Goal: Task Accomplishment & Management: Complete application form

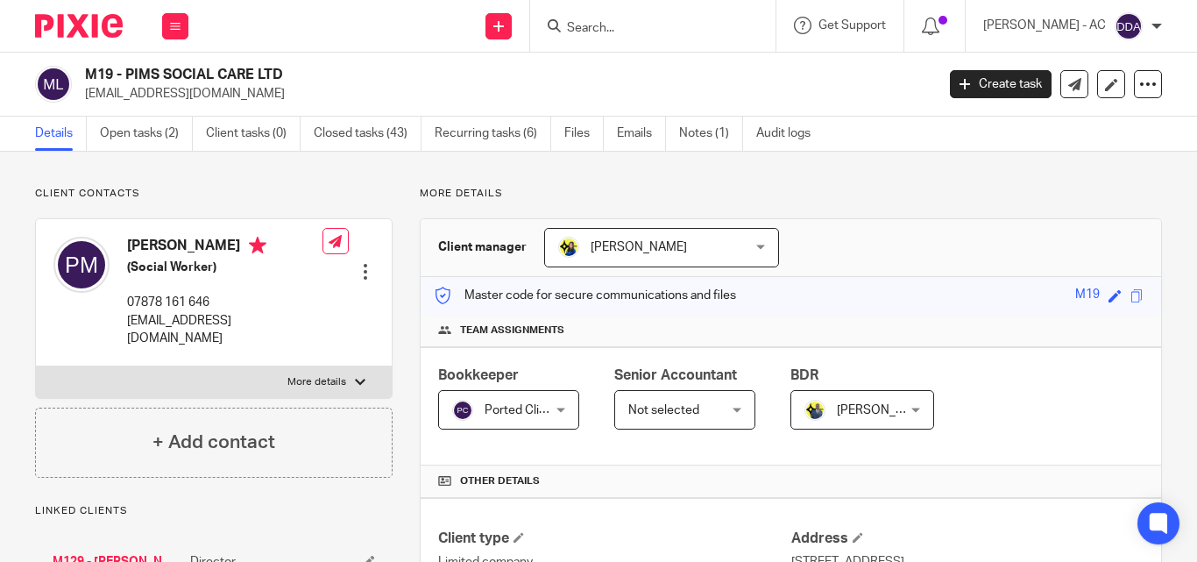
click at [344, 366] on label "More details" at bounding box center [214, 382] width 356 height 32
click at [36, 366] on input "More details" at bounding box center [35, 366] width 1 height 1
checkbox input "true"
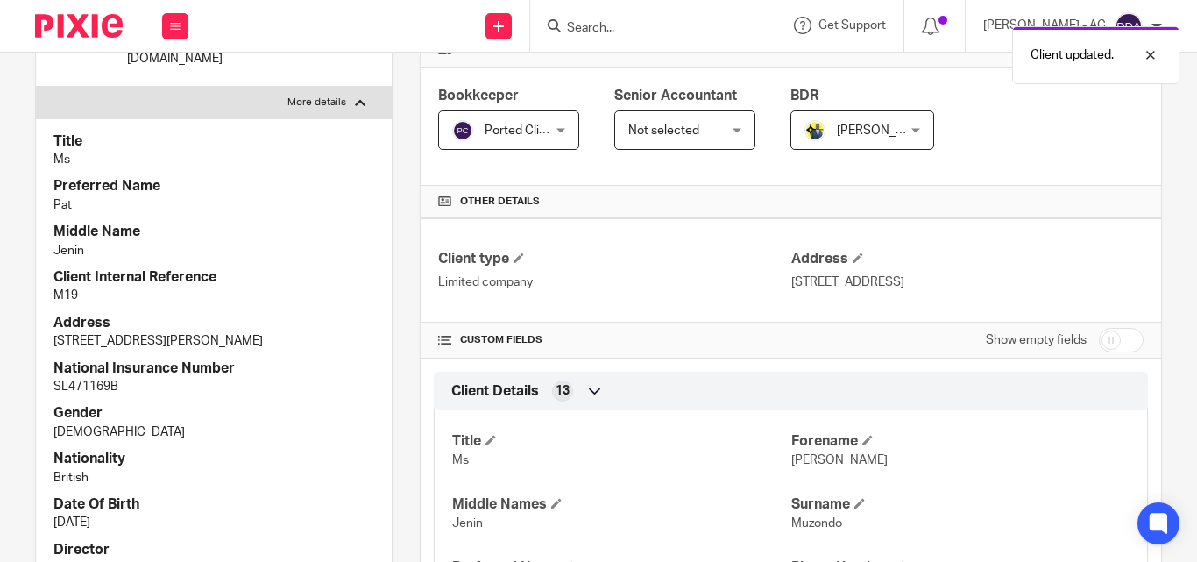
scroll to position [351, 0]
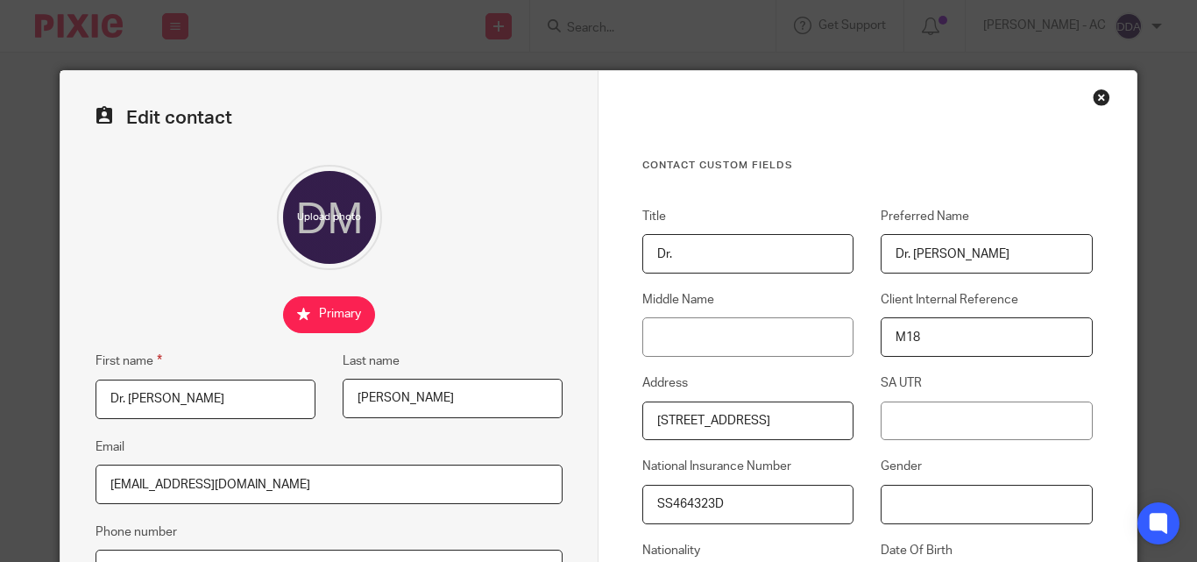
click at [912, 495] on input "Gender" at bounding box center [986, 504] width 211 height 39
paste input "Male"
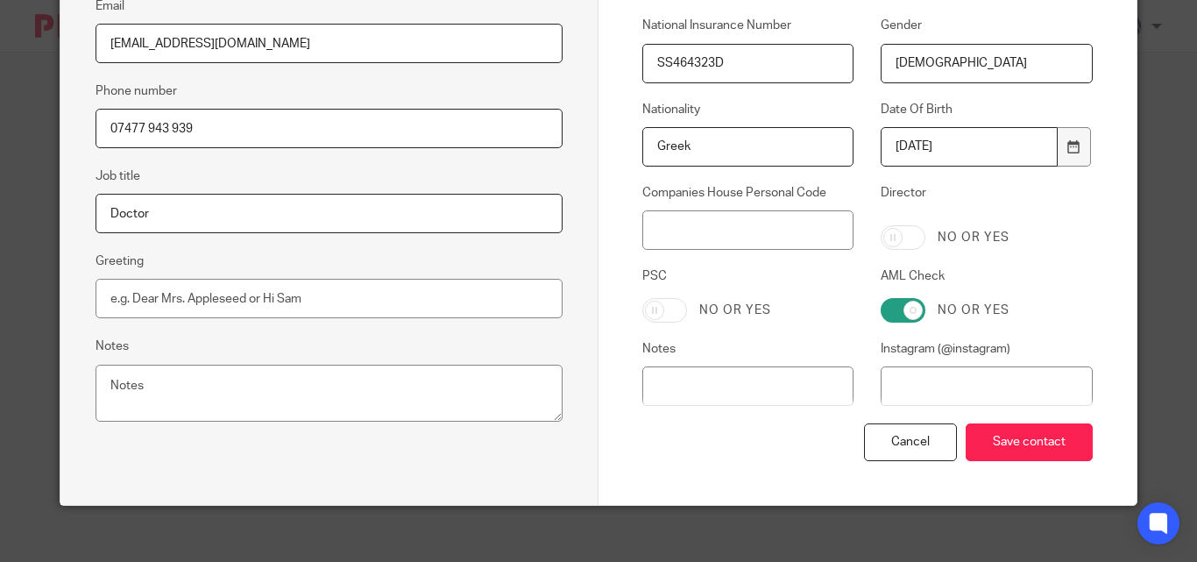
scroll to position [455, 0]
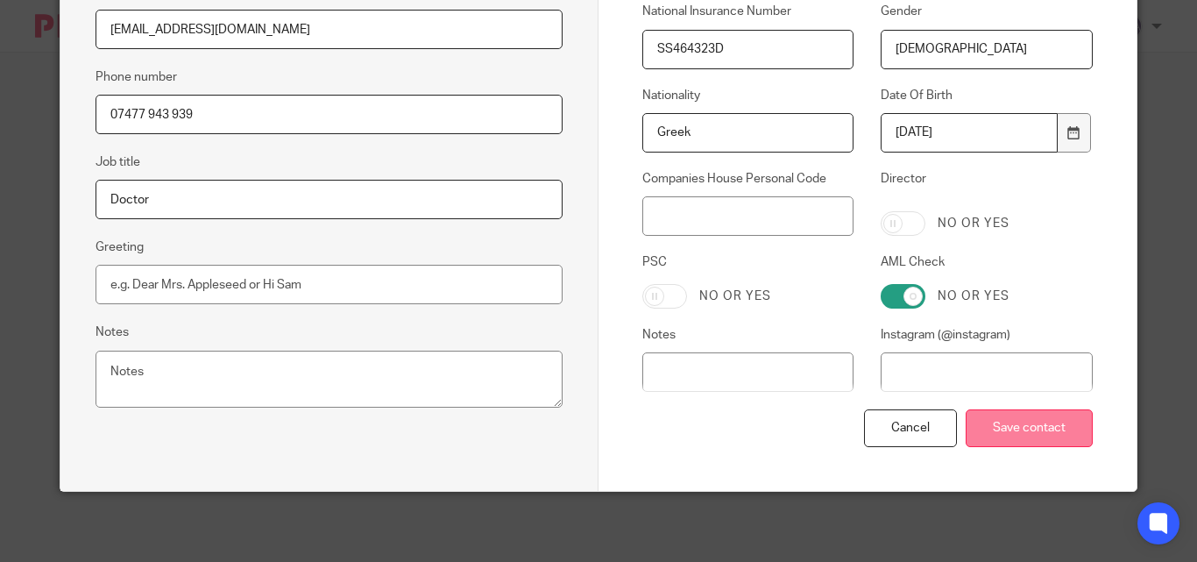
type input "Male"
click at [1019, 425] on input "Save contact" at bounding box center [1029, 428] width 127 height 38
click at [1032, 422] on input "Save contact" at bounding box center [1029, 428] width 127 height 38
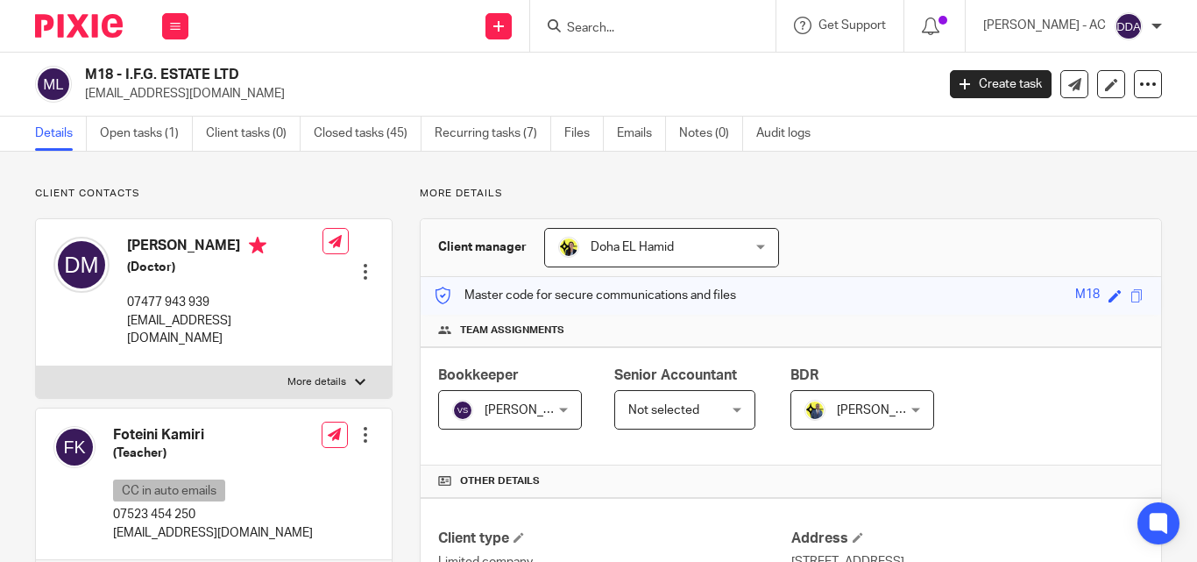
click at [326, 375] on p "More details" at bounding box center [316, 382] width 59 height 14
click at [36, 366] on input "More details" at bounding box center [35, 366] width 1 height 1
checkbox input "true"
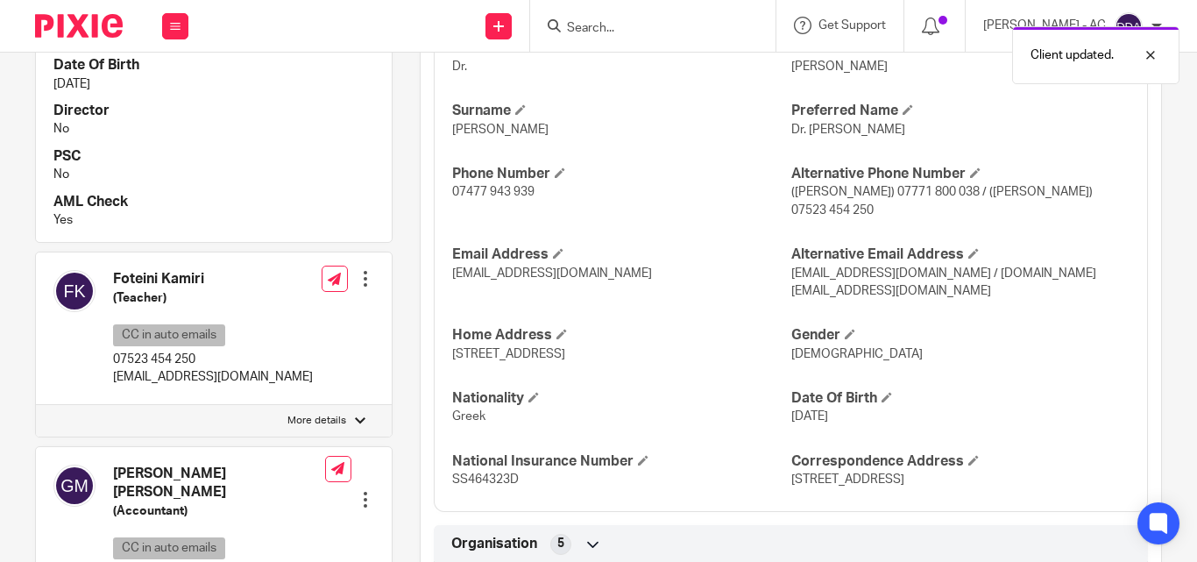
scroll to position [701, 0]
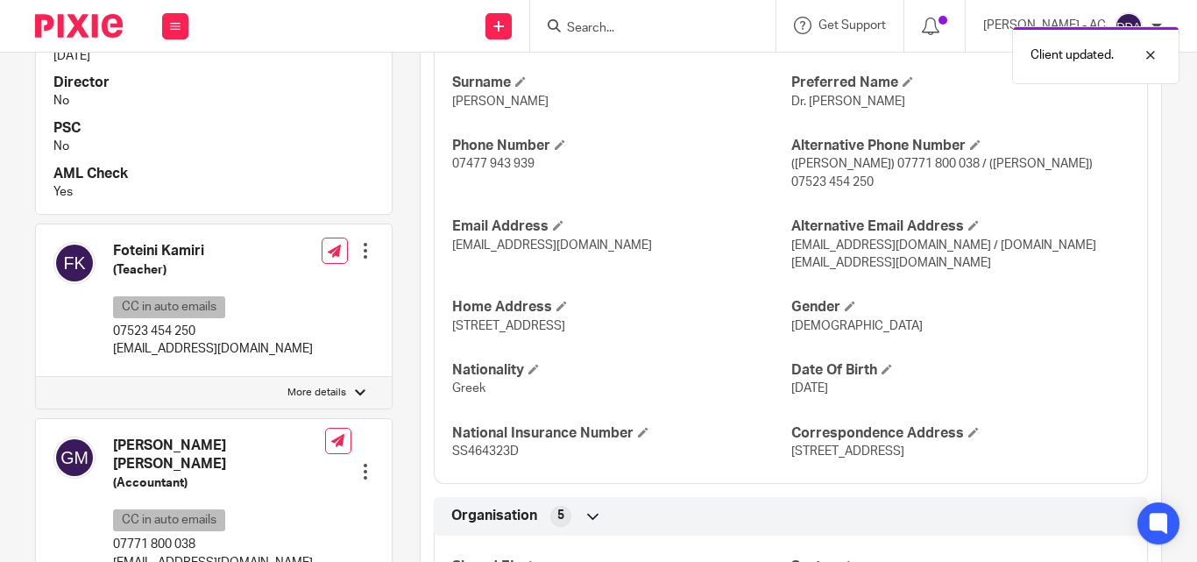
click at [363, 242] on div at bounding box center [366, 251] width 18 height 18
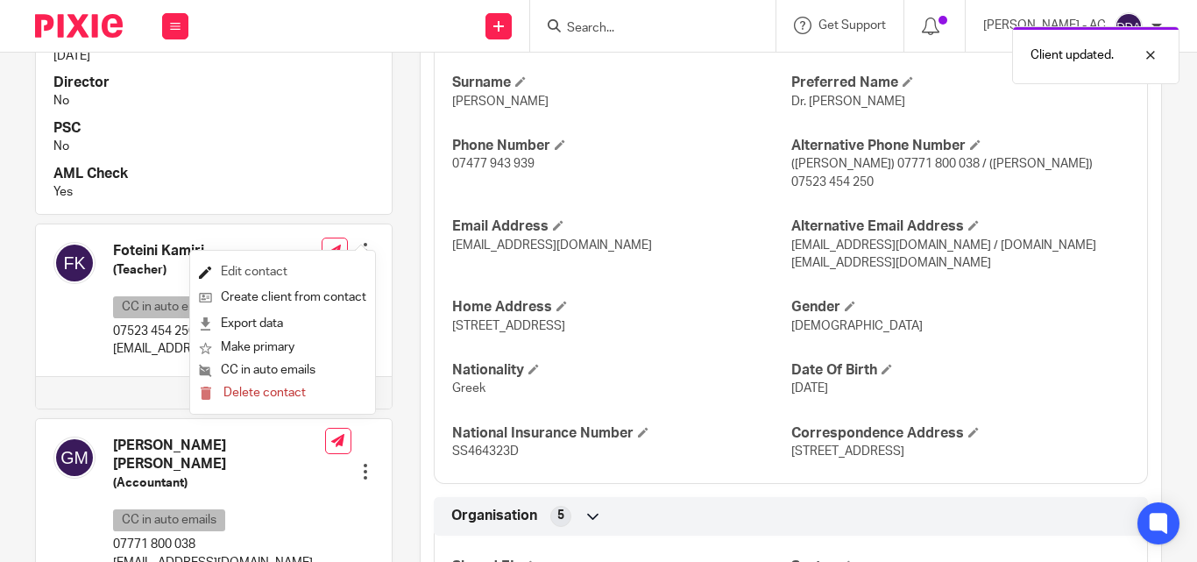
click at [289, 264] on link "Edit contact" at bounding box center [282, 271] width 167 height 25
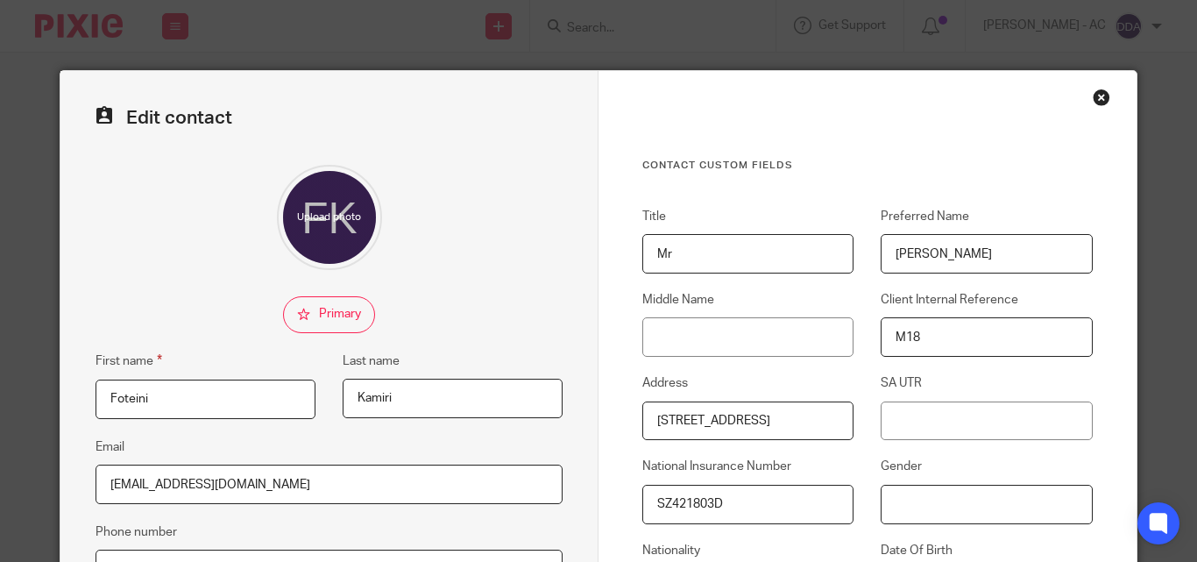
click at [933, 501] on input "Gender" at bounding box center [986, 504] width 211 height 39
paste input "[DEMOGRAPHIC_DATA]"
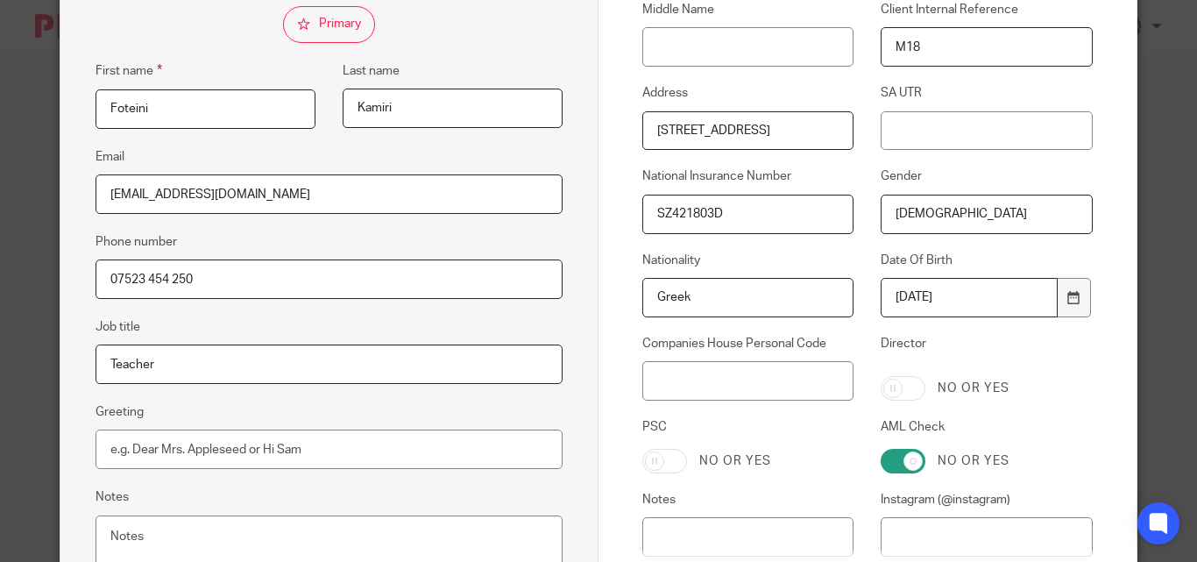
scroll to position [438, 0]
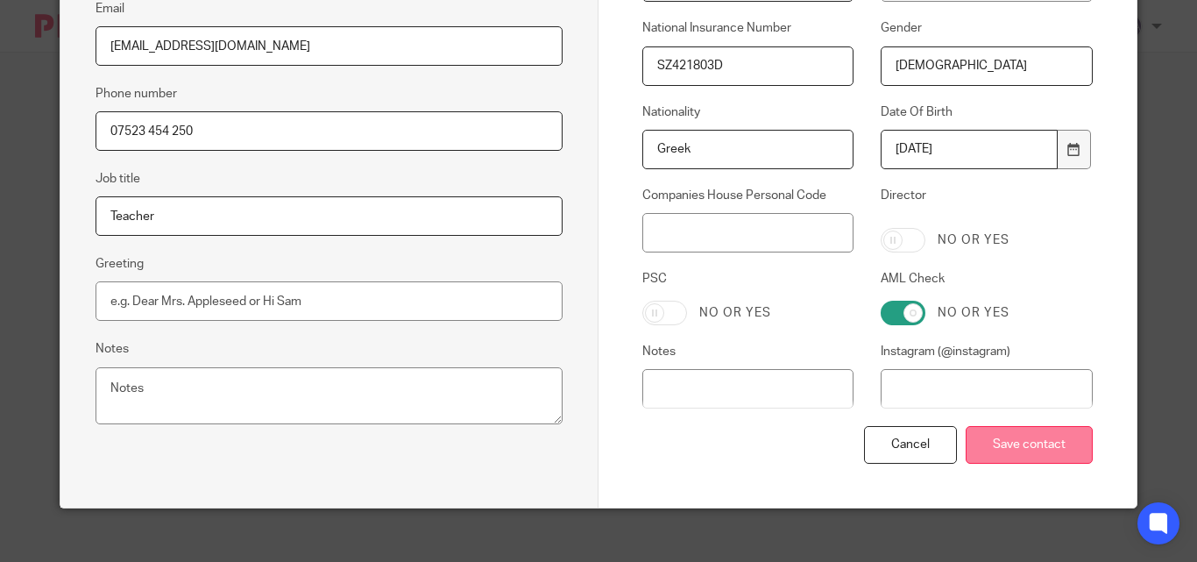
type input "[DEMOGRAPHIC_DATA]"
click at [990, 453] on input "Save contact" at bounding box center [1029, 445] width 127 height 38
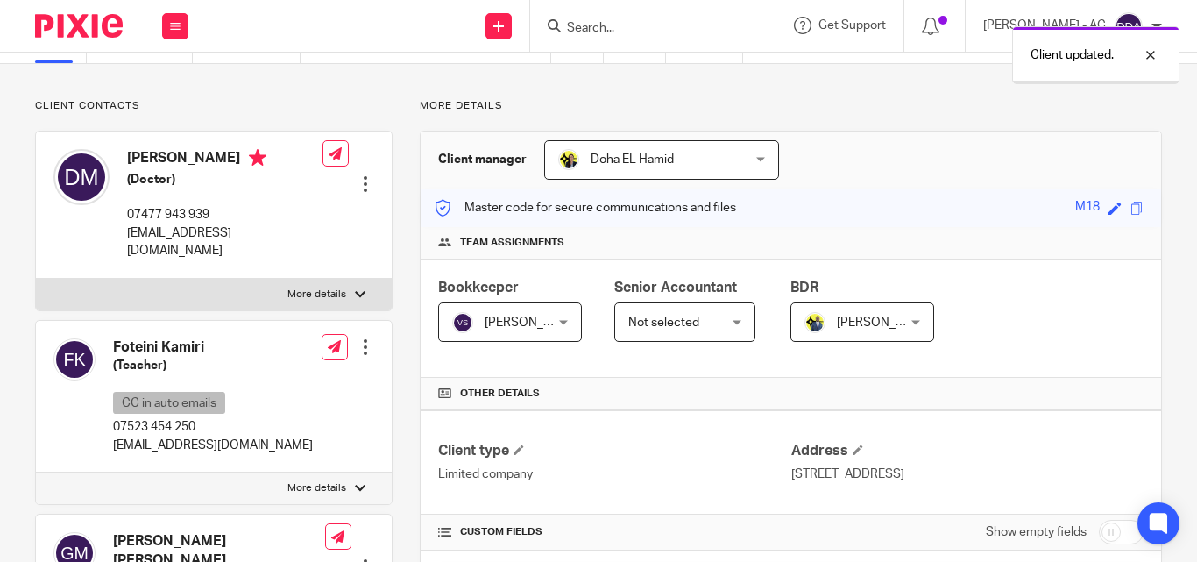
click at [331, 481] on p "More details" at bounding box center [316, 488] width 59 height 14
click at [36, 472] on input "More details" at bounding box center [35, 472] width 1 height 1
checkbox input "true"
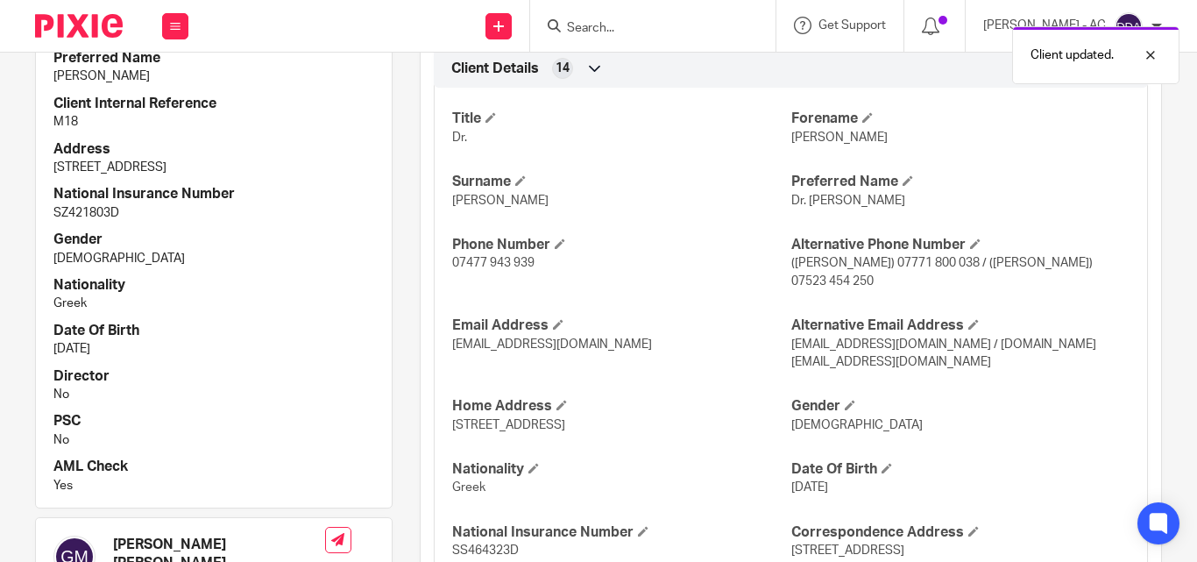
scroll to position [701, 0]
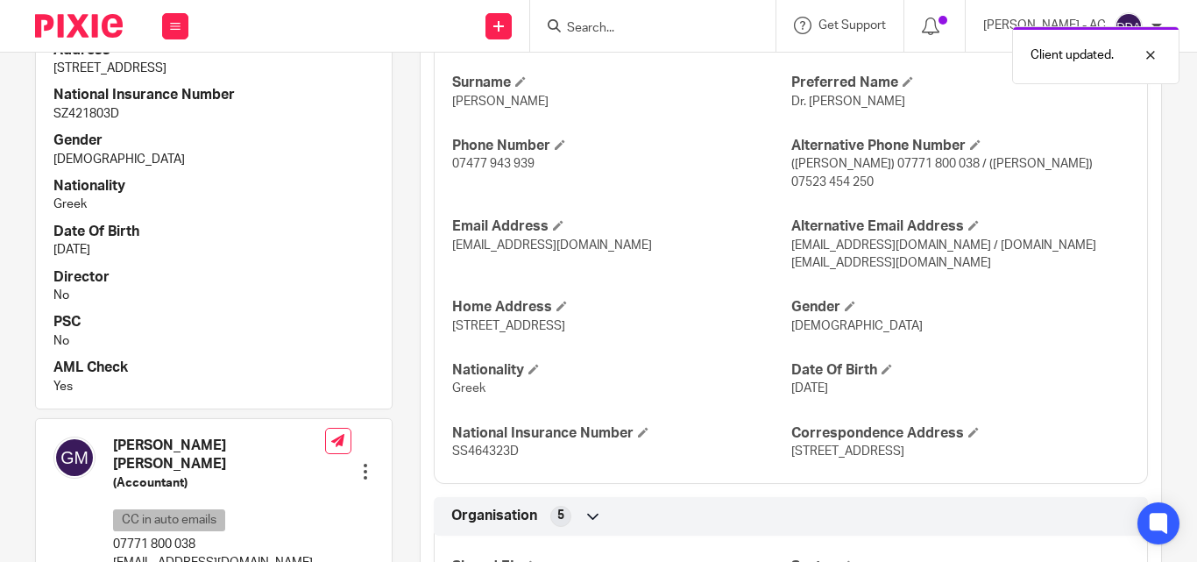
click at [362, 463] on div at bounding box center [366, 472] width 18 height 18
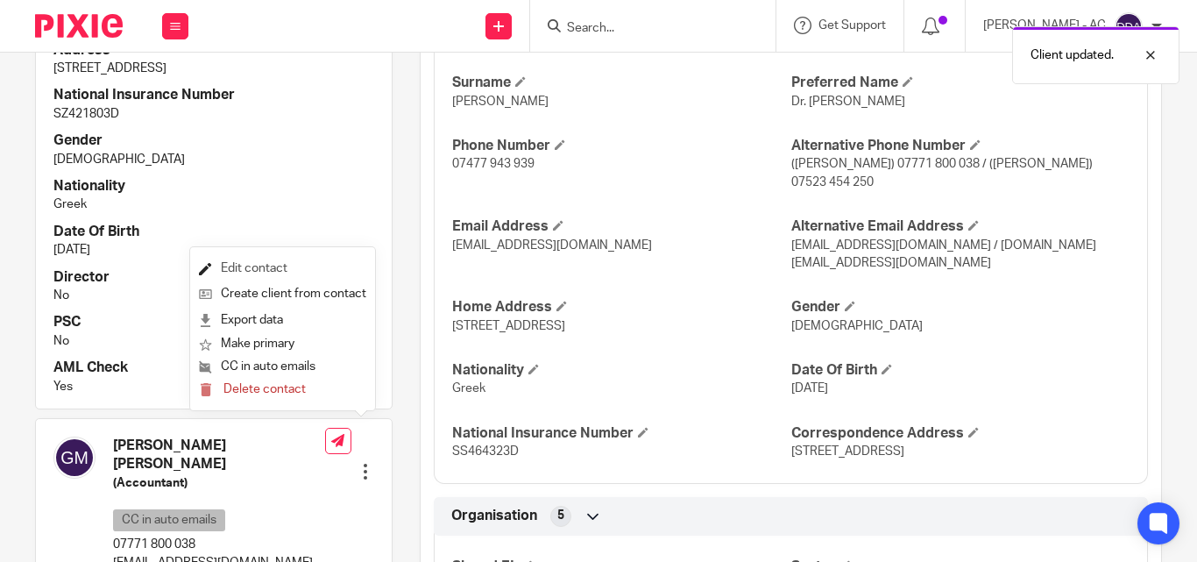
click at [261, 261] on link "Edit contact" at bounding box center [282, 268] width 167 height 25
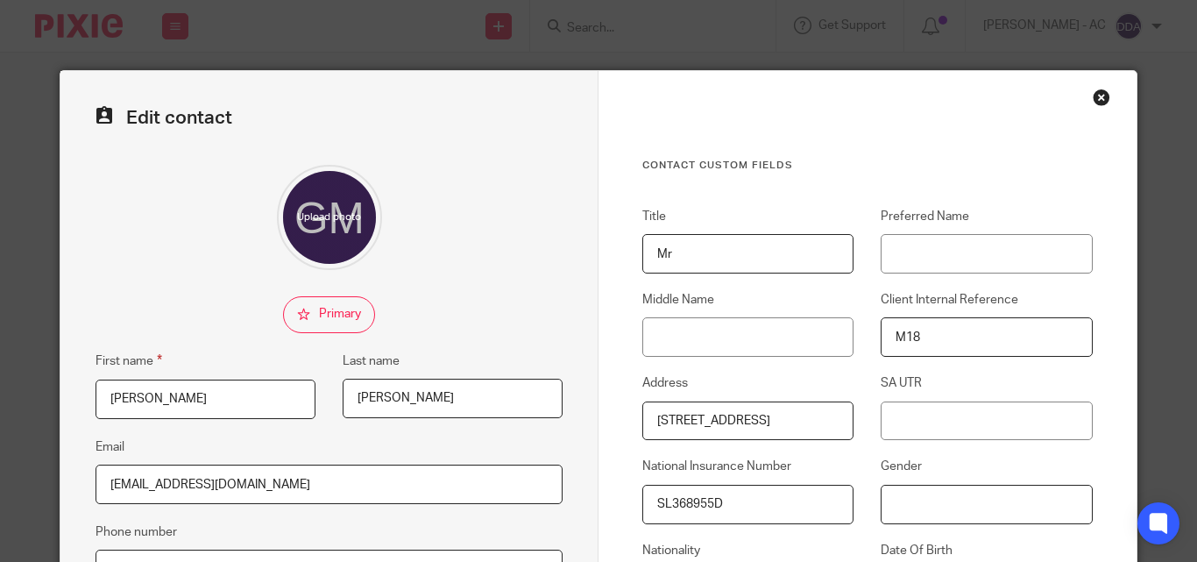
click at [911, 509] on input "Gender" at bounding box center [986, 504] width 211 height 39
paste input "[DEMOGRAPHIC_DATA]"
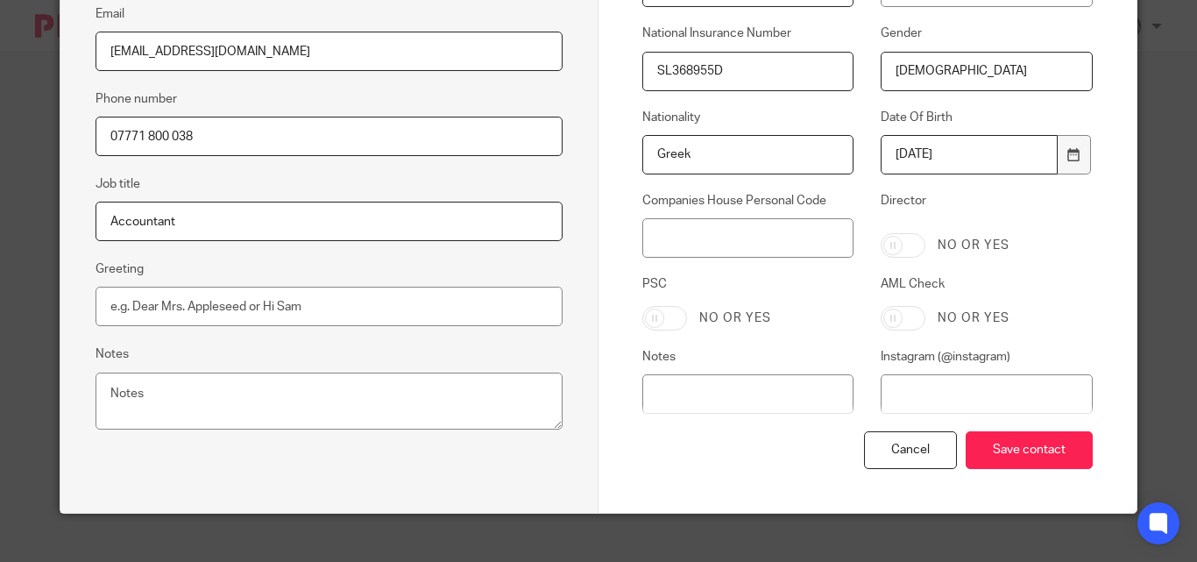
scroll to position [455, 0]
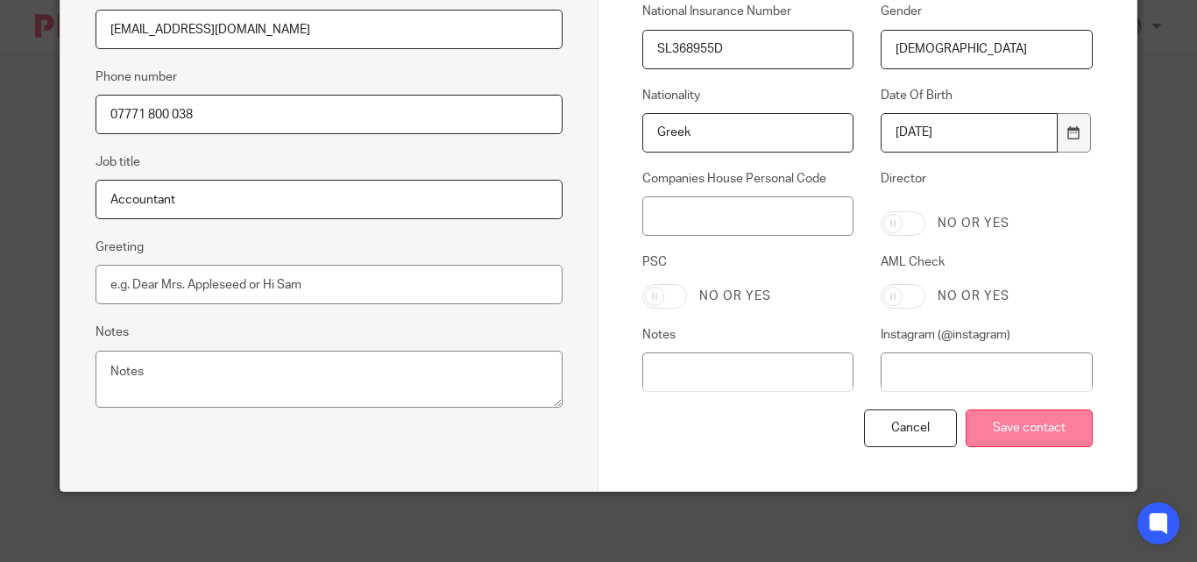
type input "[DEMOGRAPHIC_DATA]"
click at [1001, 433] on input "Save contact" at bounding box center [1029, 428] width 127 height 38
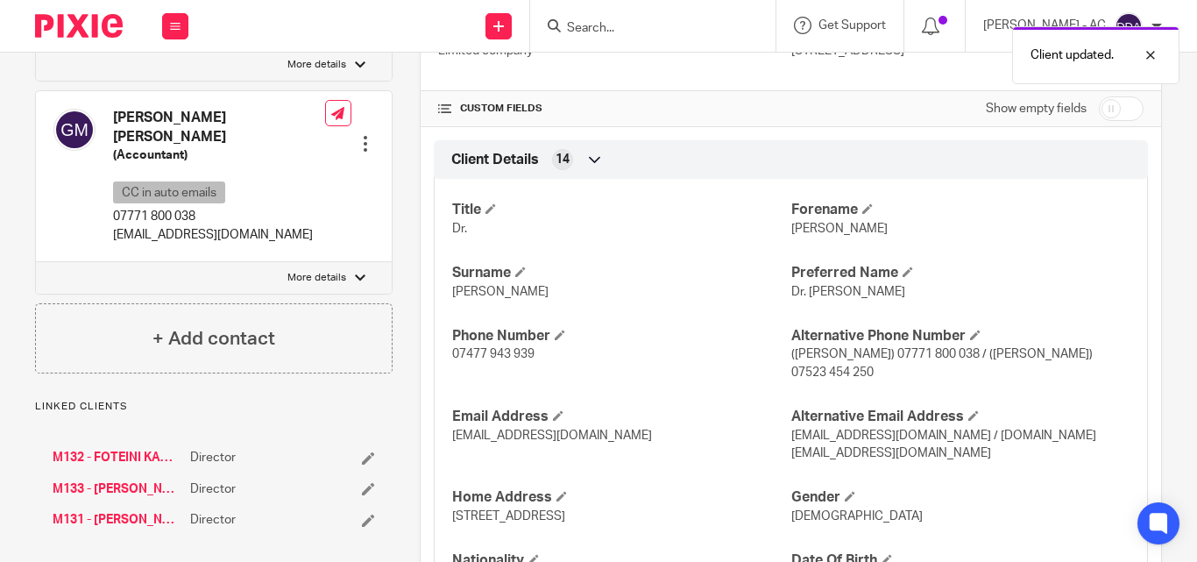
scroll to position [526, 0]
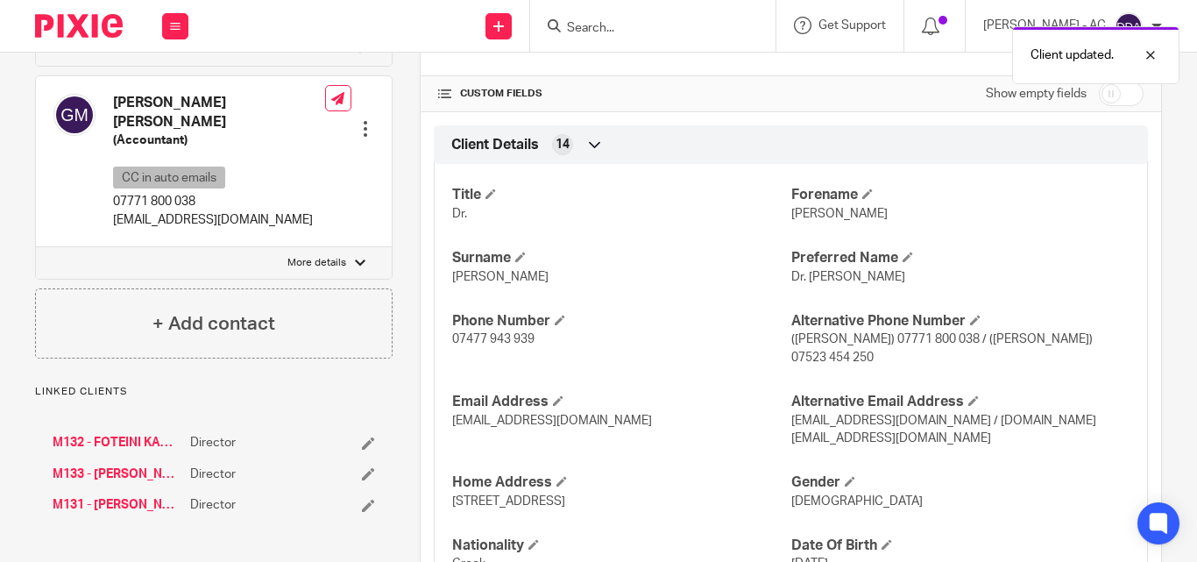
click at [338, 256] on p "More details" at bounding box center [316, 263] width 59 height 14
click at [36, 246] on input "More details" at bounding box center [35, 246] width 1 height 1
checkbox input "true"
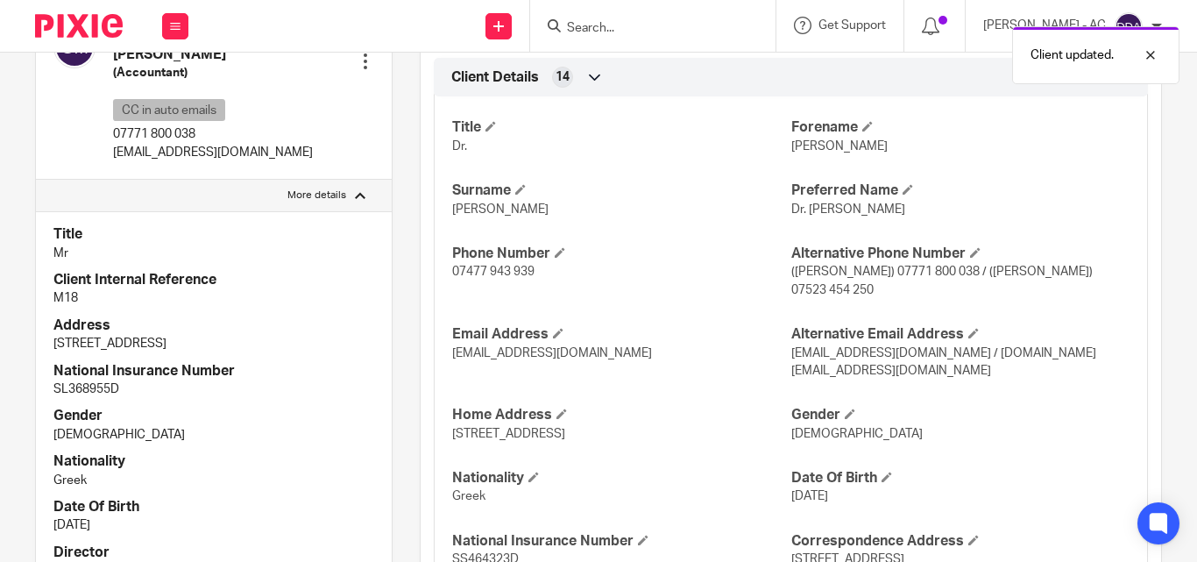
scroll to position [701, 0]
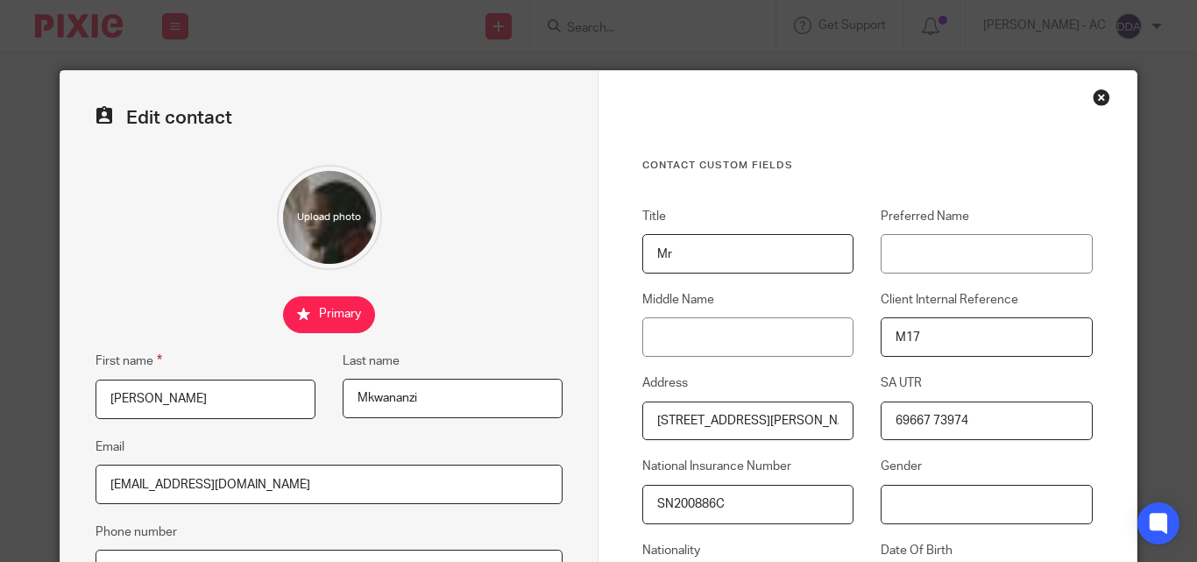
click at [898, 498] on input "Gender" at bounding box center [986, 504] width 211 height 39
paste input "Male"
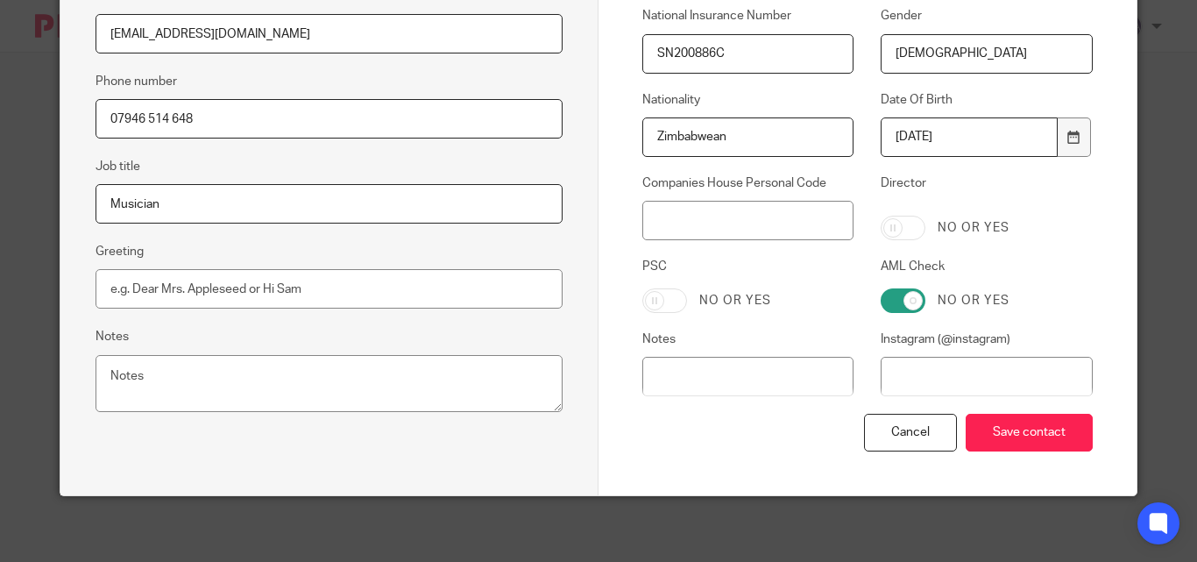
scroll to position [455, 0]
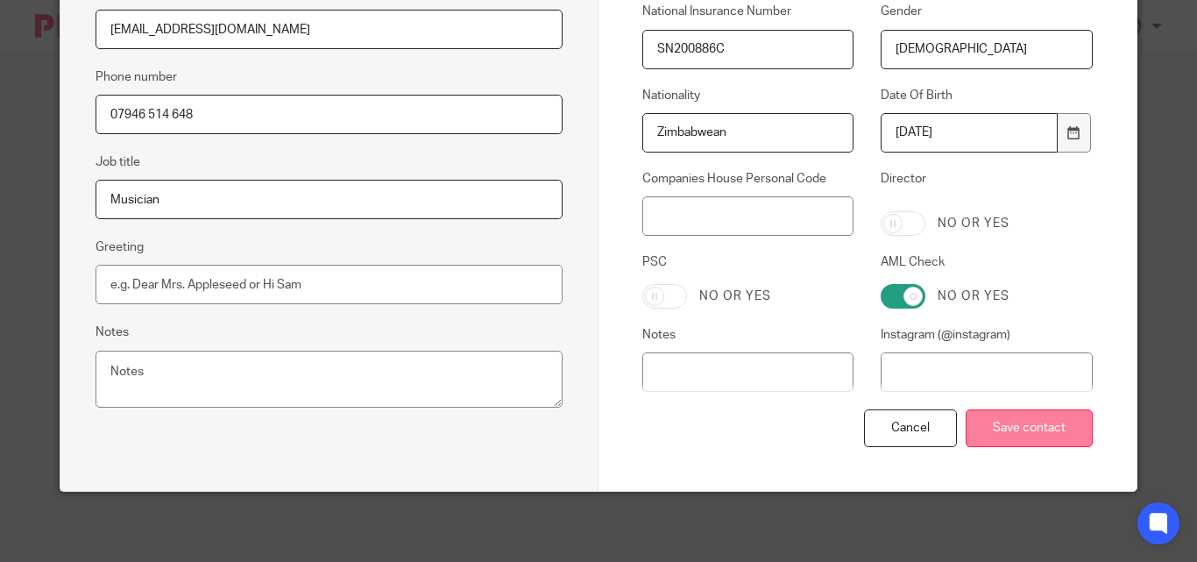
type input "Male"
click at [997, 438] on input "Save contact" at bounding box center [1029, 428] width 127 height 38
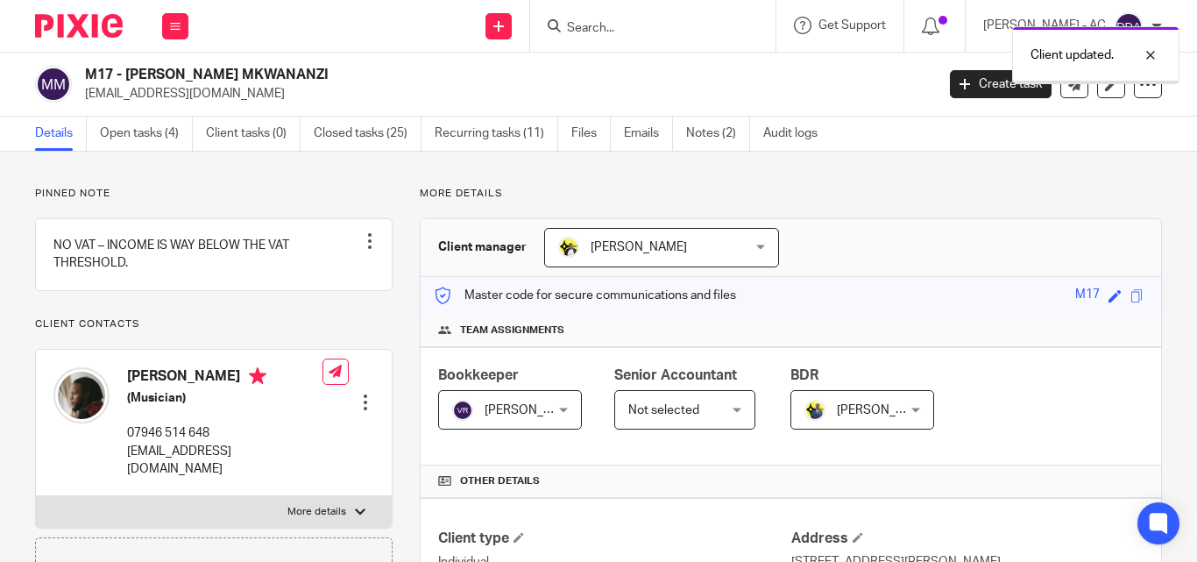
drag, startPoint x: 308, startPoint y: 513, endPoint x: 311, endPoint y: 501, distance: 11.9
click at [309, 512] on p "More details" at bounding box center [316, 512] width 59 height 14
click at [36, 496] on input "More details" at bounding box center [35, 495] width 1 height 1
checkbox input "true"
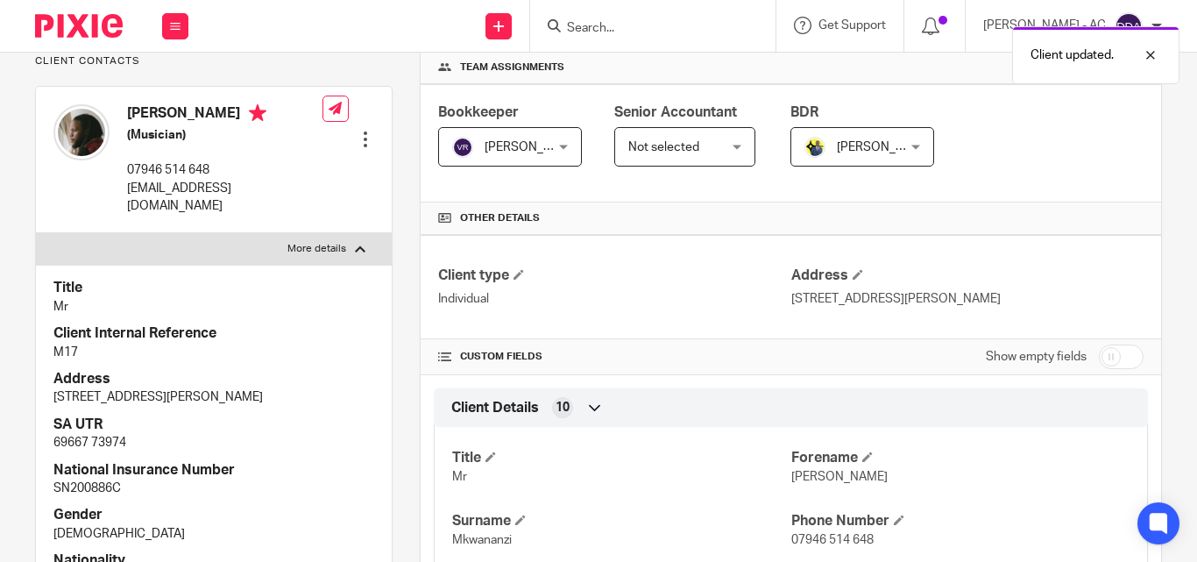
scroll to position [351, 0]
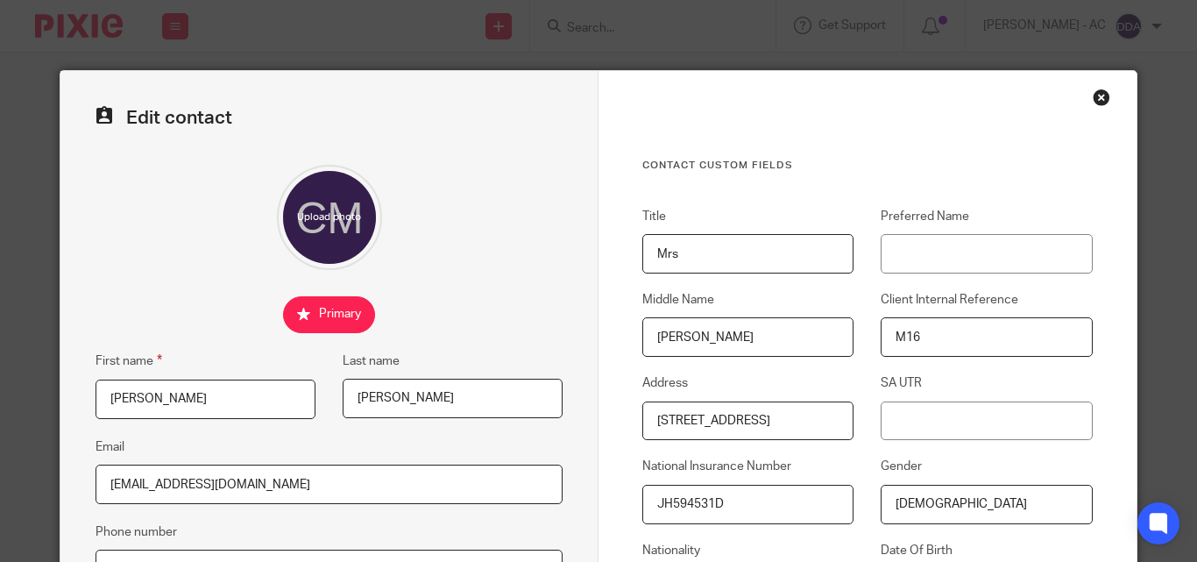
click at [1093, 99] on div "Close this dialog window" at bounding box center [1102, 98] width 18 height 18
click at [1093, 92] on div "Close this dialog window" at bounding box center [1102, 98] width 18 height 18
click at [917, 498] on input "Gender" at bounding box center [986, 504] width 211 height 39
paste input "Male"
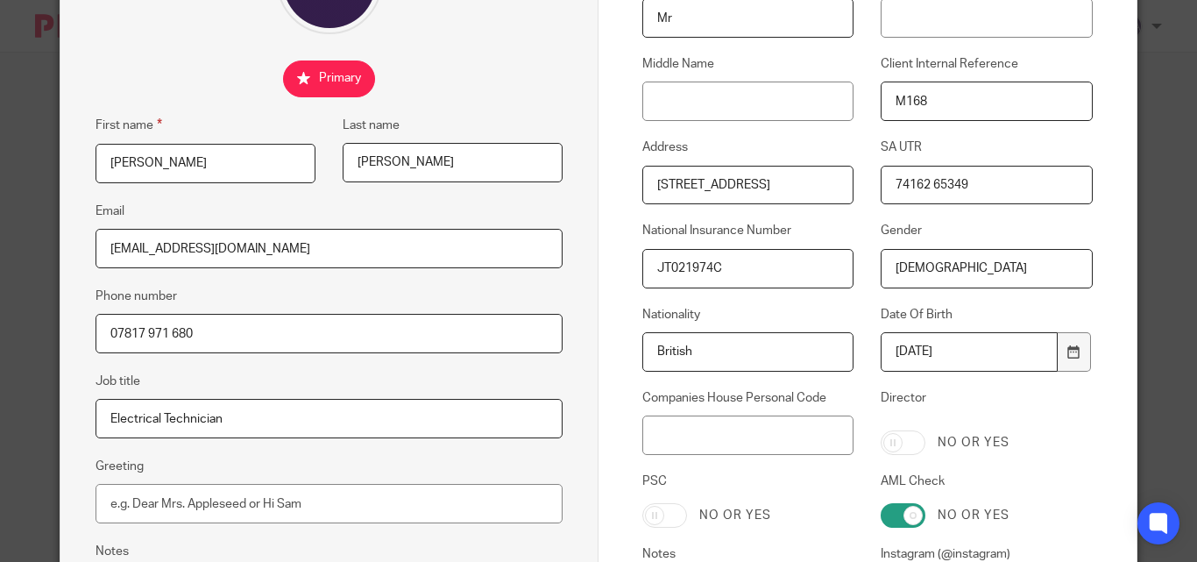
scroll to position [438, 0]
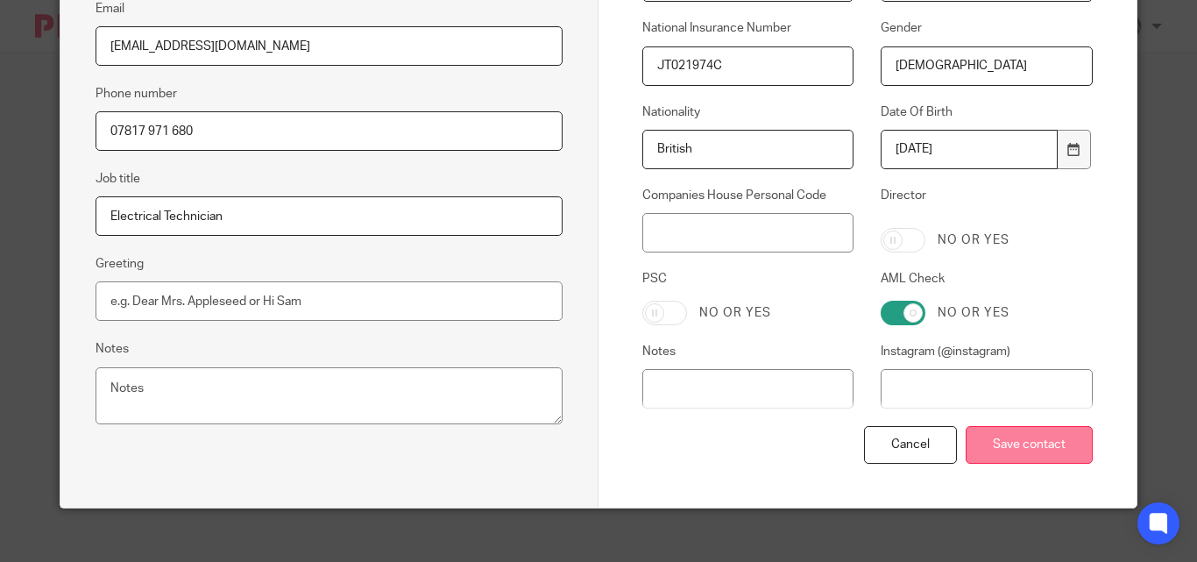
type input "Male"
click at [1005, 451] on input "Save contact" at bounding box center [1029, 445] width 127 height 38
click at [1005, 448] on input "Save contact" at bounding box center [1029, 445] width 127 height 38
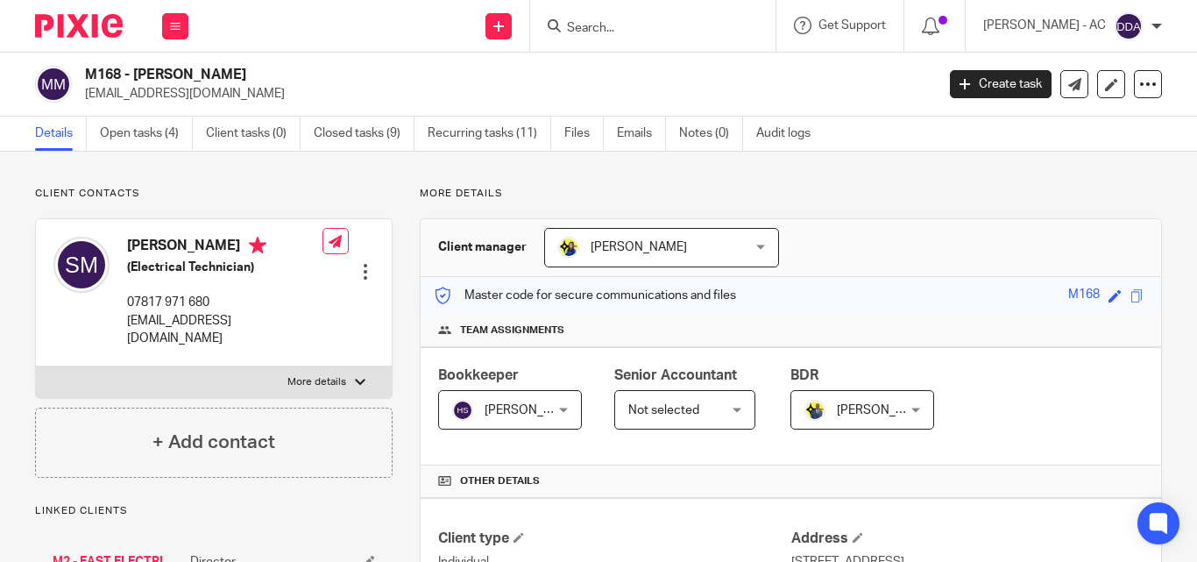
click at [339, 366] on label "More details" at bounding box center [214, 382] width 356 height 32
click at [36, 366] on input "More details" at bounding box center [35, 366] width 1 height 1
checkbox input "true"
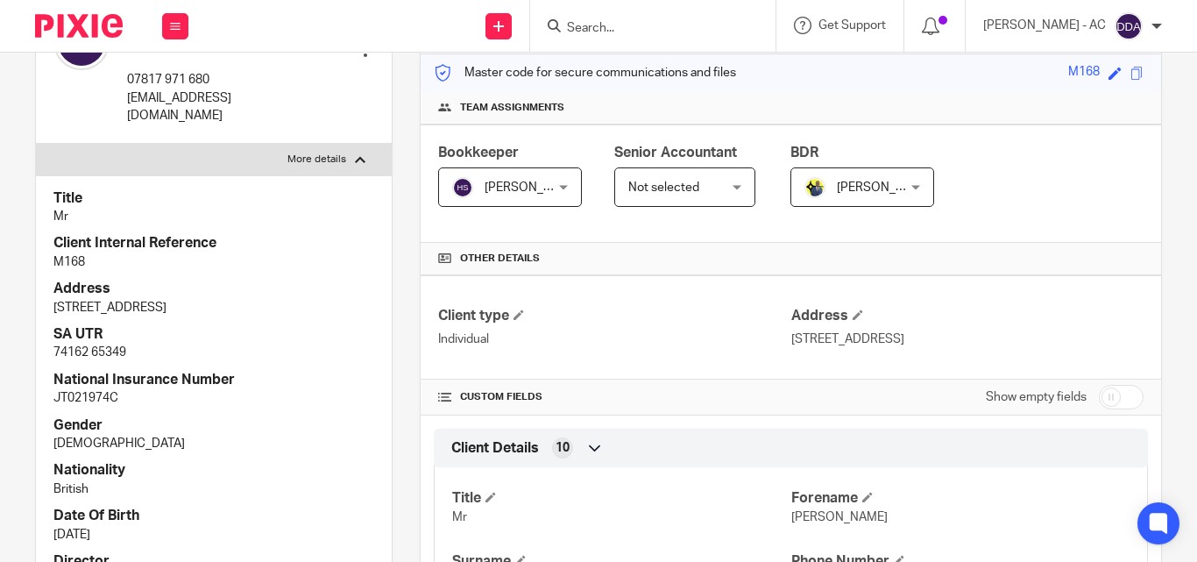
scroll to position [263, 0]
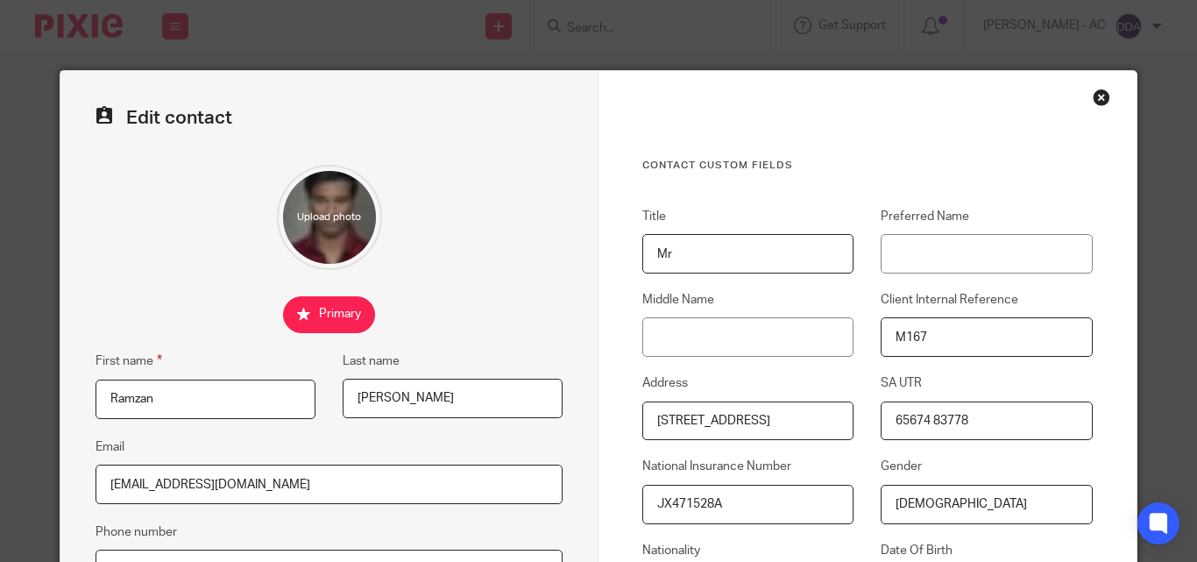
scroll to position [351, 0]
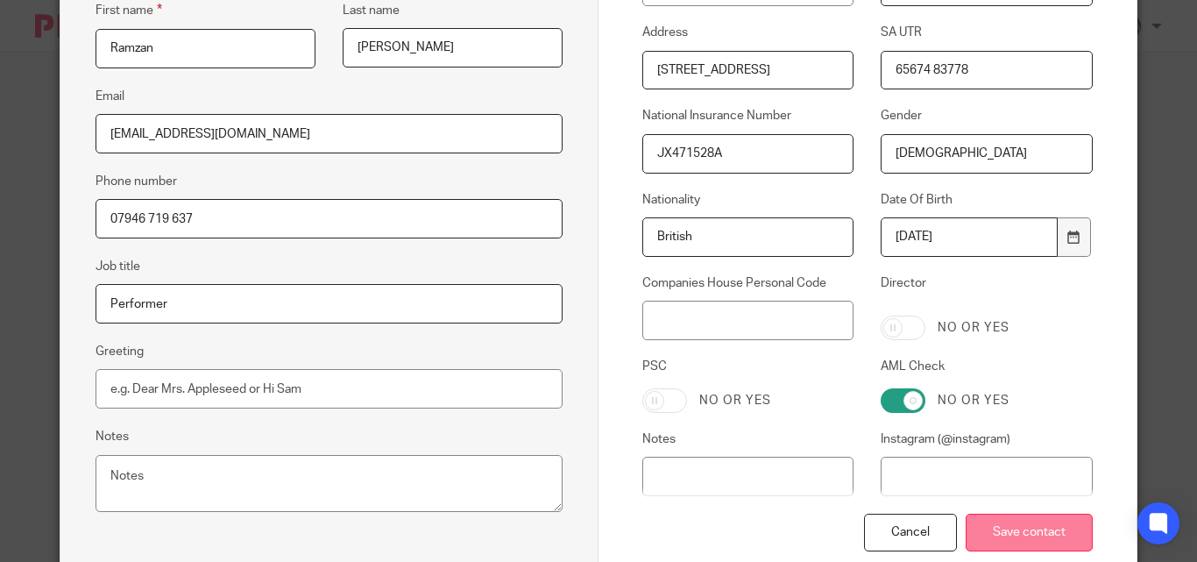
type input "[DEMOGRAPHIC_DATA]"
click at [991, 547] on input "Save contact" at bounding box center [1029, 533] width 127 height 38
click at [992, 547] on input "Save contact" at bounding box center [1029, 533] width 127 height 38
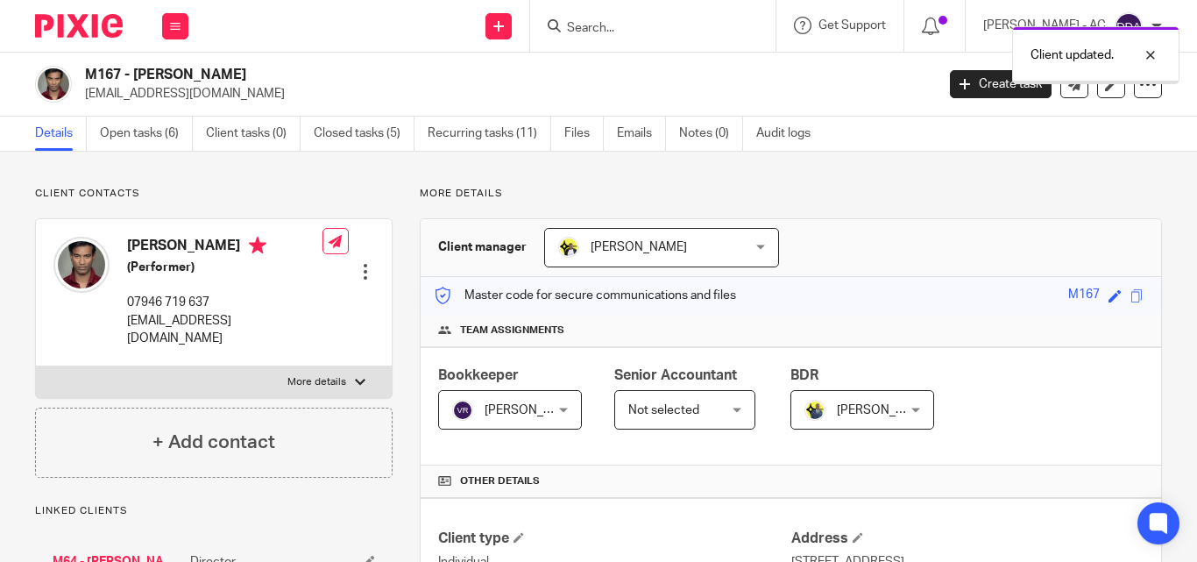
click at [340, 375] on p "More details" at bounding box center [316, 382] width 59 height 14
click at [36, 366] on input "More details" at bounding box center [35, 366] width 1 height 1
checkbox input "true"
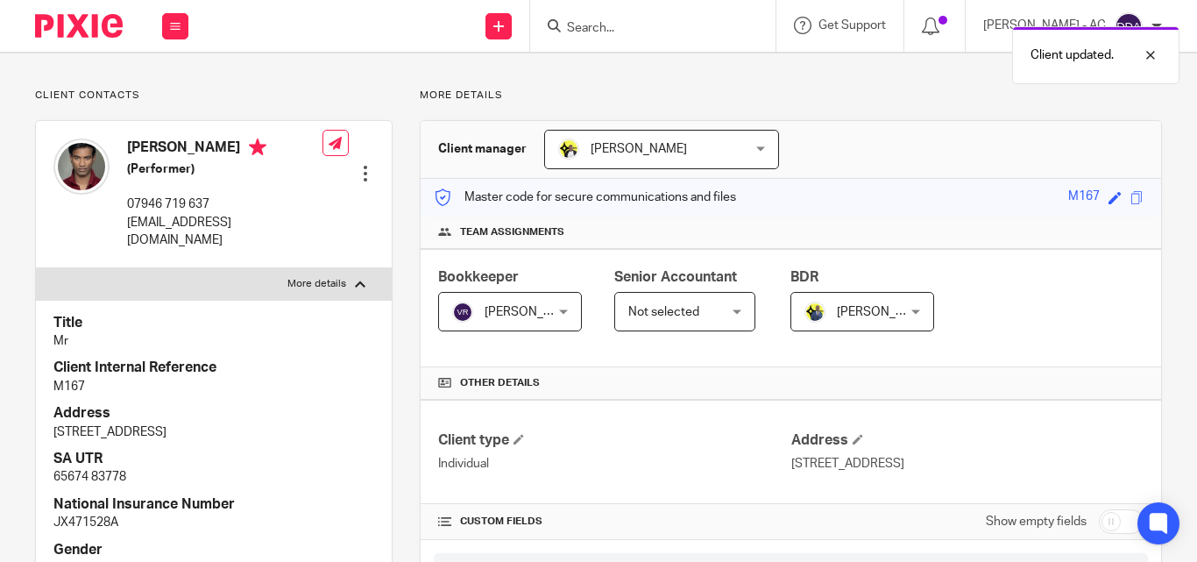
scroll to position [175, 0]
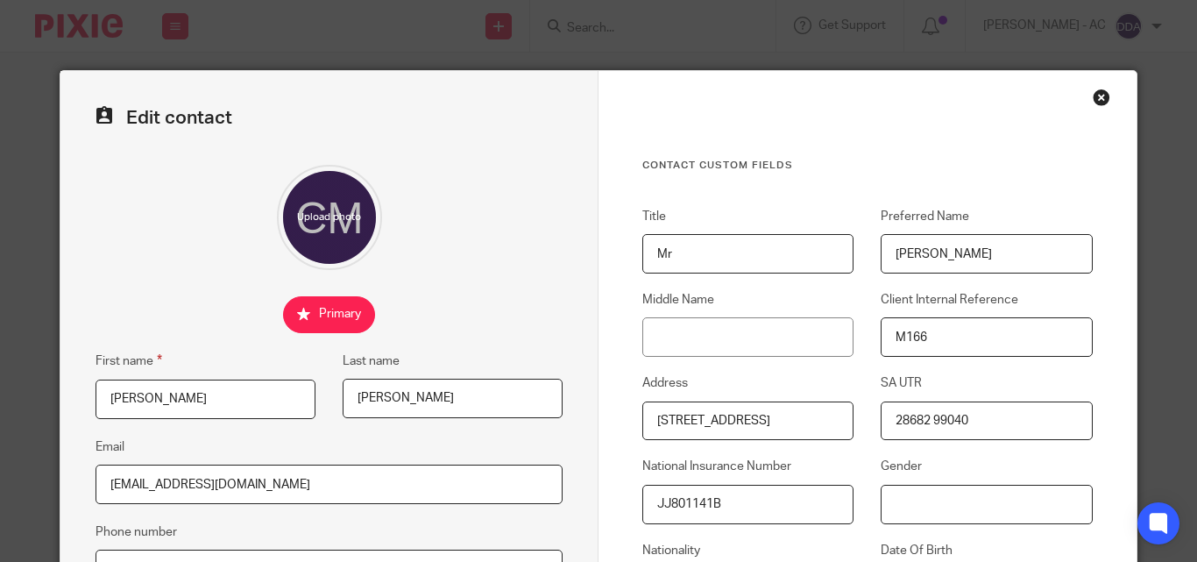
click at [928, 514] on input "Gender" at bounding box center [986, 504] width 211 height 39
paste input "[DEMOGRAPHIC_DATA]"
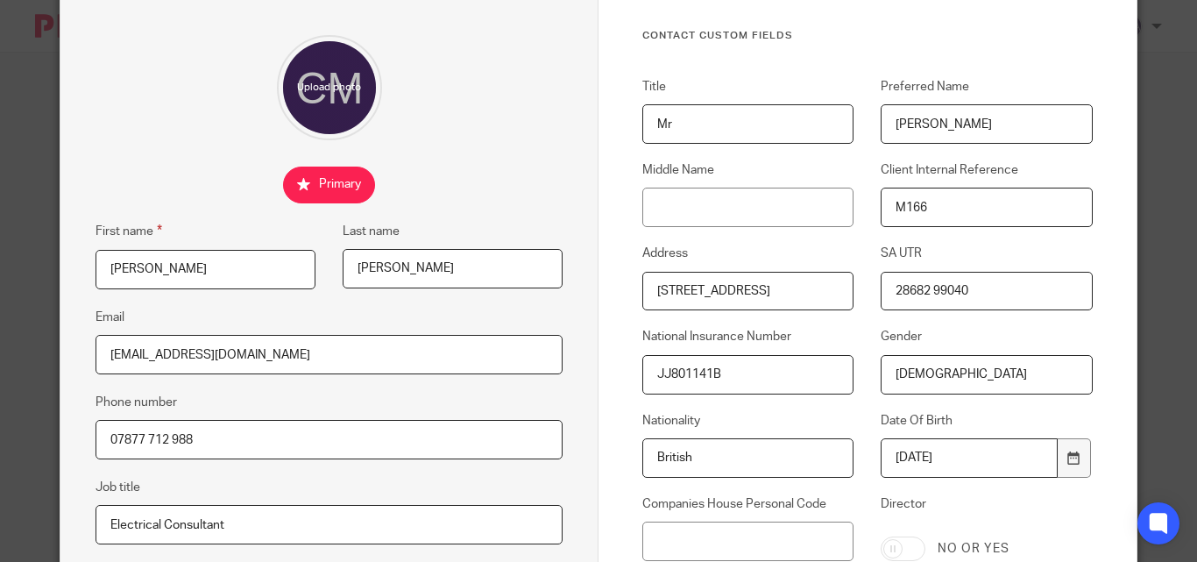
scroll to position [351, 0]
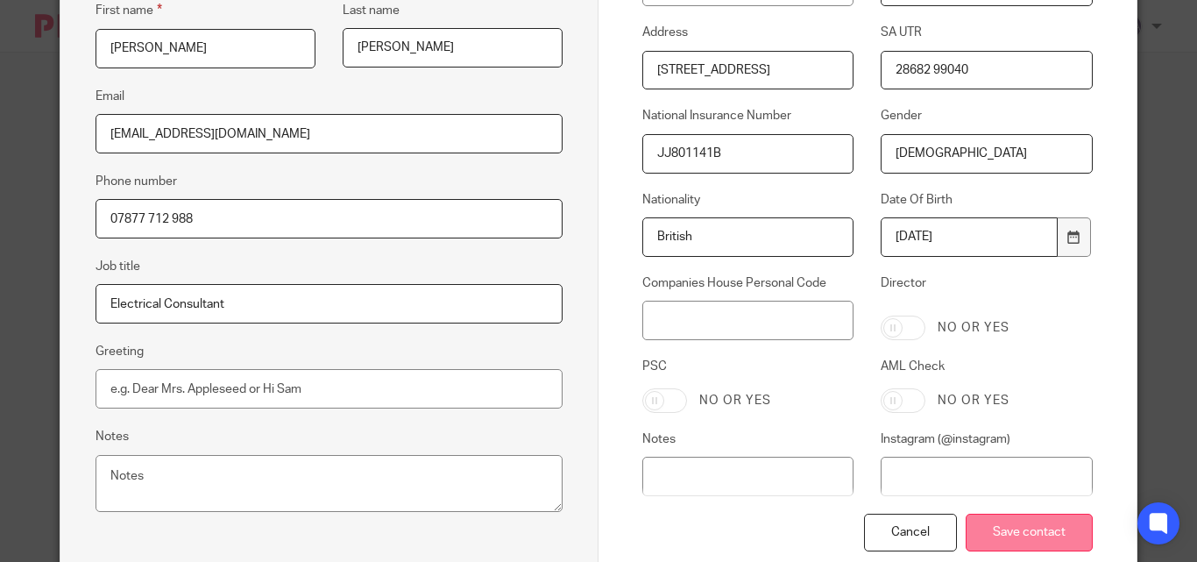
type input "[DEMOGRAPHIC_DATA]"
click at [1002, 538] on input "Save contact" at bounding box center [1029, 533] width 127 height 38
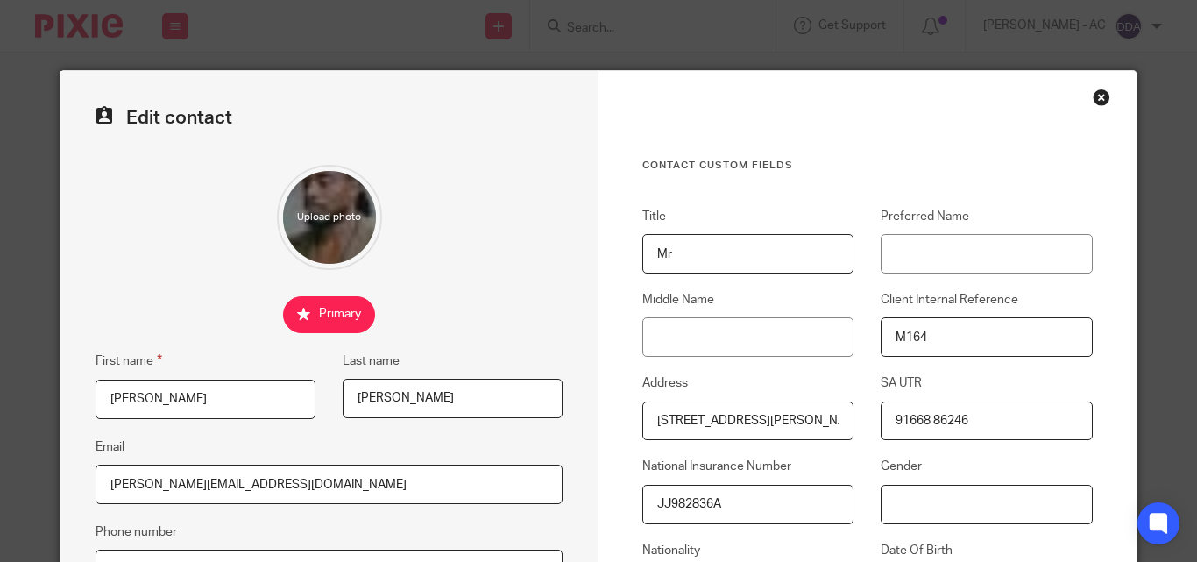
click at [921, 500] on input "Gender" at bounding box center [986, 504] width 211 height 39
paste input "[DEMOGRAPHIC_DATA]"
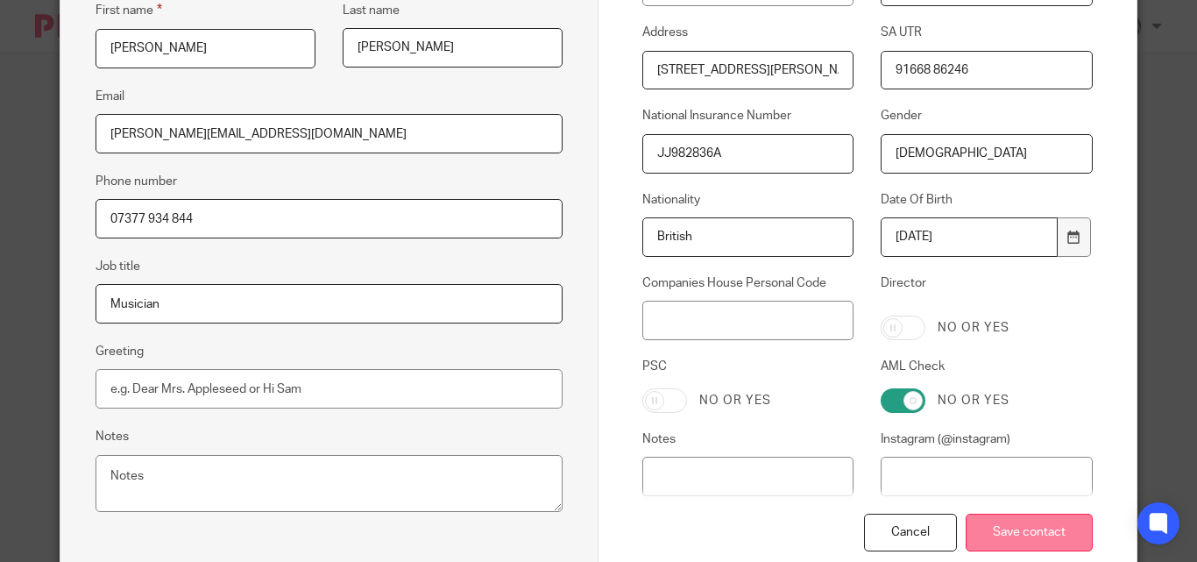
type input "[DEMOGRAPHIC_DATA]"
click at [1027, 533] on input "Save contact" at bounding box center [1029, 533] width 127 height 38
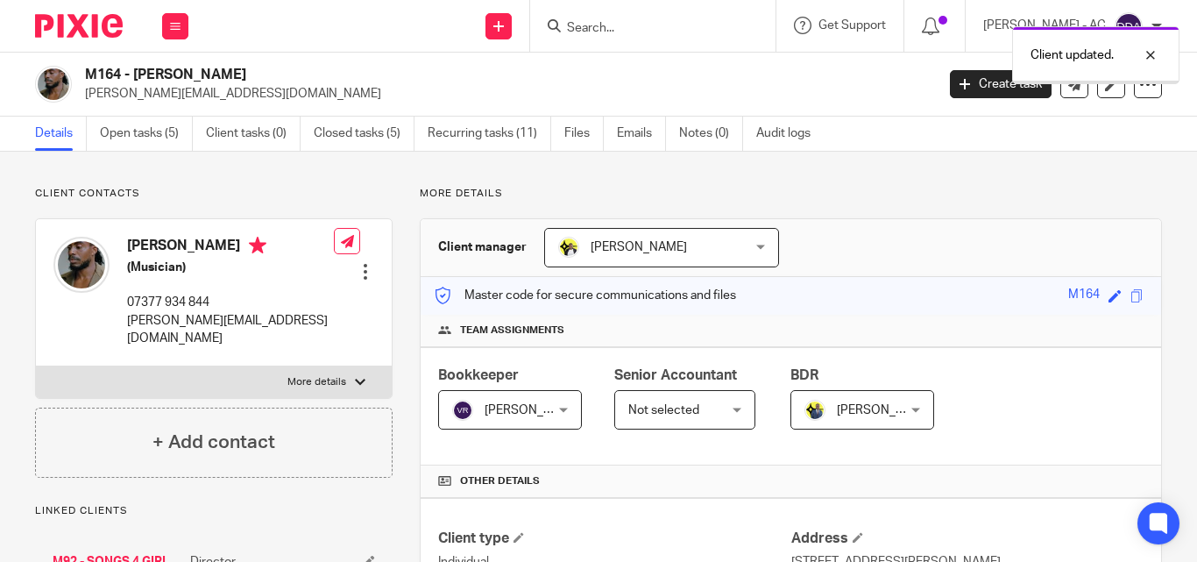
click at [335, 375] on p "More details" at bounding box center [316, 382] width 59 height 14
click at [36, 366] on input "More details" at bounding box center [35, 366] width 1 height 1
checkbox input "true"
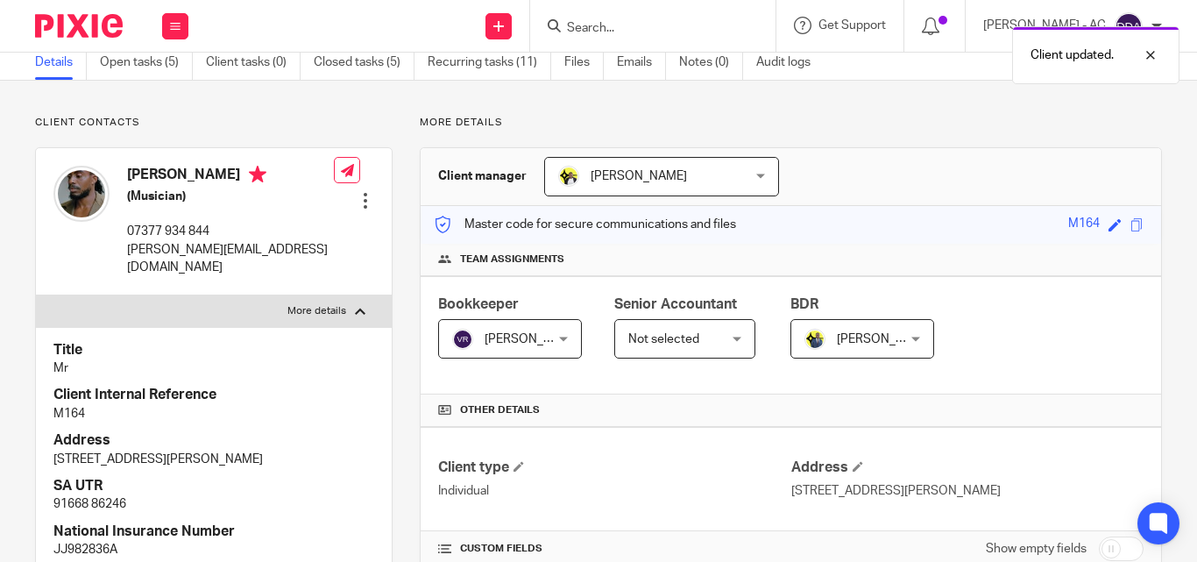
scroll to position [175, 0]
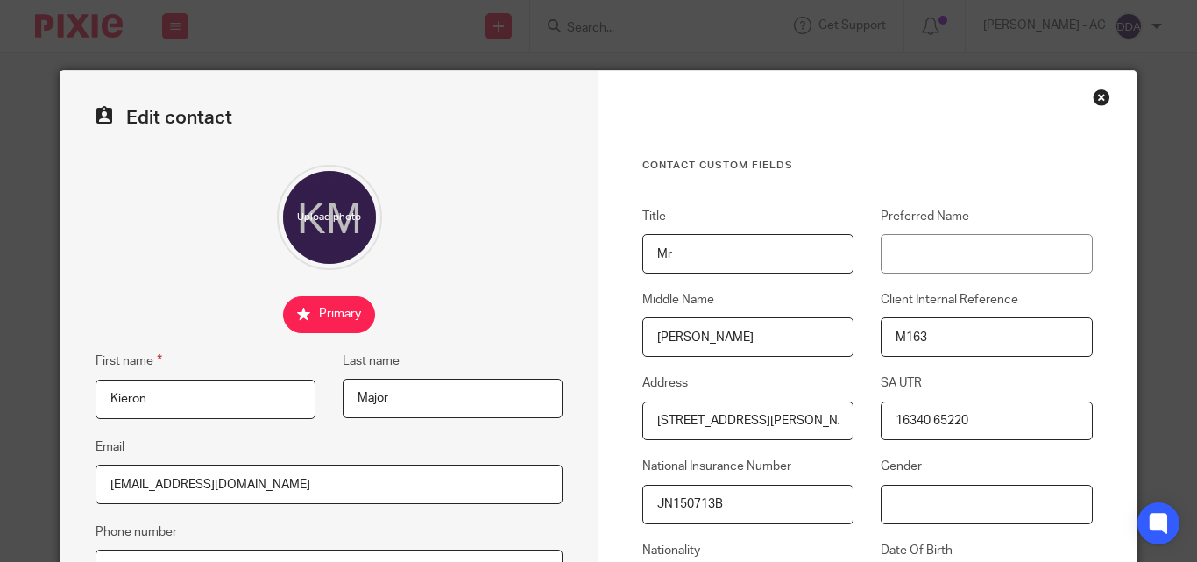
click at [898, 506] on input "Gender" at bounding box center [986, 504] width 211 height 39
paste input "[DEMOGRAPHIC_DATA]"
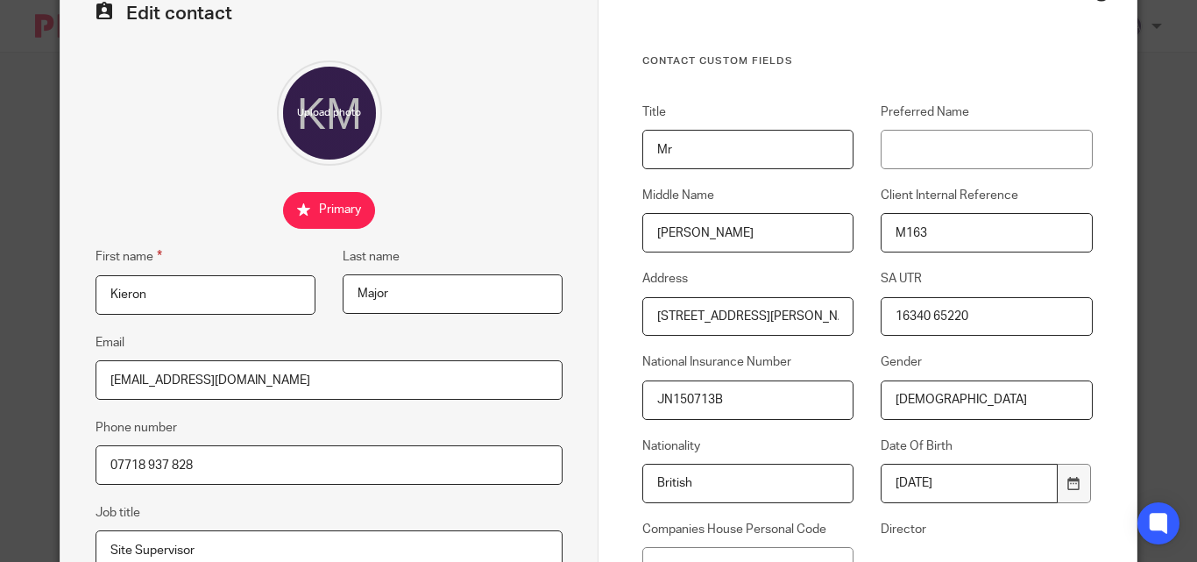
scroll to position [438, 0]
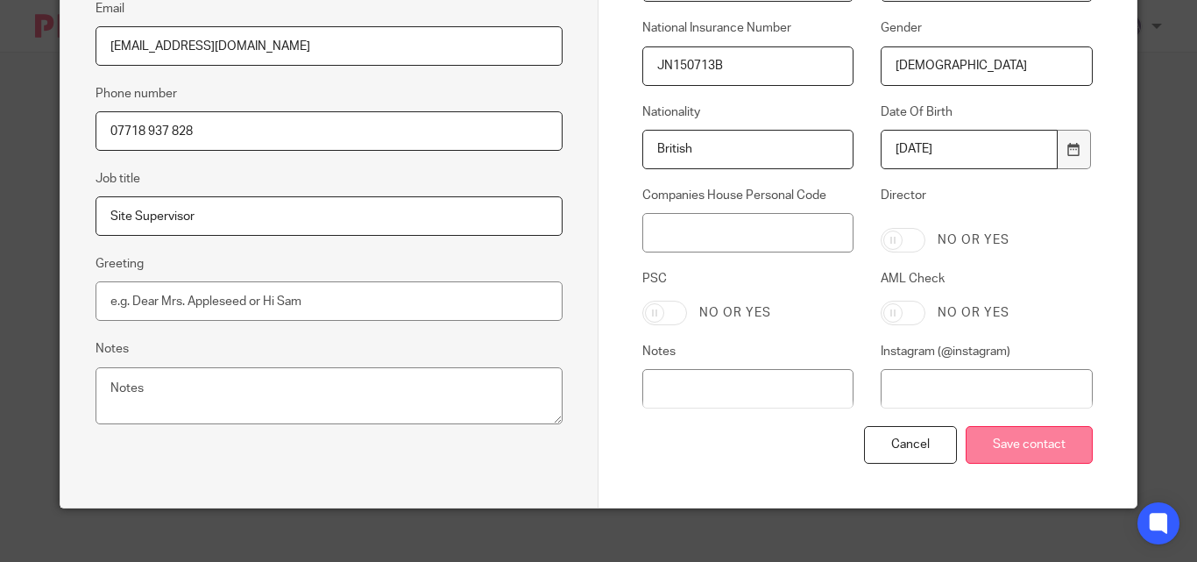
type input "[DEMOGRAPHIC_DATA]"
click at [985, 438] on input "Save contact" at bounding box center [1029, 445] width 127 height 38
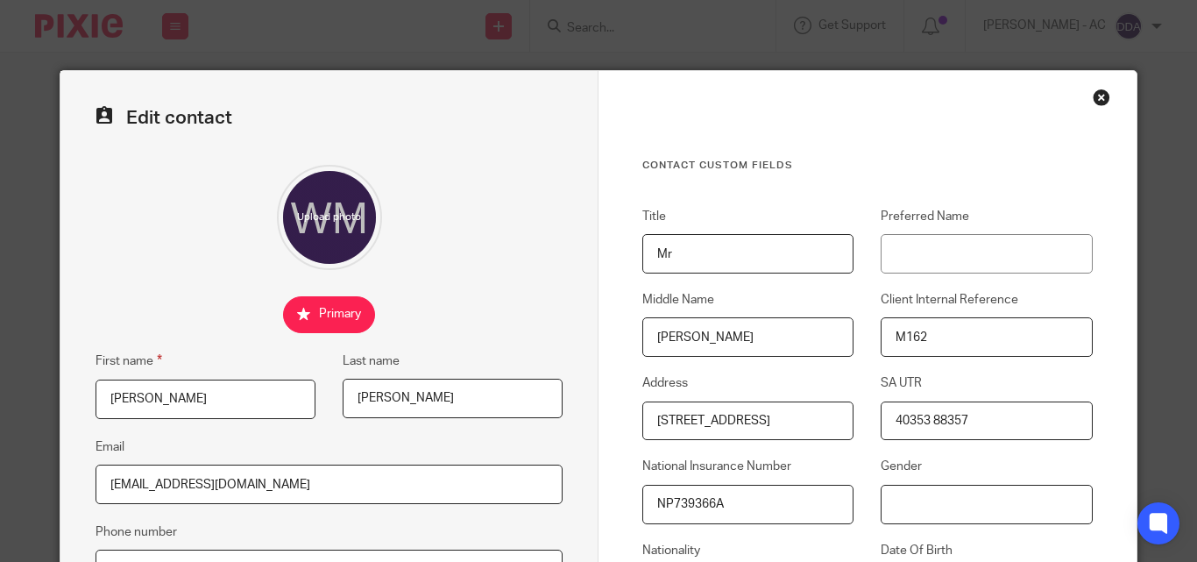
click at [921, 513] on input "Gender" at bounding box center [986, 504] width 211 height 39
paste input "[DEMOGRAPHIC_DATA]"
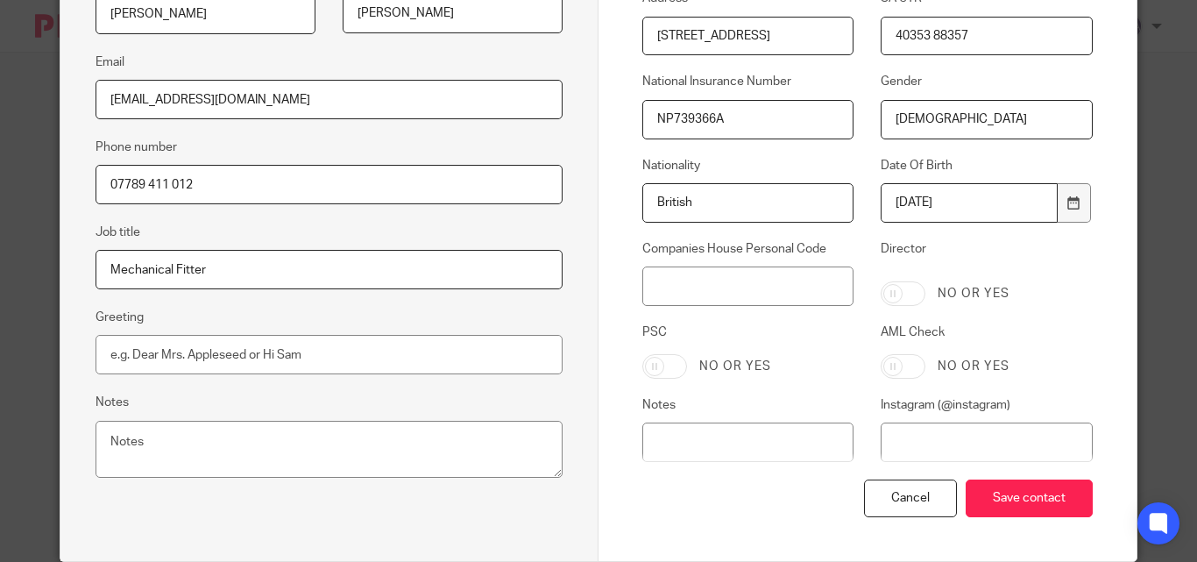
scroll to position [455, 0]
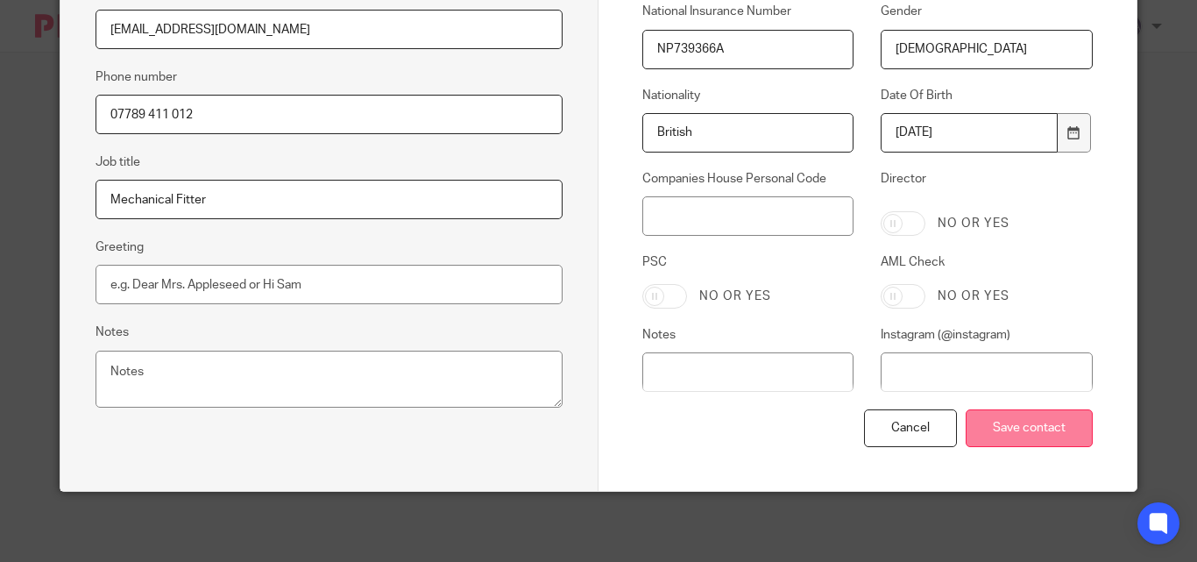
type input "[DEMOGRAPHIC_DATA]"
click at [1026, 424] on input "Save contact" at bounding box center [1029, 428] width 127 height 38
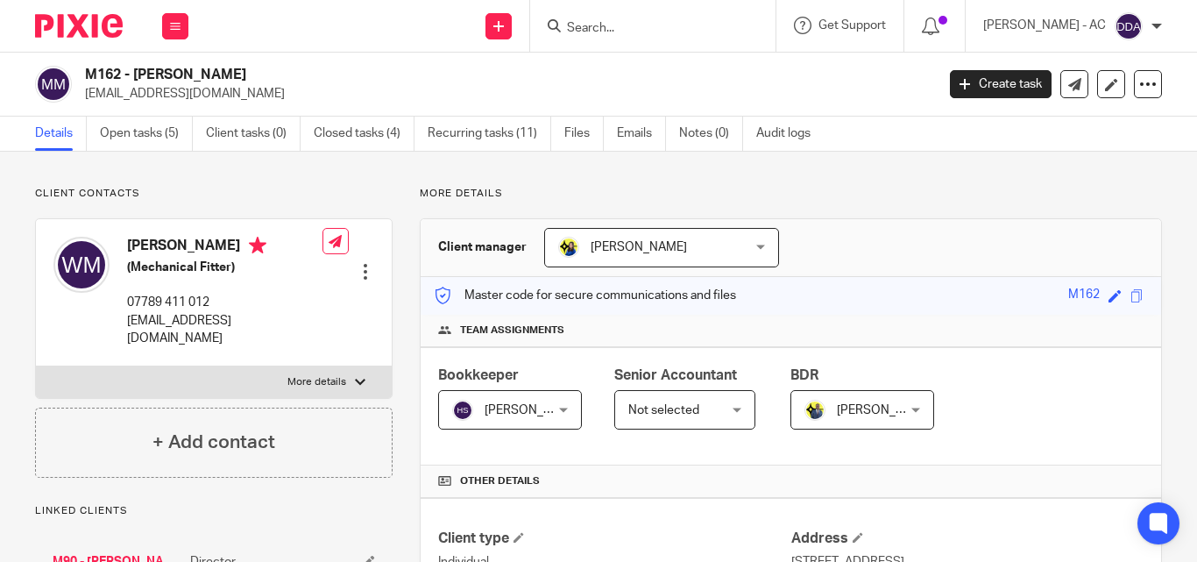
click at [325, 375] on p "More details" at bounding box center [316, 382] width 59 height 14
click at [36, 366] on input "More details" at bounding box center [35, 366] width 1 height 1
checkbox input "true"
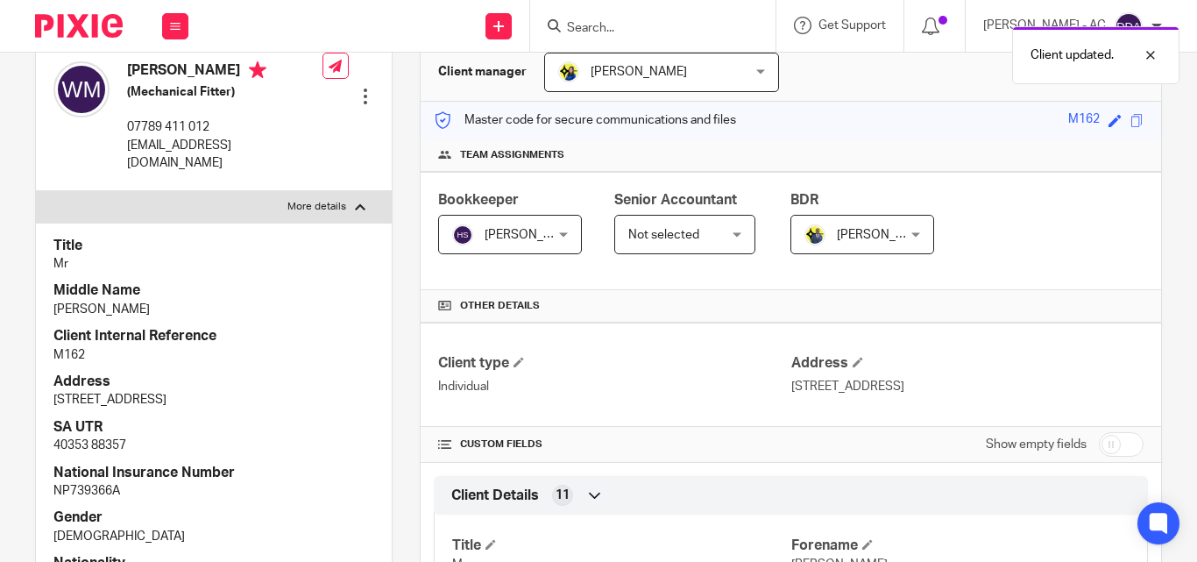
scroll to position [263, 0]
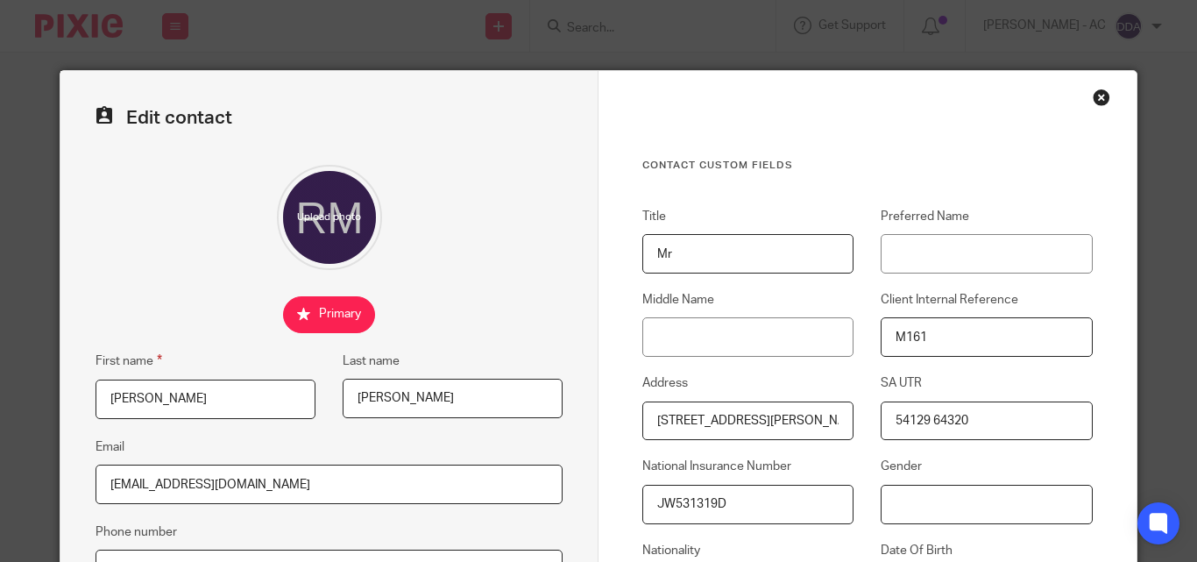
click at [929, 513] on input "Gender" at bounding box center [986, 504] width 211 height 39
paste input "[DEMOGRAPHIC_DATA]"
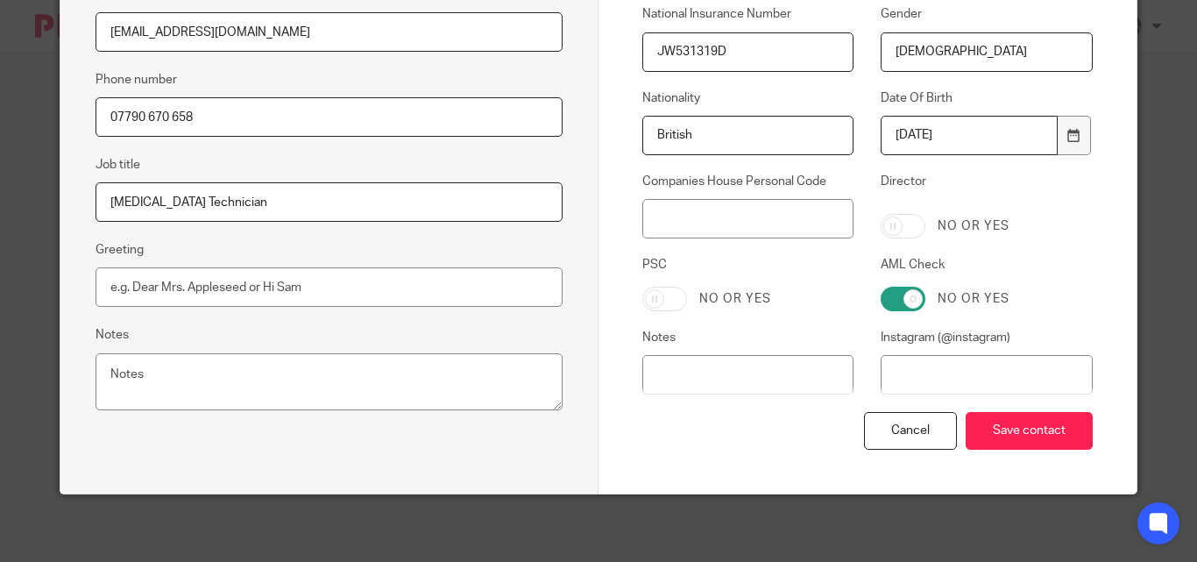
scroll to position [455, 0]
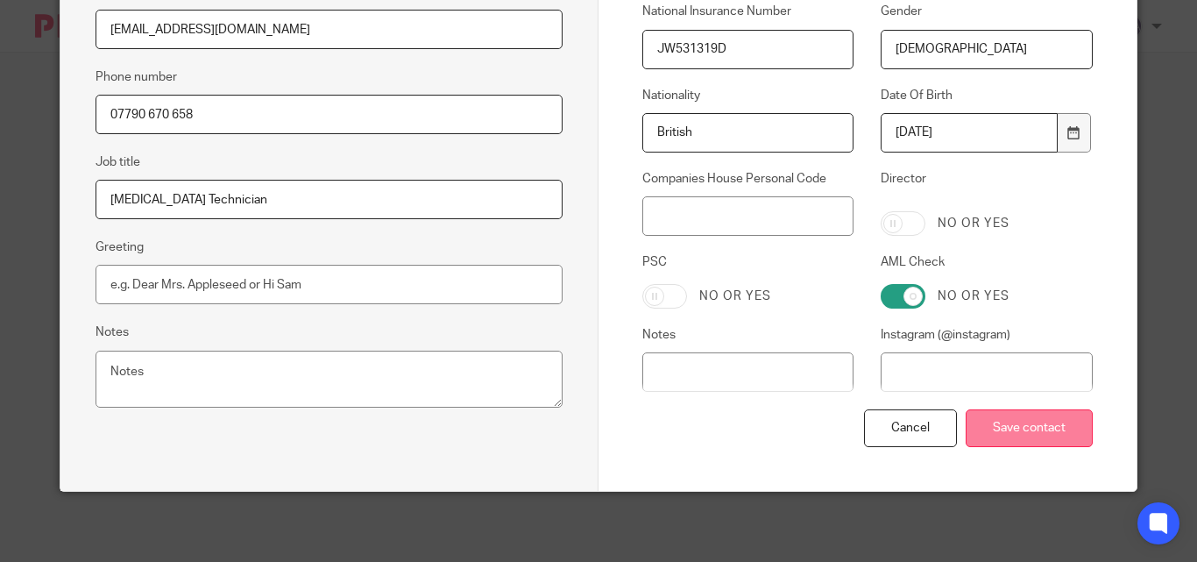
type input "[DEMOGRAPHIC_DATA]"
click at [974, 423] on input "Save contact" at bounding box center [1029, 428] width 127 height 38
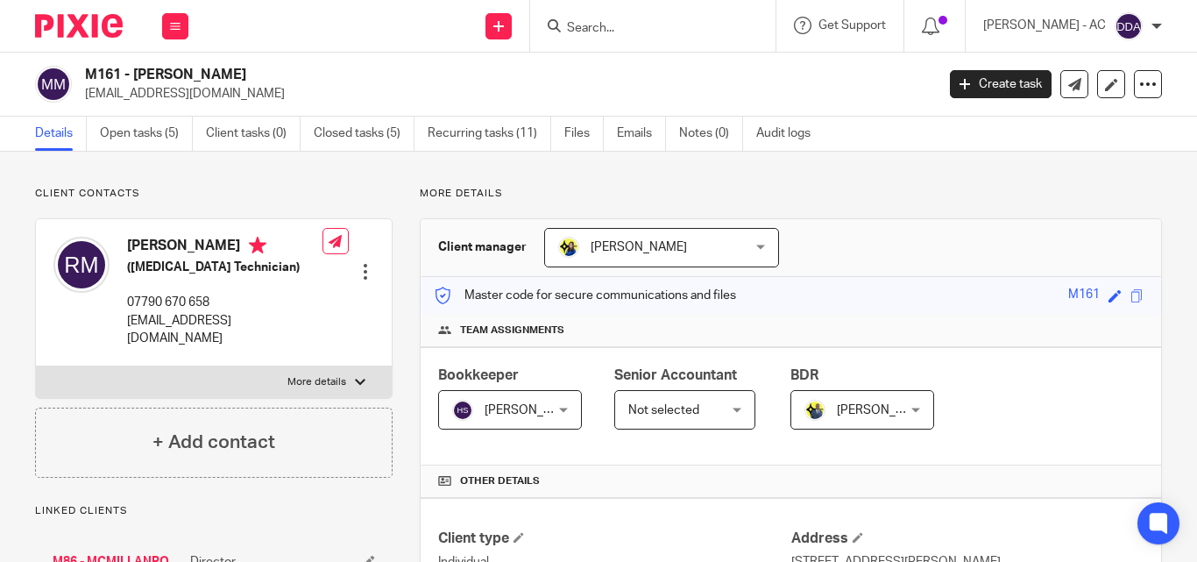
click at [295, 366] on label "More details" at bounding box center [214, 382] width 356 height 32
click at [36, 366] on input "More details" at bounding box center [35, 366] width 1 height 1
checkbox input "true"
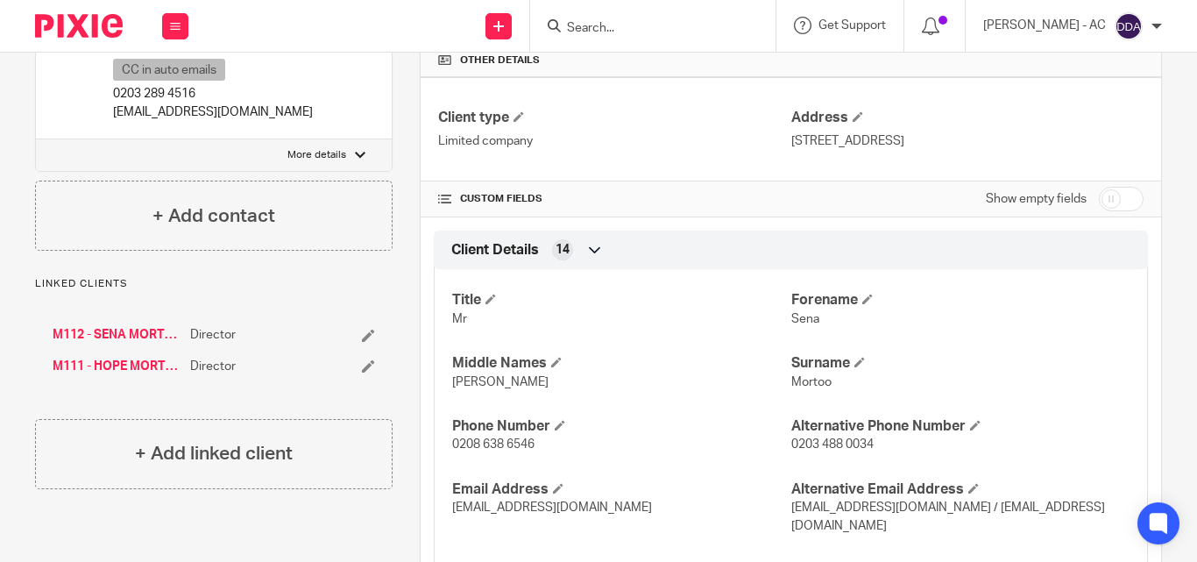
scroll to position [526, 0]
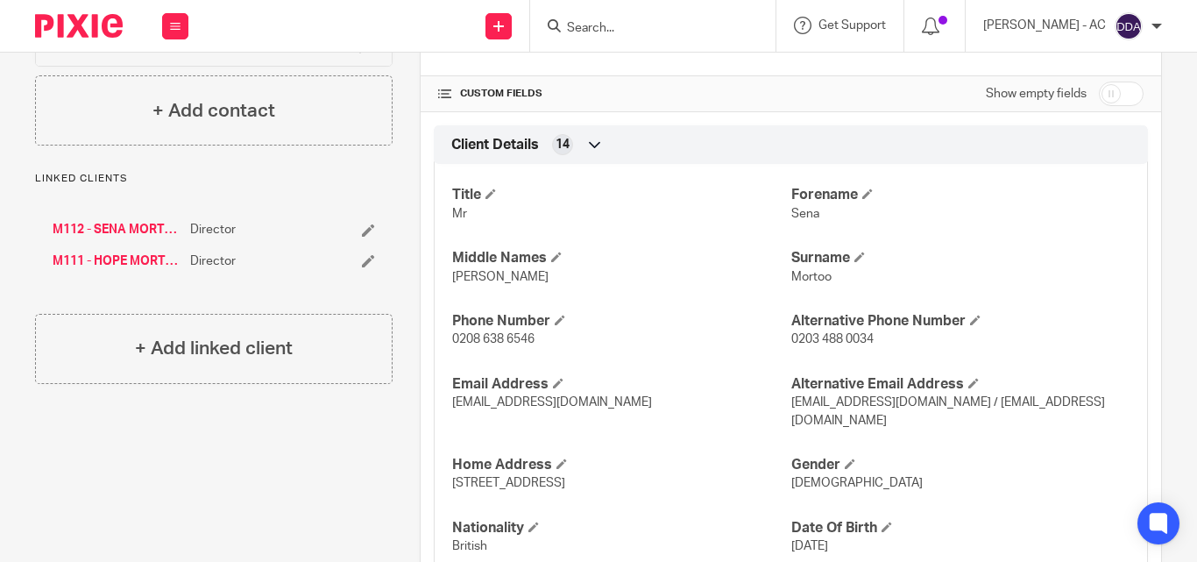
click at [791, 477] on span "Male" at bounding box center [856, 483] width 131 height 12
click at [791, 477] on span "[DEMOGRAPHIC_DATA]" at bounding box center [856, 483] width 131 height 12
click at [797, 477] on span "[DEMOGRAPHIC_DATA]" at bounding box center [856, 483] width 131 height 12
copy span "[DEMOGRAPHIC_DATA]"
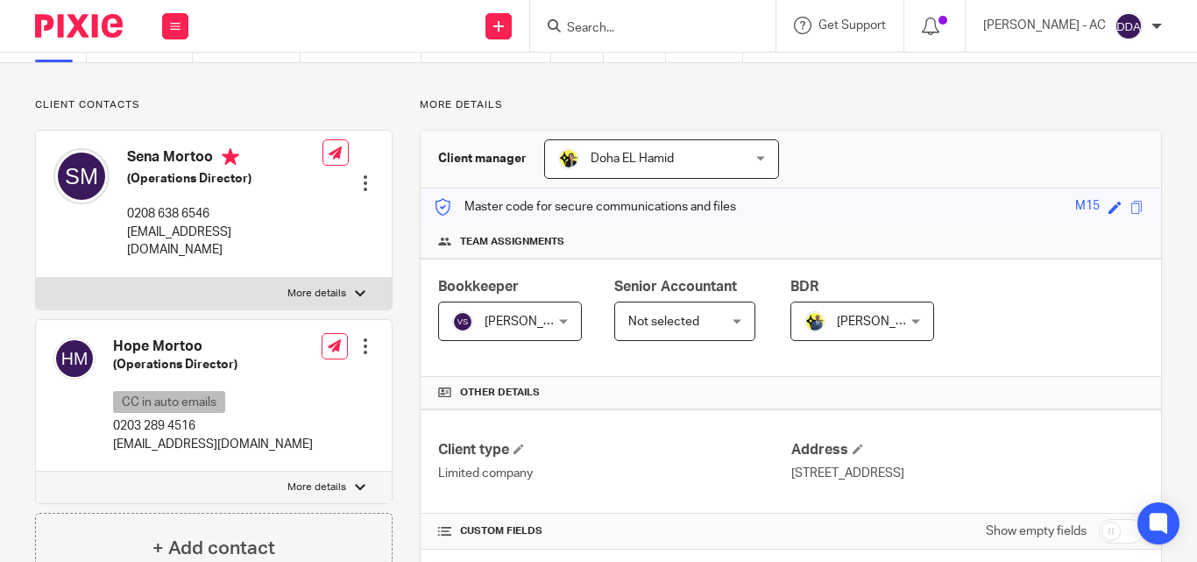
scroll to position [88, 0]
click at [365, 175] on div at bounding box center [366, 184] width 18 height 18
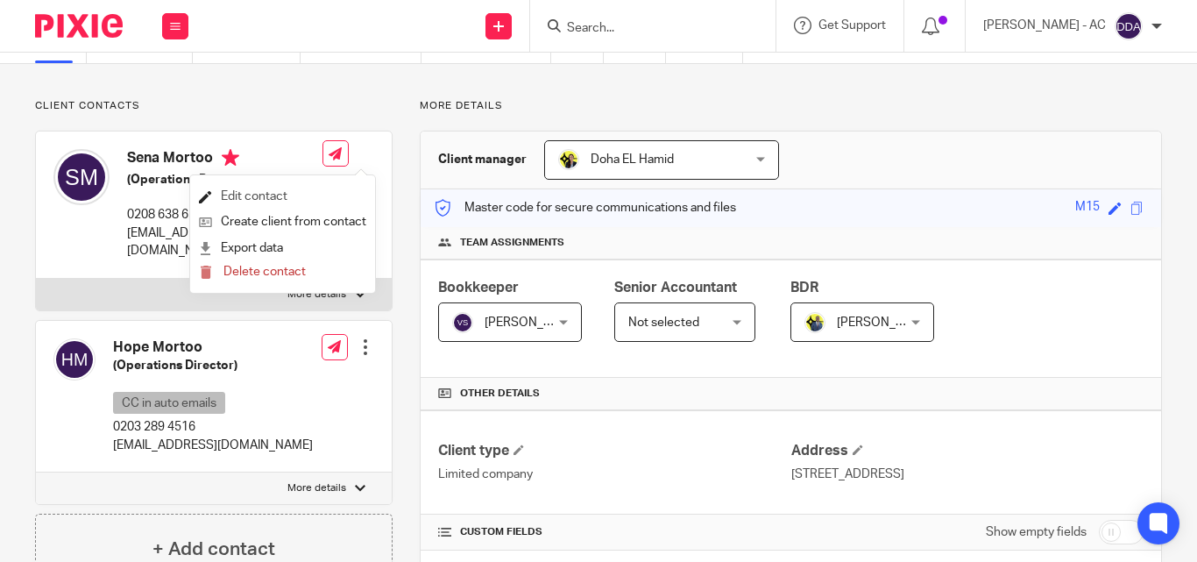
click at [283, 194] on link "Edit contact" at bounding box center [282, 196] width 167 height 25
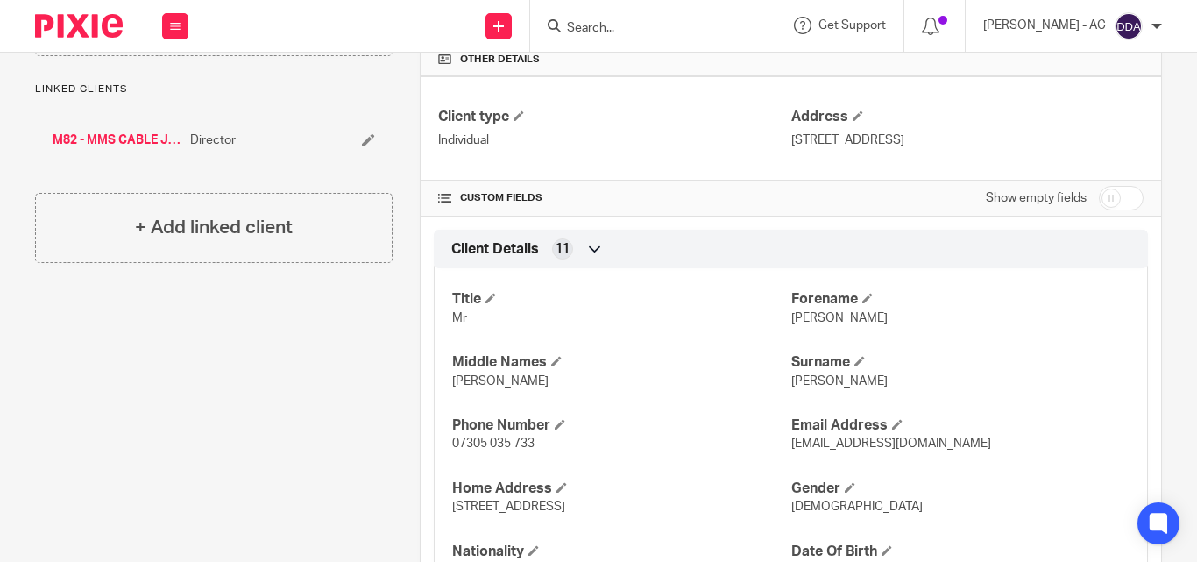
scroll to position [614, 0]
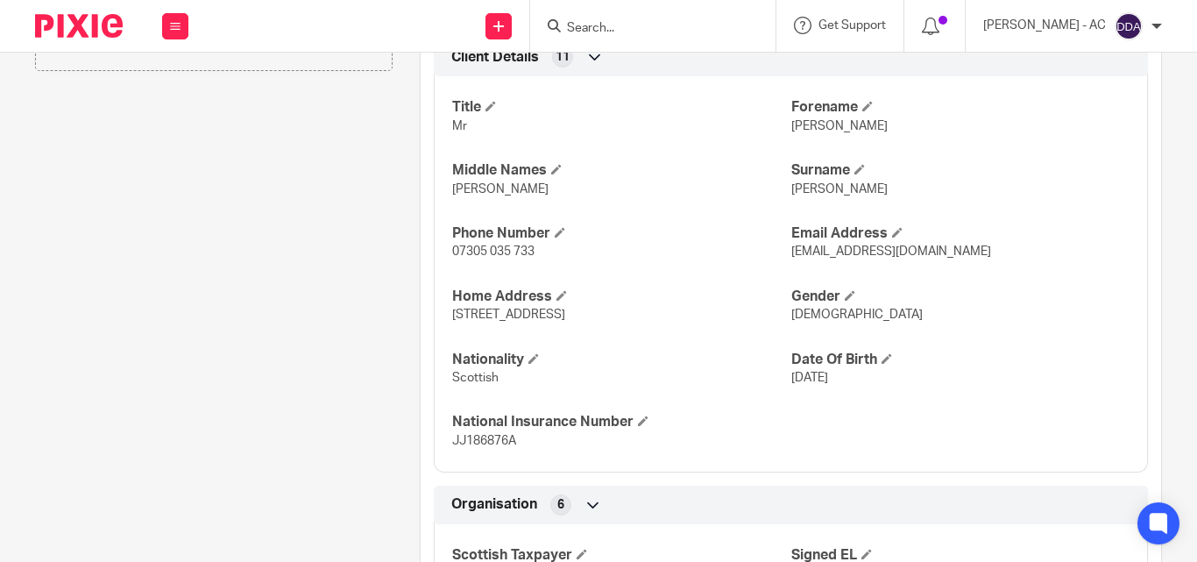
click at [791, 316] on span "Male" at bounding box center [856, 315] width 131 height 12
copy span "Male"
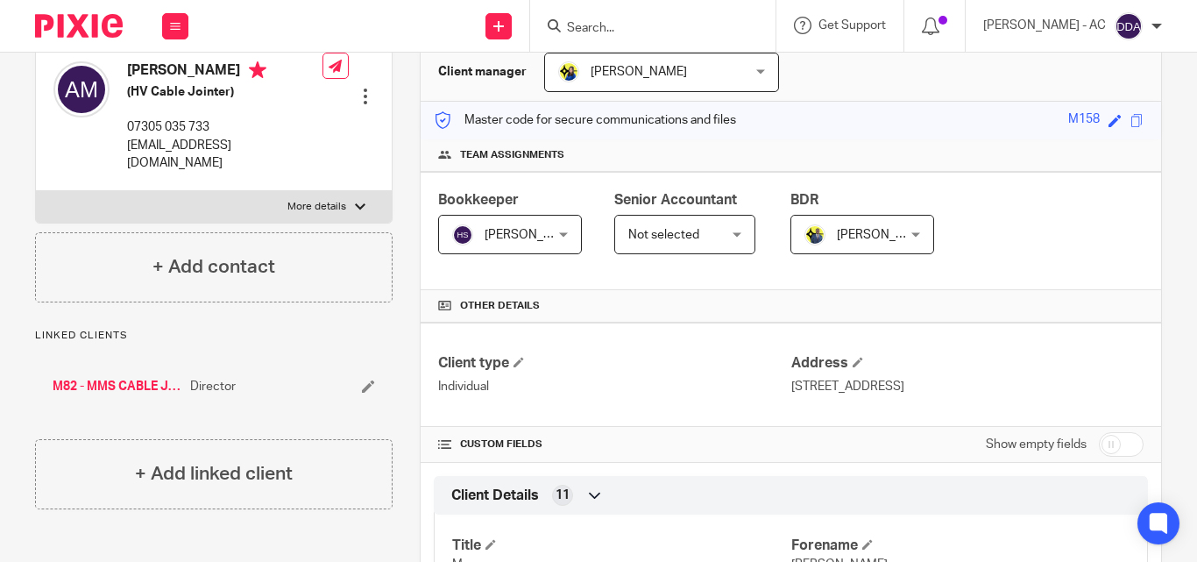
scroll to position [0, 0]
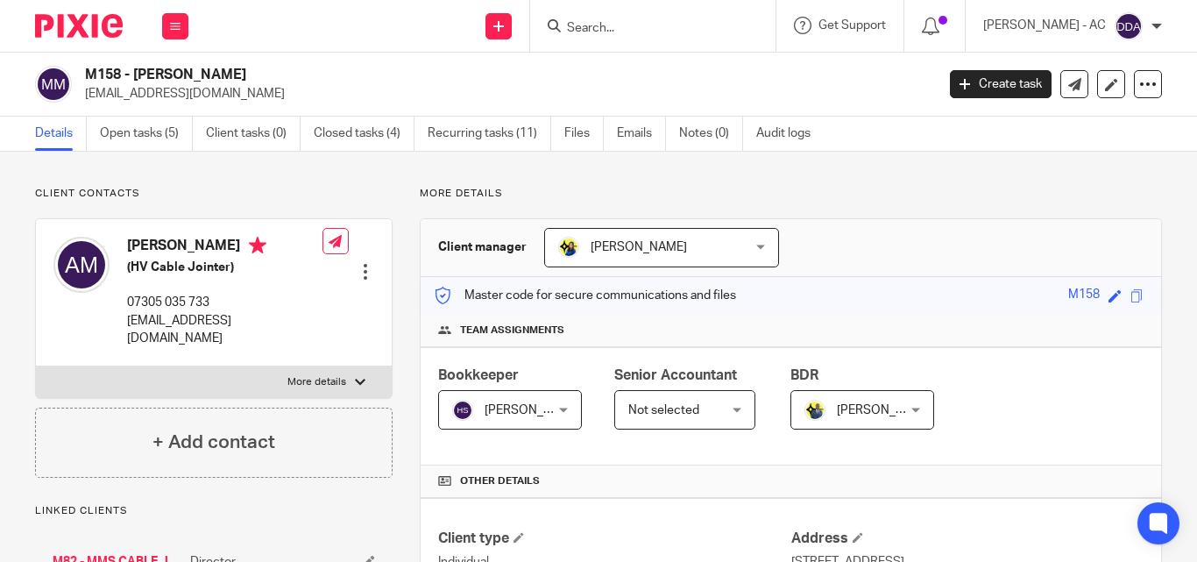
click at [366, 263] on div at bounding box center [366, 272] width 18 height 18
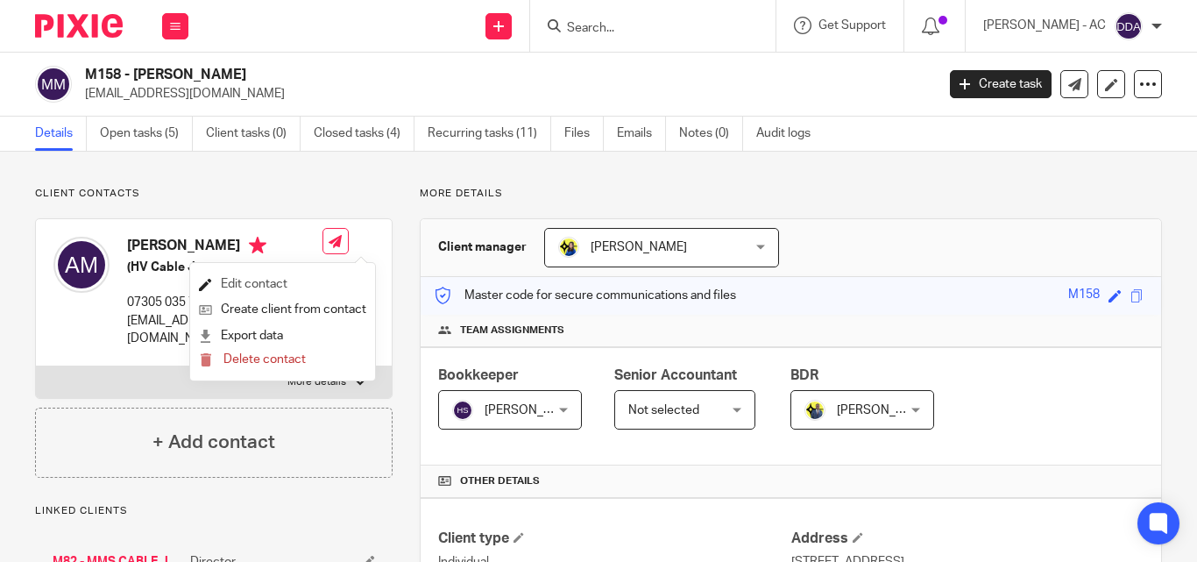
click at [262, 280] on link "Edit contact" at bounding box center [282, 284] width 167 height 25
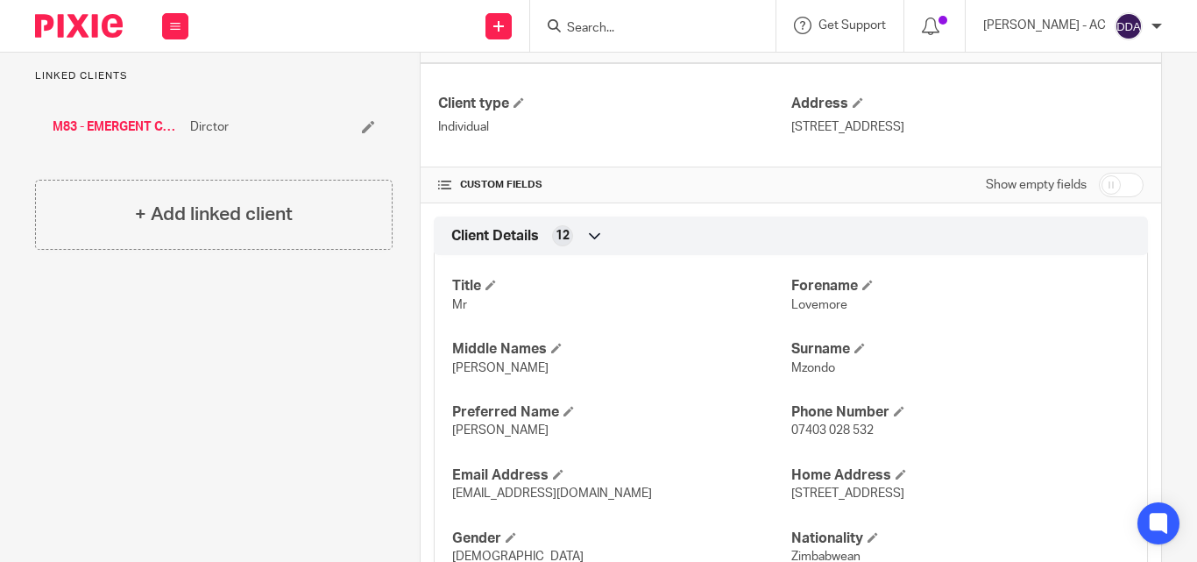
scroll to position [614, 0]
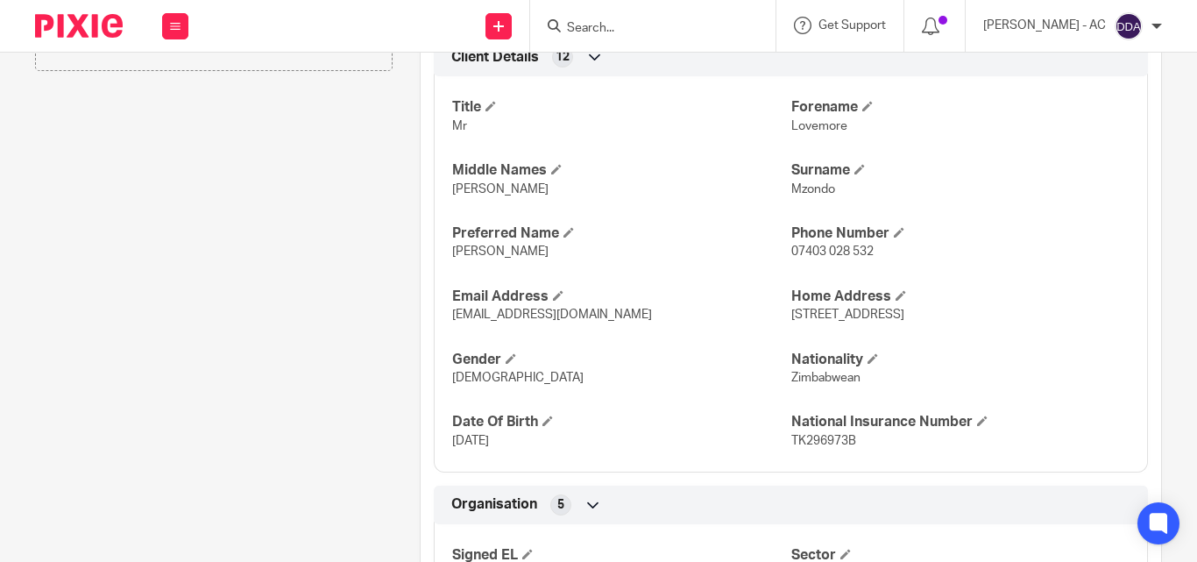
click at [472, 377] on span "[DEMOGRAPHIC_DATA]" at bounding box center [517, 378] width 131 height 12
click at [466, 377] on span "[DEMOGRAPHIC_DATA]" at bounding box center [517, 378] width 131 height 12
copy span "Male"
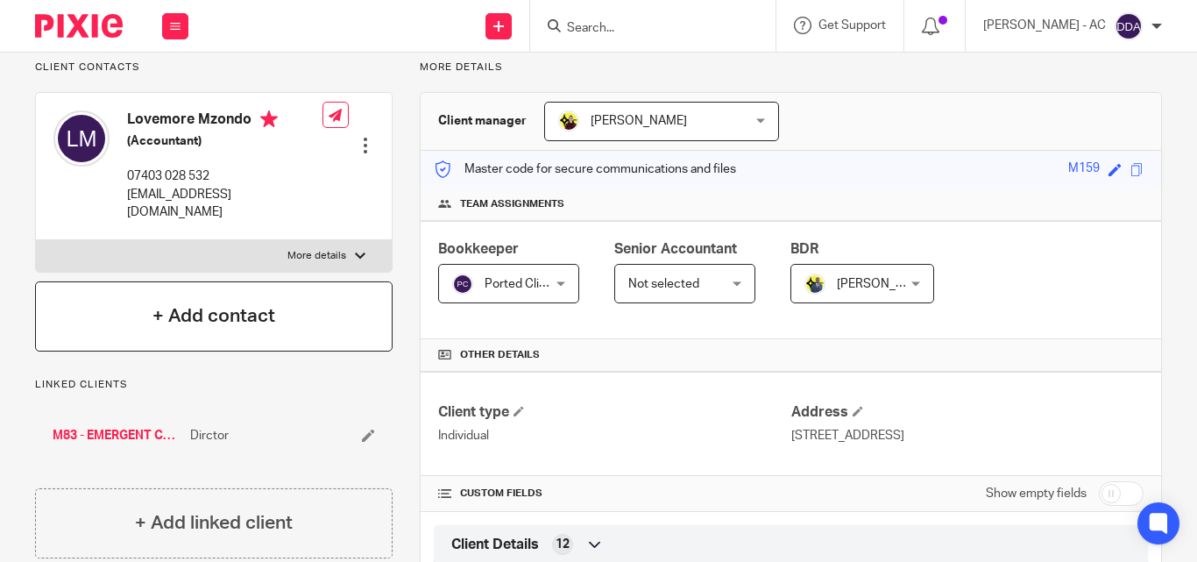
scroll to position [88, 0]
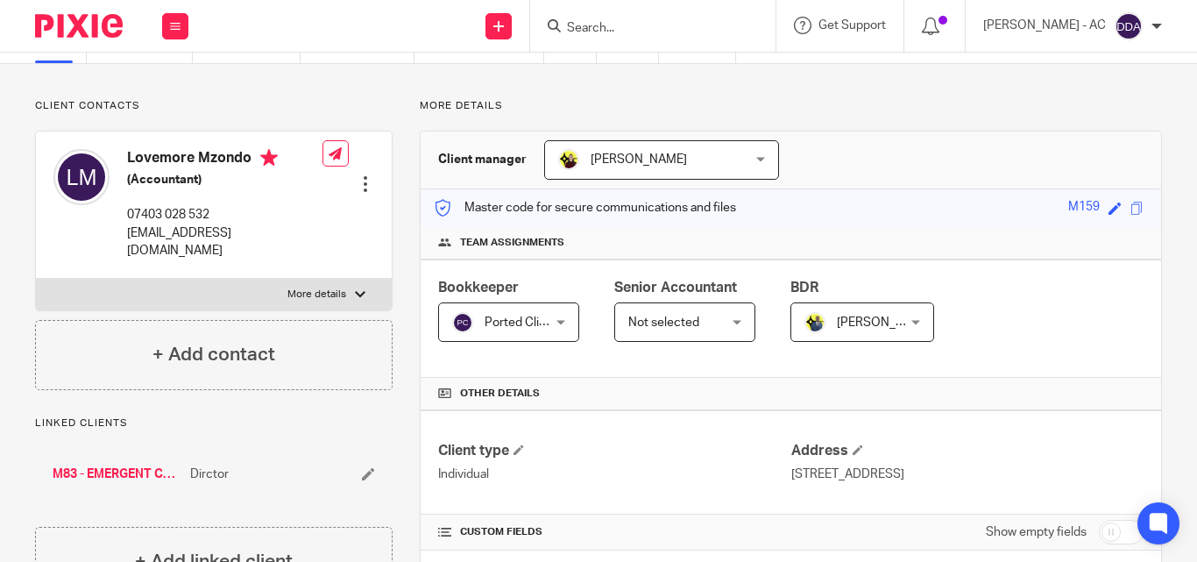
click at [362, 175] on div at bounding box center [366, 184] width 18 height 18
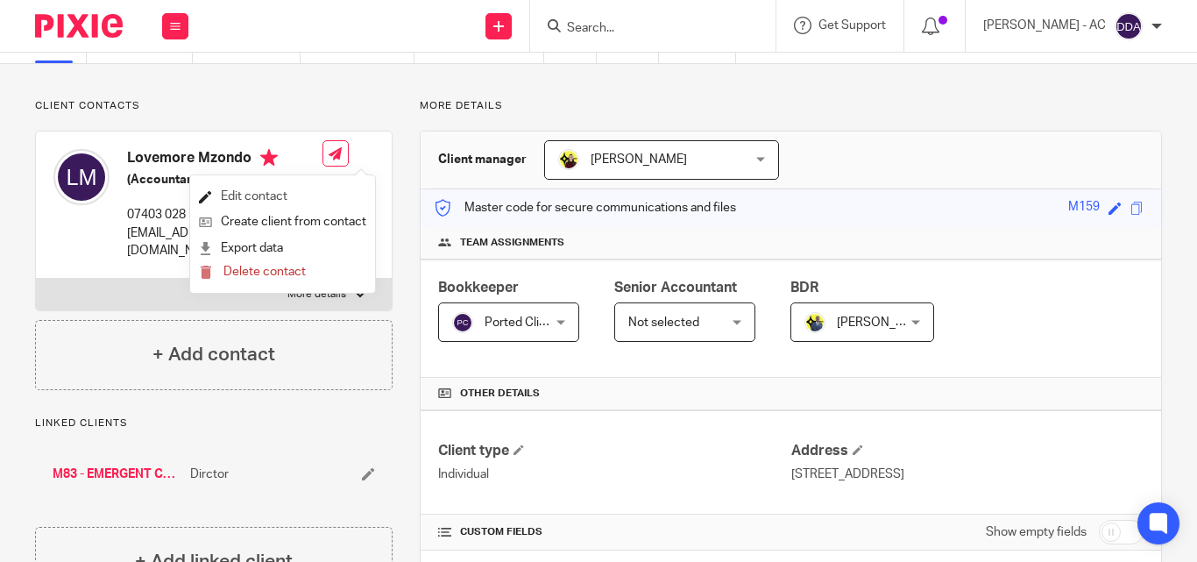
click at [294, 195] on link "Edit contact" at bounding box center [282, 196] width 167 height 25
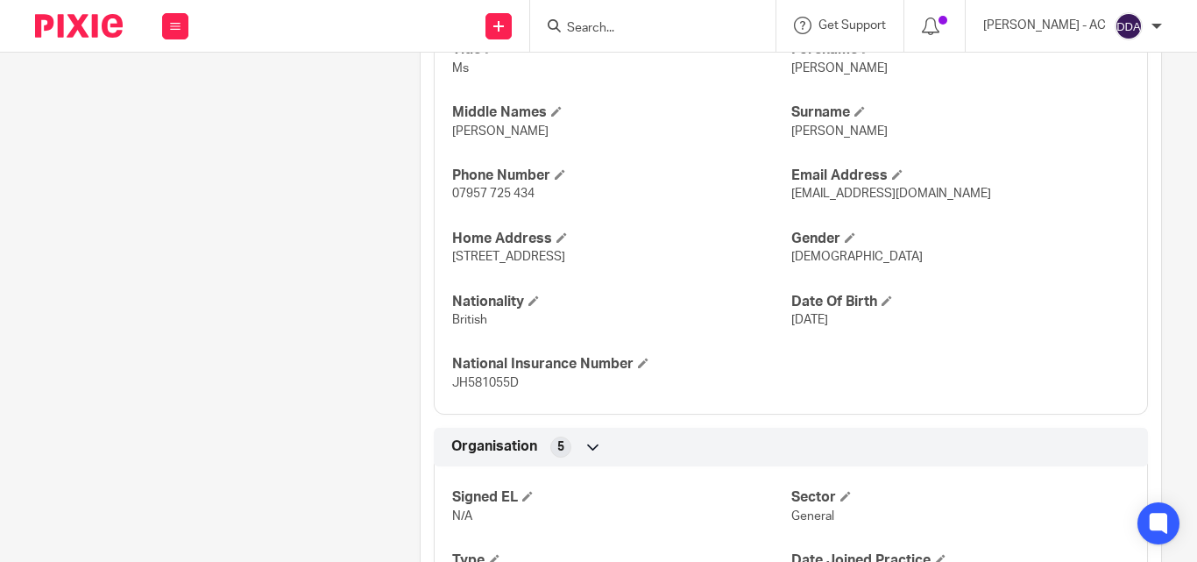
scroll to position [701, 0]
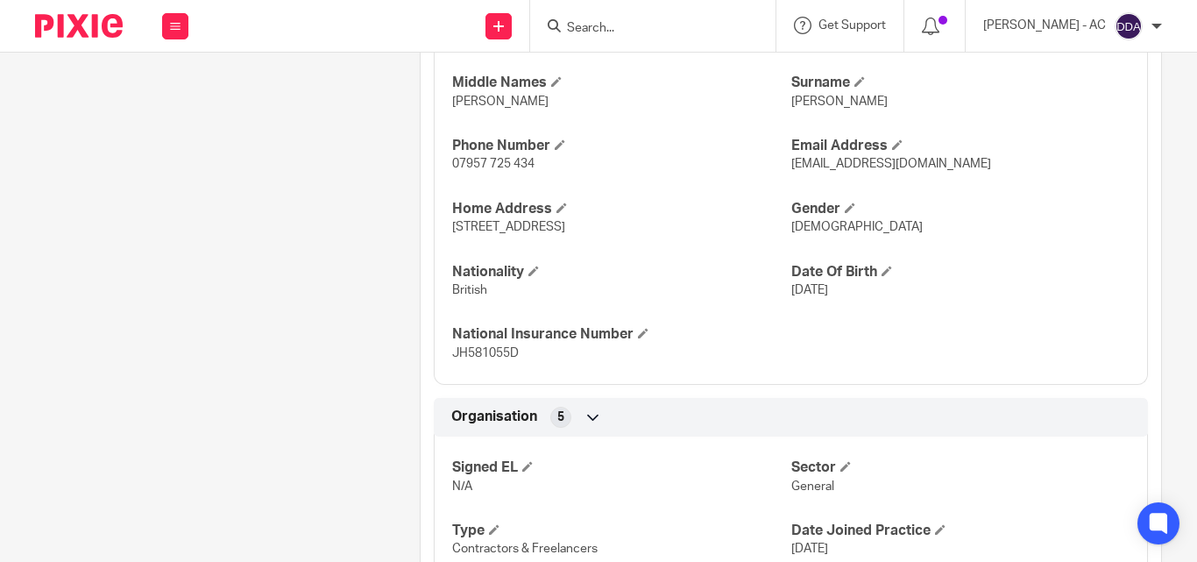
click at [801, 229] on span "[DEMOGRAPHIC_DATA]" at bounding box center [856, 227] width 131 height 12
copy span "[DEMOGRAPHIC_DATA]"
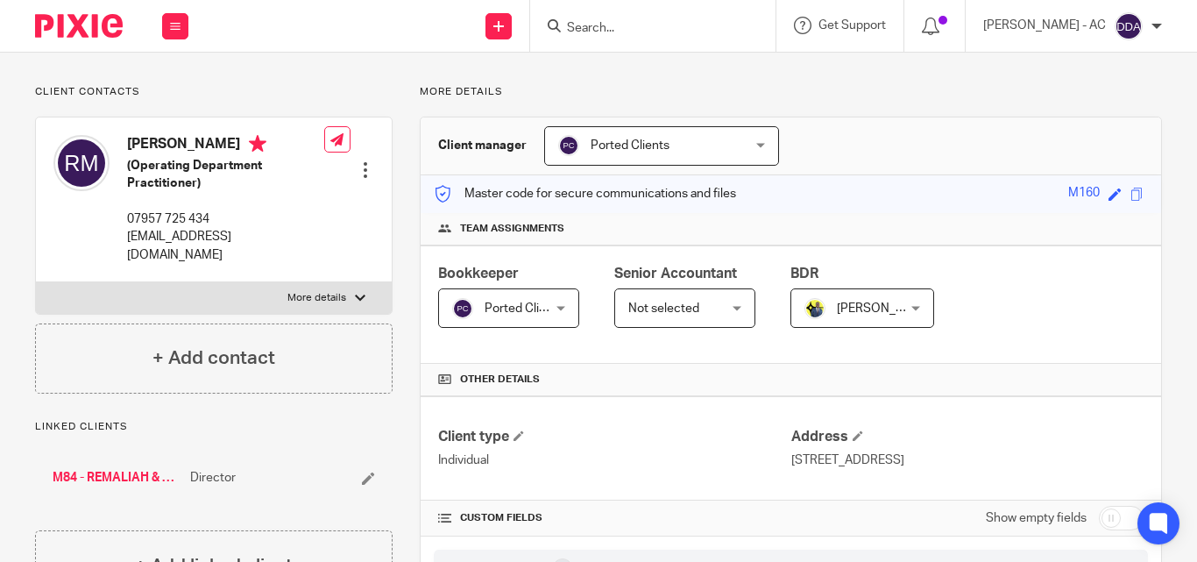
scroll to position [88, 0]
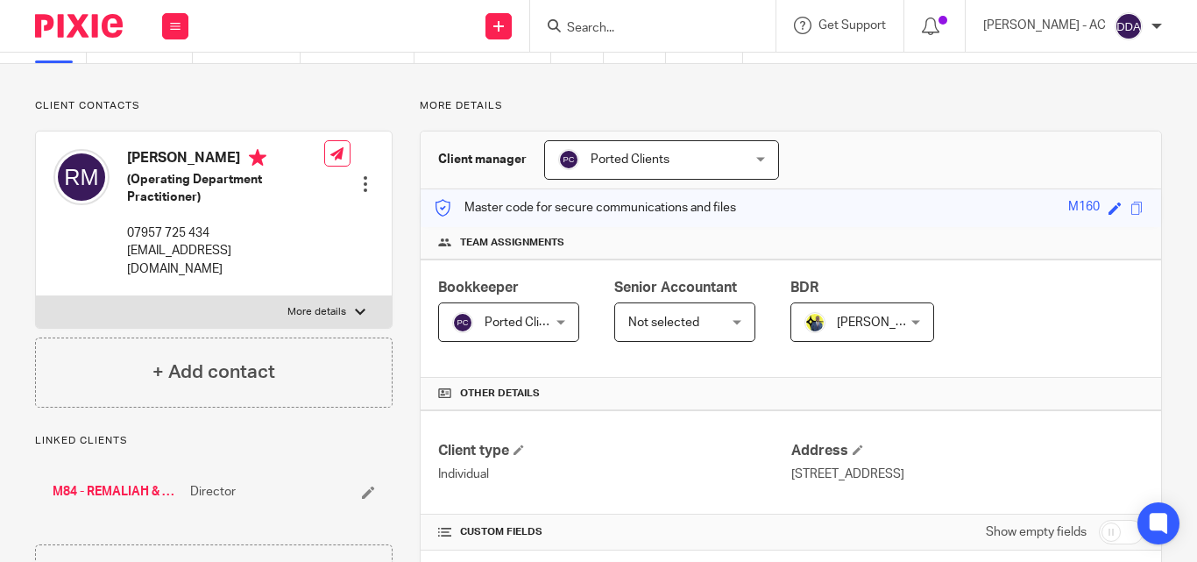
click at [357, 182] on div at bounding box center [366, 184] width 18 height 18
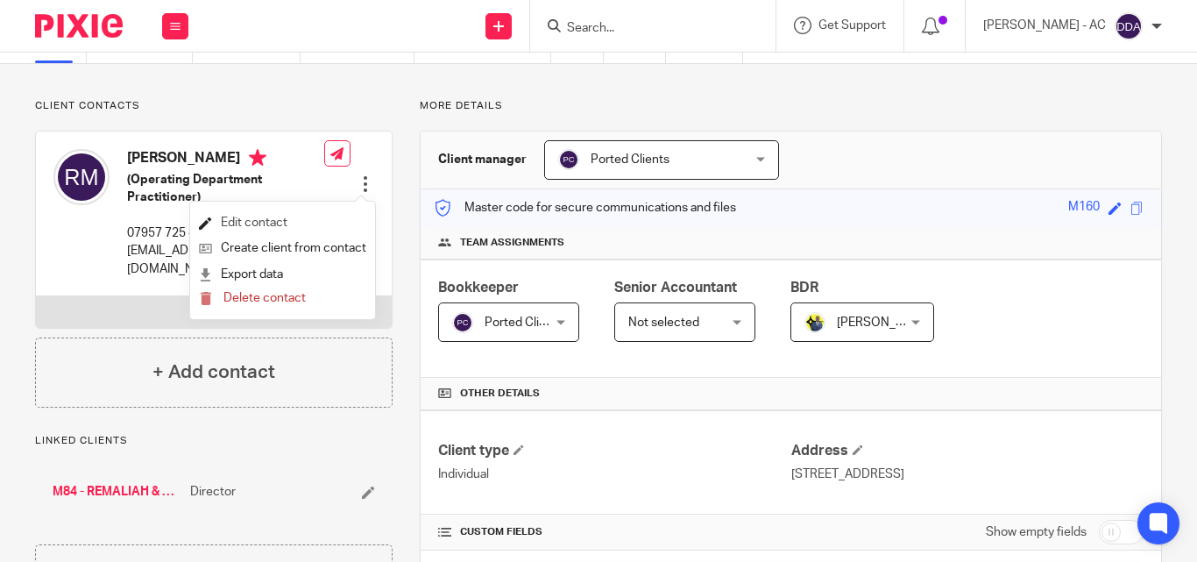
click at [256, 210] on link "Edit contact" at bounding box center [282, 222] width 167 height 25
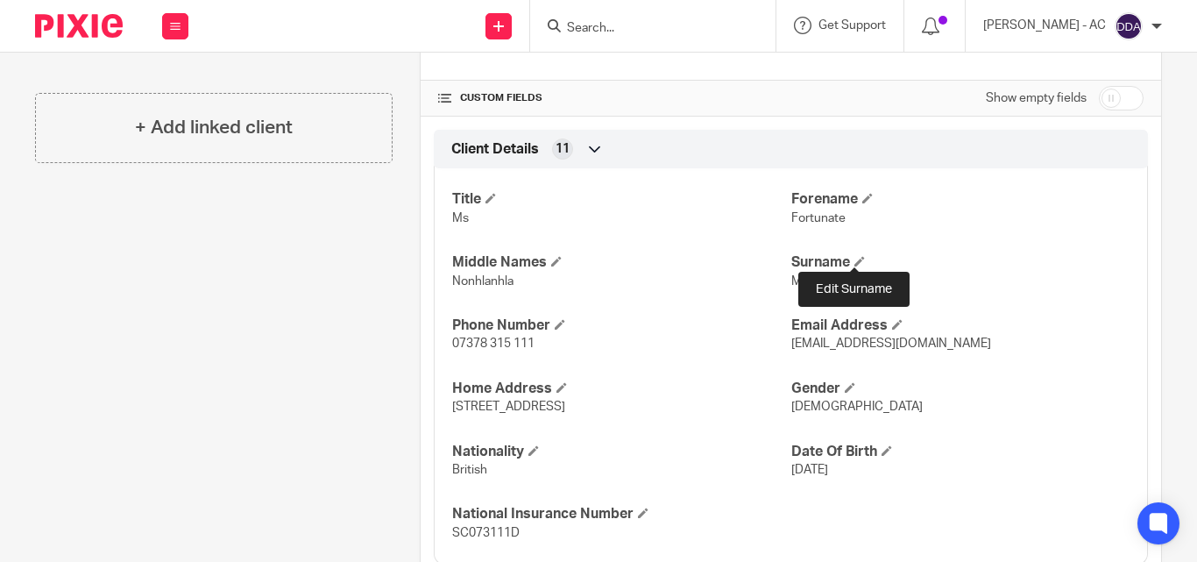
scroll to position [526, 0]
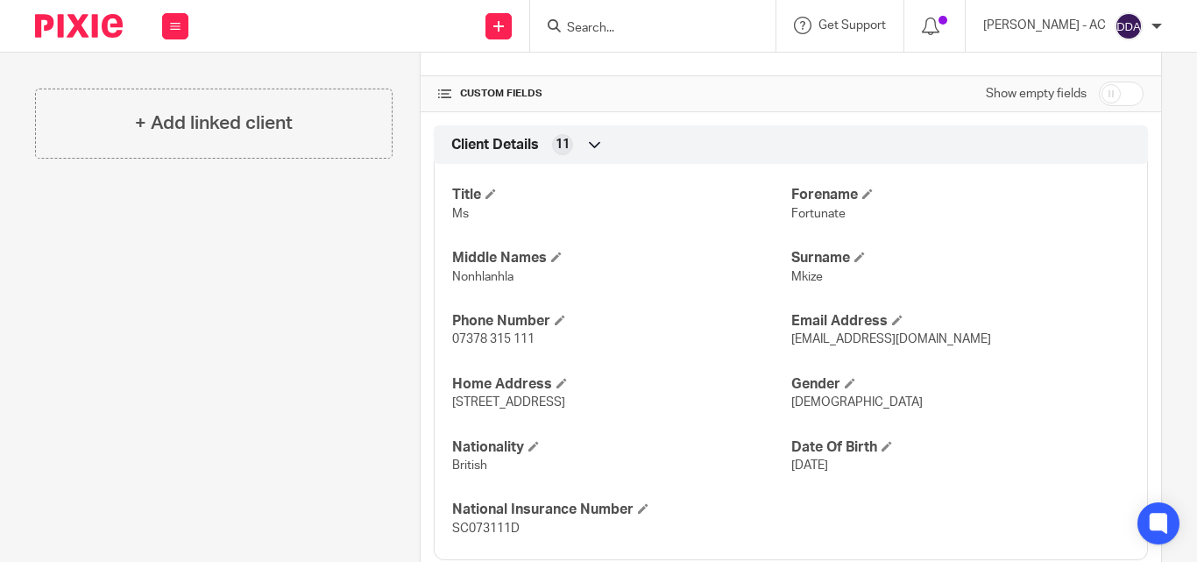
click at [801, 398] on span "[DEMOGRAPHIC_DATA]" at bounding box center [856, 402] width 131 height 12
copy span "[DEMOGRAPHIC_DATA]"
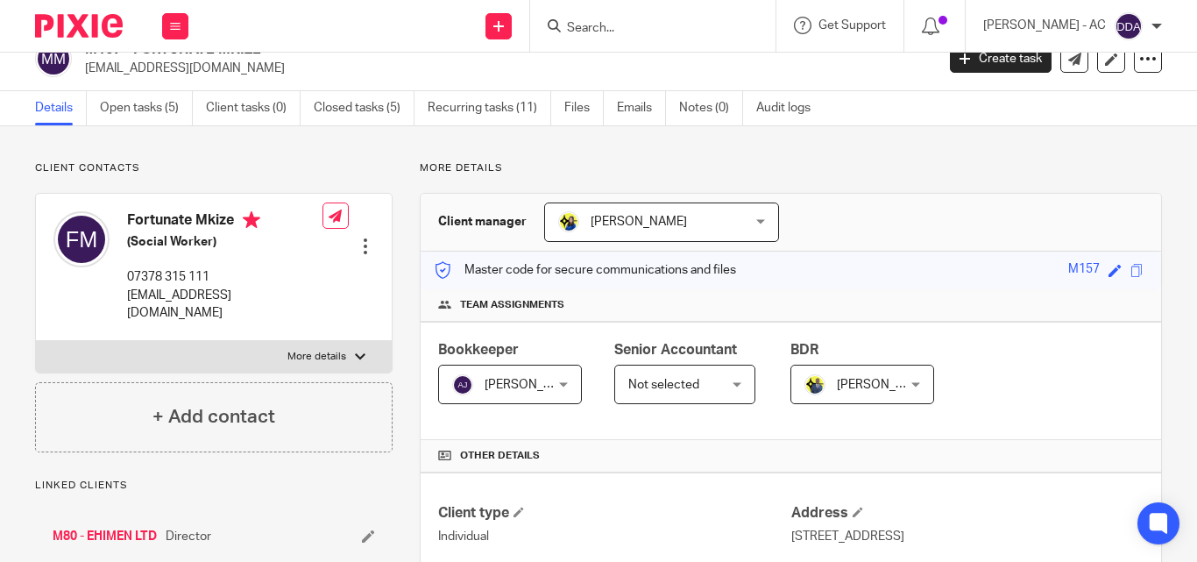
scroll to position [0, 0]
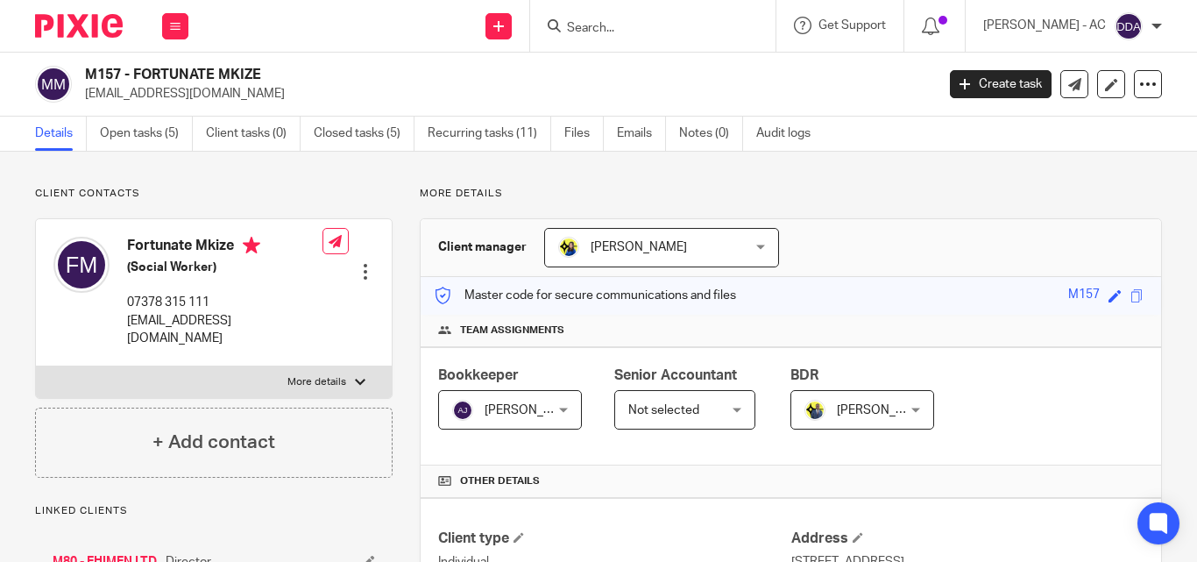
click at [361, 263] on div at bounding box center [366, 272] width 18 height 18
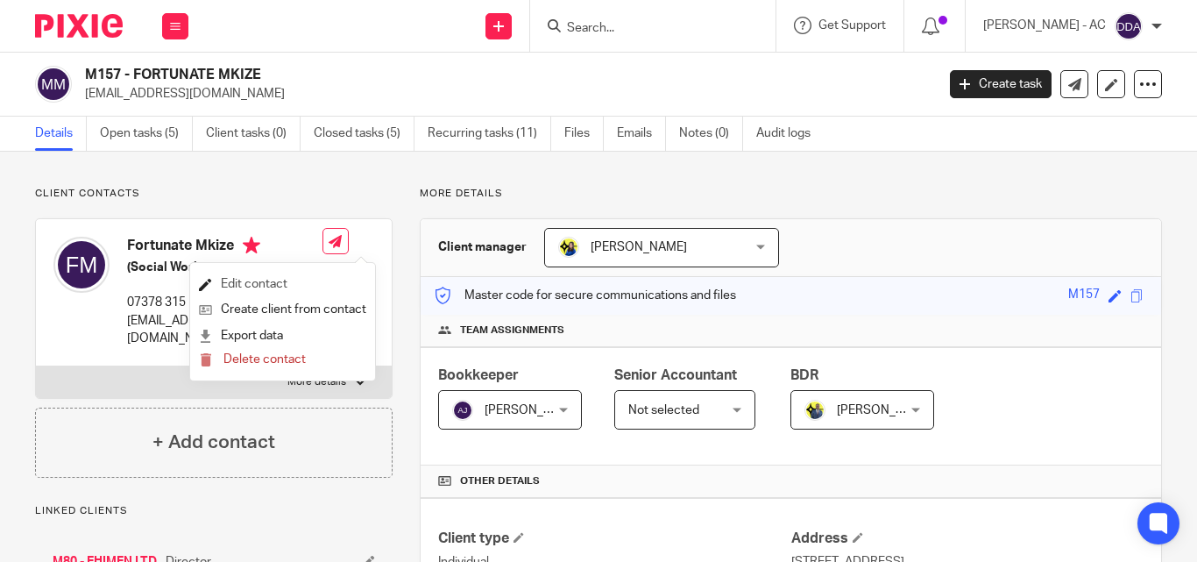
click at [281, 280] on link "Edit contact" at bounding box center [282, 284] width 167 height 25
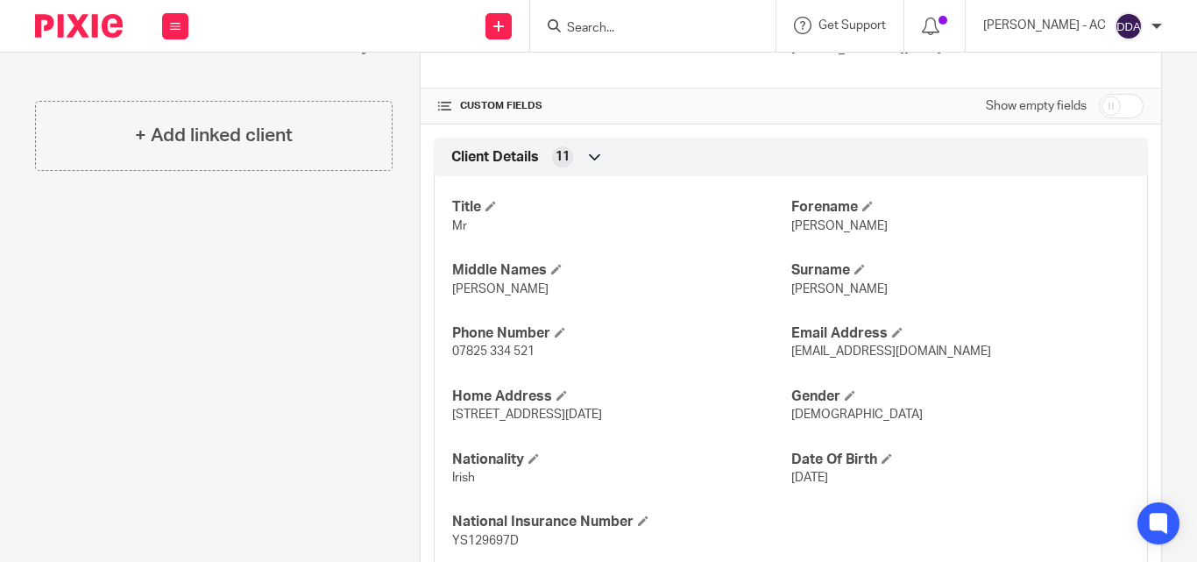
scroll to position [614, 0]
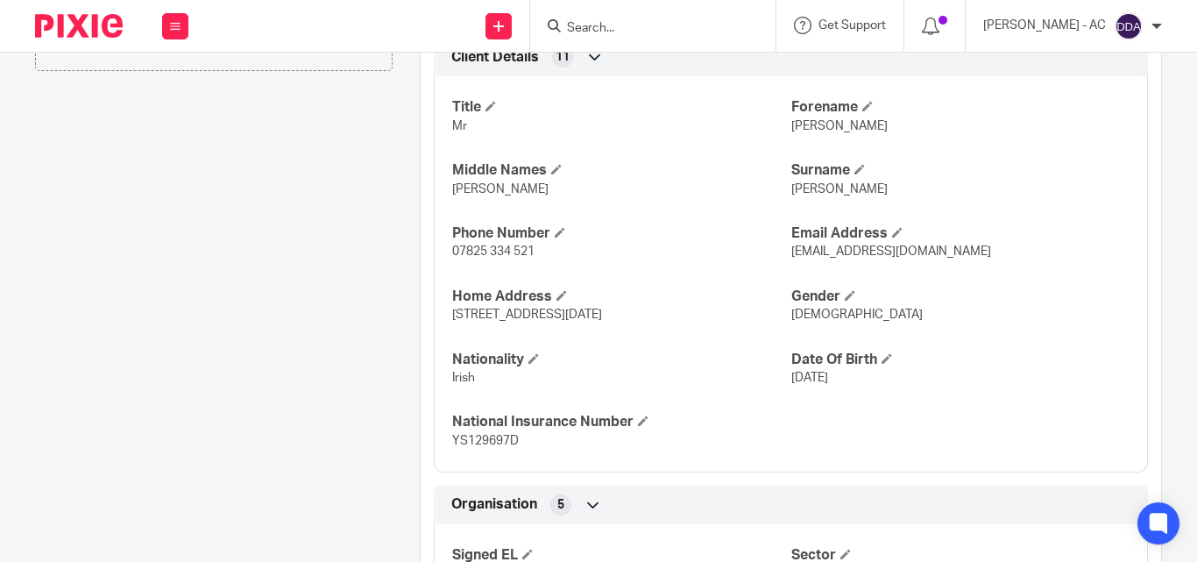
click at [791, 316] on span "[DEMOGRAPHIC_DATA]" at bounding box center [856, 315] width 131 height 12
copy span "[DEMOGRAPHIC_DATA]"
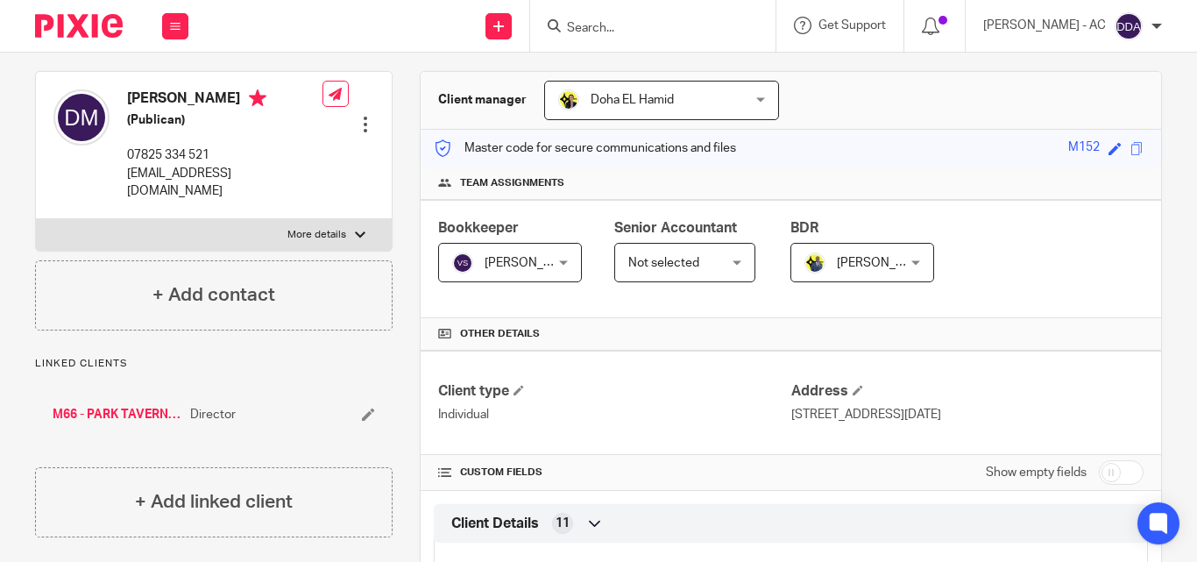
scroll to position [88, 0]
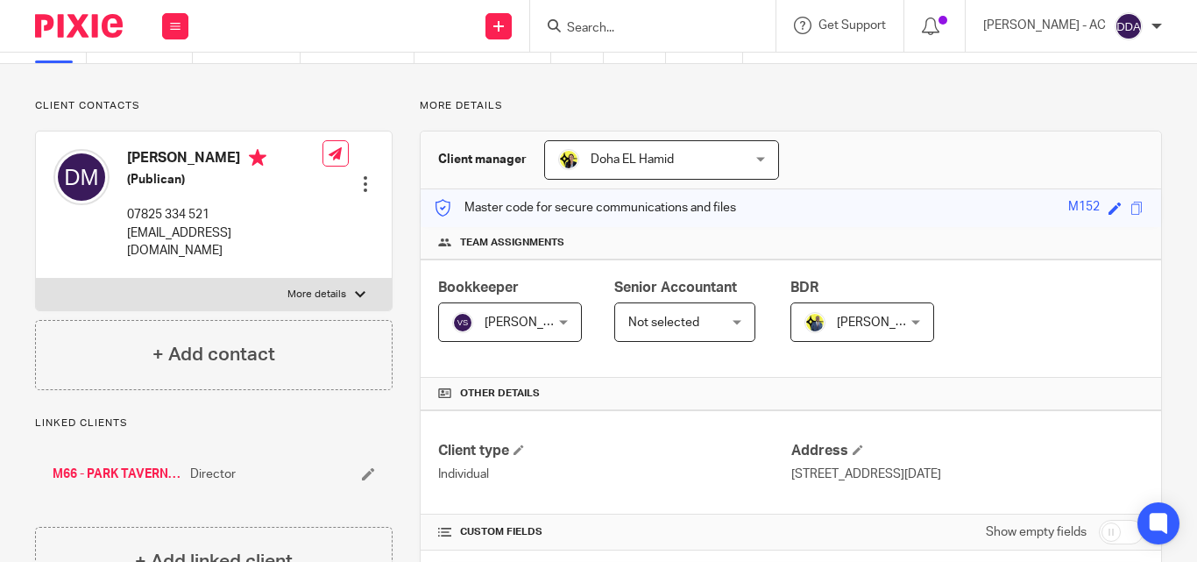
click at [367, 175] on div at bounding box center [366, 184] width 18 height 18
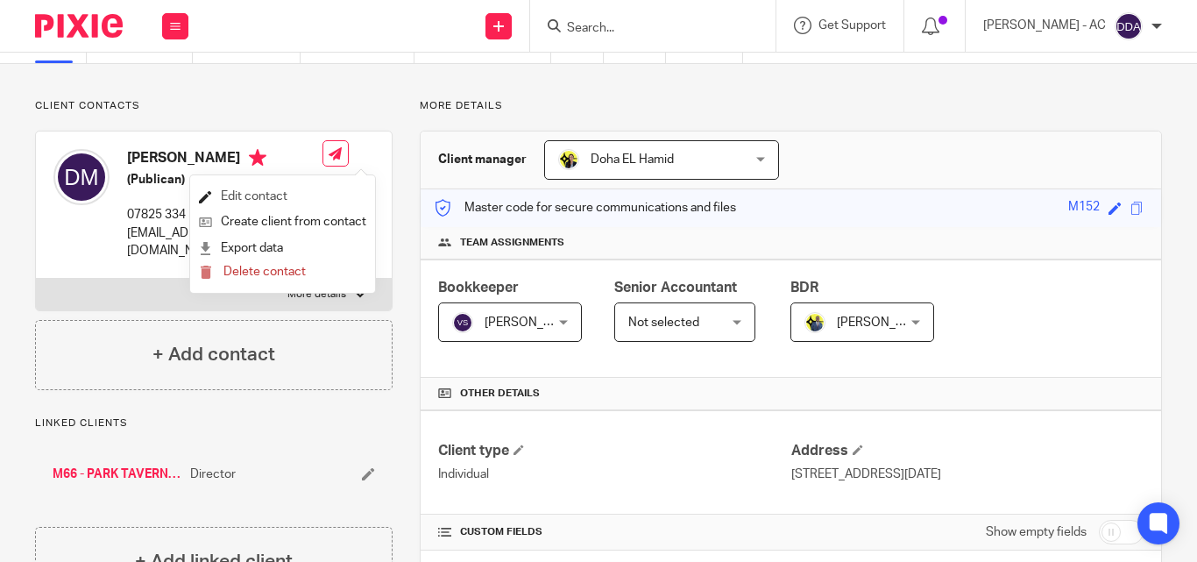
click at [254, 202] on link "Edit contact" at bounding box center [282, 196] width 167 height 25
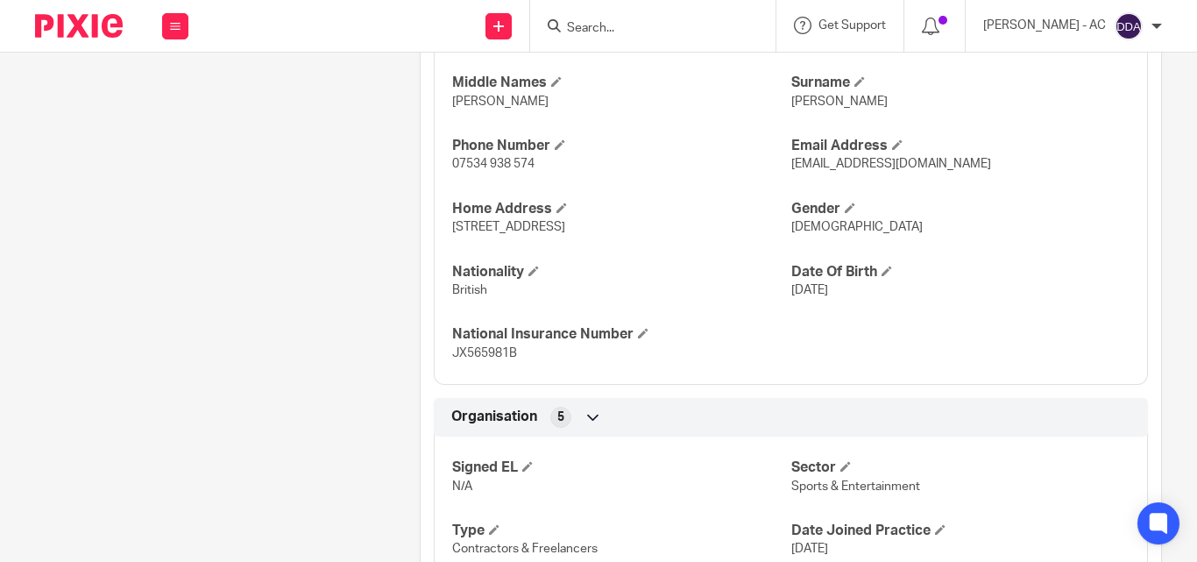
scroll to position [526, 0]
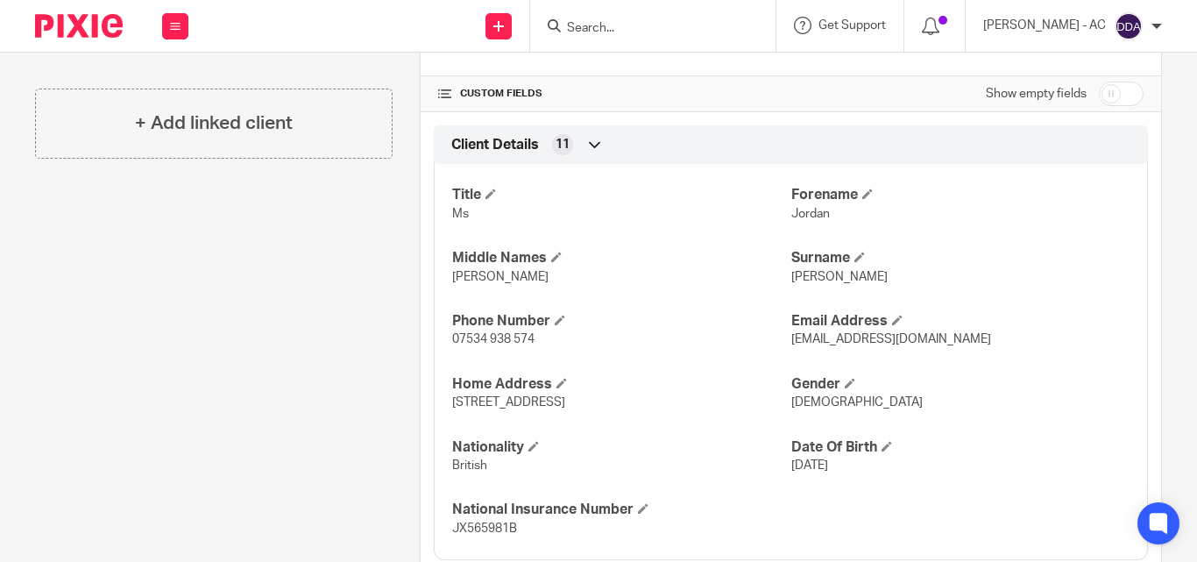
click at [791, 410] on p "[DEMOGRAPHIC_DATA]" at bounding box center [960, 403] width 338 height 18
copy span "[DEMOGRAPHIC_DATA]"
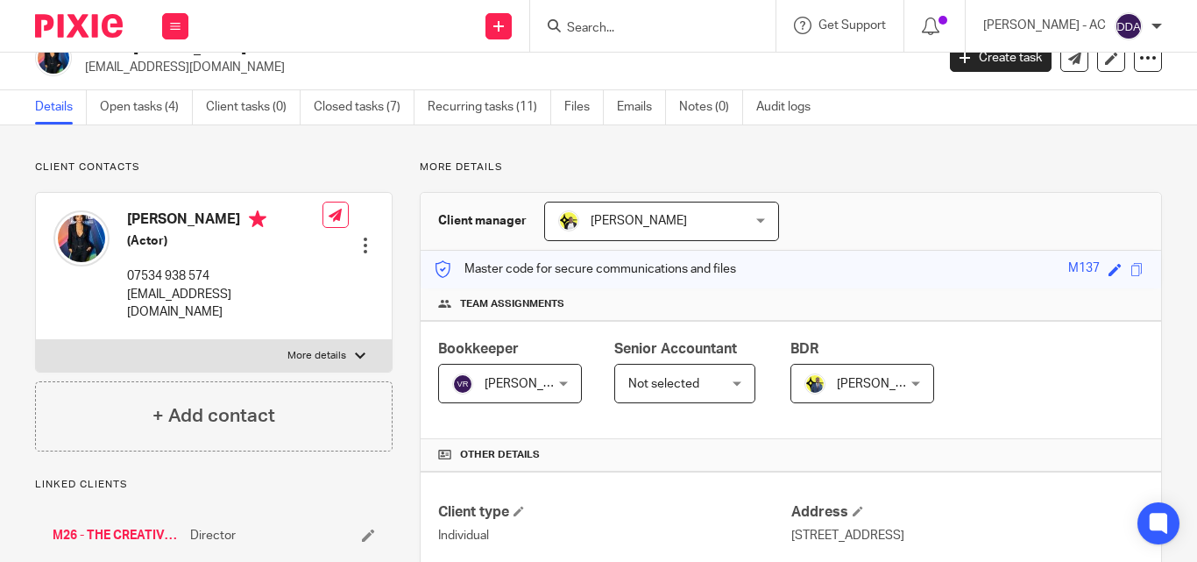
scroll to position [0, 0]
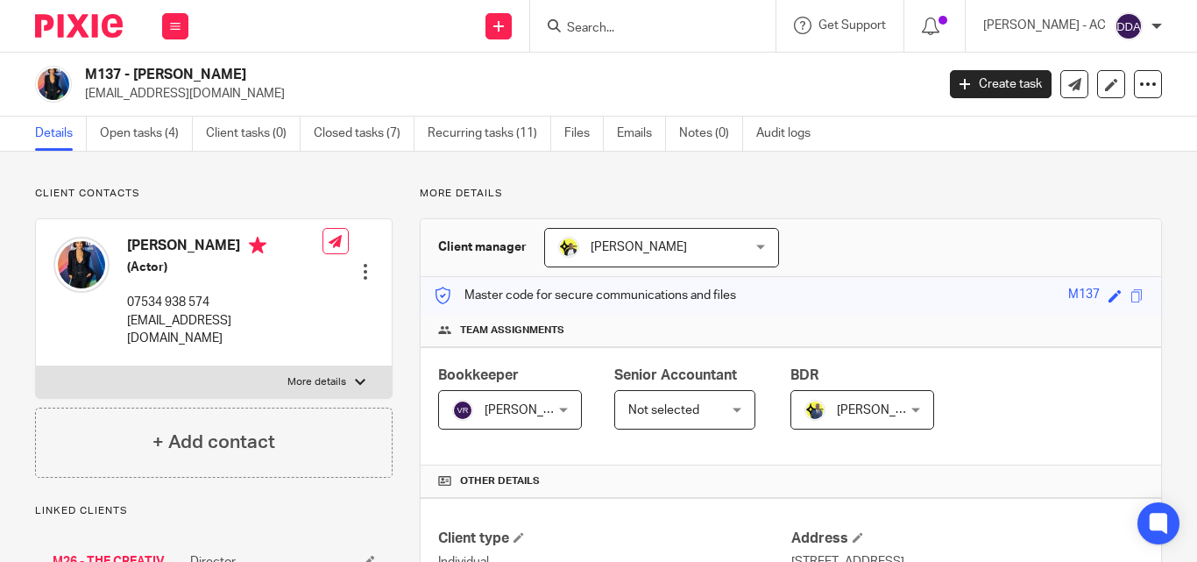
click at [363, 263] on div at bounding box center [366, 272] width 18 height 18
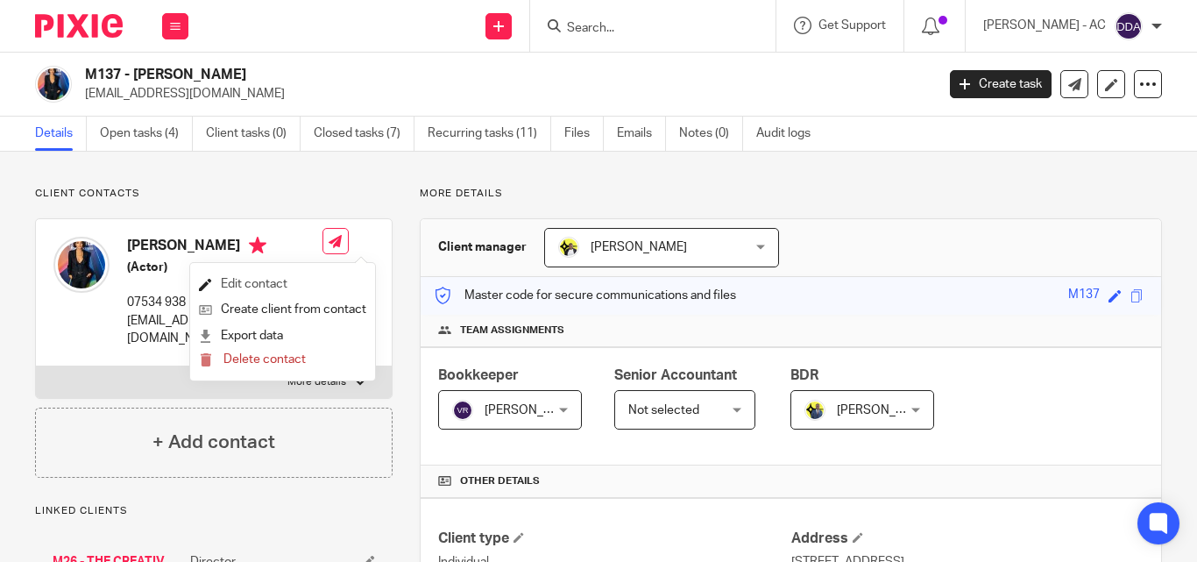
click at [266, 283] on link "Edit contact" at bounding box center [282, 284] width 167 height 25
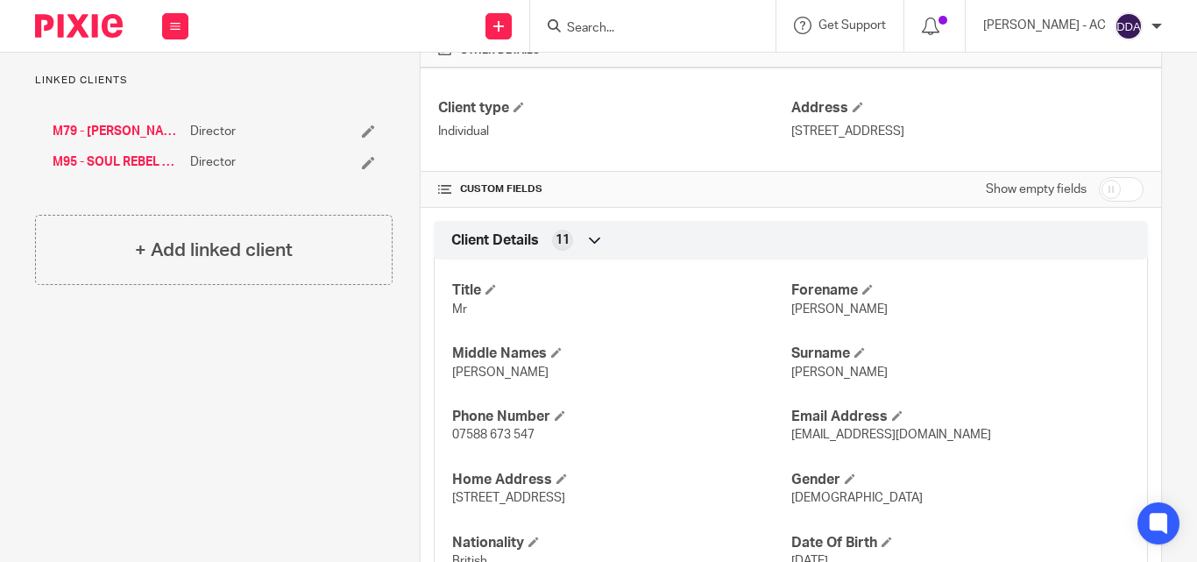
scroll to position [526, 0]
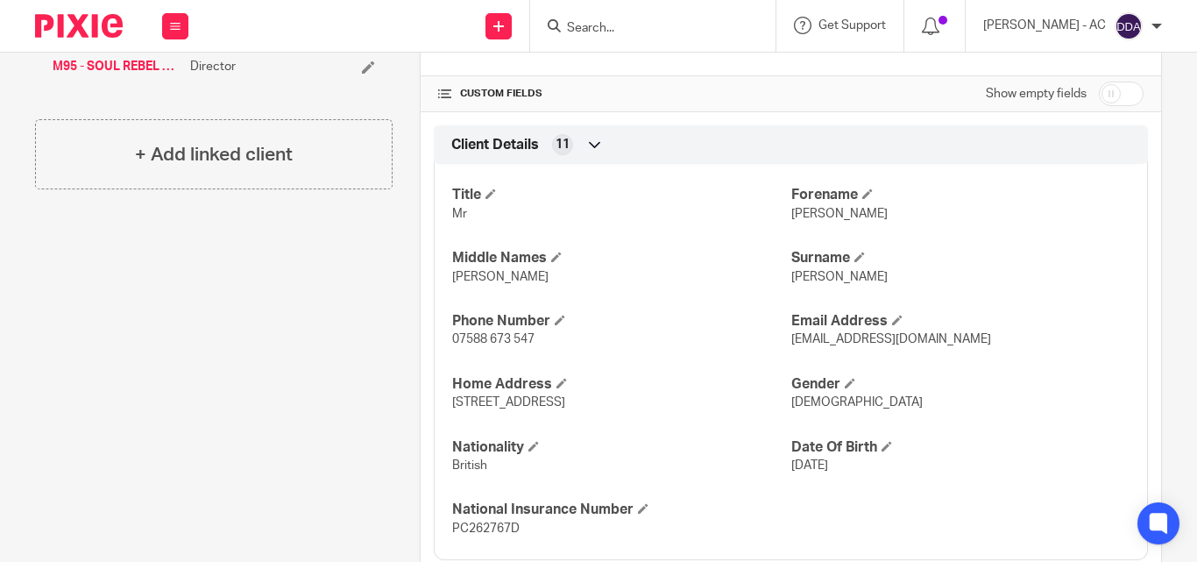
click at [796, 402] on span "[DEMOGRAPHIC_DATA]" at bounding box center [856, 402] width 131 height 12
click at [798, 401] on span "[DEMOGRAPHIC_DATA]" at bounding box center [856, 402] width 131 height 12
copy span "[DEMOGRAPHIC_DATA]"
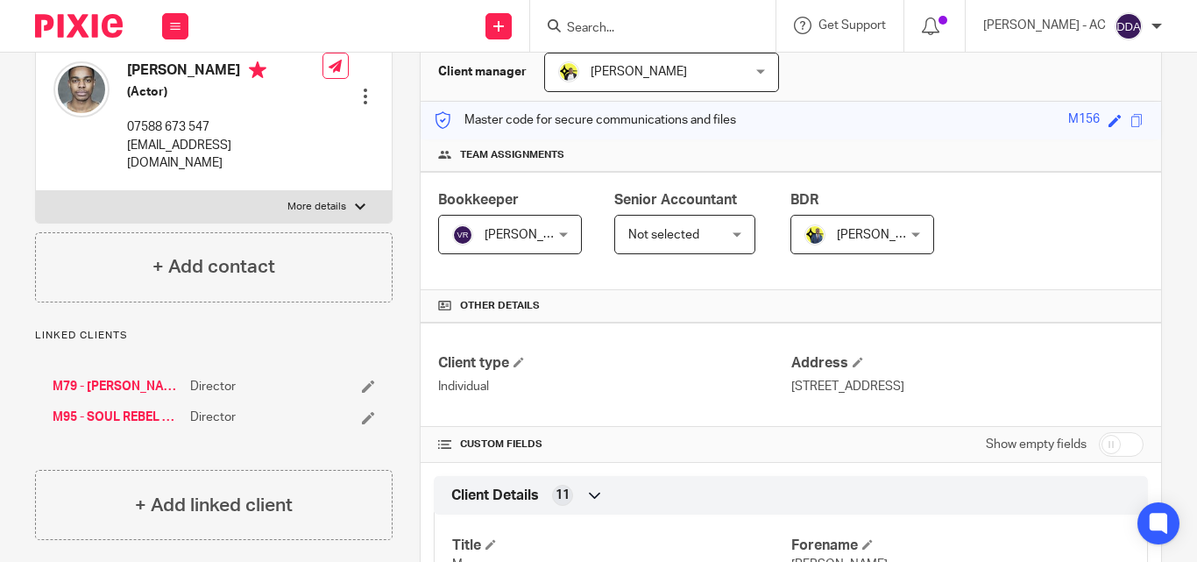
scroll to position [0, 0]
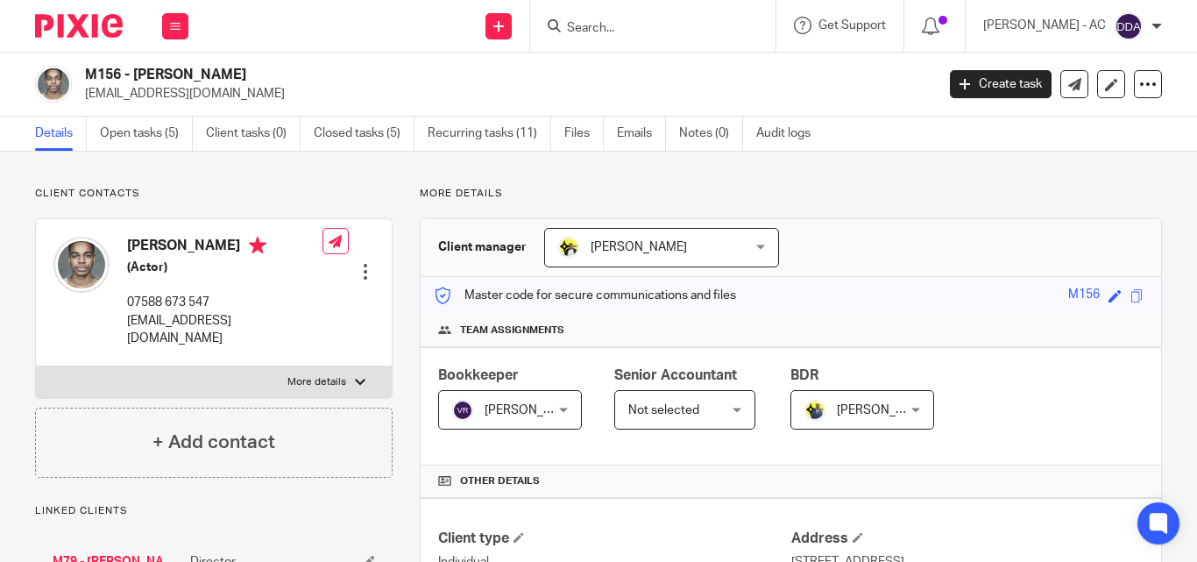
click at [360, 263] on div at bounding box center [366, 272] width 18 height 18
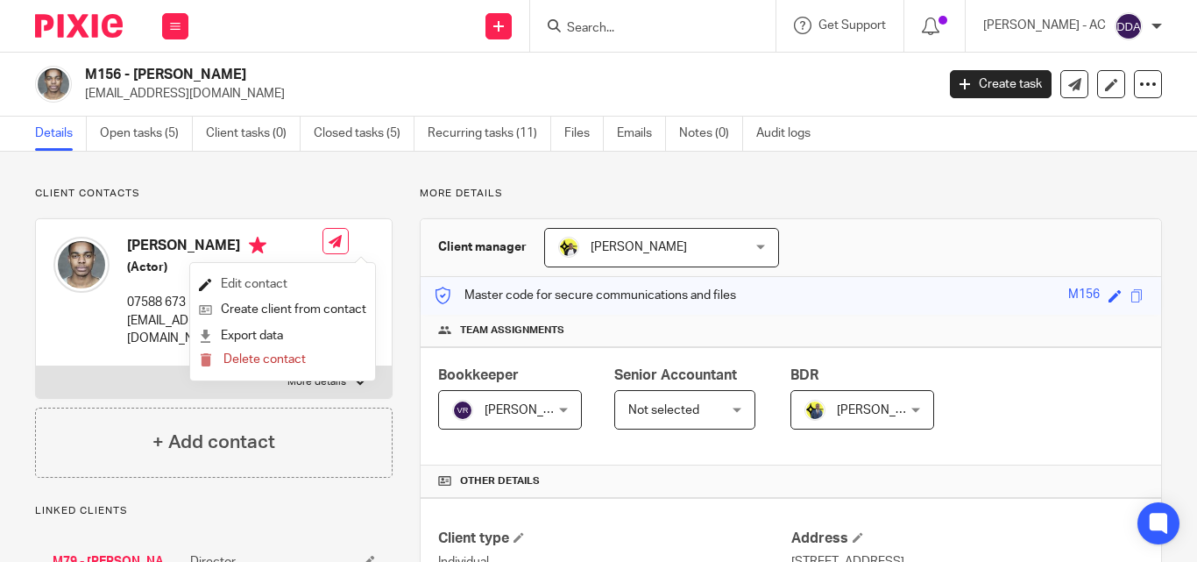
click at [274, 280] on link "Edit contact" at bounding box center [282, 284] width 167 height 25
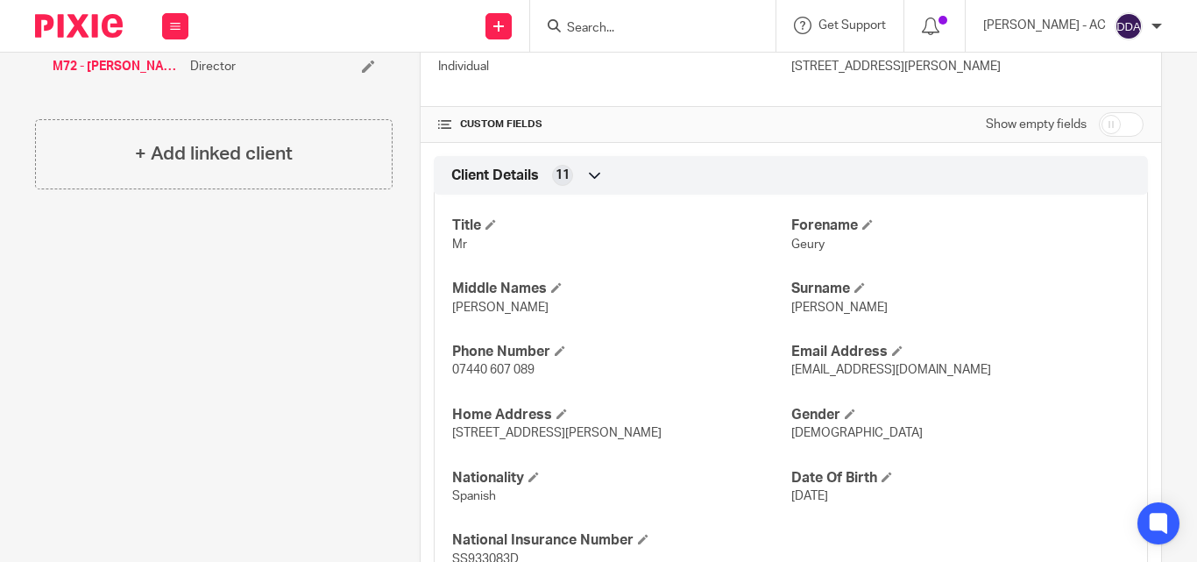
scroll to position [526, 0]
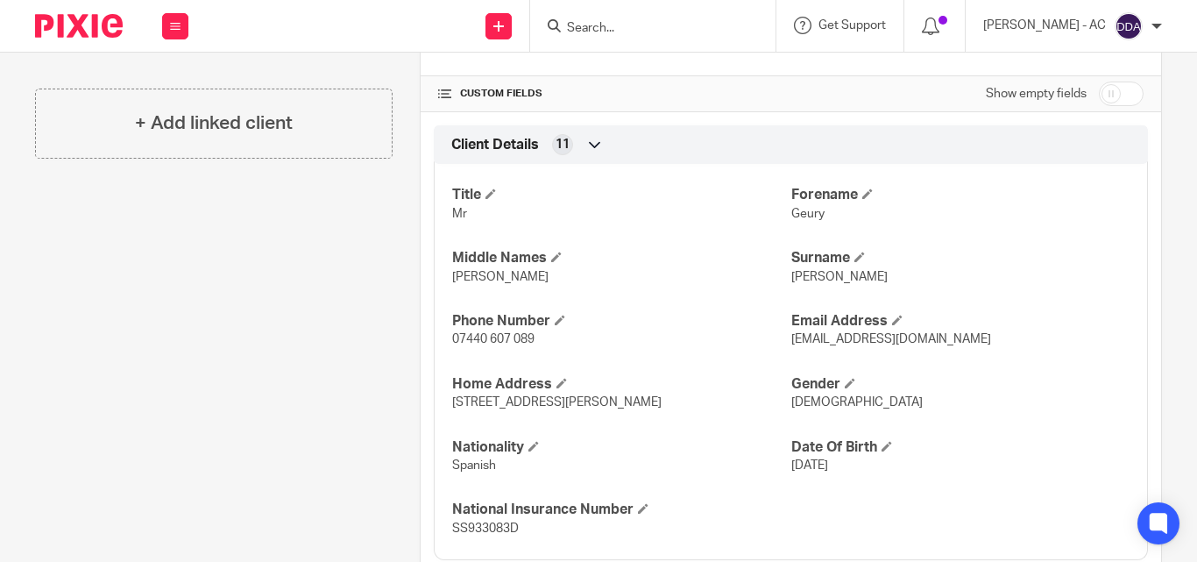
click at [797, 402] on span "[DEMOGRAPHIC_DATA]" at bounding box center [856, 402] width 131 height 12
copy span "[DEMOGRAPHIC_DATA]"
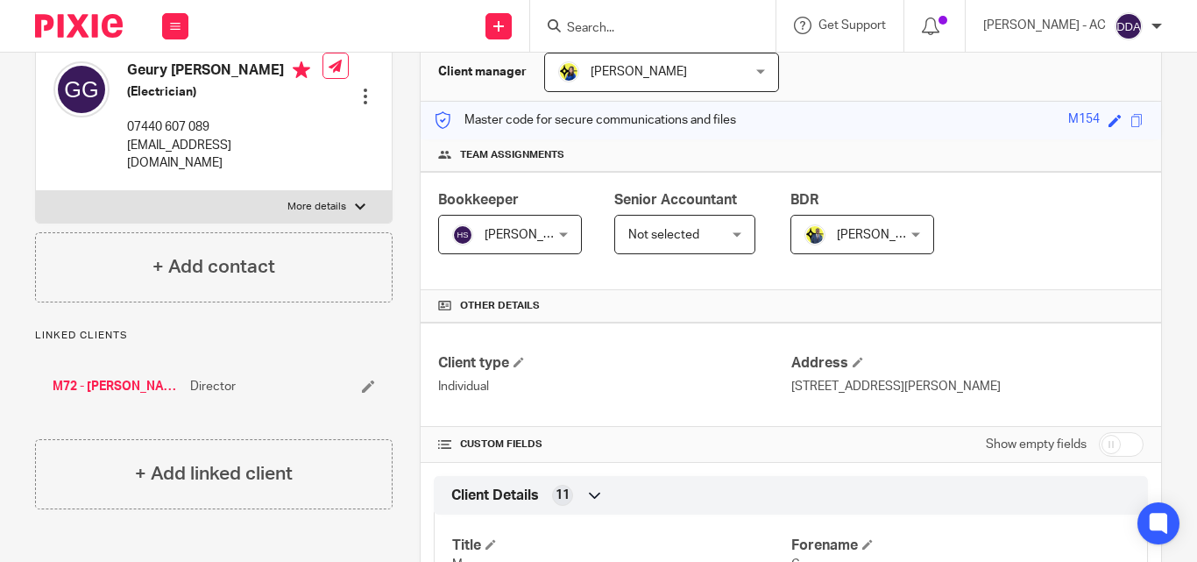
scroll to position [88, 0]
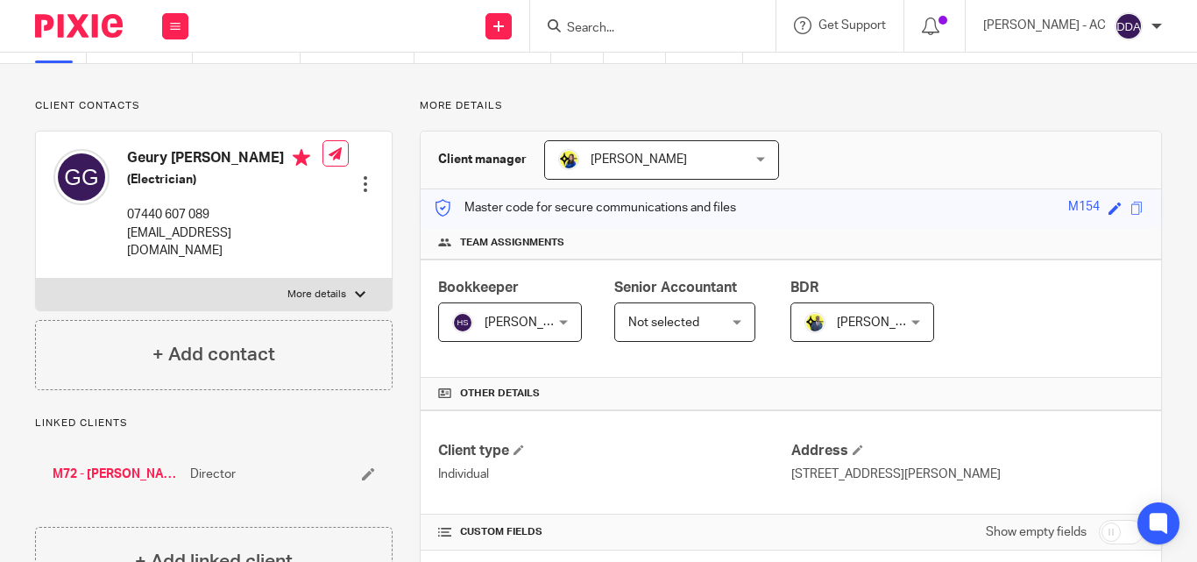
click at [357, 181] on div at bounding box center [366, 184] width 18 height 18
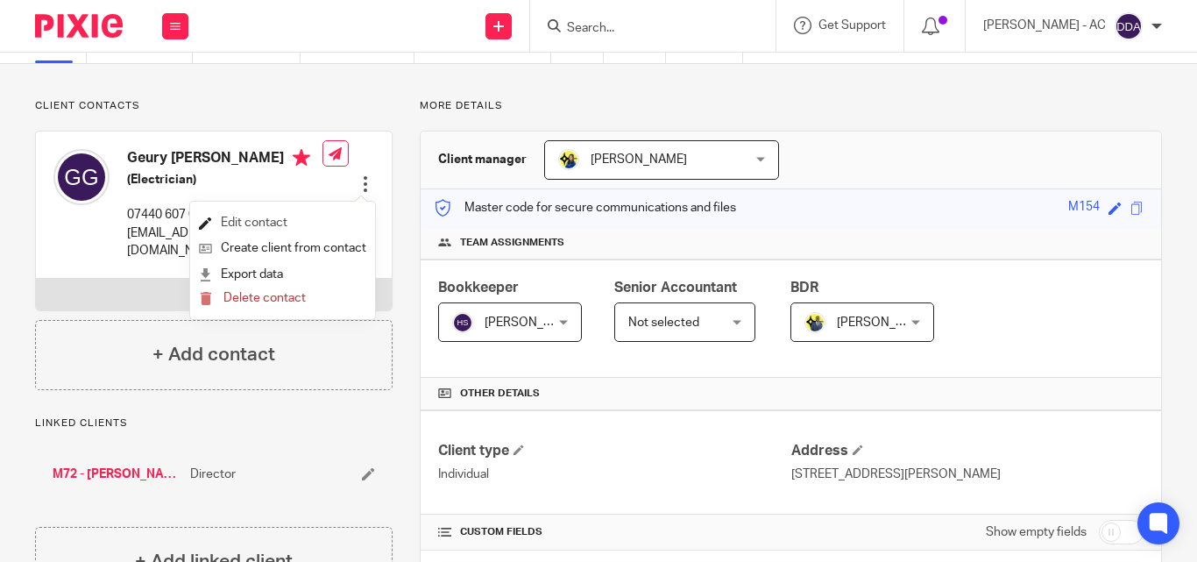
click at [276, 221] on link "Edit contact" at bounding box center [282, 222] width 167 height 25
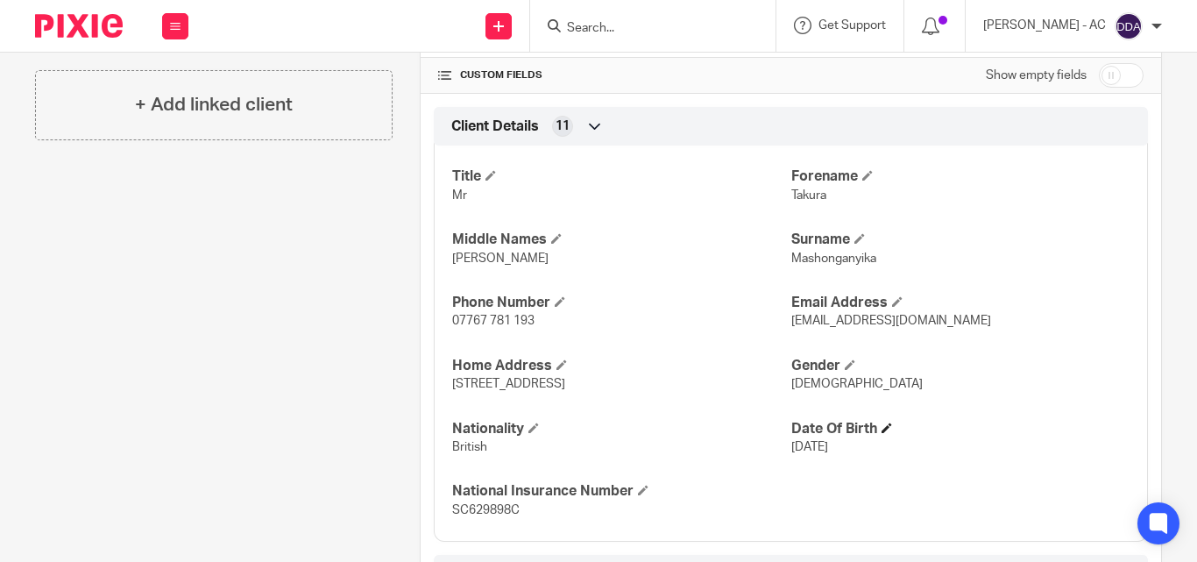
scroll to position [614, 0]
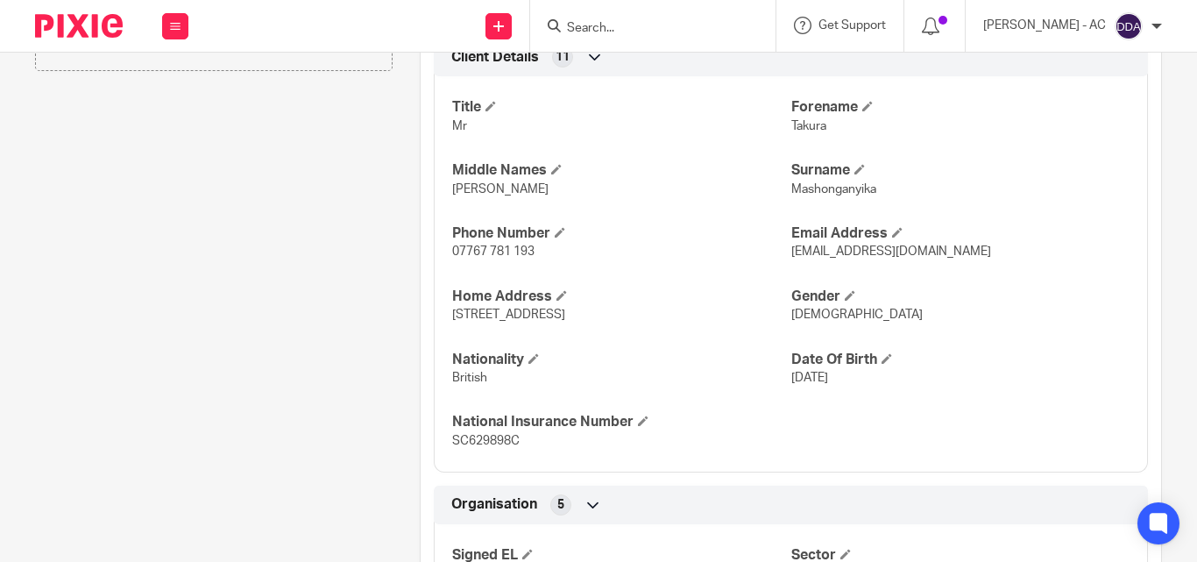
click at [804, 318] on span "[DEMOGRAPHIC_DATA]" at bounding box center [856, 315] width 131 height 12
copy span "[DEMOGRAPHIC_DATA]"
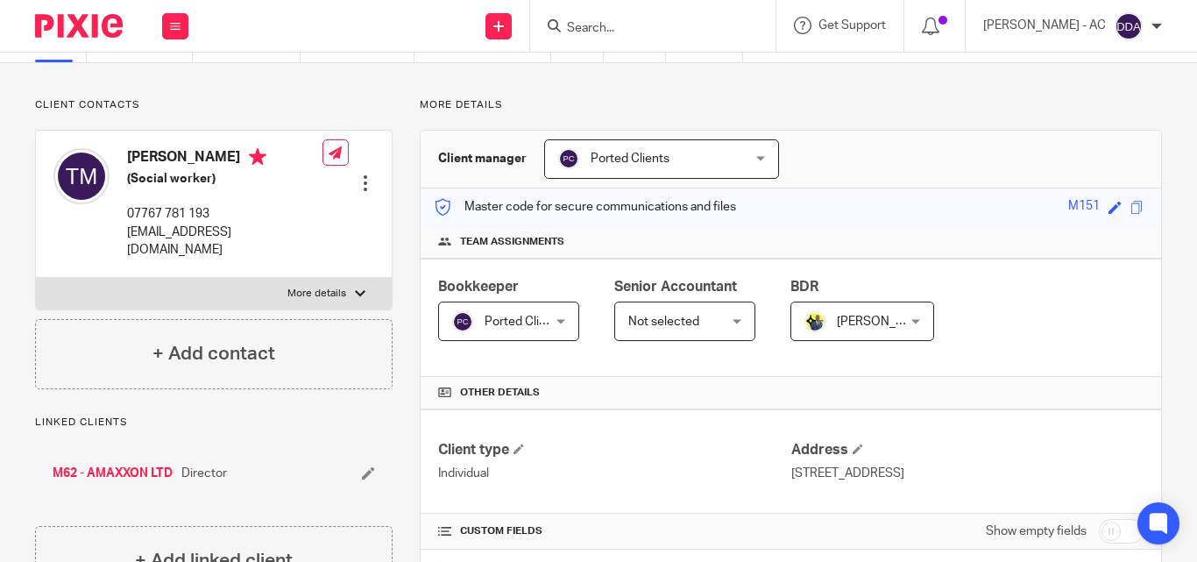
scroll to position [88, 0]
click at [357, 175] on div at bounding box center [366, 184] width 18 height 18
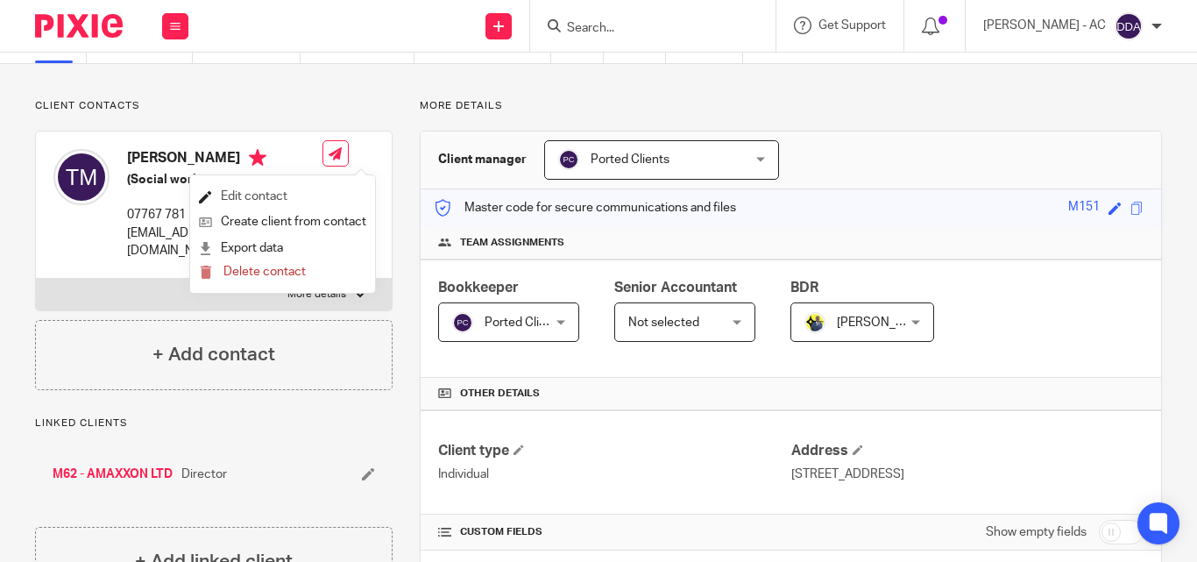
click at [267, 192] on link "Edit contact" at bounding box center [282, 196] width 167 height 25
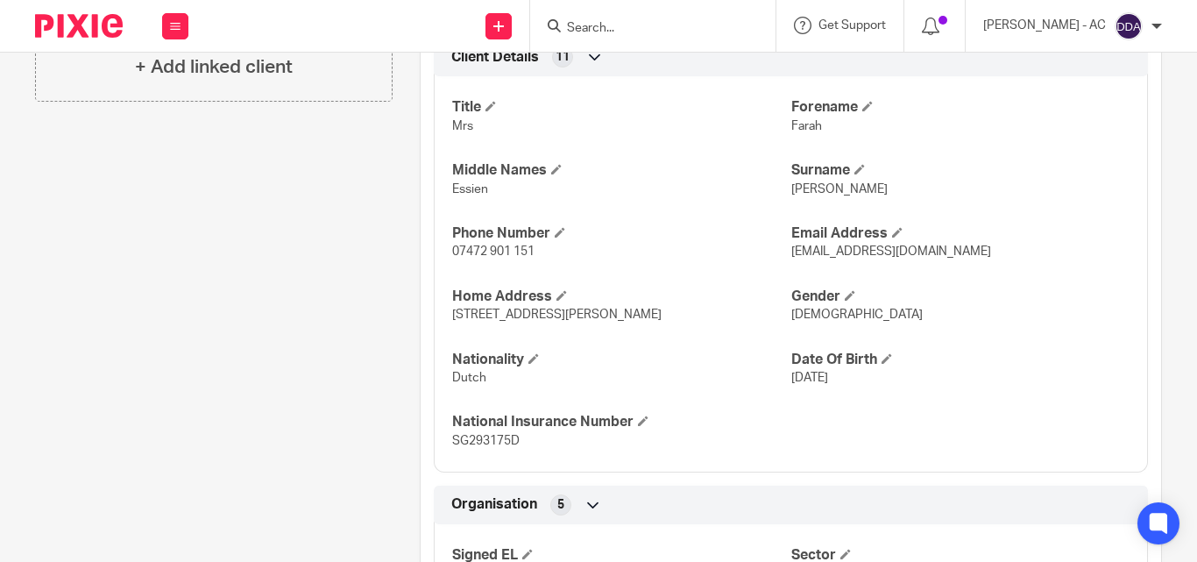
scroll to position [701, 0]
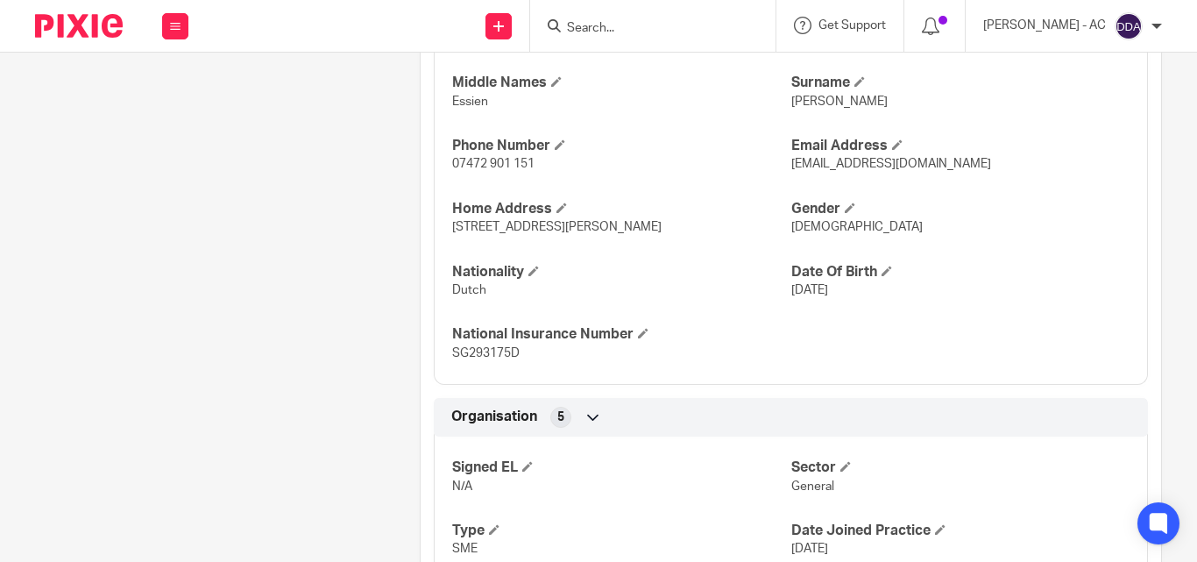
click at [797, 223] on span "[DEMOGRAPHIC_DATA]" at bounding box center [856, 227] width 131 height 12
click at [797, 223] on span "Female" at bounding box center [856, 227] width 131 height 12
copy span "Female"
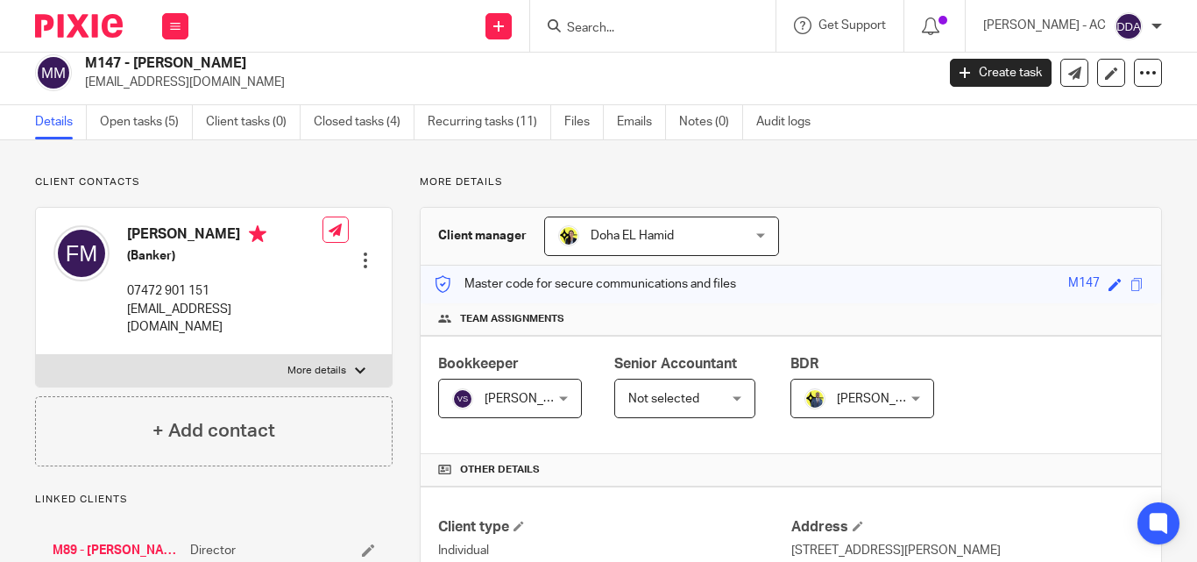
scroll to position [0, 0]
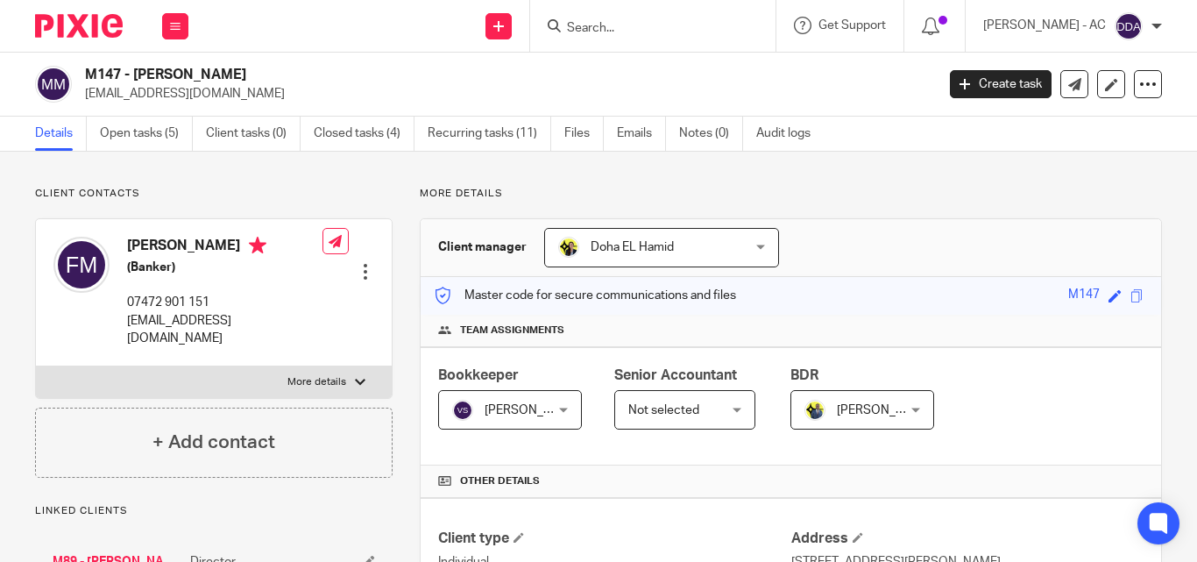
click at [359, 263] on div at bounding box center [366, 272] width 18 height 18
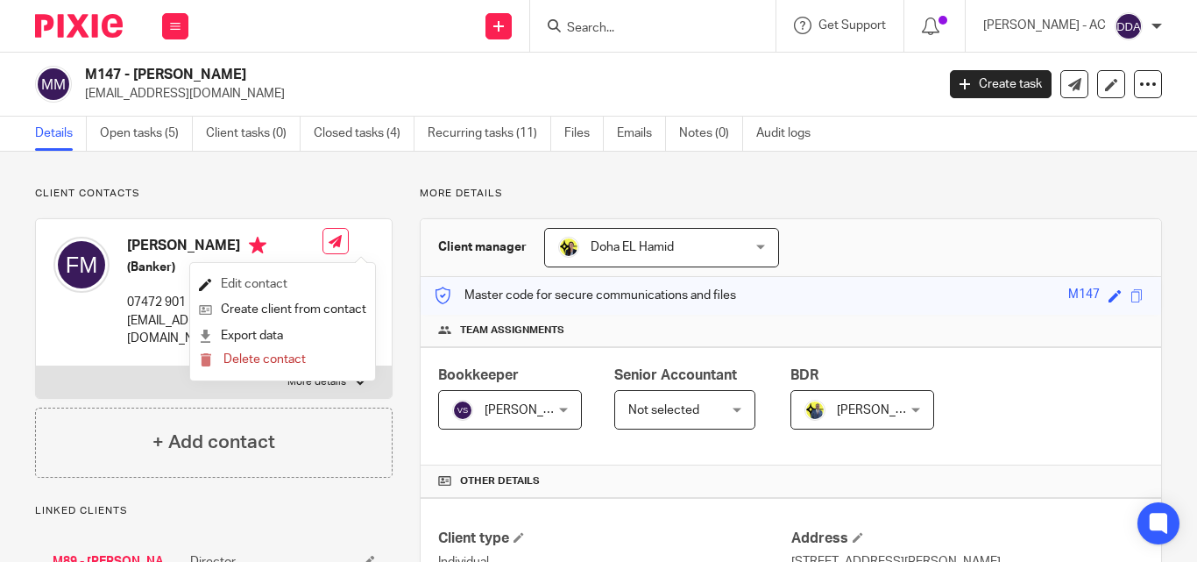
click at [263, 275] on link "Edit contact" at bounding box center [282, 284] width 167 height 25
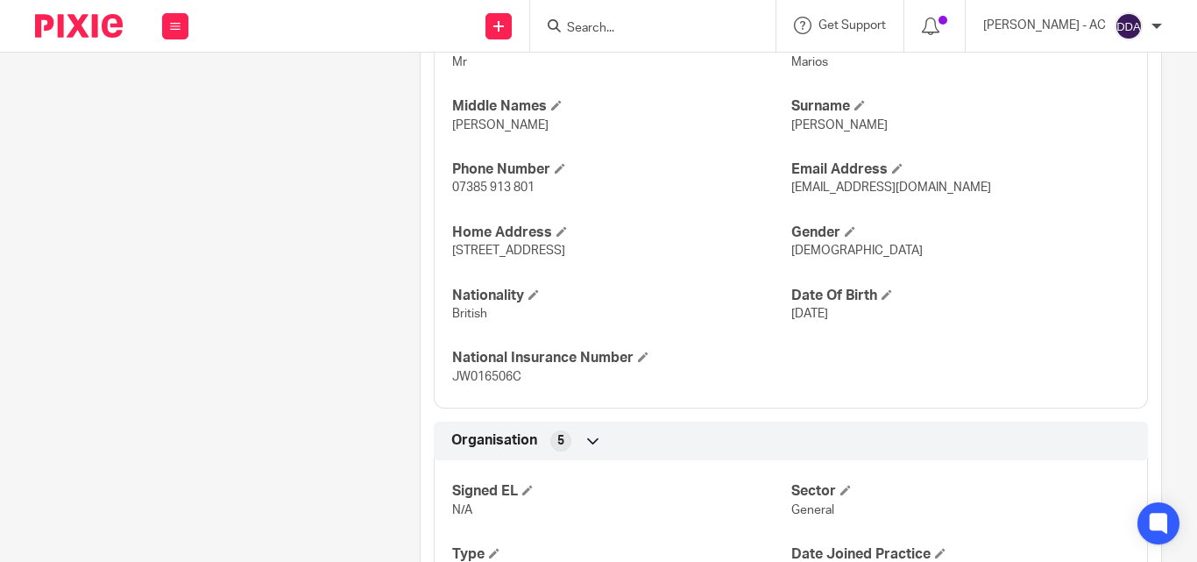
scroll to position [701, 0]
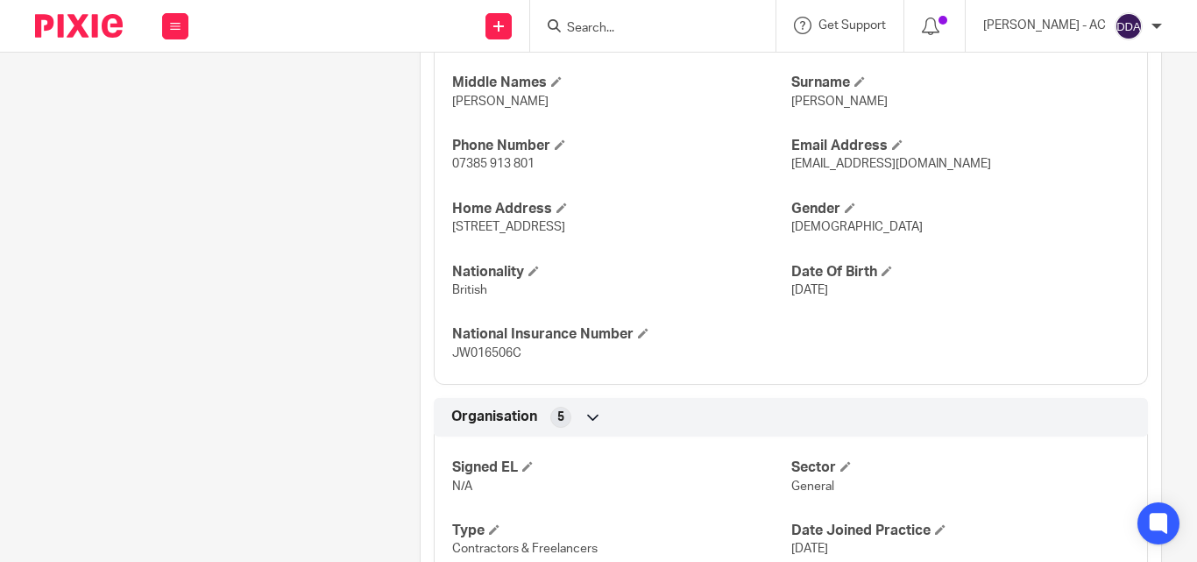
click at [791, 233] on span "[DEMOGRAPHIC_DATA]" at bounding box center [856, 227] width 131 height 12
copy span "[DEMOGRAPHIC_DATA]"
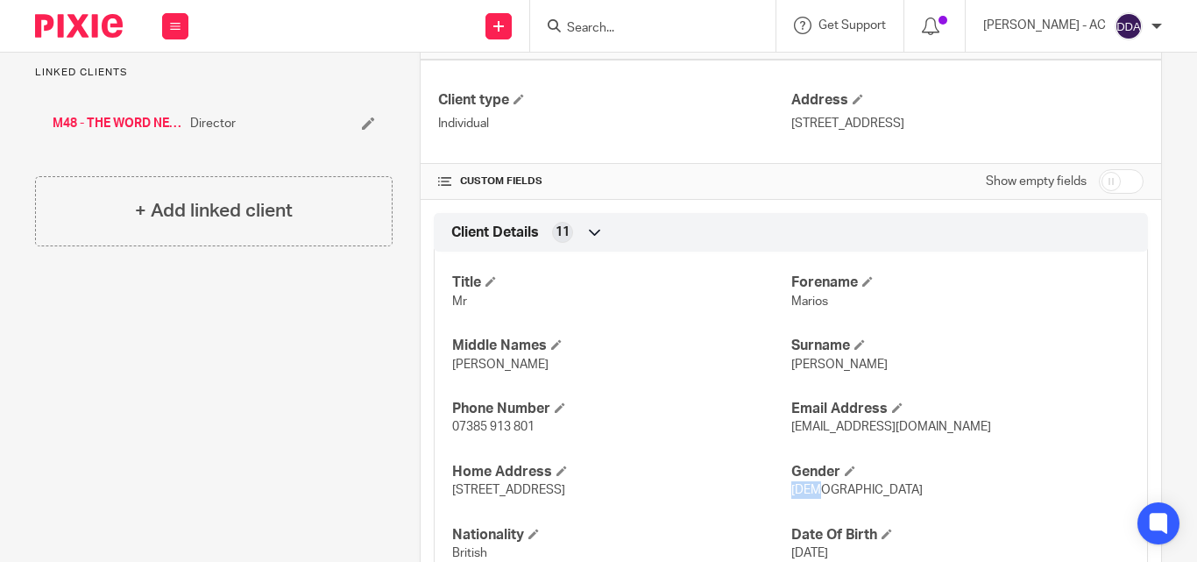
scroll to position [88, 0]
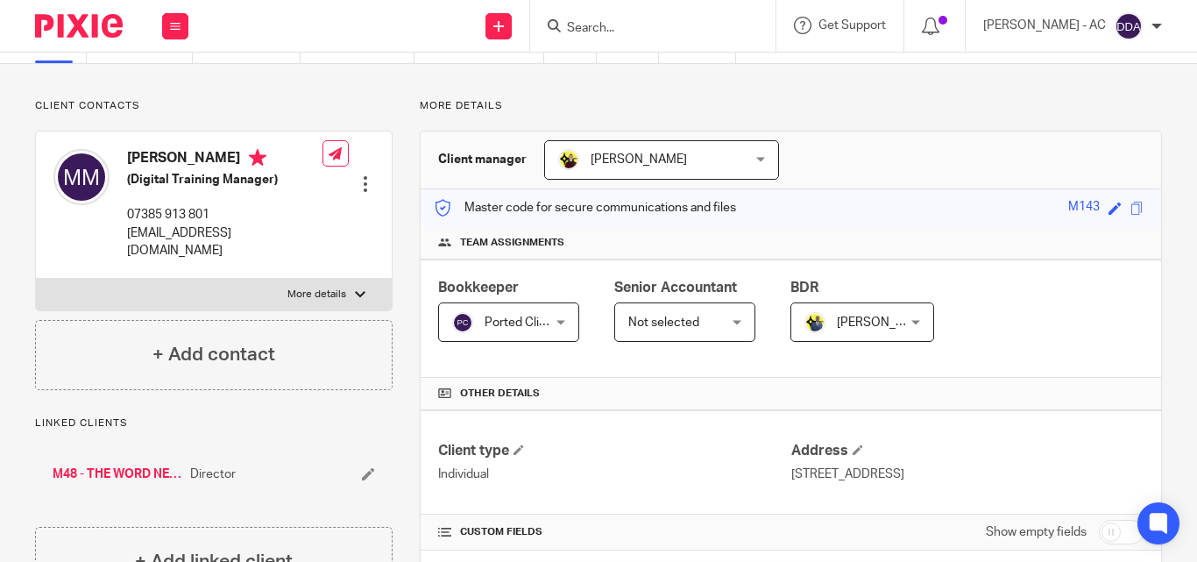
click at [358, 175] on div at bounding box center [366, 184] width 18 height 18
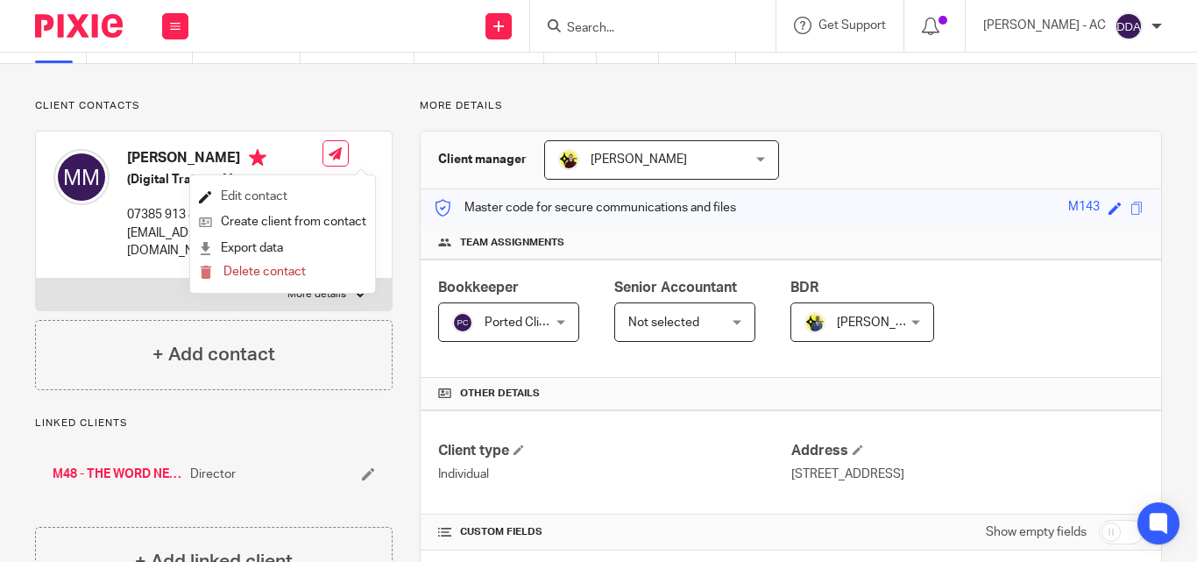
click at [288, 189] on link "Edit contact" at bounding box center [282, 196] width 167 height 25
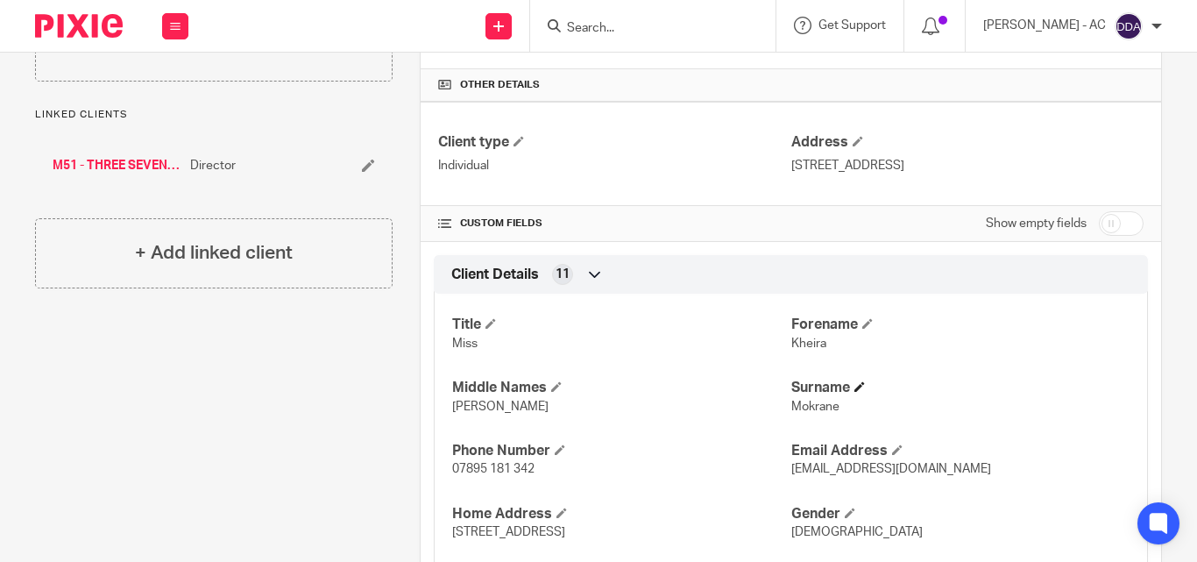
scroll to position [526, 0]
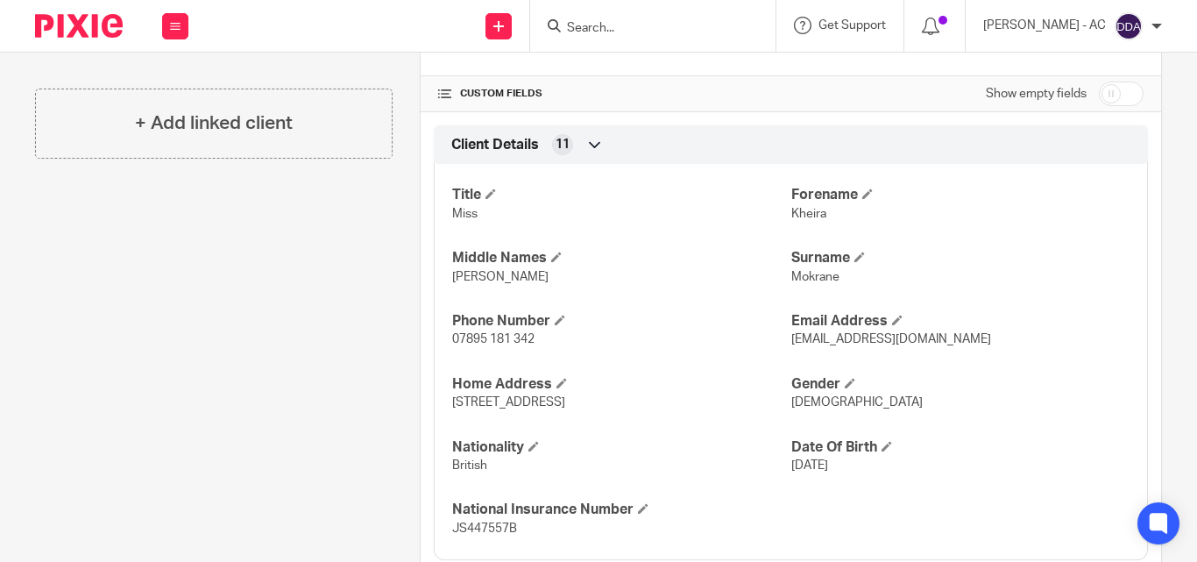
click at [800, 405] on span "[DEMOGRAPHIC_DATA]" at bounding box center [856, 402] width 131 height 12
copy span "[DEMOGRAPHIC_DATA]"
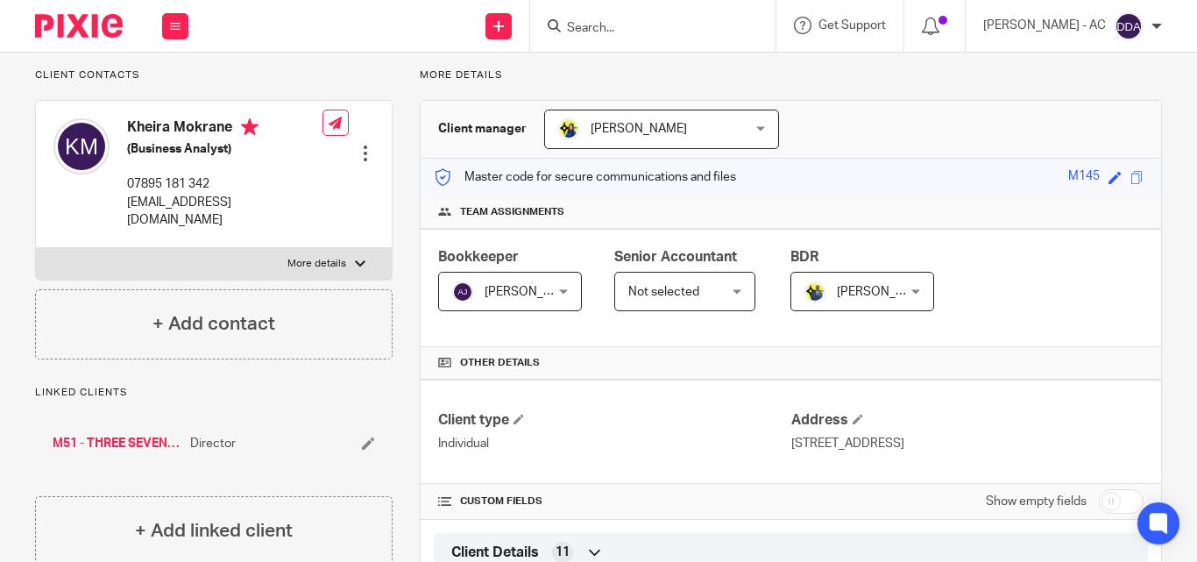
scroll to position [0, 0]
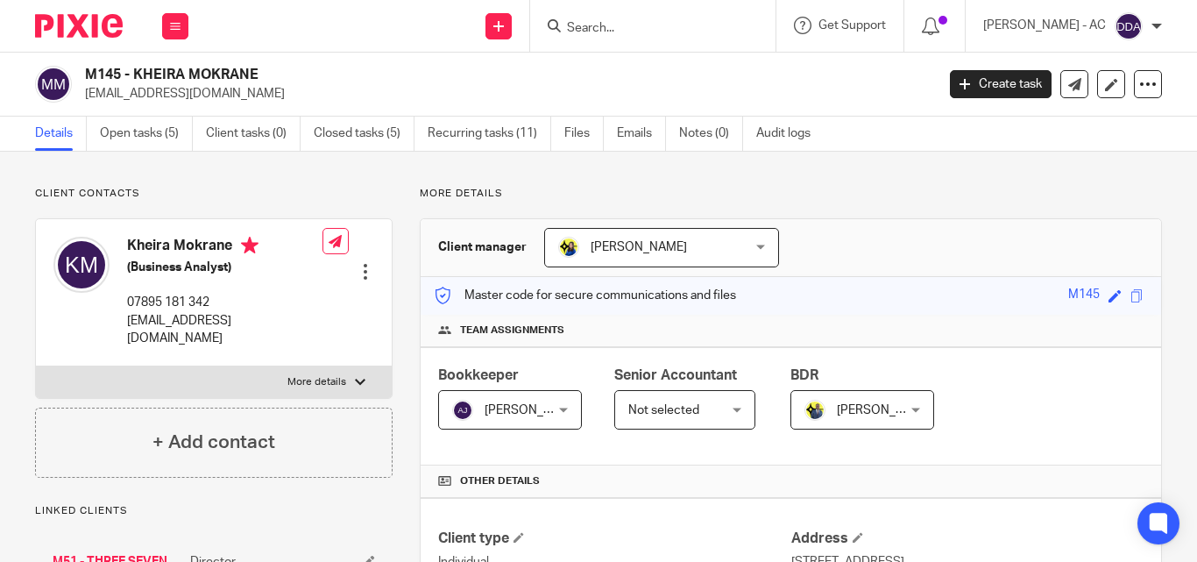
click at [364, 263] on div at bounding box center [366, 272] width 18 height 18
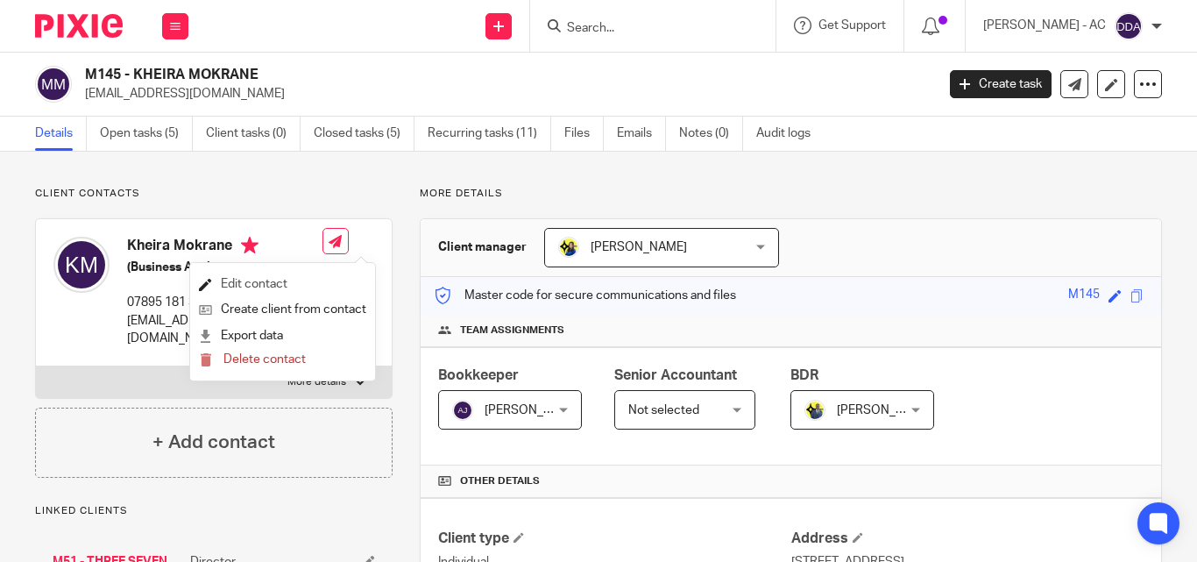
click at [268, 276] on link "Edit contact" at bounding box center [282, 284] width 167 height 25
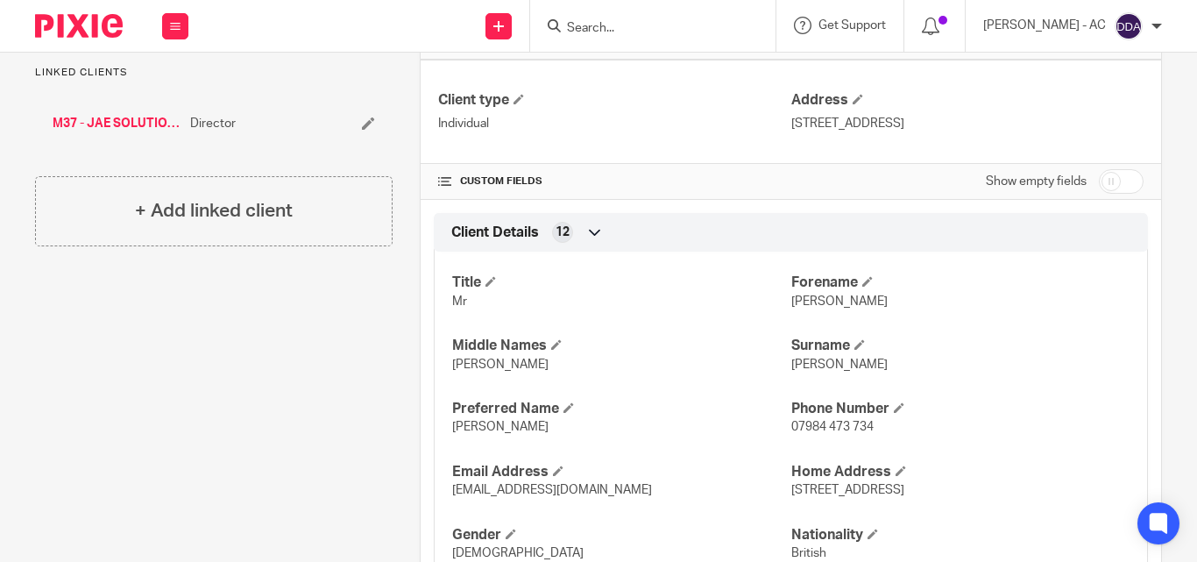
scroll to position [614, 0]
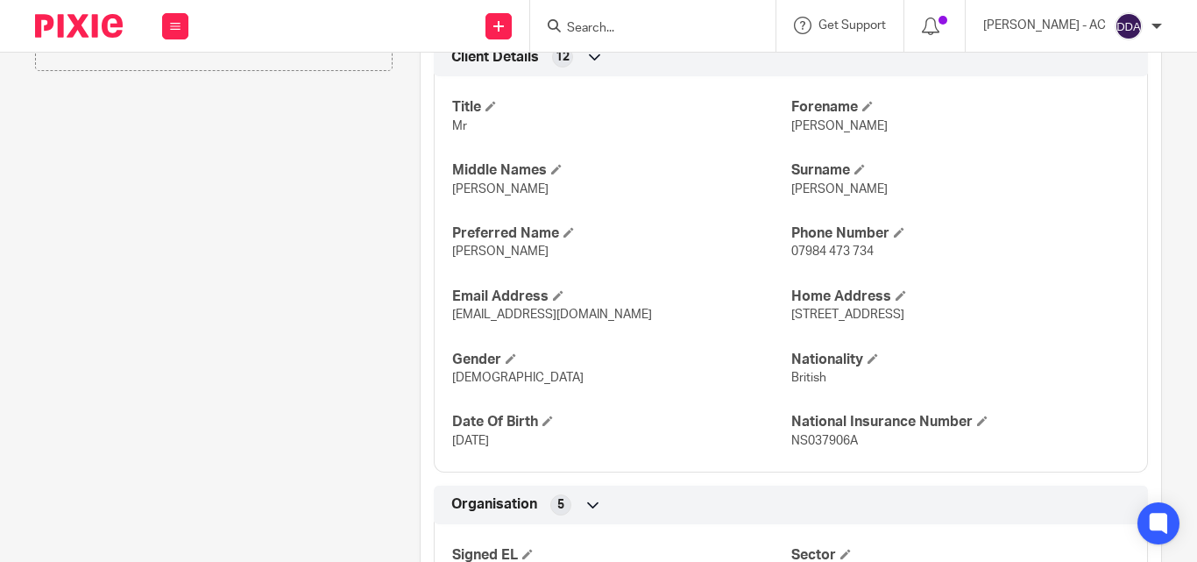
click at [463, 378] on span "[DEMOGRAPHIC_DATA]" at bounding box center [517, 378] width 131 height 12
copy span "[DEMOGRAPHIC_DATA]"
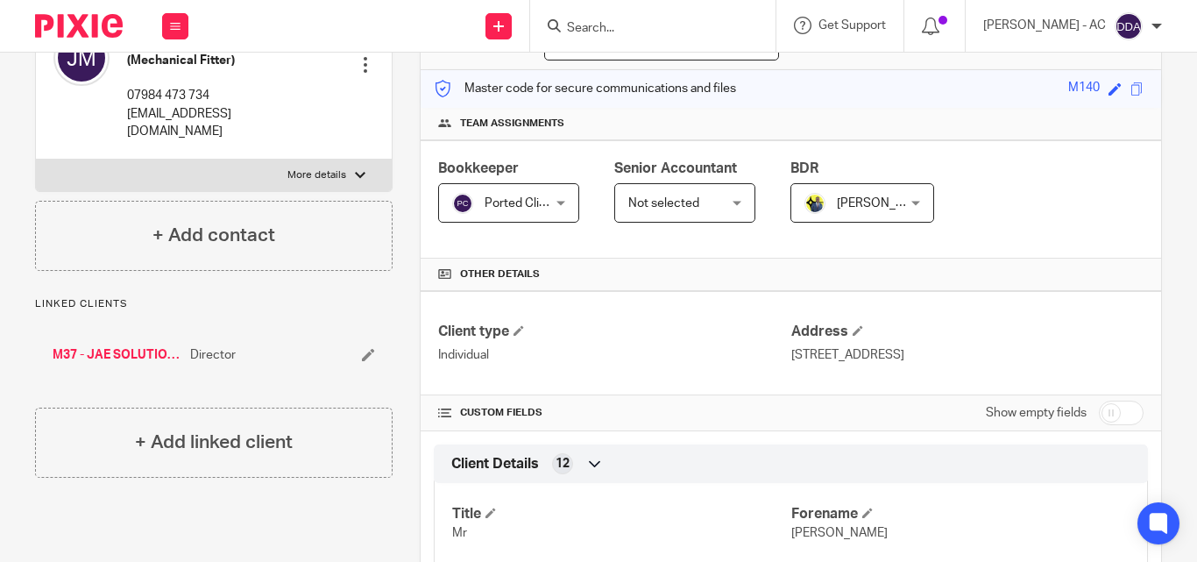
scroll to position [0, 0]
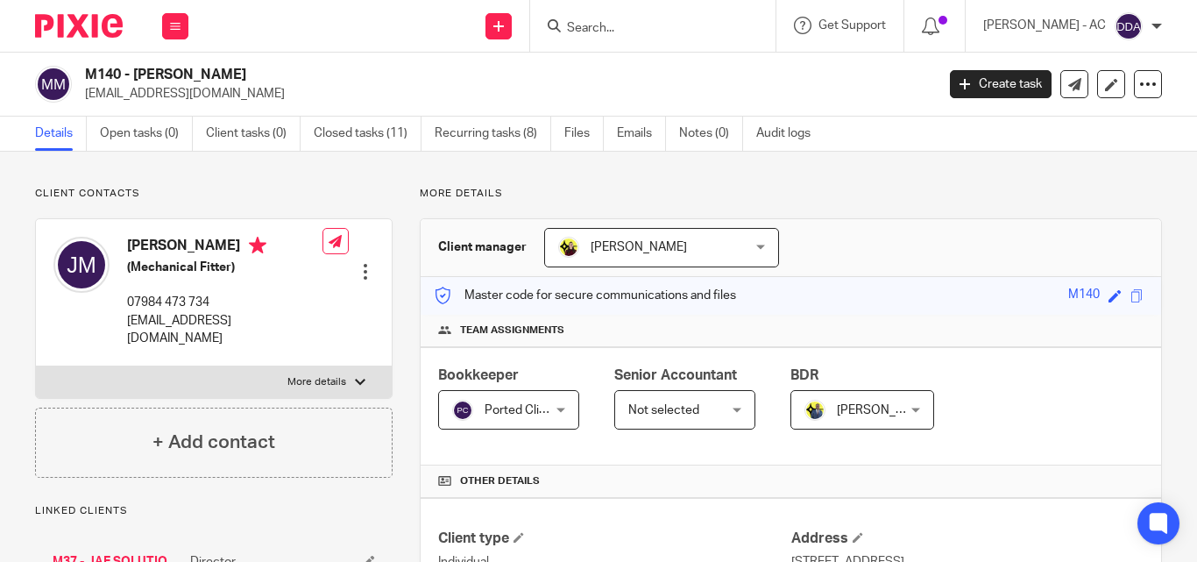
click at [366, 263] on div at bounding box center [366, 272] width 18 height 18
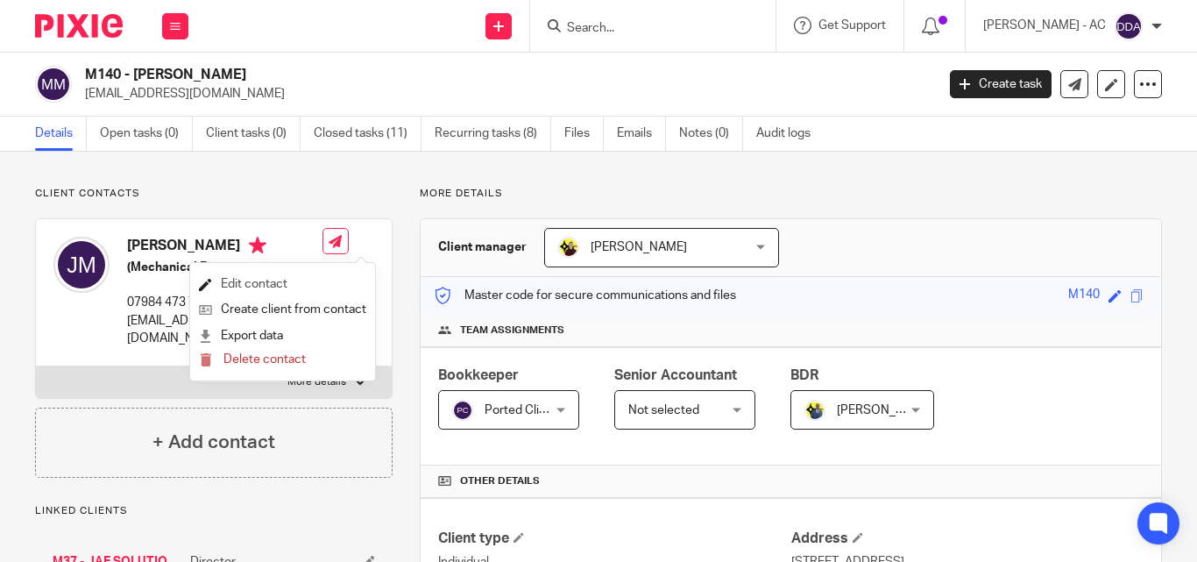
click at [304, 280] on link "Edit contact" at bounding box center [282, 284] width 167 height 25
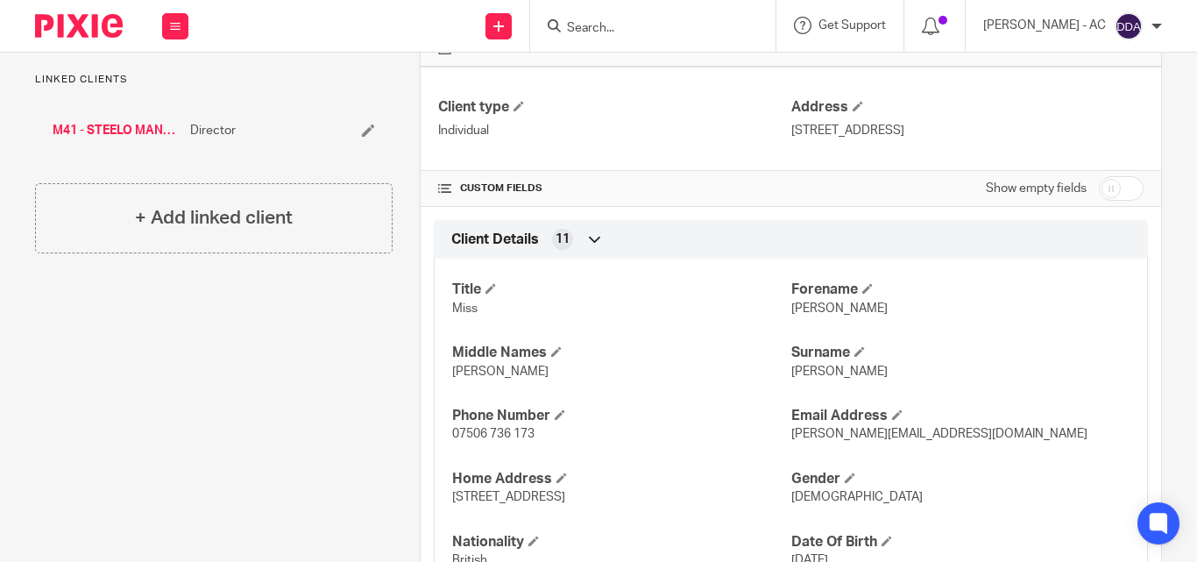
scroll to position [526, 0]
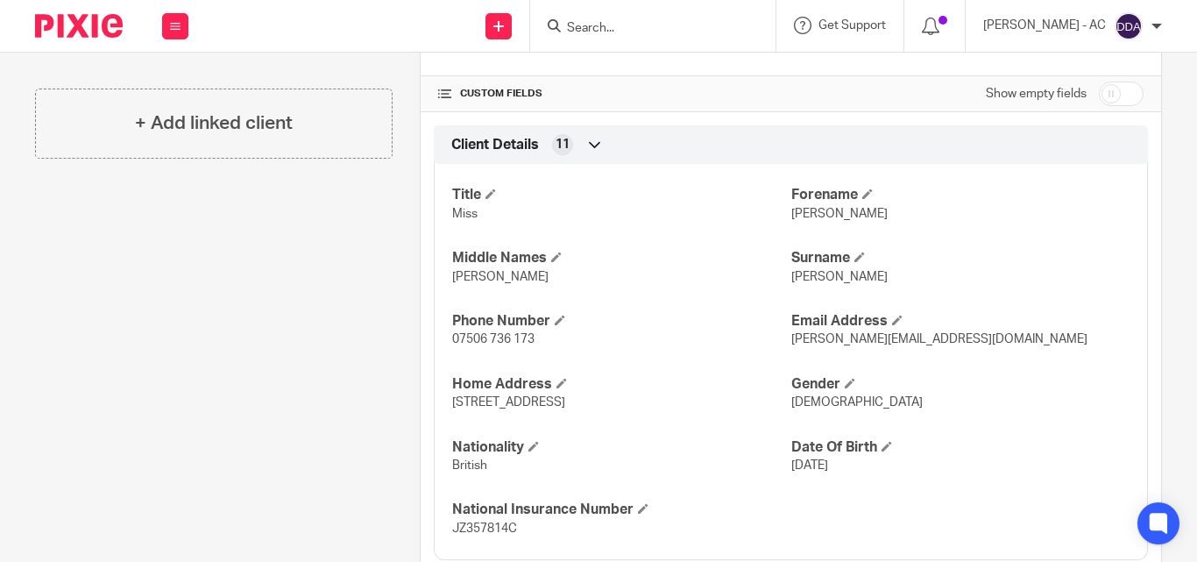
click at [803, 410] on p "[DEMOGRAPHIC_DATA]" at bounding box center [960, 403] width 338 height 18
copy span "[DEMOGRAPHIC_DATA]"
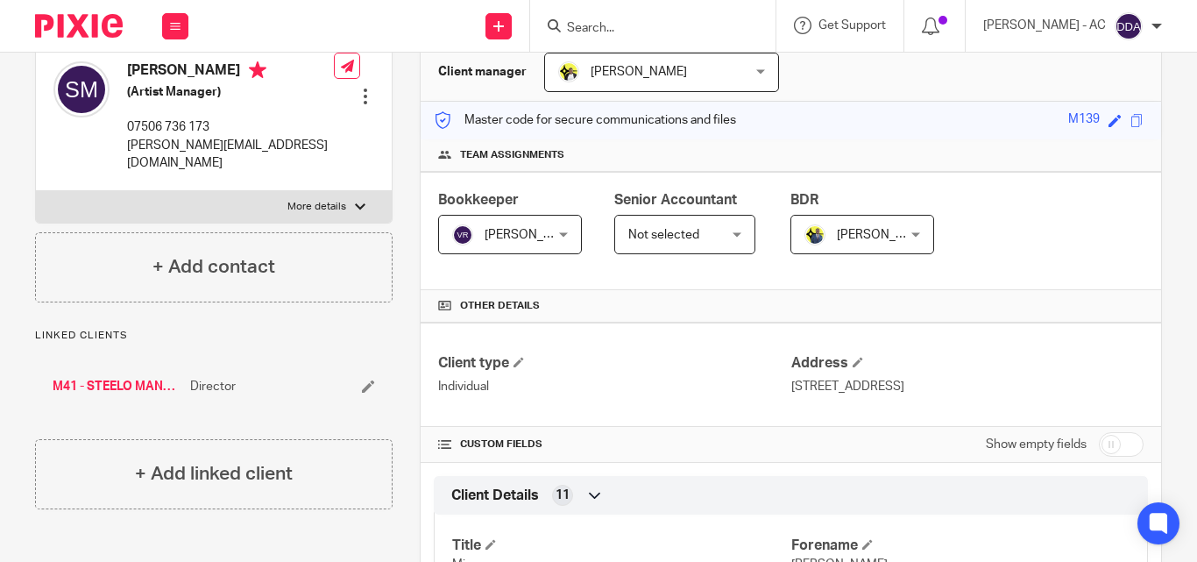
scroll to position [0, 0]
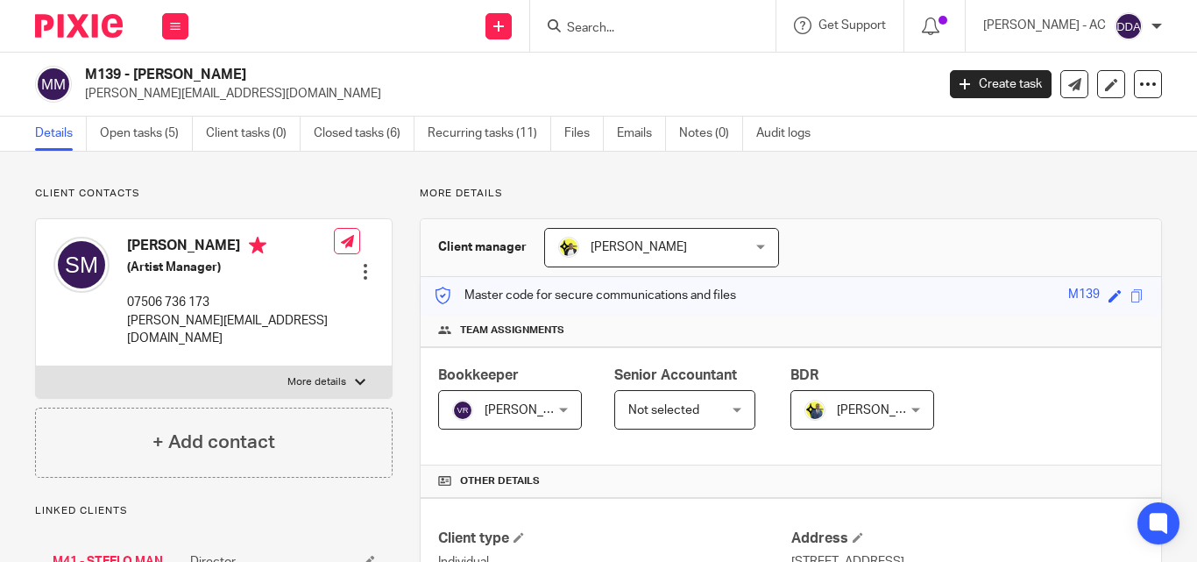
click at [361, 263] on div at bounding box center [366, 272] width 18 height 18
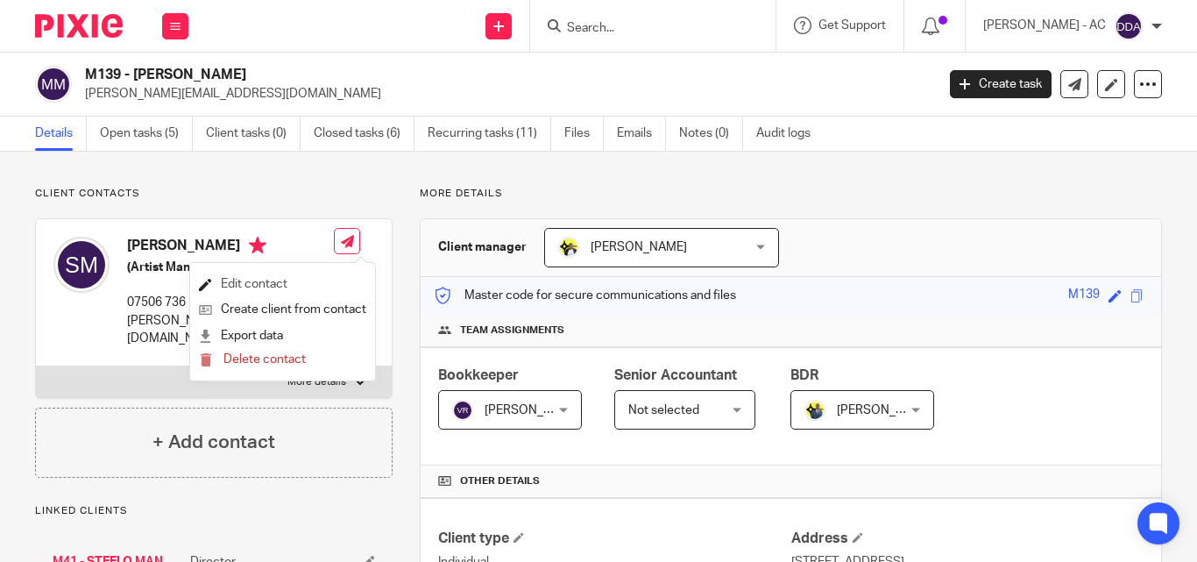
click at [286, 273] on link "Edit contact" at bounding box center [282, 284] width 167 height 25
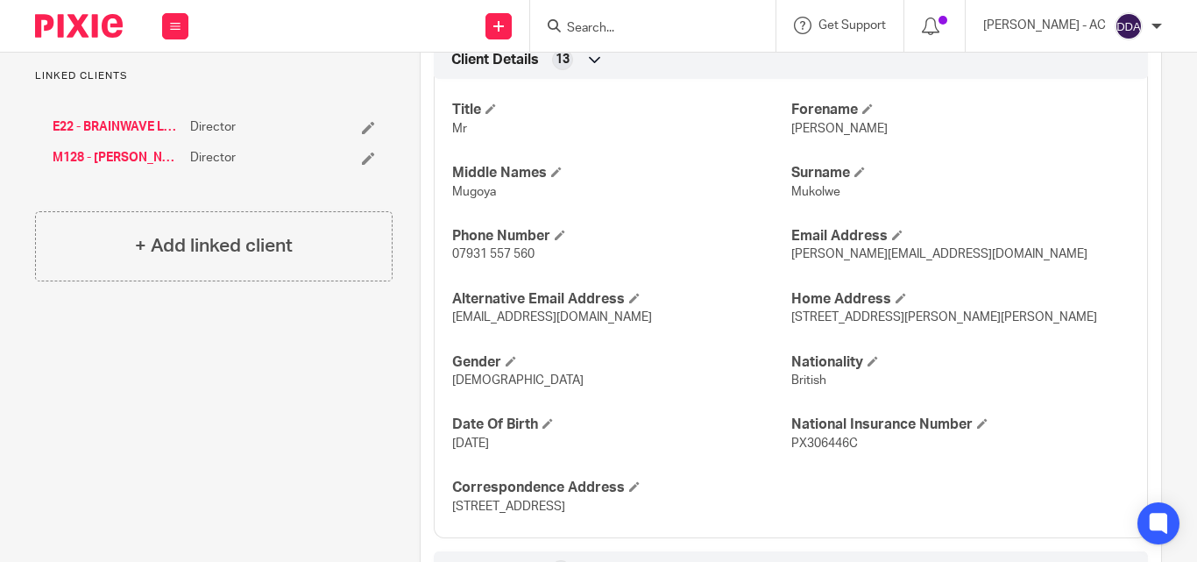
scroll to position [614, 0]
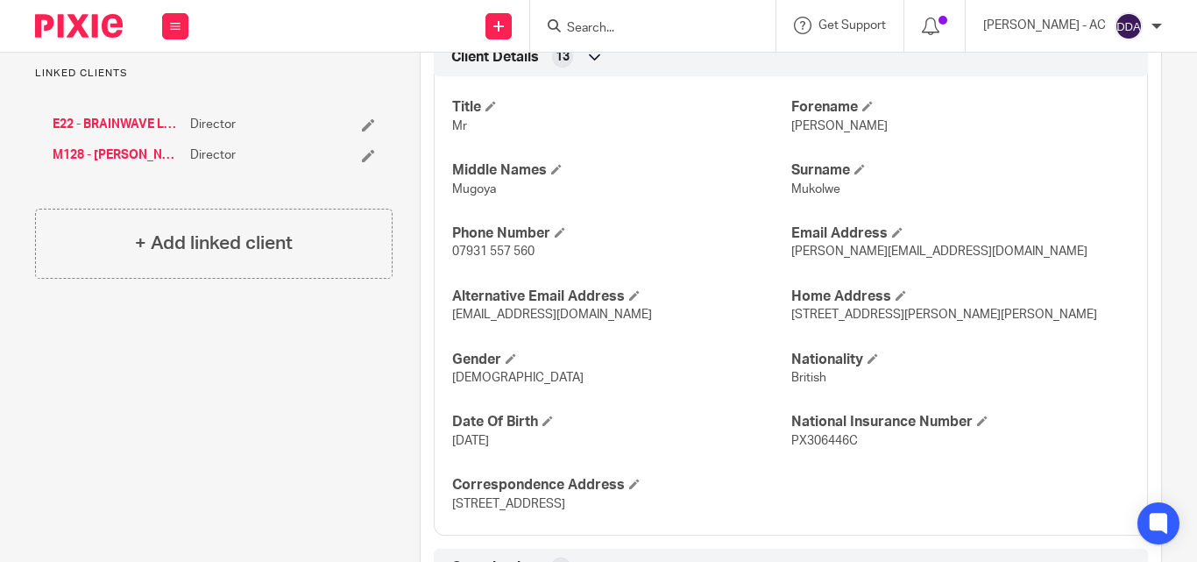
click at [465, 384] on span "[DEMOGRAPHIC_DATA]" at bounding box center [517, 378] width 131 height 12
copy span "[DEMOGRAPHIC_DATA]"
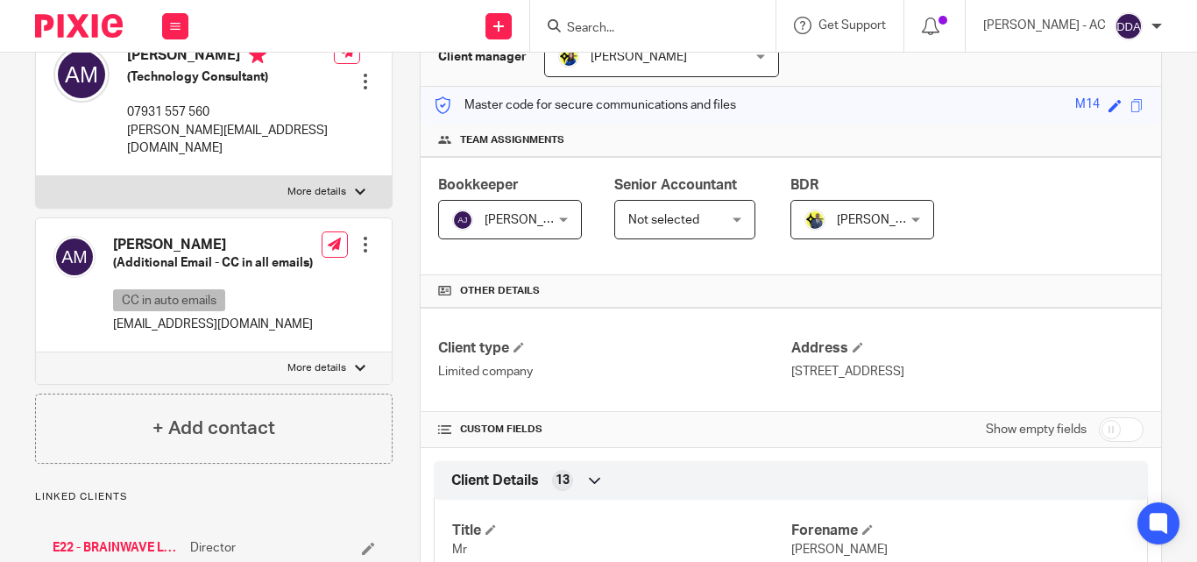
scroll to position [88, 0]
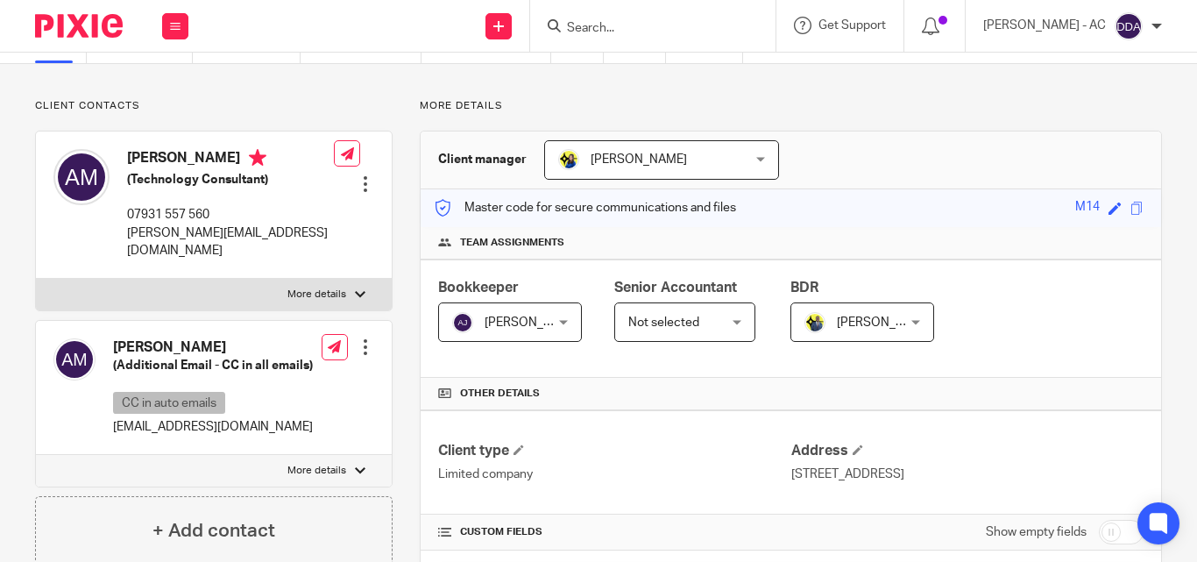
click at [358, 175] on div at bounding box center [366, 184] width 18 height 18
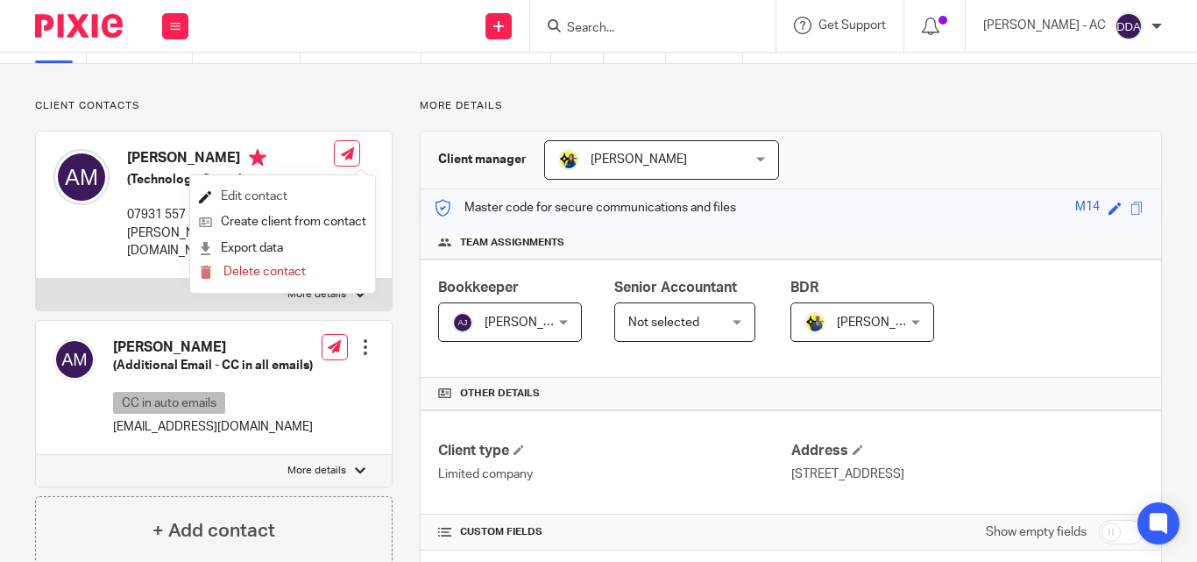
click at [284, 191] on link "Edit contact" at bounding box center [282, 196] width 167 height 25
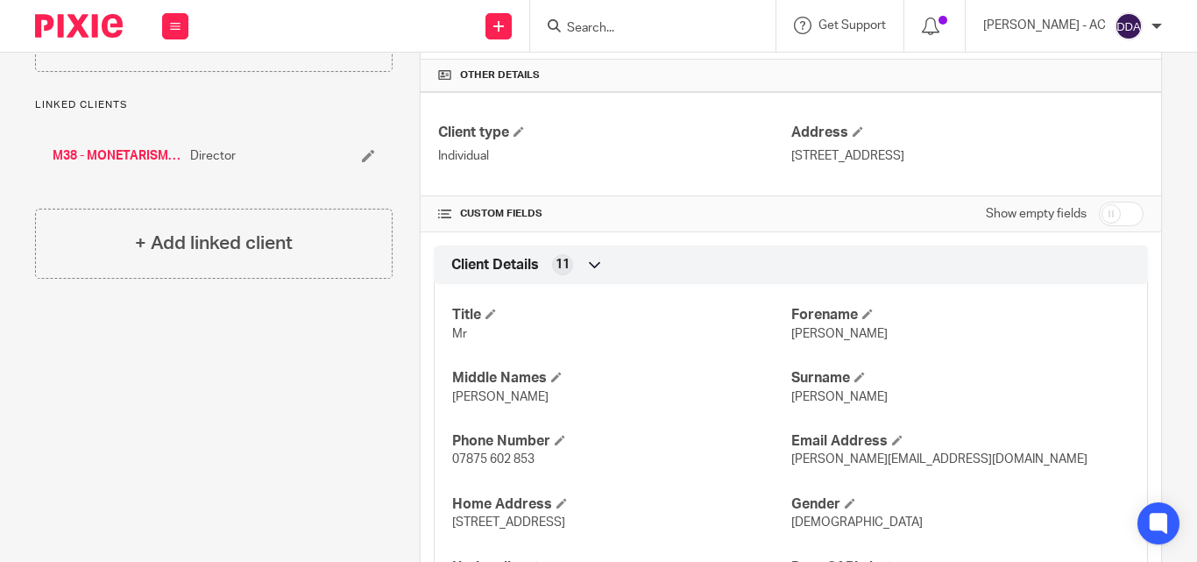
scroll to position [614, 0]
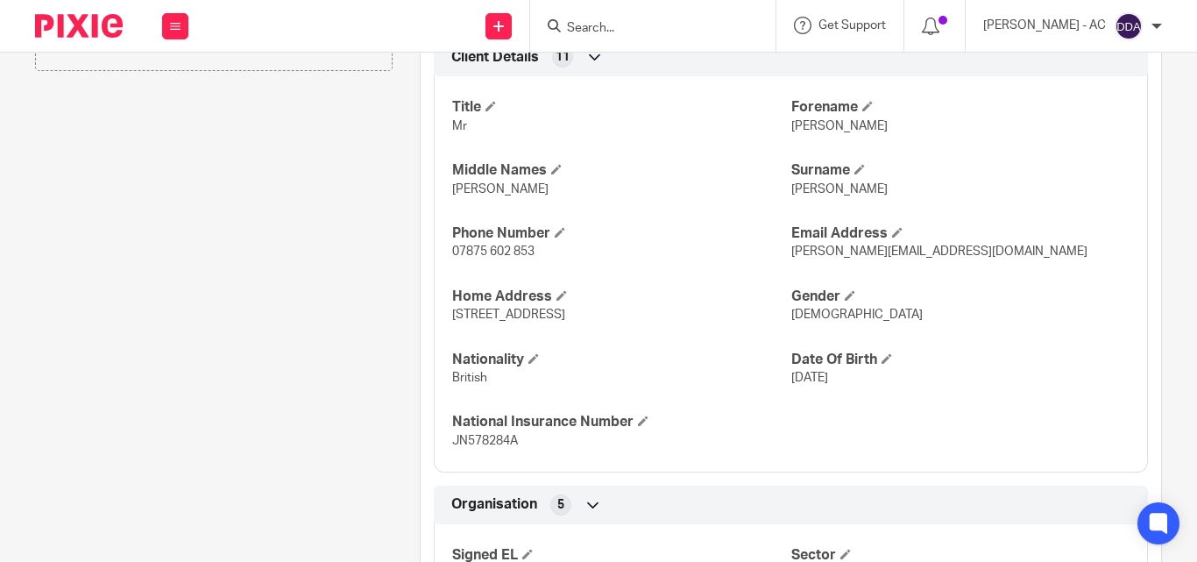
click at [806, 311] on span "[DEMOGRAPHIC_DATA]" at bounding box center [856, 315] width 131 height 12
click at [795, 312] on span "[DEMOGRAPHIC_DATA]" at bounding box center [856, 315] width 131 height 12
copy span "[DEMOGRAPHIC_DATA]"
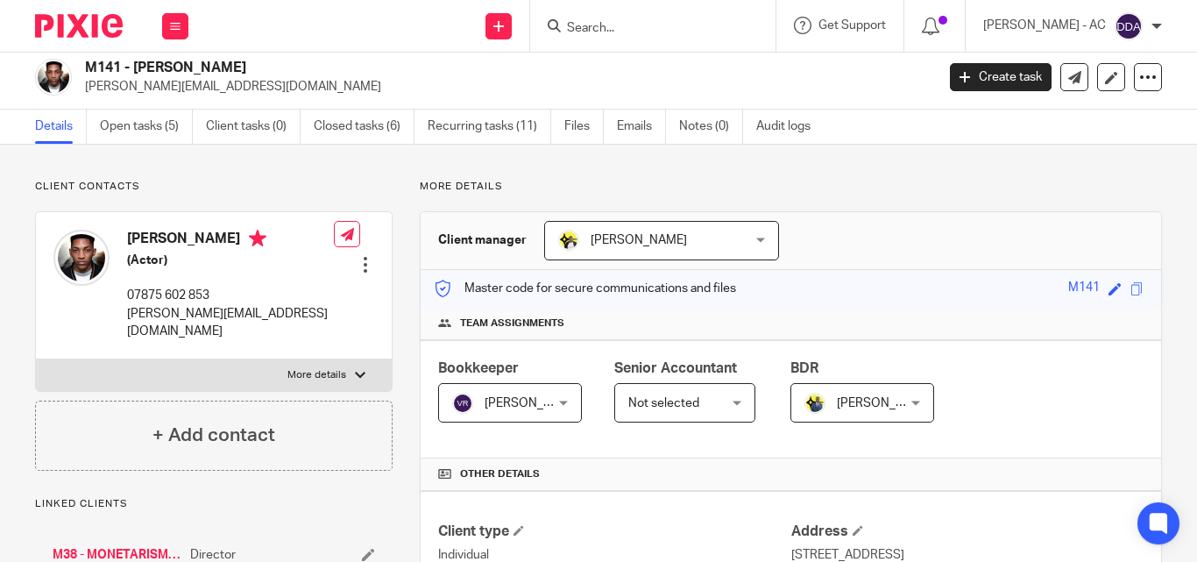
scroll to position [0, 0]
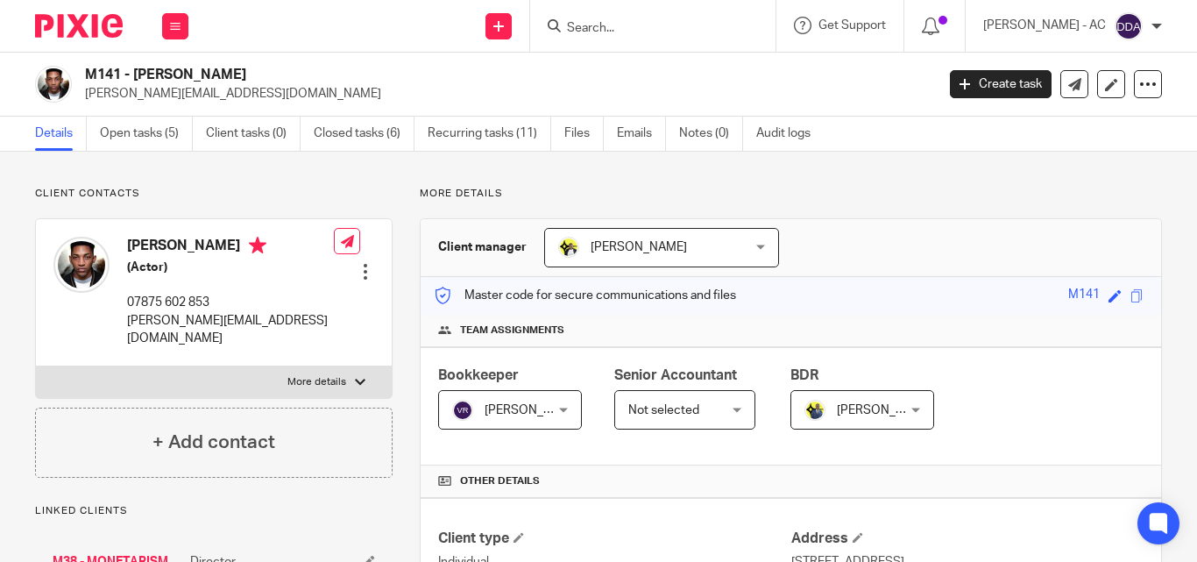
click at [361, 263] on div at bounding box center [366, 272] width 18 height 18
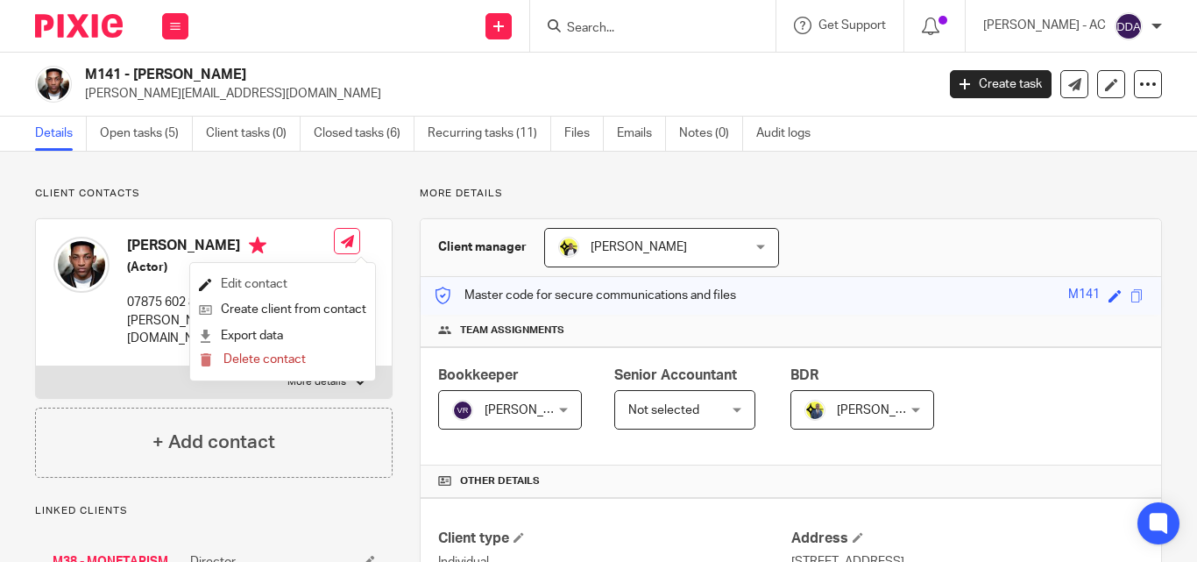
click at [257, 273] on link "Edit contact" at bounding box center [282, 284] width 167 height 25
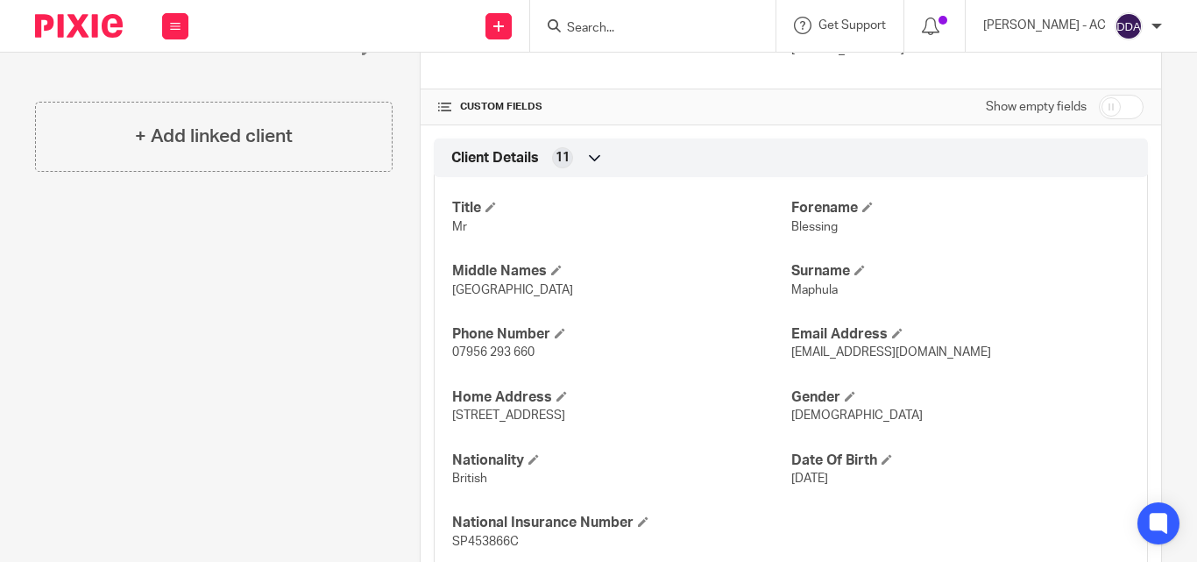
scroll to position [526, 0]
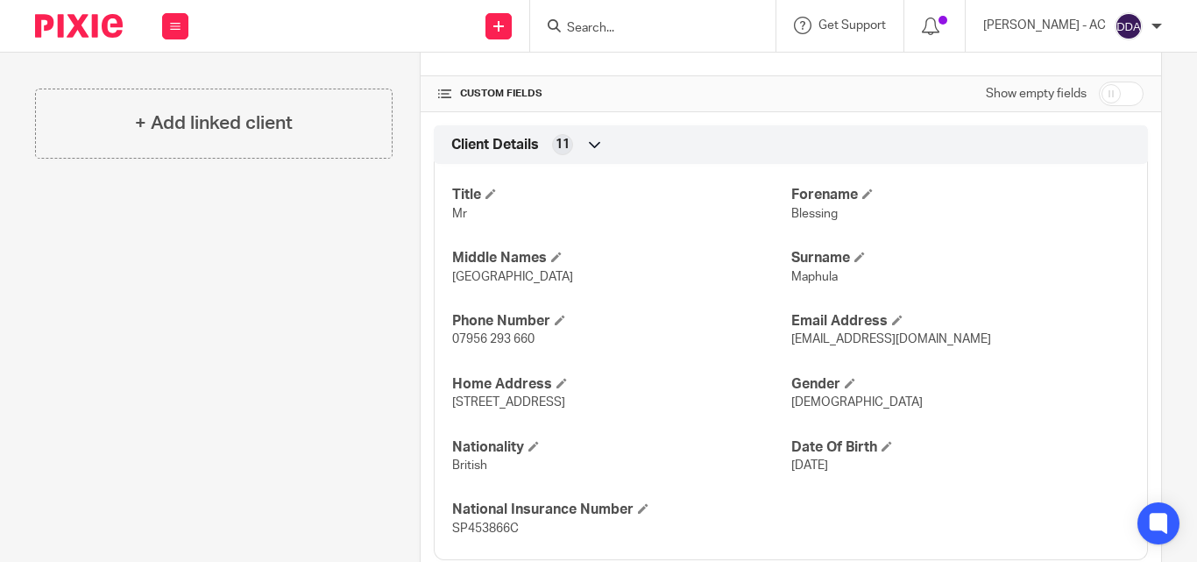
click at [807, 404] on span "Male" at bounding box center [856, 402] width 131 height 12
click at [808, 401] on span "Male" at bounding box center [856, 402] width 131 height 12
click at [791, 400] on span "Male" at bounding box center [856, 402] width 131 height 12
copy span "Male"
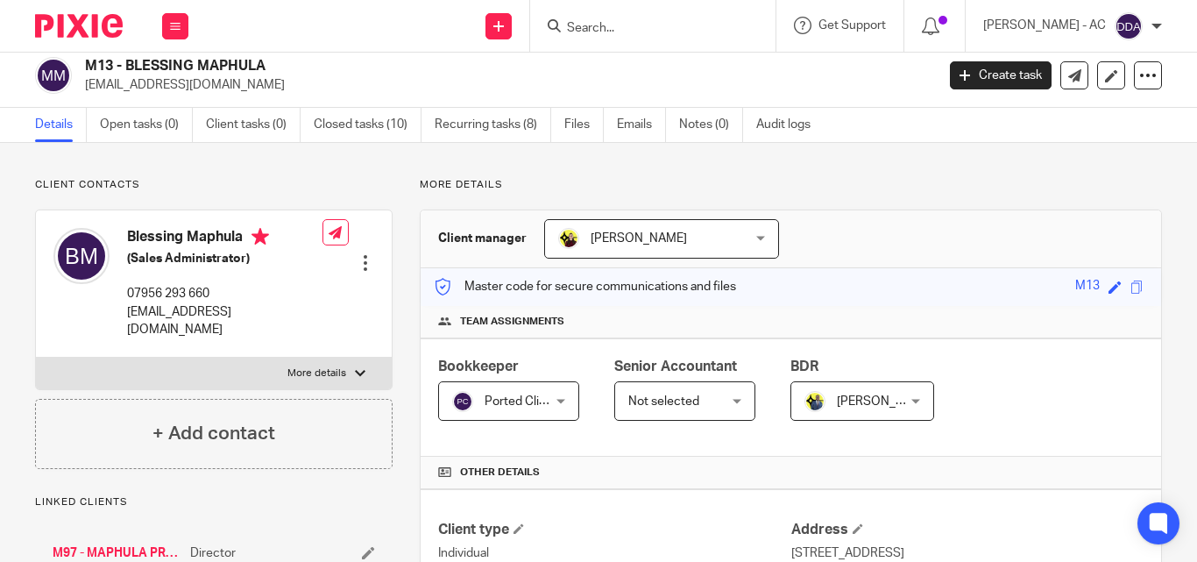
scroll to position [0, 0]
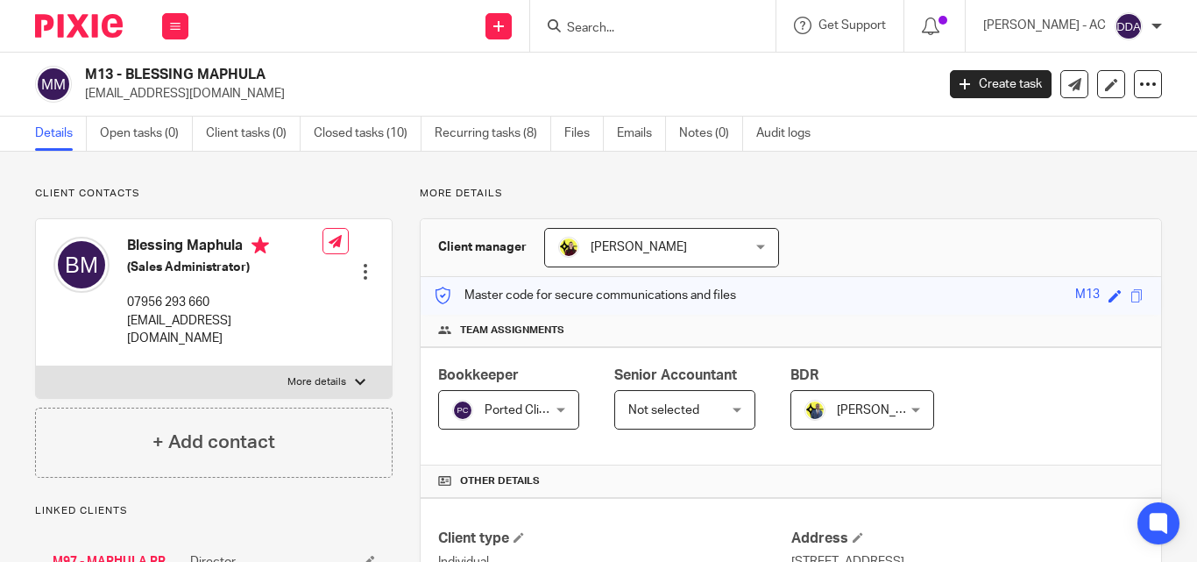
click at [357, 263] on div at bounding box center [366, 272] width 18 height 18
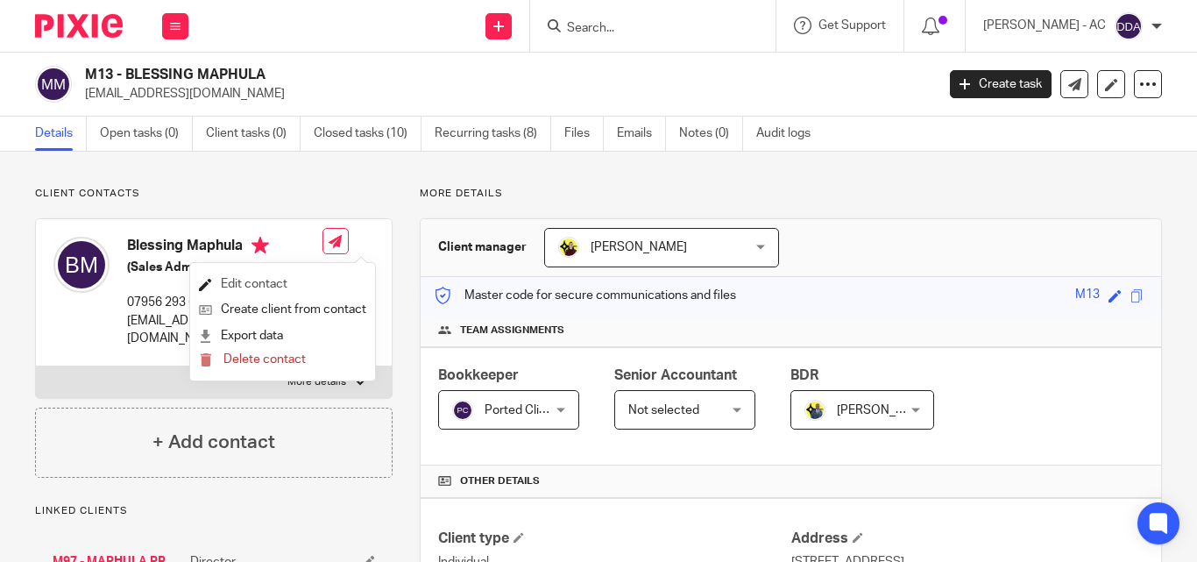
click at [248, 273] on link "Edit contact" at bounding box center [282, 284] width 167 height 25
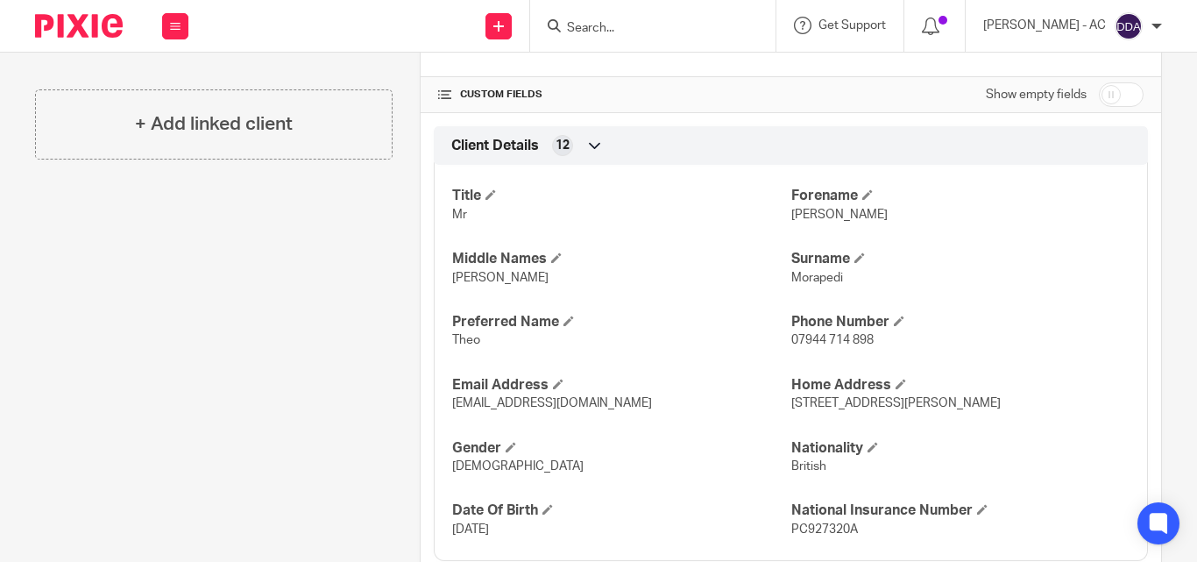
scroll to position [526, 0]
click at [464, 472] on span "Male" at bounding box center [517, 465] width 131 height 12
copy span "Male"
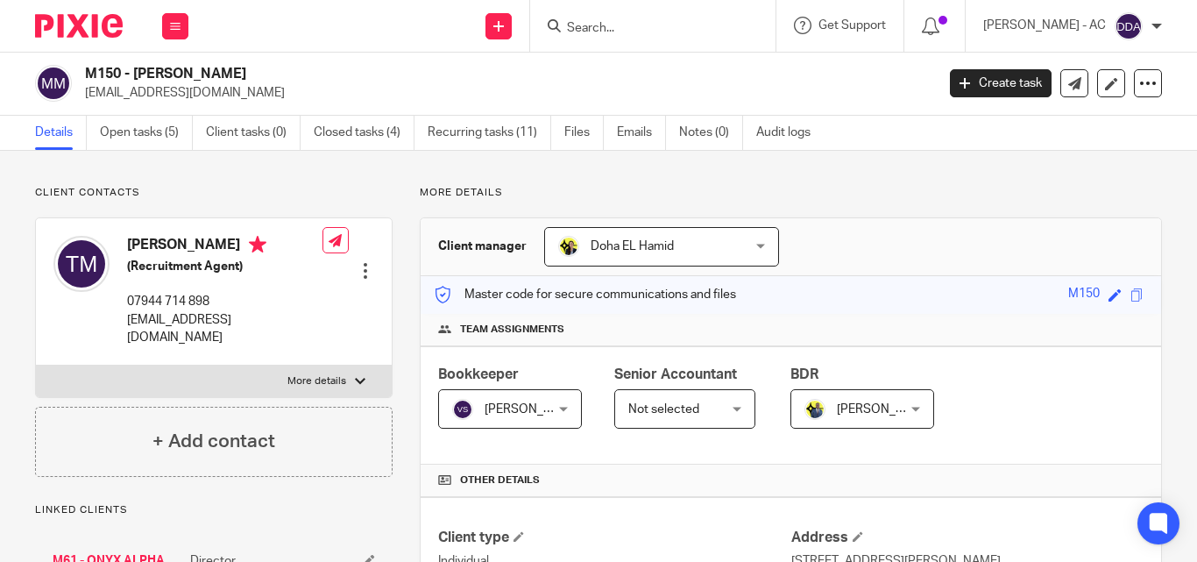
scroll to position [0, 0]
click at [369, 263] on div at bounding box center [366, 272] width 18 height 18
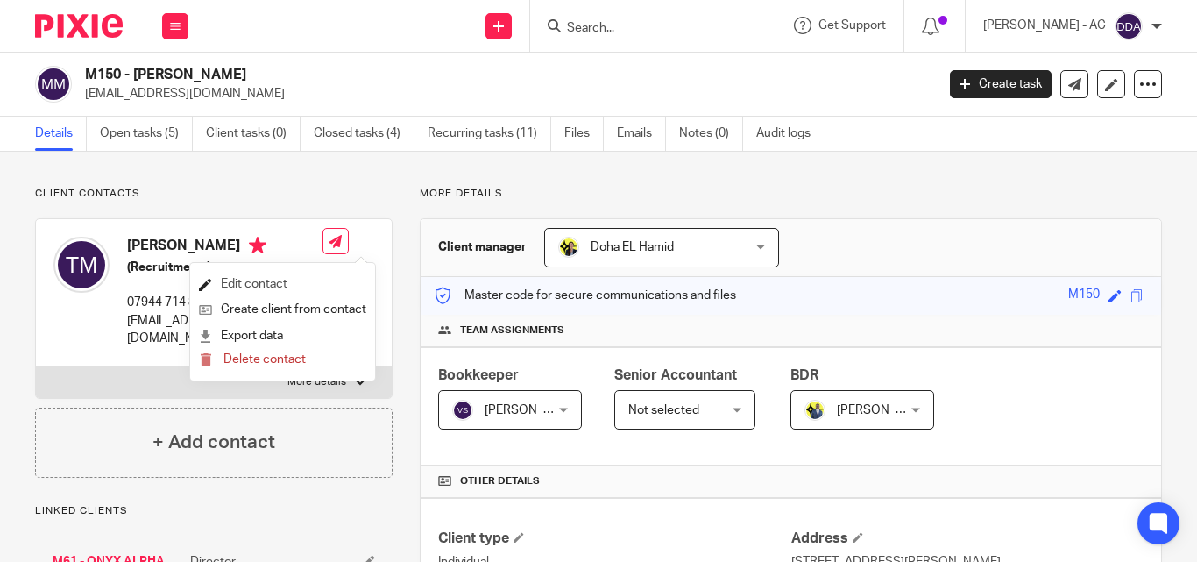
click at [281, 284] on link "Edit contact" at bounding box center [282, 284] width 167 height 25
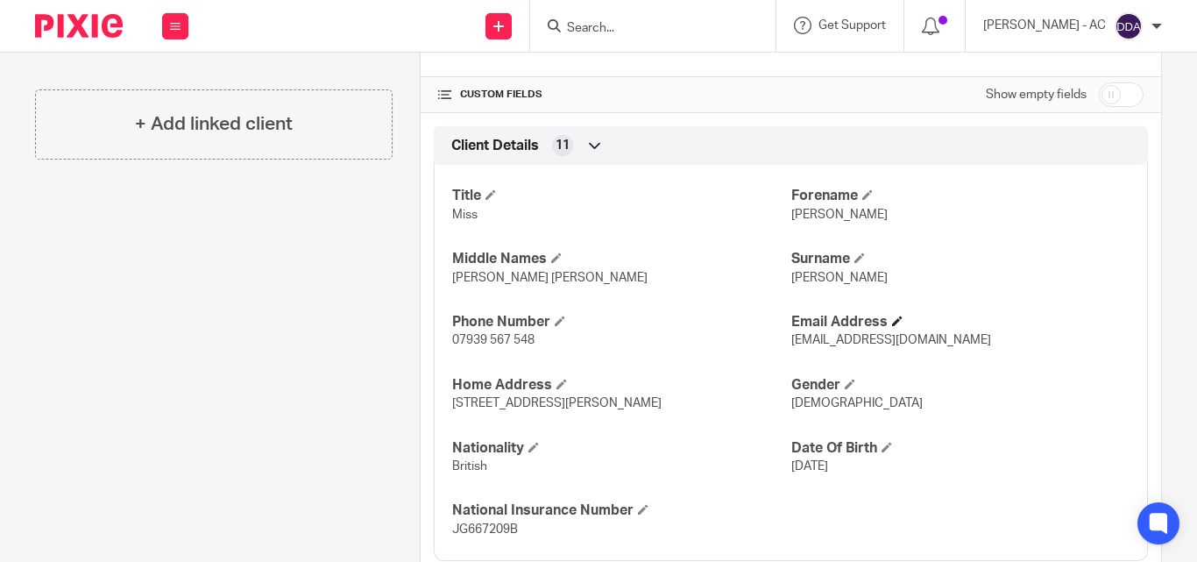
scroll to position [526, 0]
click at [806, 399] on span "[DEMOGRAPHIC_DATA]" at bounding box center [856, 402] width 131 height 12
copy span "[DEMOGRAPHIC_DATA]"
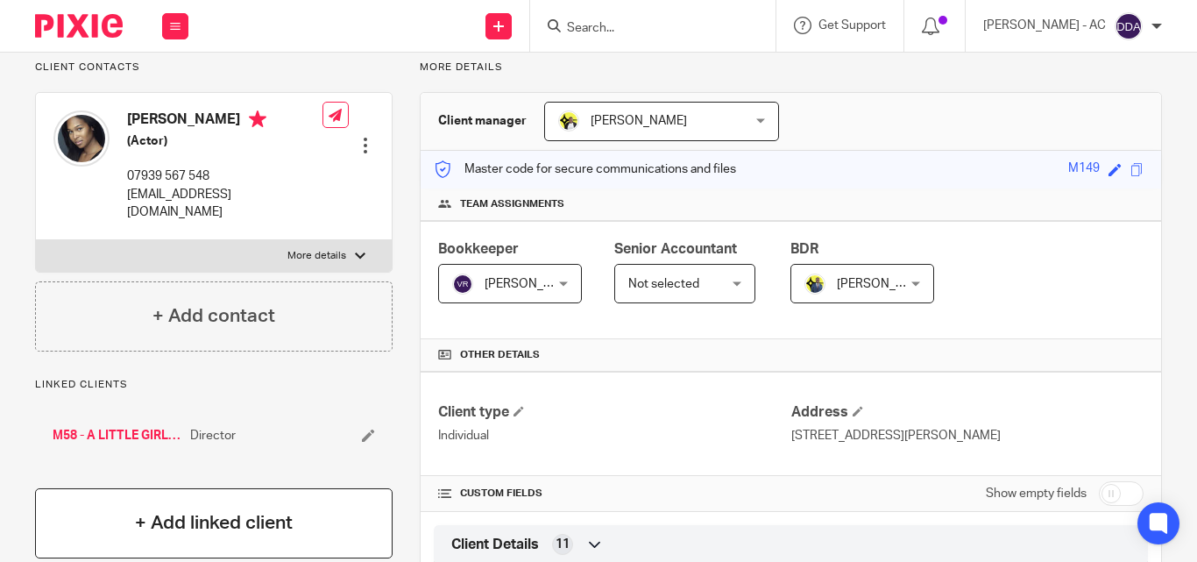
scroll to position [88, 0]
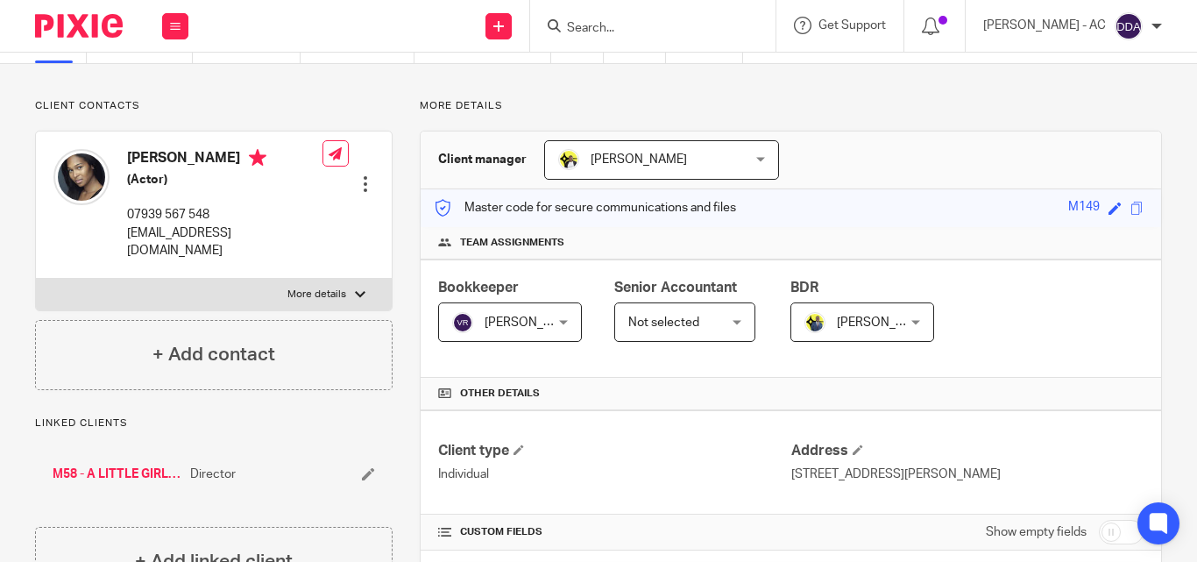
click at [361, 175] on div at bounding box center [366, 184] width 18 height 18
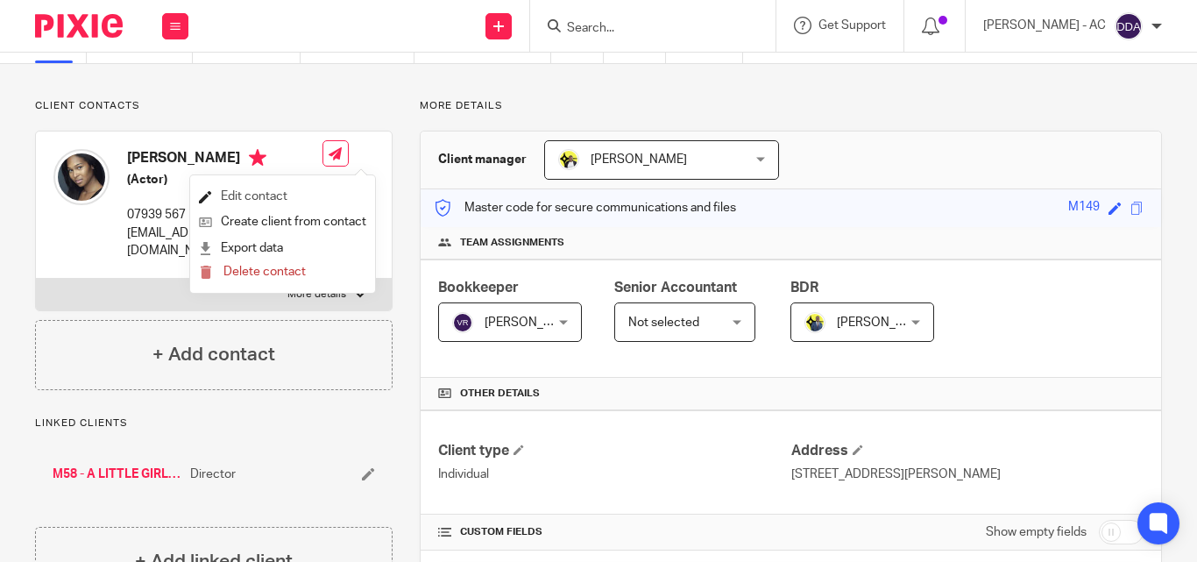
click at [276, 187] on link "Edit contact" at bounding box center [282, 196] width 167 height 25
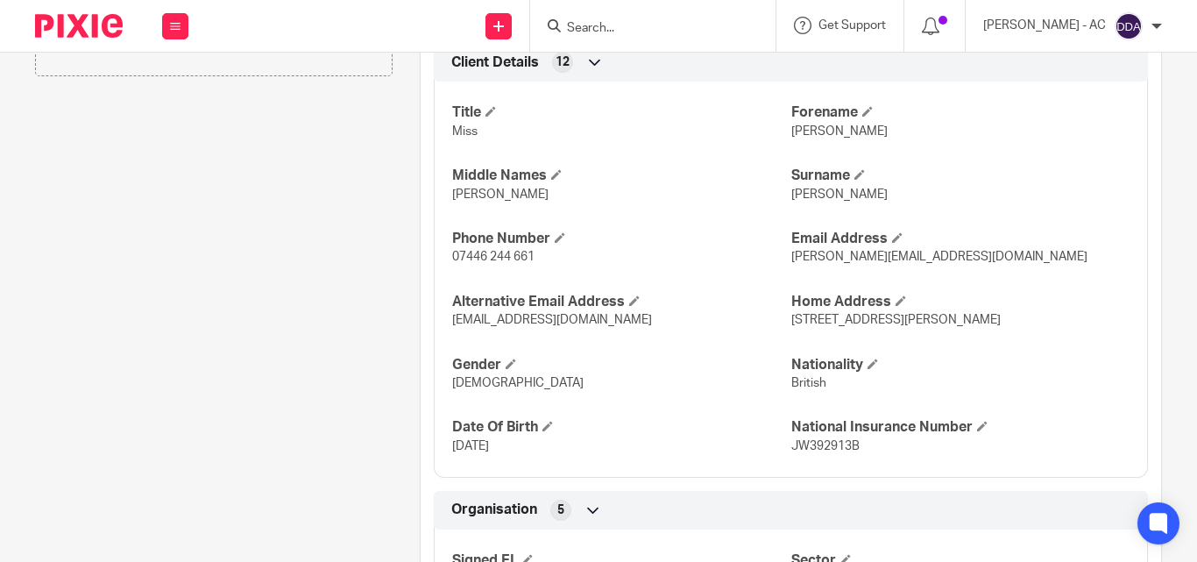
scroll to position [614, 0]
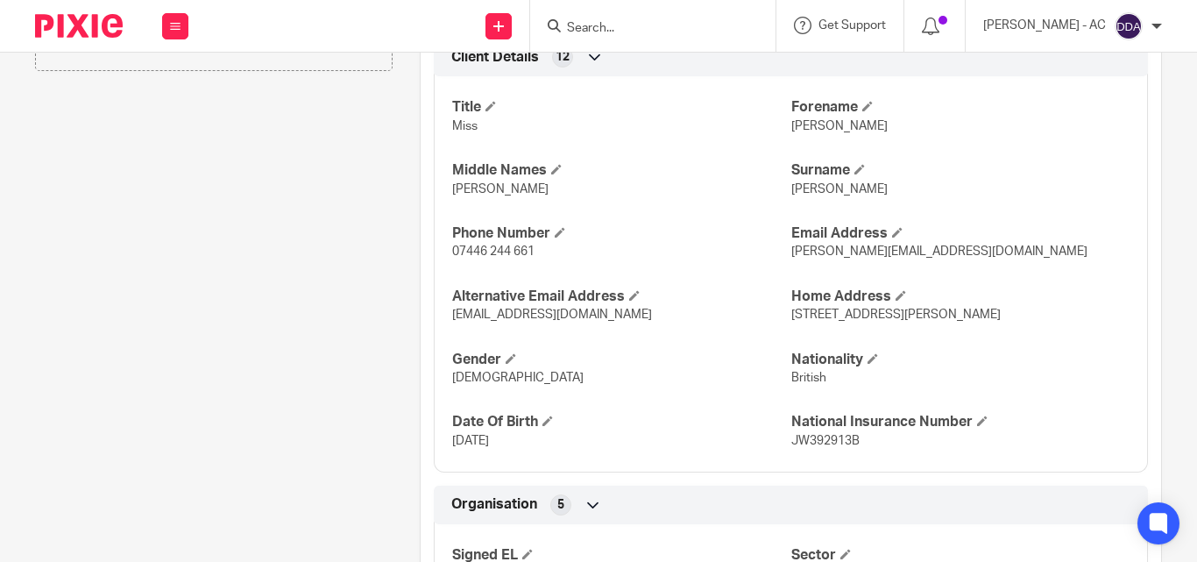
click at [487, 375] on span "Female" at bounding box center [517, 378] width 131 height 12
click at [473, 377] on span "Female" at bounding box center [517, 378] width 131 height 12
copy span "Female"
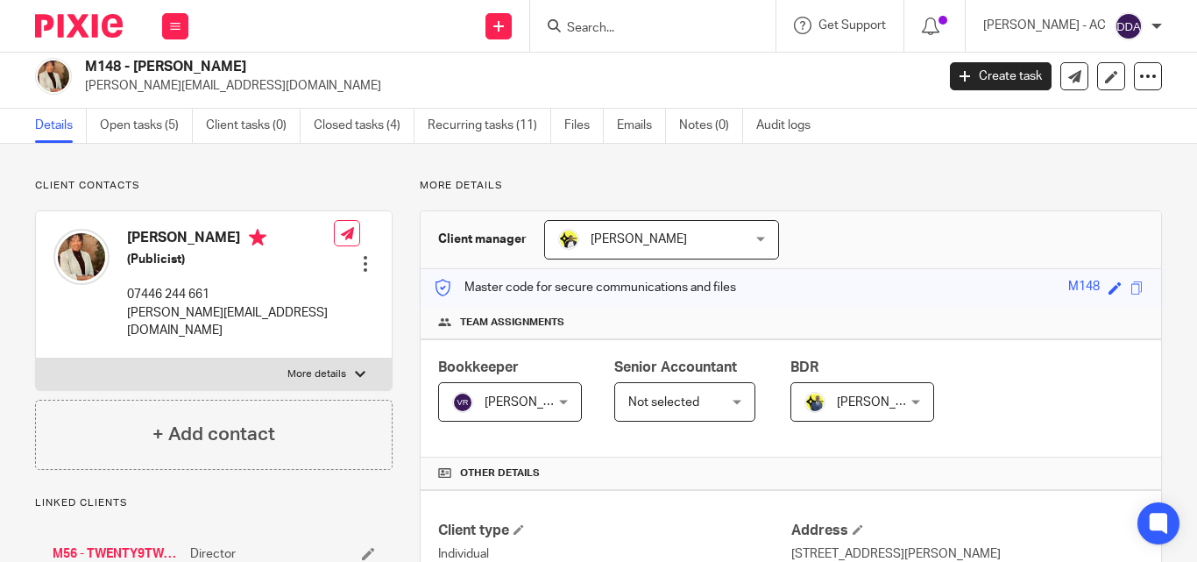
scroll to position [0, 0]
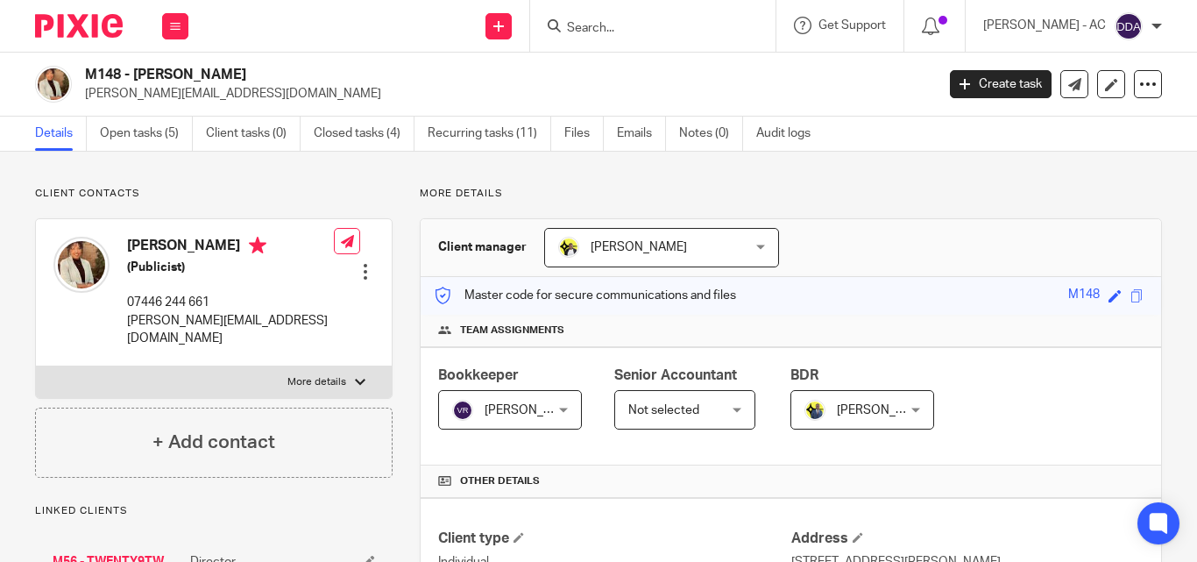
click at [362, 263] on div at bounding box center [366, 272] width 18 height 18
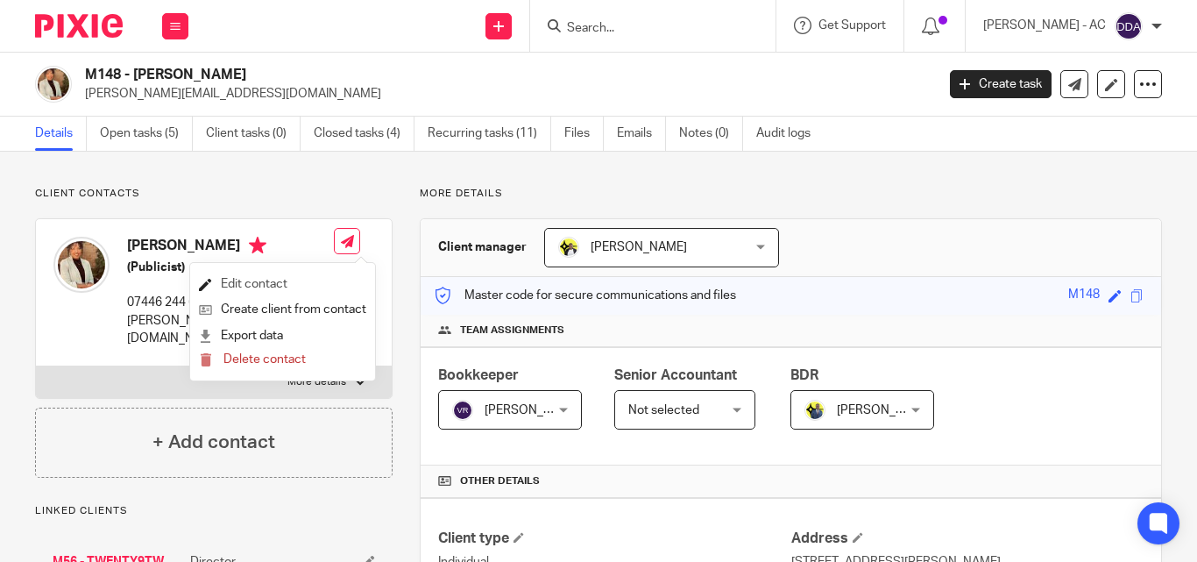
click at [253, 277] on link "Edit contact" at bounding box center [282, 284] width 167 height 25
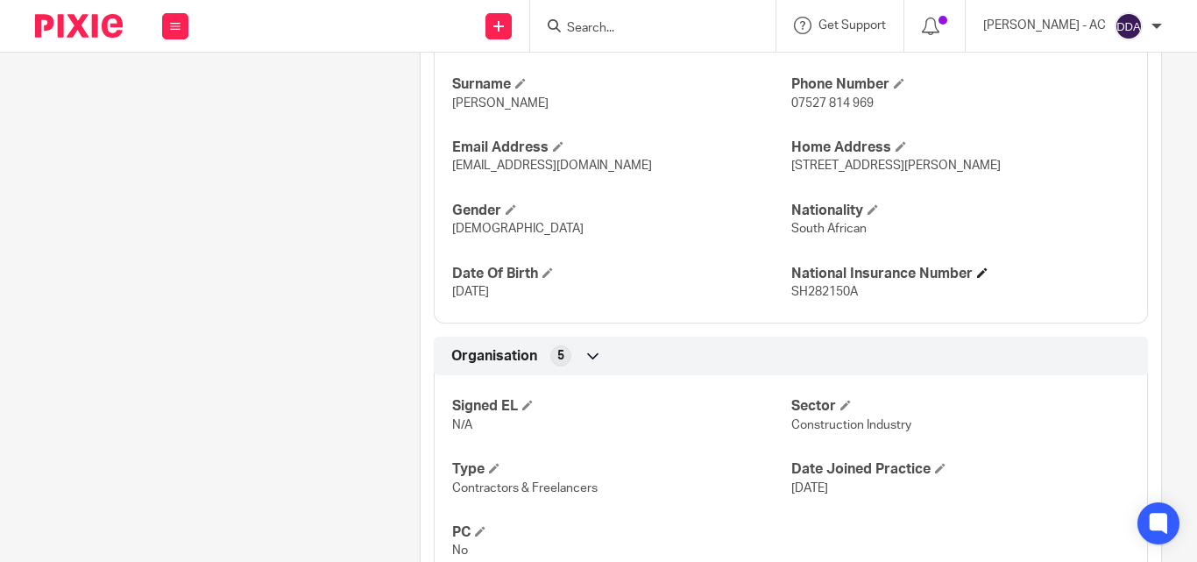
scroll to position [701, 0]
click at [452, 224] on span "[DEMOGRAPHIC_DATA]" at bounding box center [517, 227] width 131 height 12
click at [452, 224] on span "Male" at bounding box center [517, 227] width 131 height 12
copy span "Male"
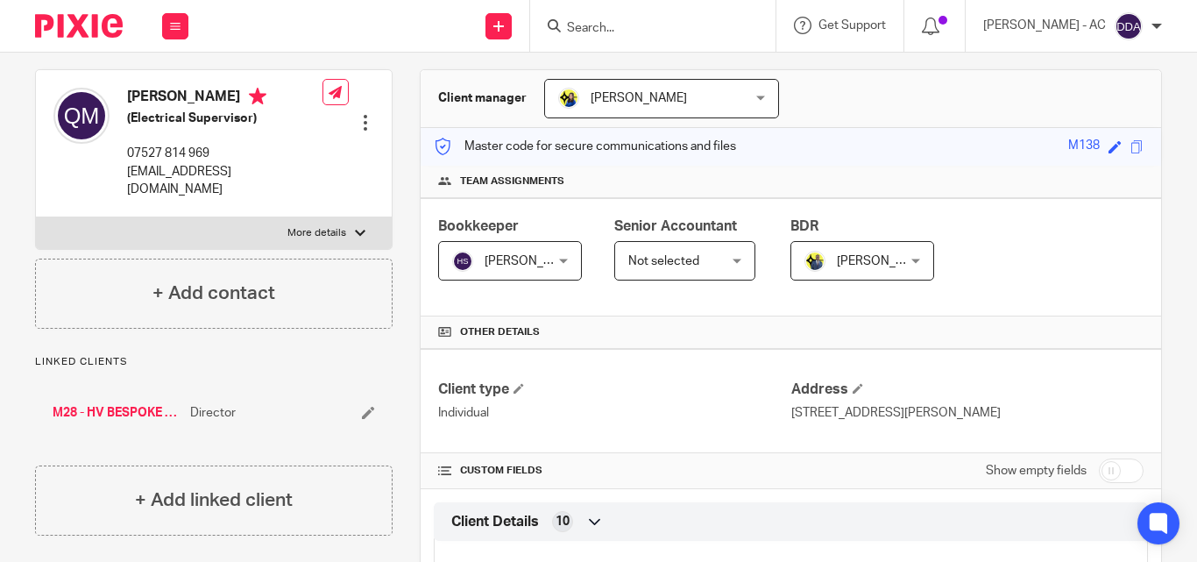
scroll to position [0, 0]
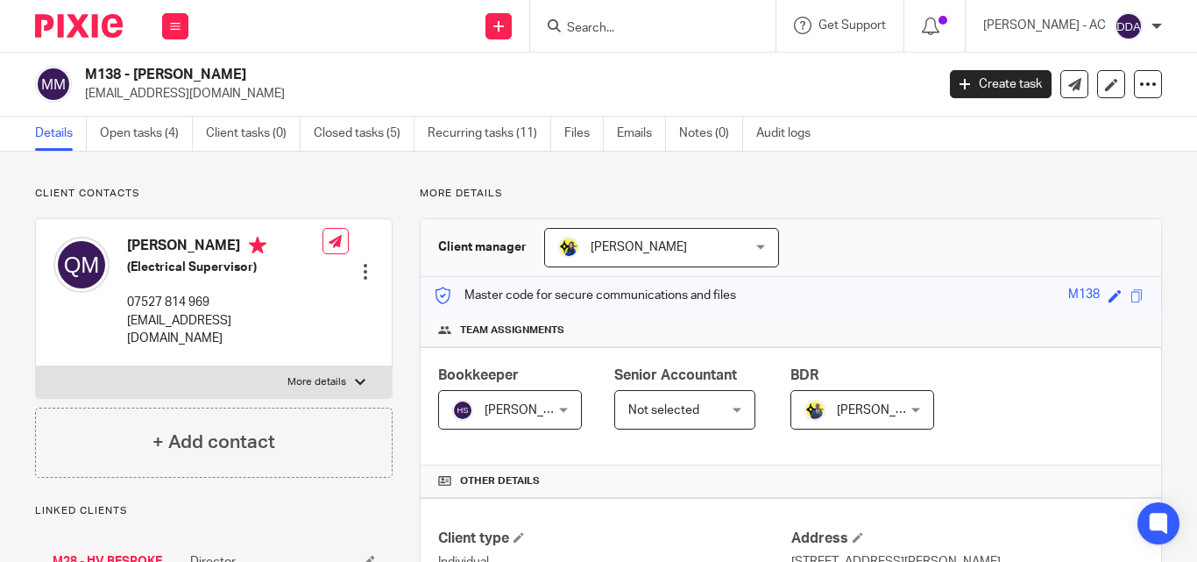
click at [357, 263] on div at bounding box center [366, 272] width 18 height 18
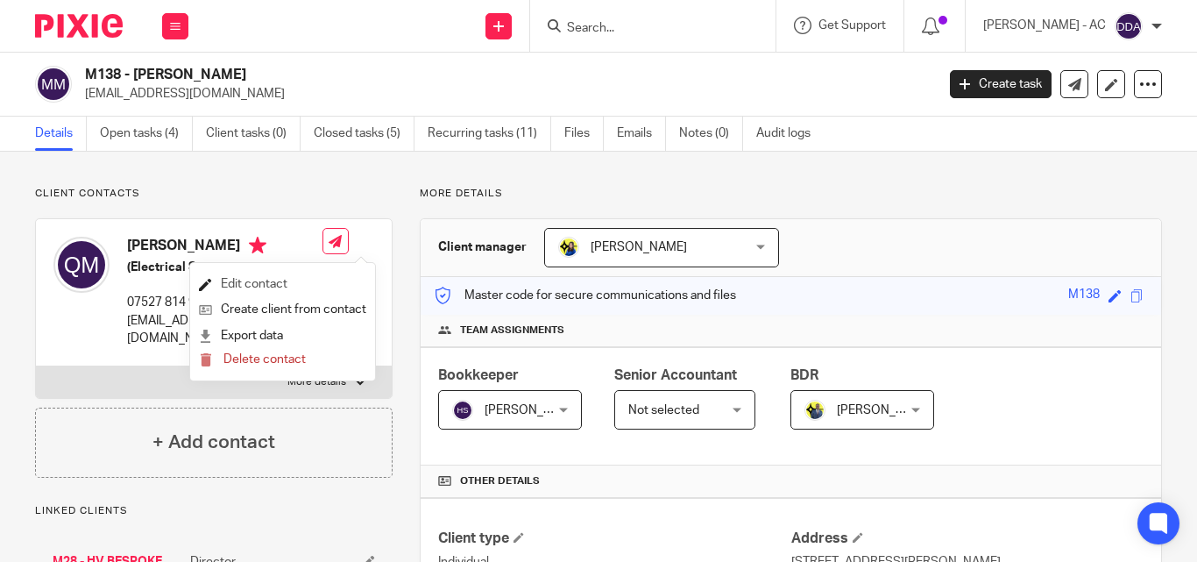
click at [291, 273] on link "Edit contact" at bounding box center [282, 284] width 167 height 25
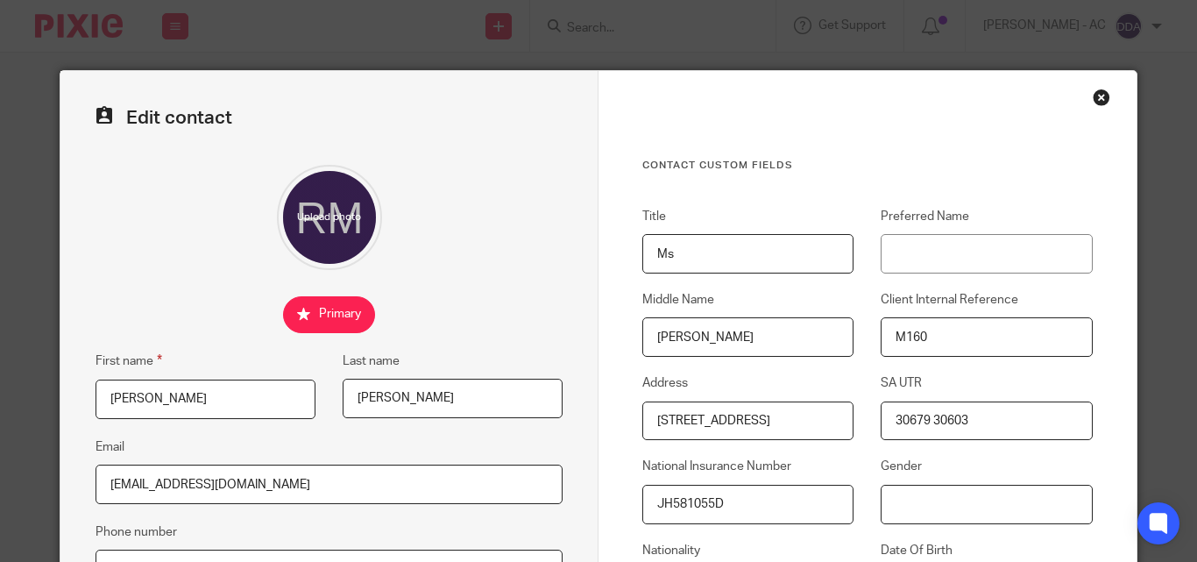
paste input "[DEMOGRAPHIC_DATA]"
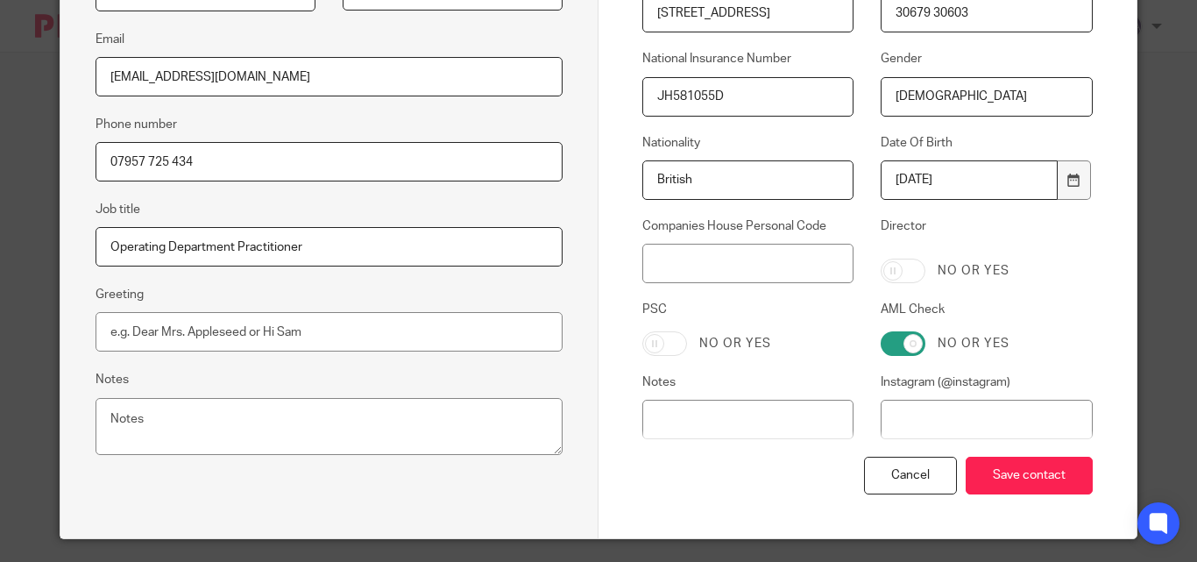
scroll to position [438, 0]
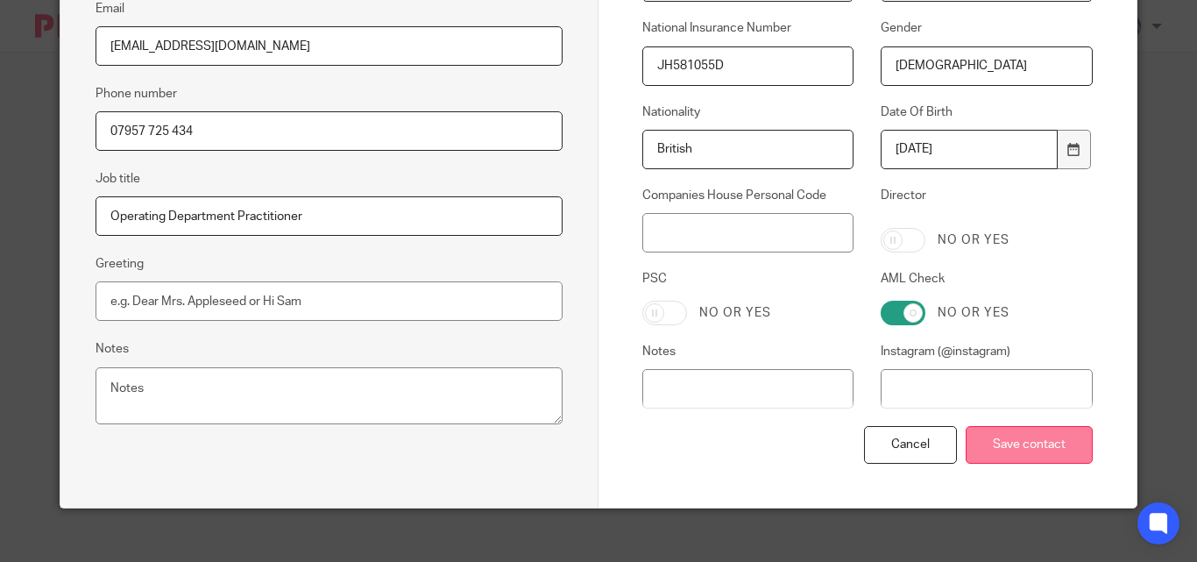
type input "[DEMOGRAPHIC_DATA]"
click at [1003, 437] on input "Save contact" at bounding box center [1029, 445] width 127 height 38
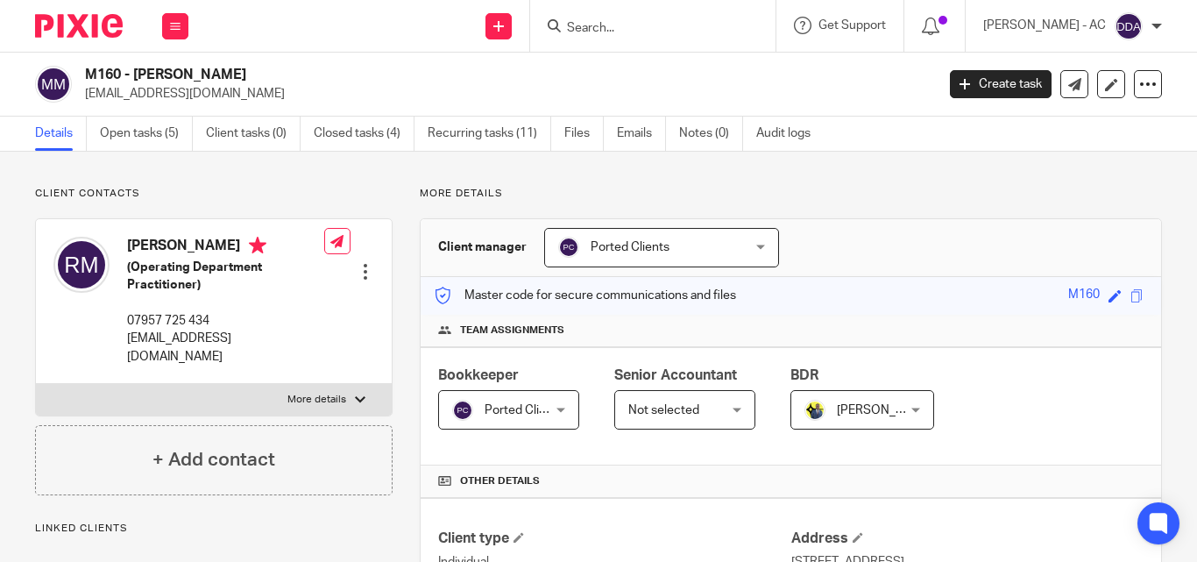
click at [295, 393] on p "More details" at bounding box center [316, 400] width 59 height 14
click at [36, 383] on input "More details" at bounding box center [35, 383] width 1 height 1
checkbox input "true"
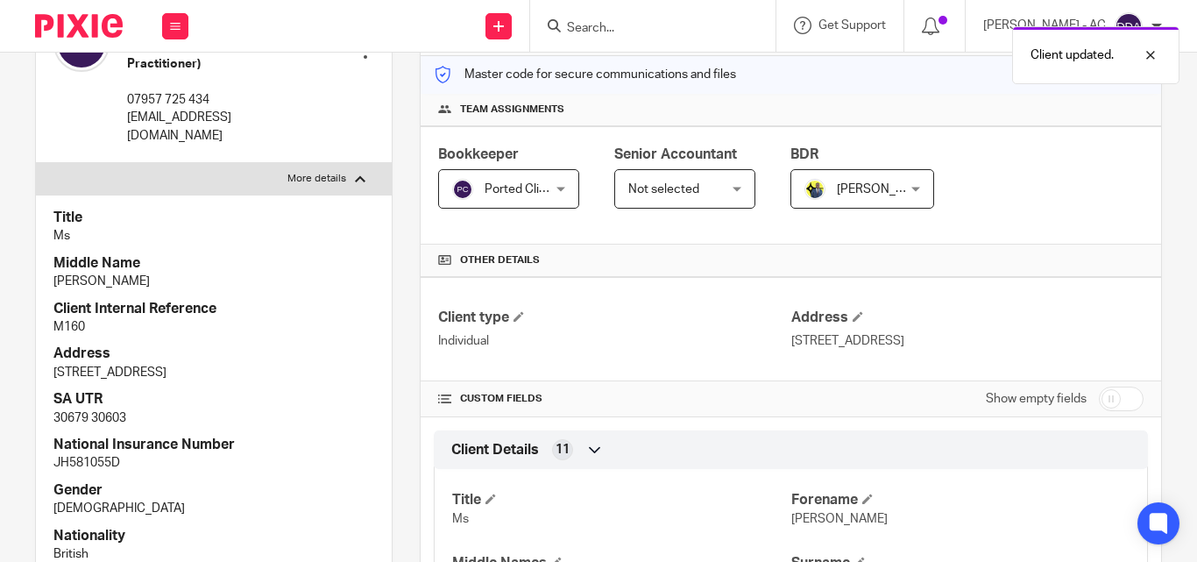
scroll to position [263, 0]
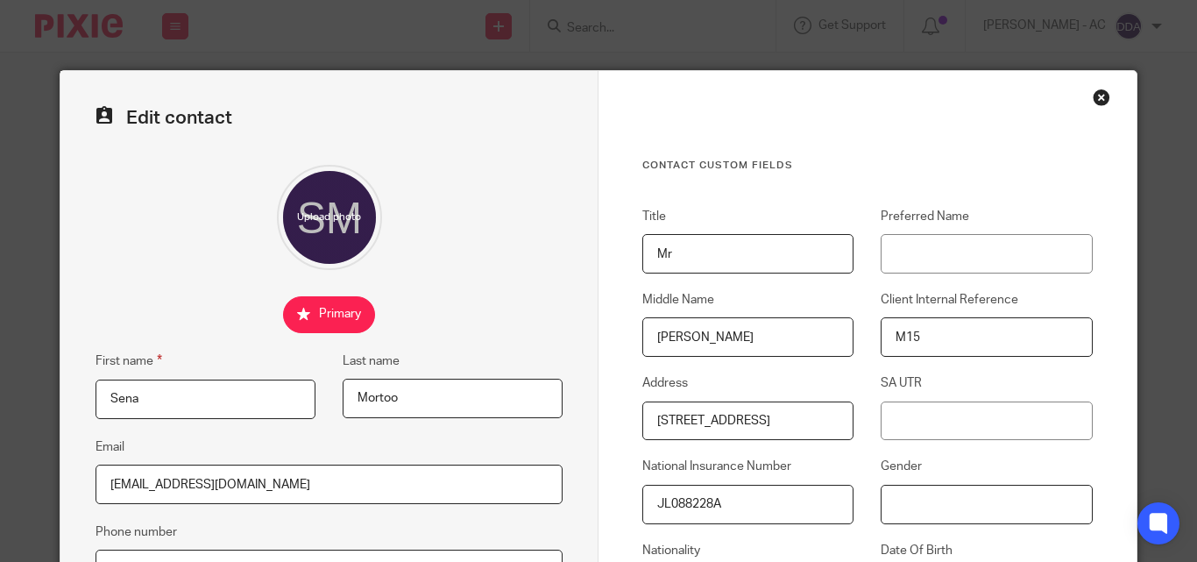
paste input "Male"
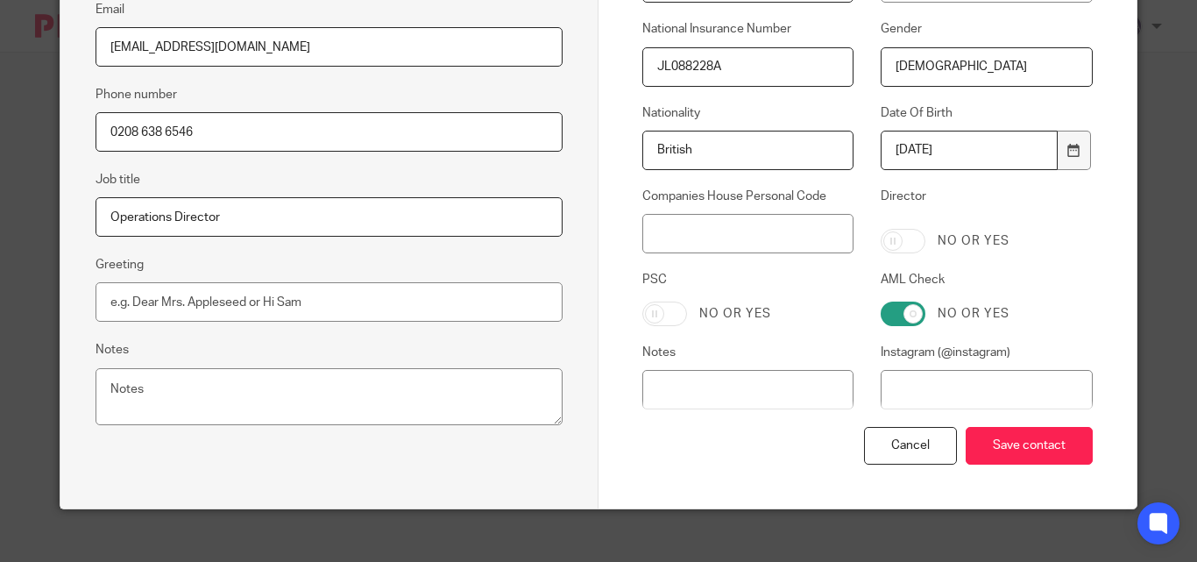
scroll to position [438, 0]
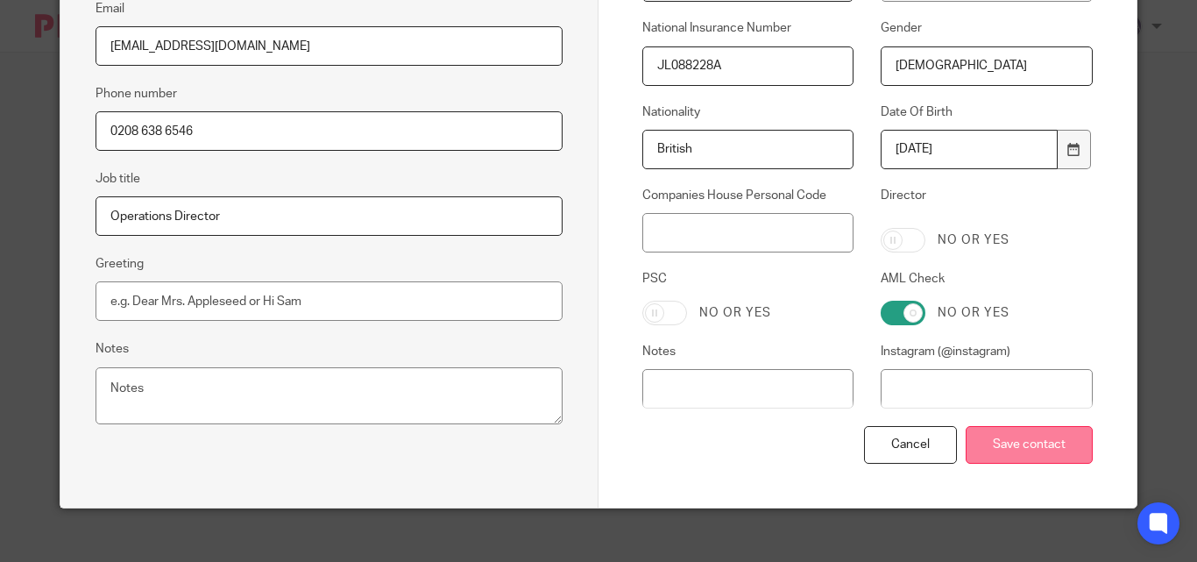
type input "[DEMOGRAPHIC_DATA]"
click at [1014, 437] on input "Save contact" at bounding box center [1029, 445] width 127 height 38
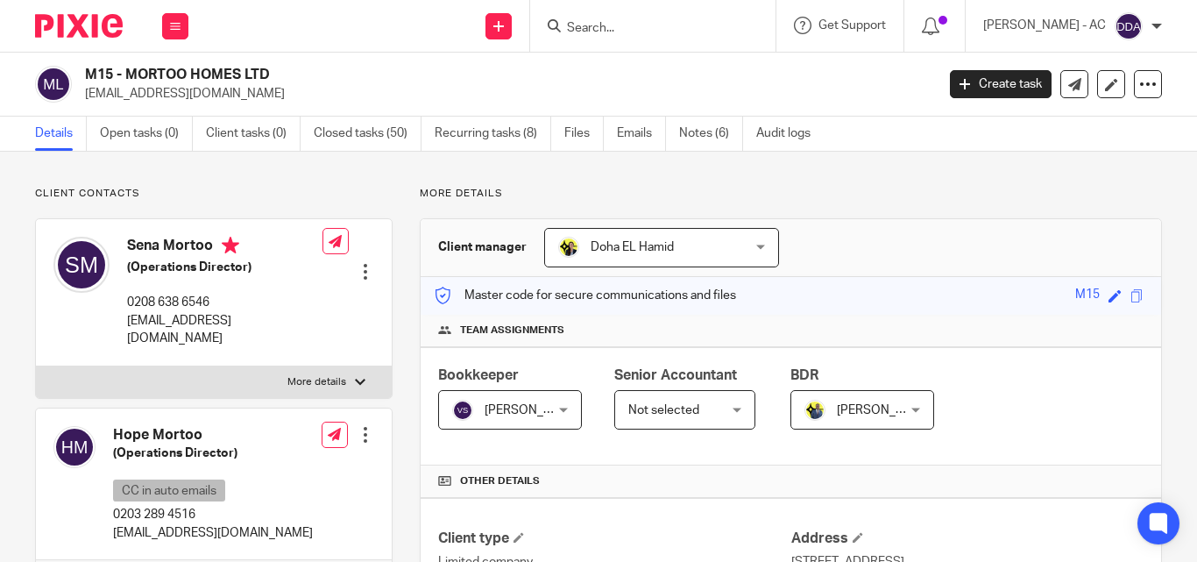
click at [362, 426] on div at bounding box center [366, 435] width 18 height 18
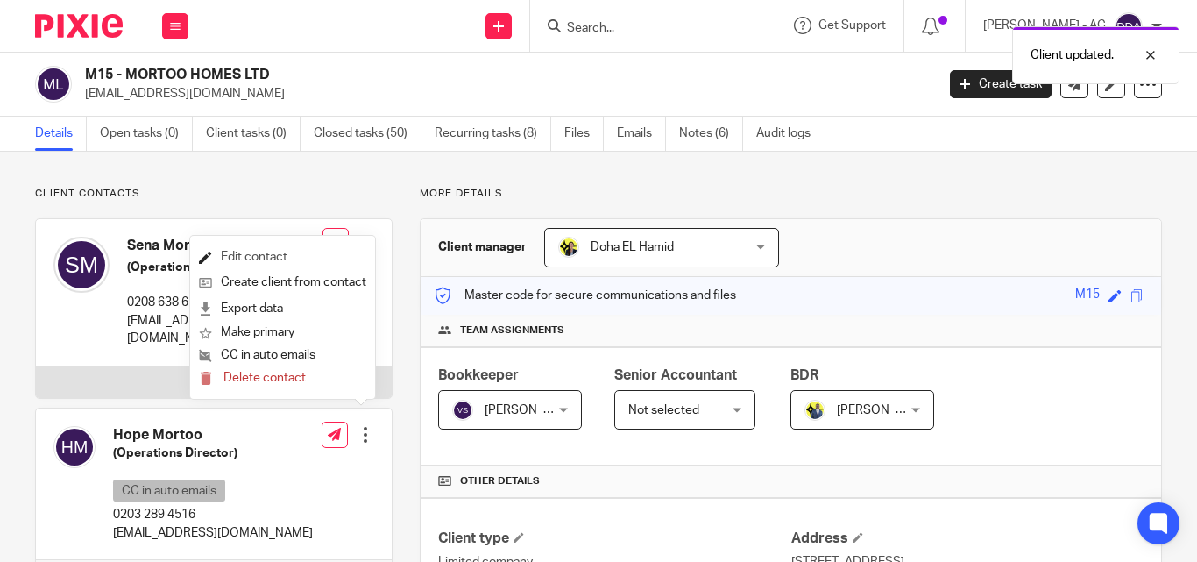
click at [242, 254] on link "Edit contact" at bounding box center [282, 257] width 167 height 25
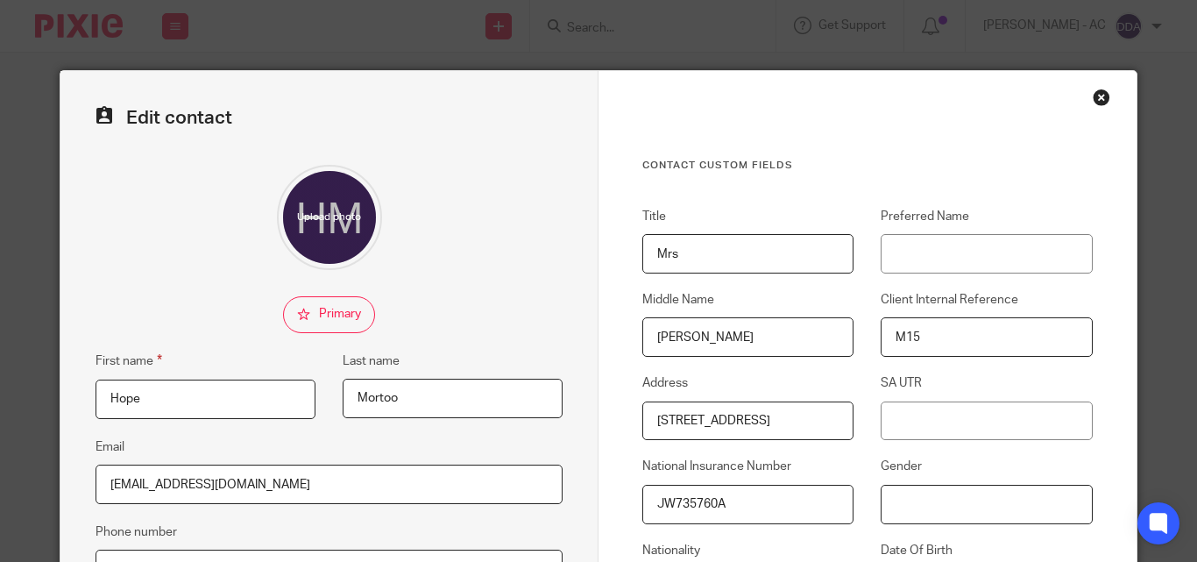
paste input "[DEMOGRAPHIC_DATA]"
click at [895, 494] on input "[DEMOGRAPHIC_DATA]" at bounding box center [986, 504] width 211 height 39
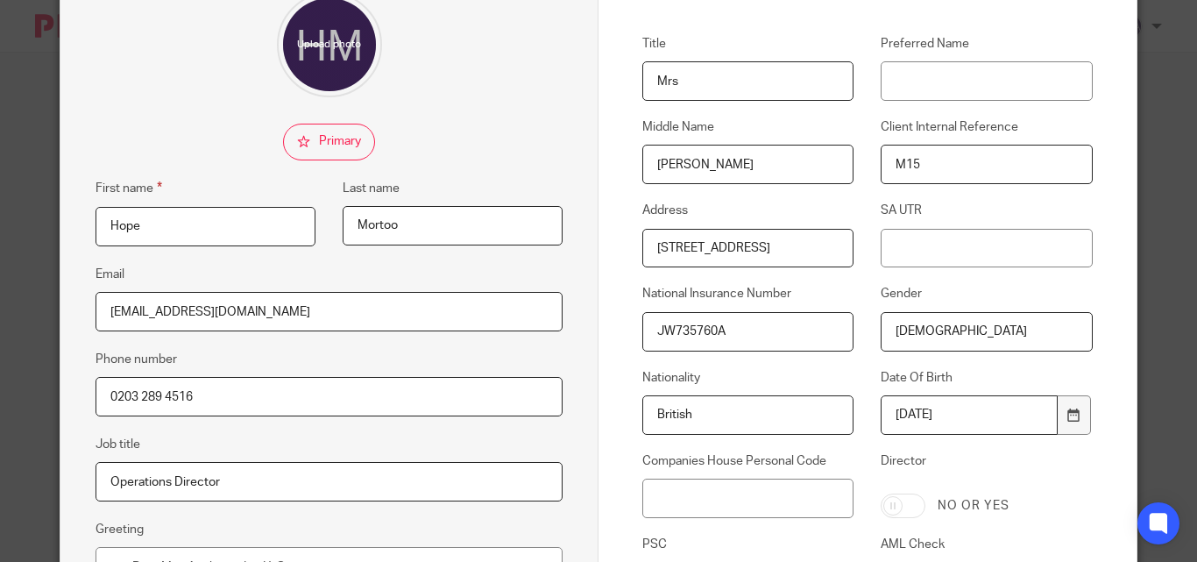
scroll to position [455, 0]
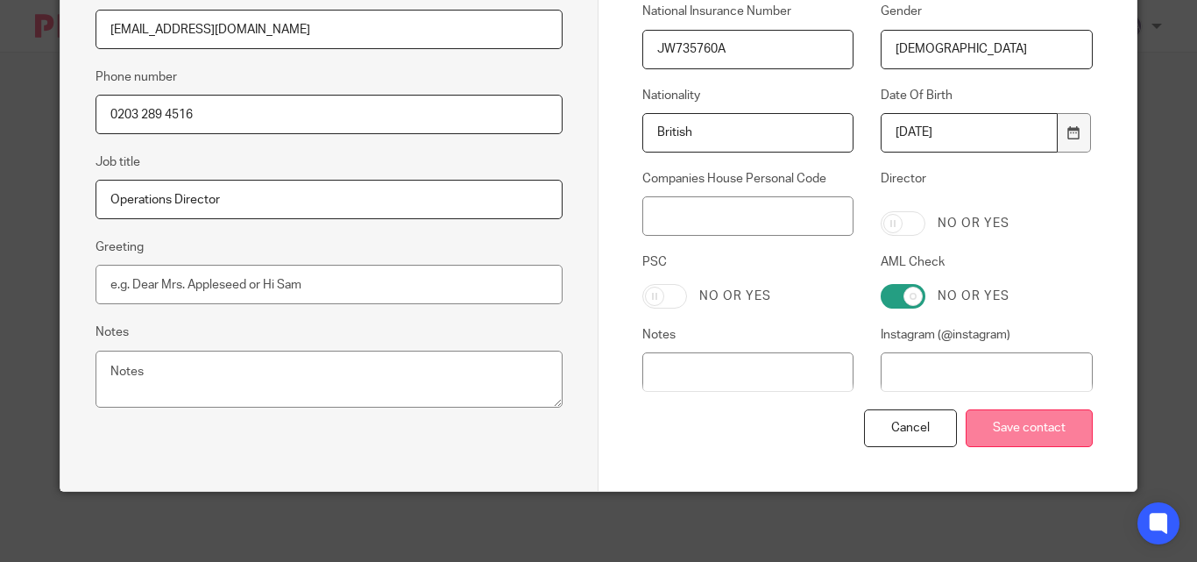
type input "Female"
click at [1013, 413] on input "Save contact" at bounding box center [1029, 428] width 127 height 38
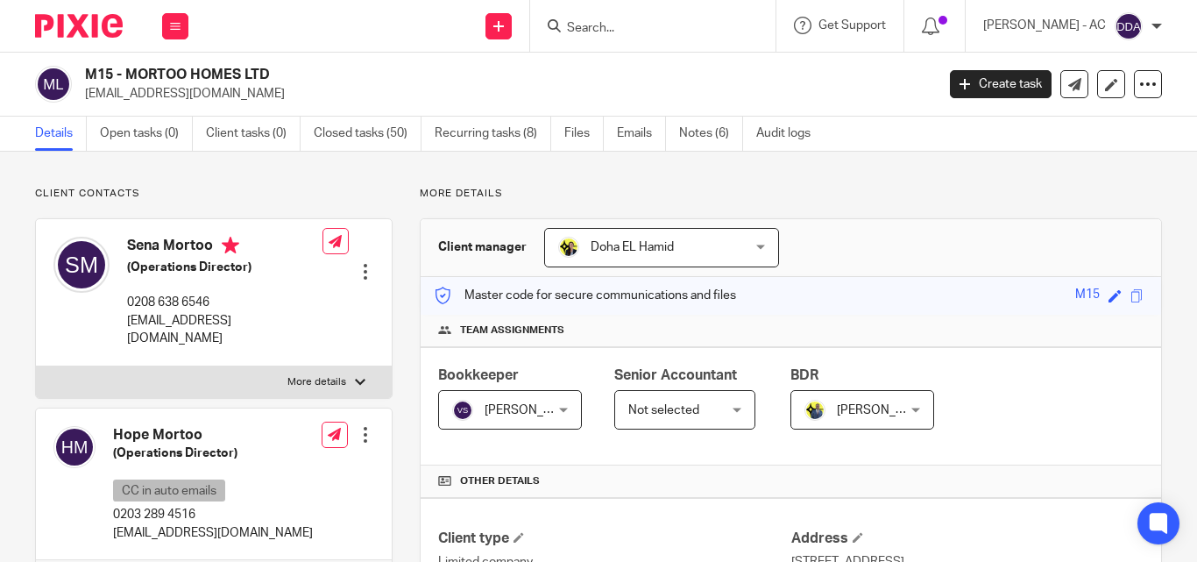
click at [324, 375] on p "More details" at bounding box center [316, 382] width 59 height 14
click at [36, 366] on input "More details" at bounding box center [35, 366] width 1 height 1
checkbox input "true"
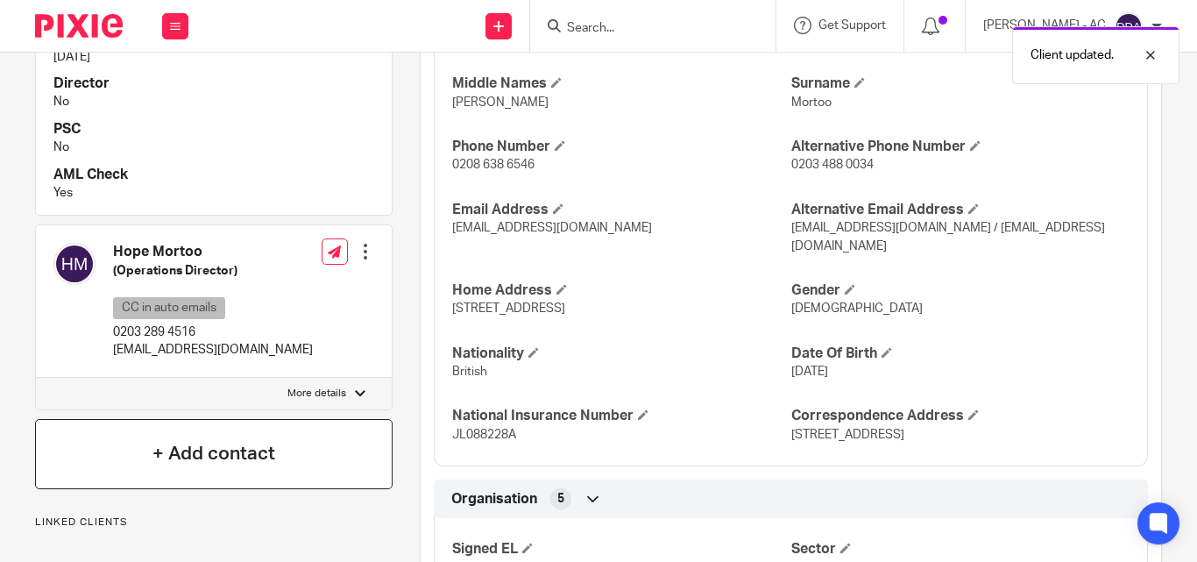
scroll to position [701, 0]
click at [355, 387] on div at bounding box center [360, 392] width 11 height 11
click at [36, 376] on input "More details" at bounding box center [35, 376] width 1 height 1
checkbox input "true"
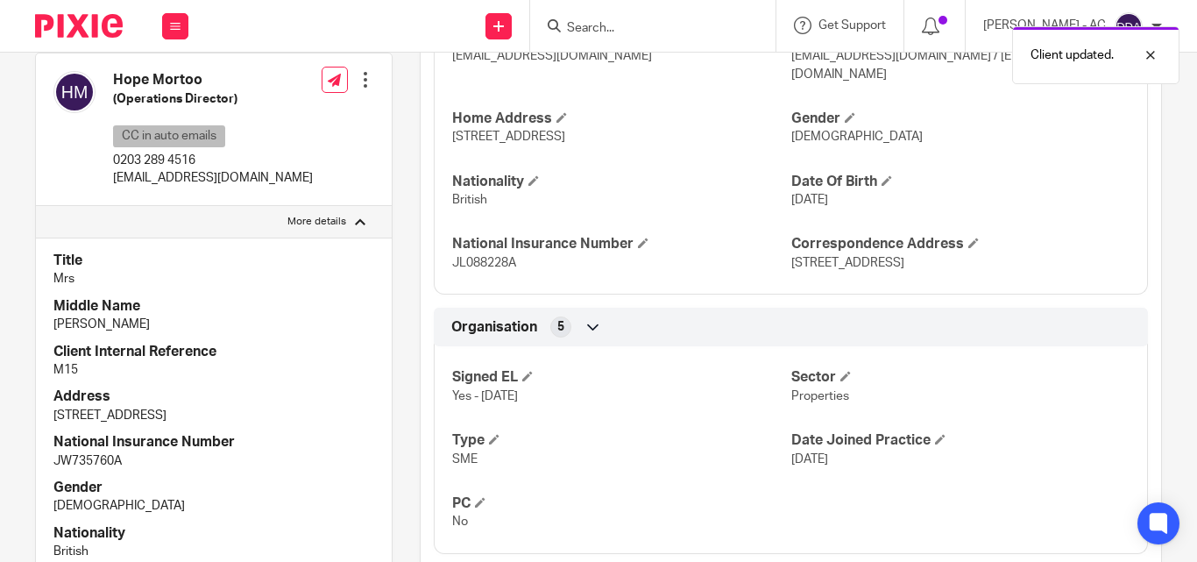
scroll to position [877, 0]
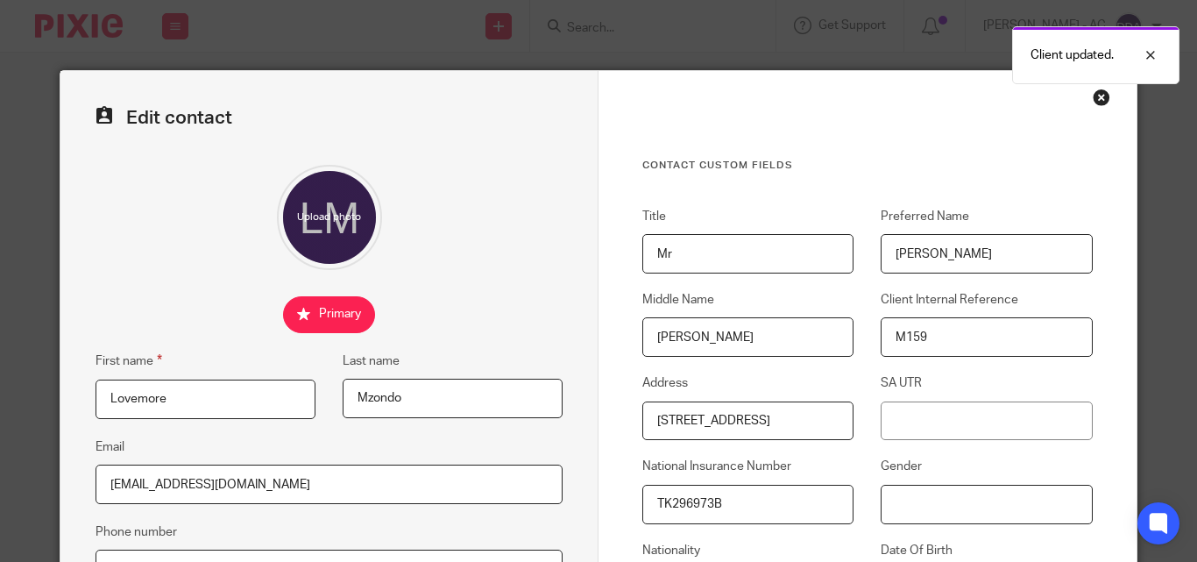
click at [891, 505] on input "Gender" at bounding box center [986, 504] width 211 height 39
paste input "[DEMOGRAPHIC_DATA]"
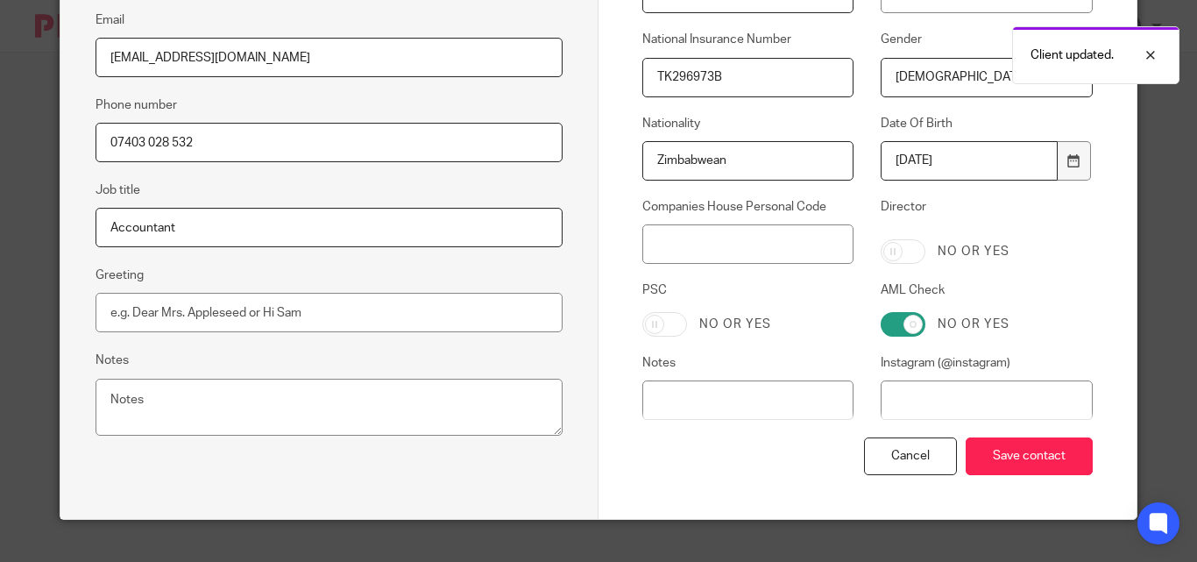
scroll to position [455, 0]
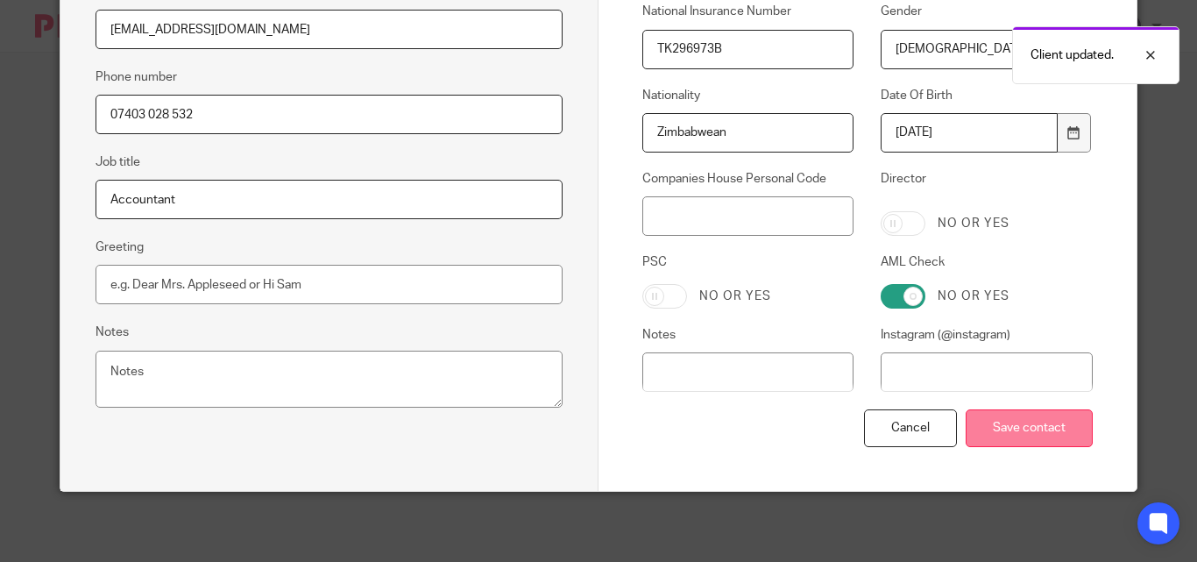
type input "[DEMOGRAPHIC_DATA]"
click at [1019, 429] on input "Save contact" at bounding box center [1029, 428] width 127 height 38
click at [1019, 428] on input "Save contact" at bounding box center [1029, 428] width 127 height 38
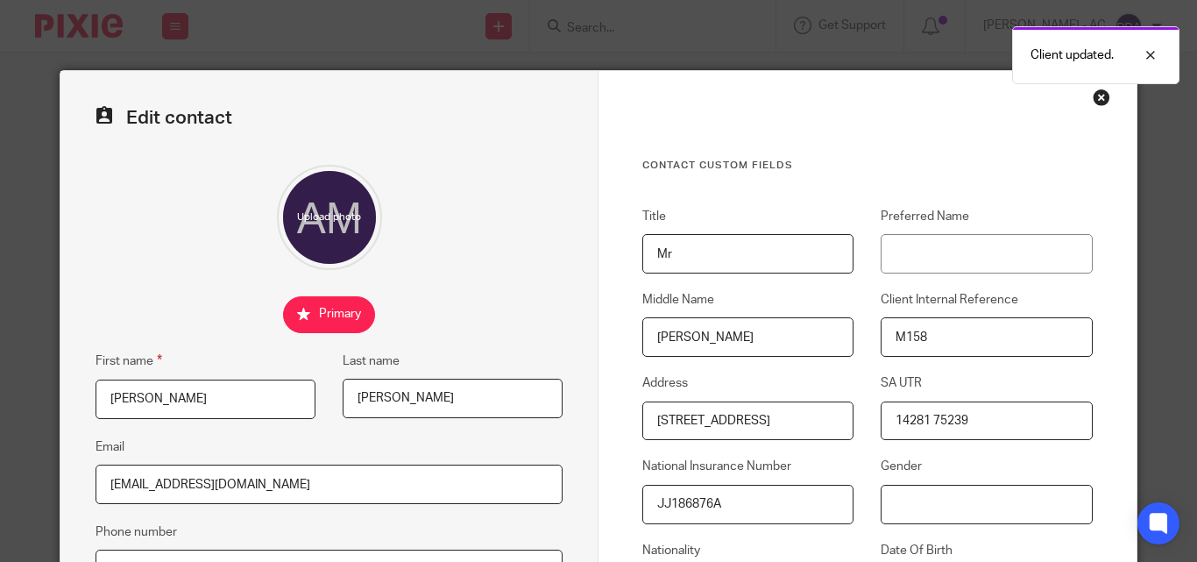
click at [901, 507] on input "Gender" at bounding box center [986, 504] width 211 height 39
paste input "[DEMOGRAPHIC_DATA]"
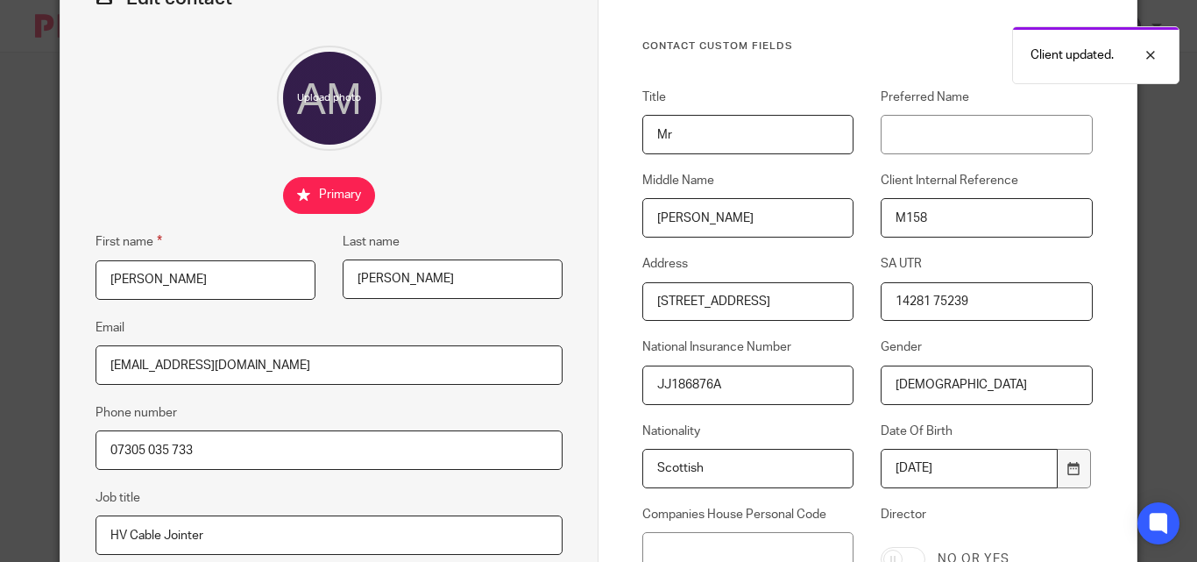
scroll to position [351, 0]
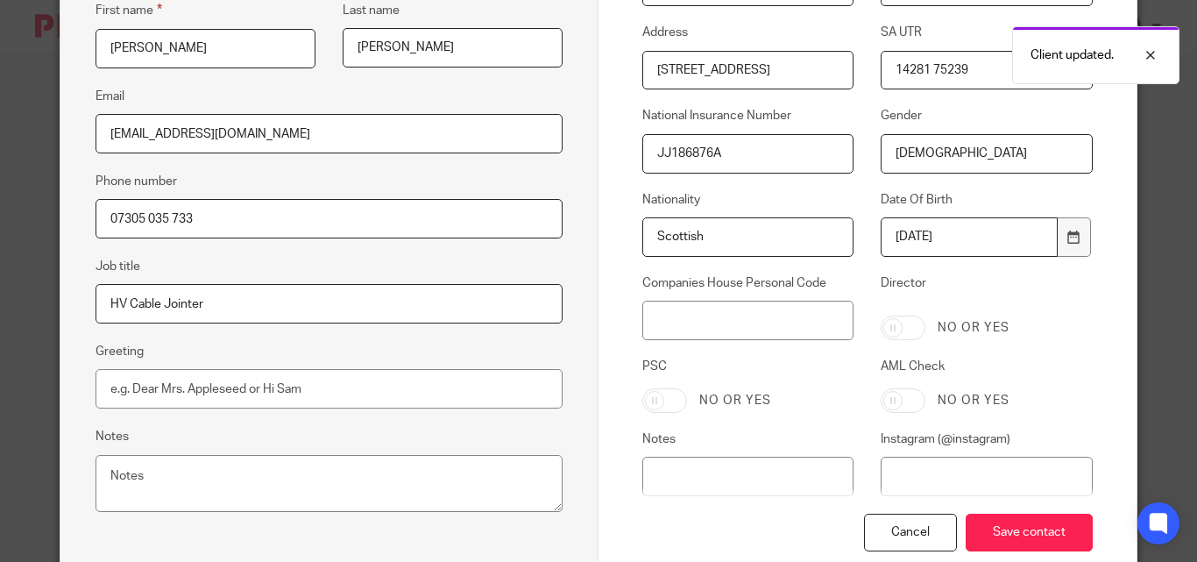
type input "[DEMOGRAPHIC_DATA]"
click at [1000, 514] on div "Cancel Save contact" at bounding box center [867, 555] width 451 height 82
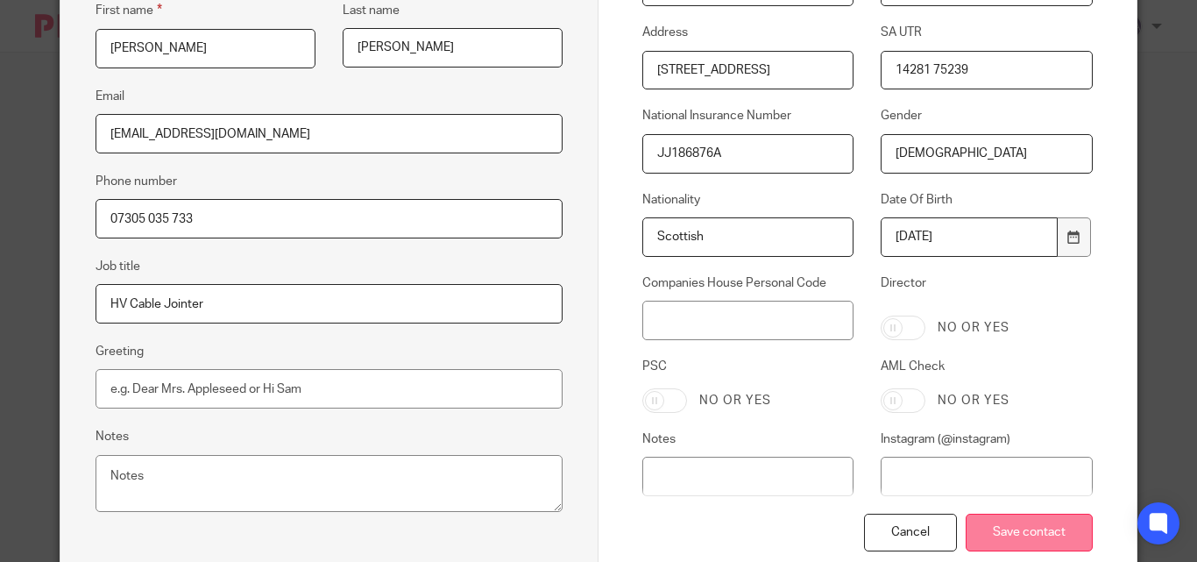
click at [1004, 537] on input "Save contact" at bounding box center [1029, 533] width 127 height 38
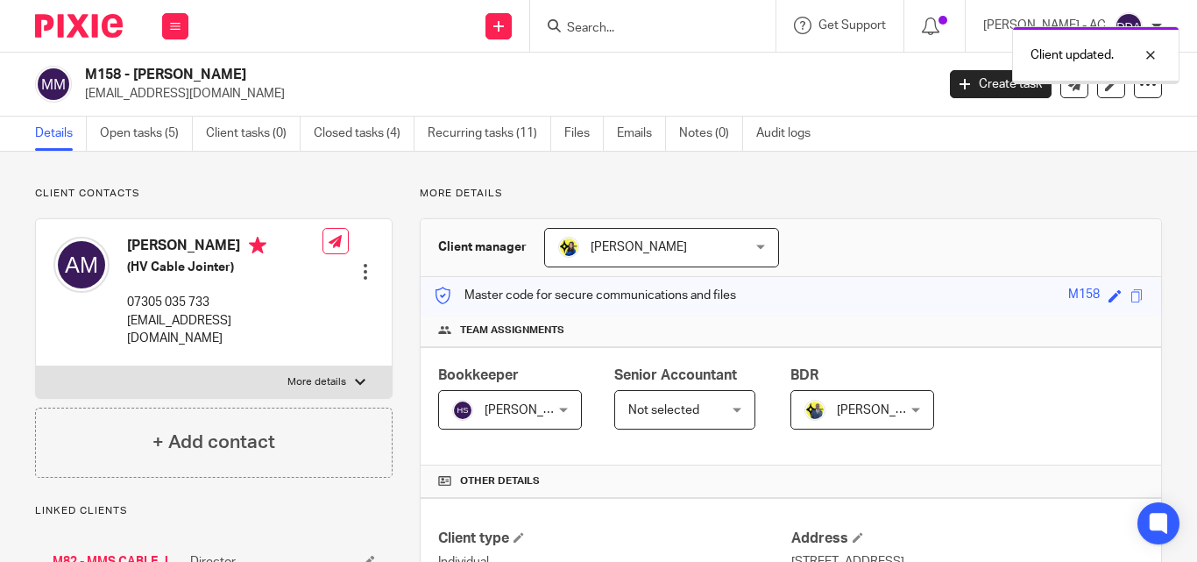
click at [351, 366] on label "More details" at bounding box center [214, 382] width 356 height 32
click at [36, 366] on input "More details" at bounding box center [35, 366] width 1 height 1
checkbox input "true"
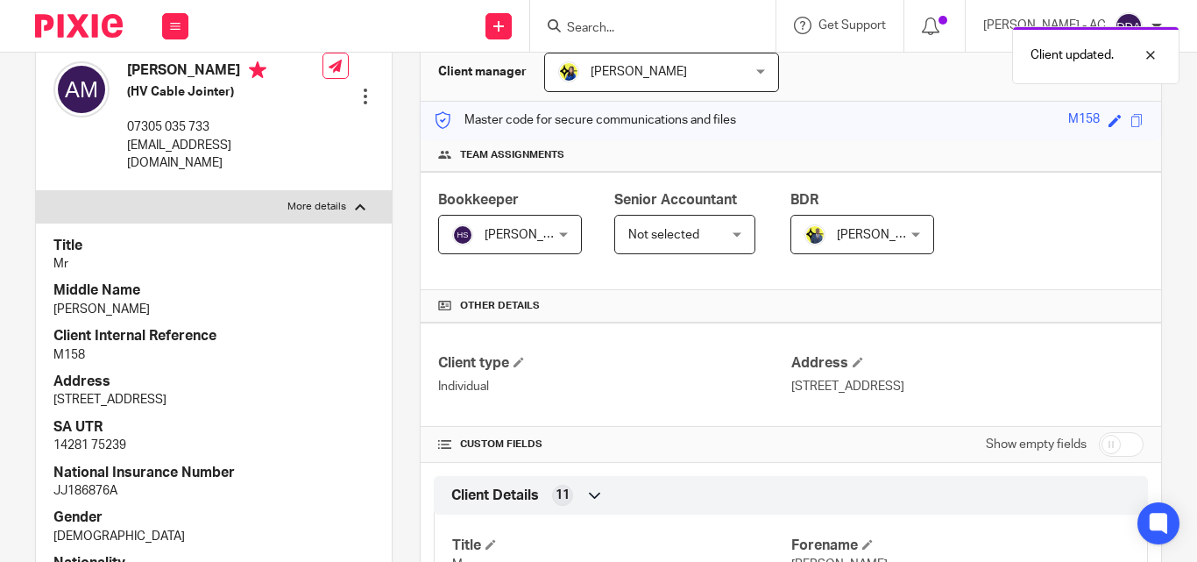
scroll to position [263, 0]
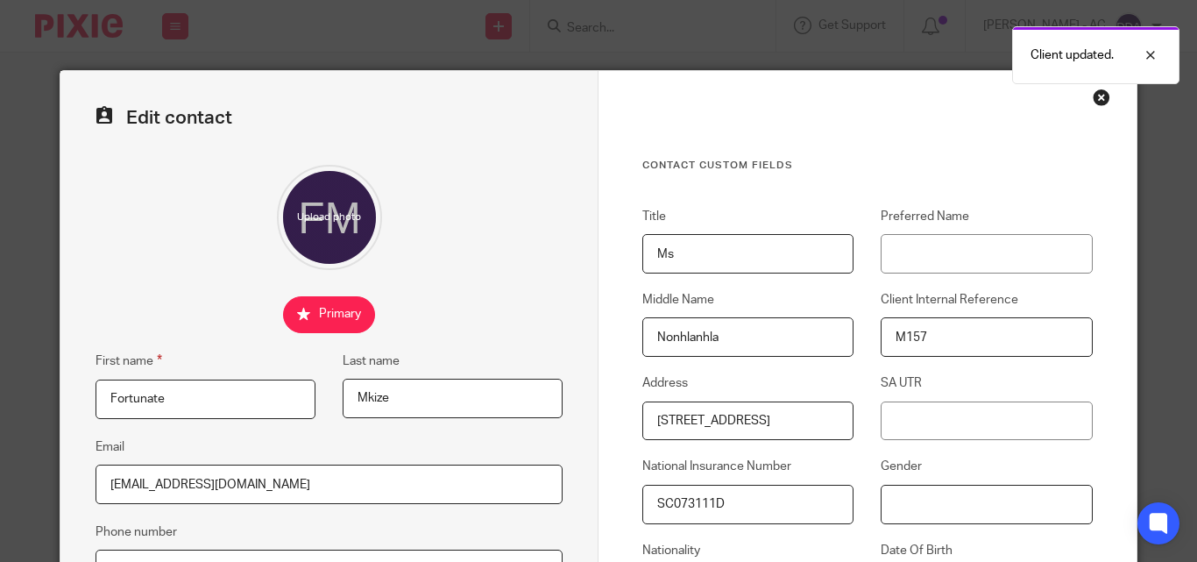
click at [893, 491] on input "Gender" at bounding box center [986, 504] width 211 height 39
paste input "[DEMOGRAPHIC_DATA]"
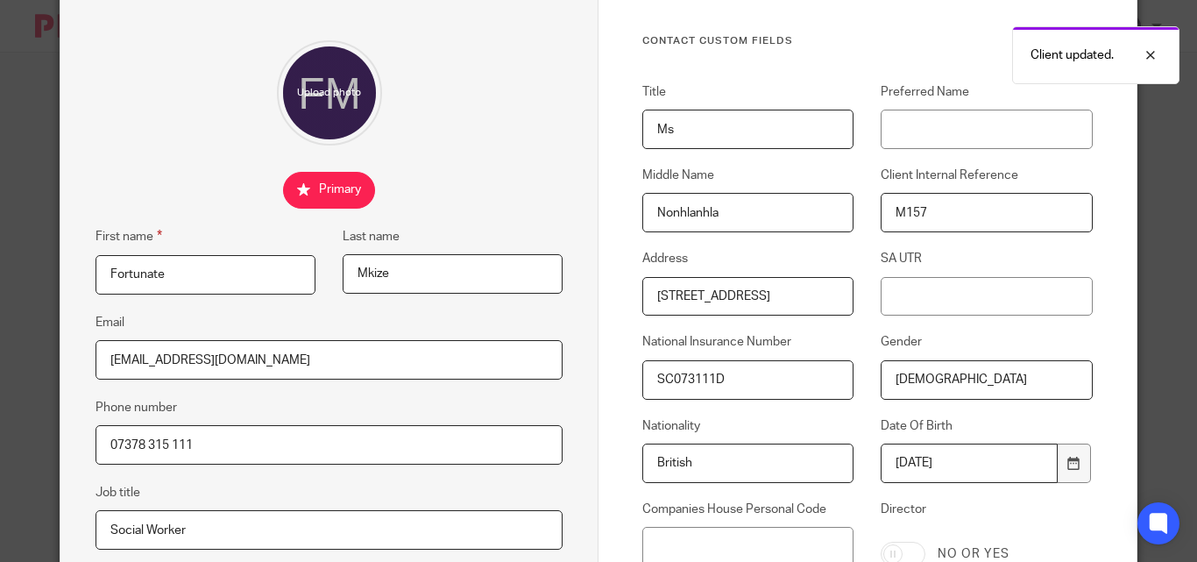
scroll to position [438, 0]
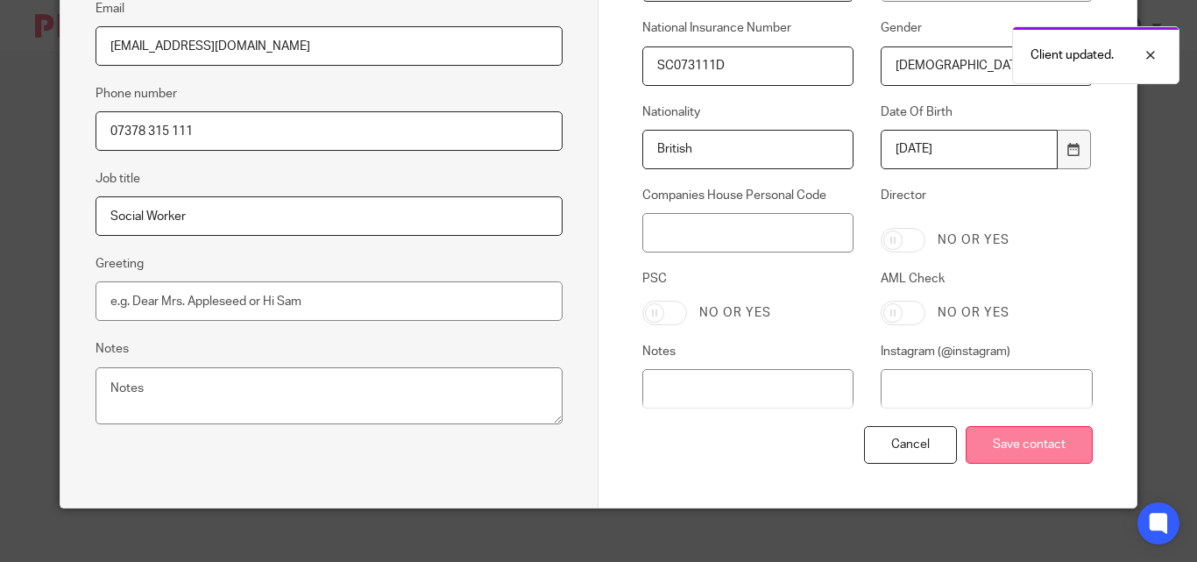
type input "[DEMOGRAPHIC_DATA]"
click at [1038, 451] on input "Save contact" at bounding box center [1029, 445] width 127 height 38
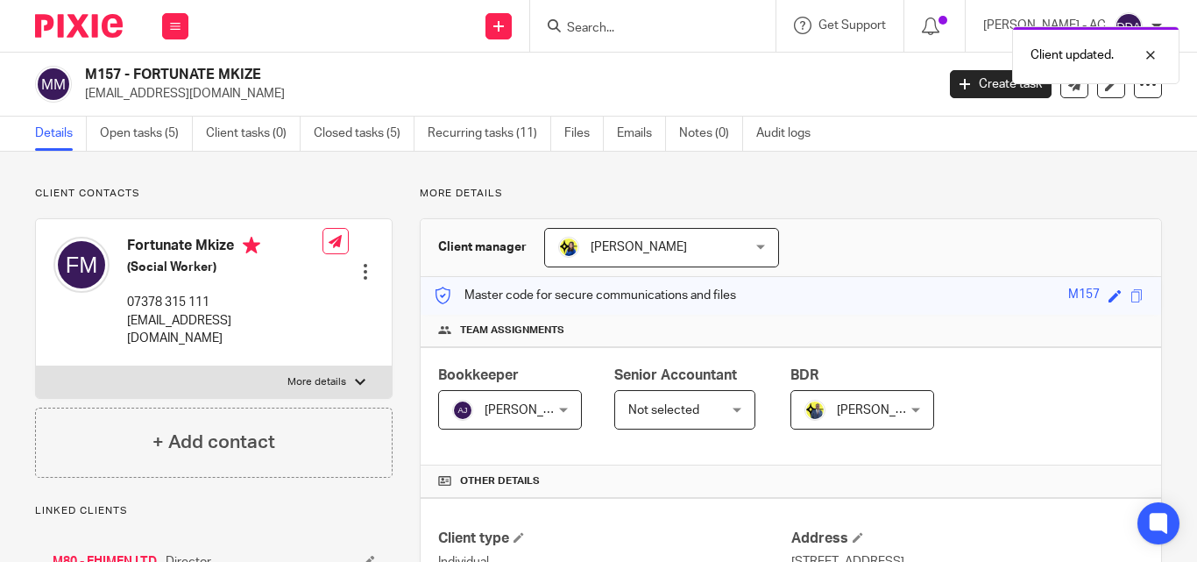
click at [342, 367] on label "More details" at bounding box center [214, 382] width 356 height 32
click at [36, 366] on input "More details" at bounding box center [35, 366] width 1 height 1
checkbox input "true"
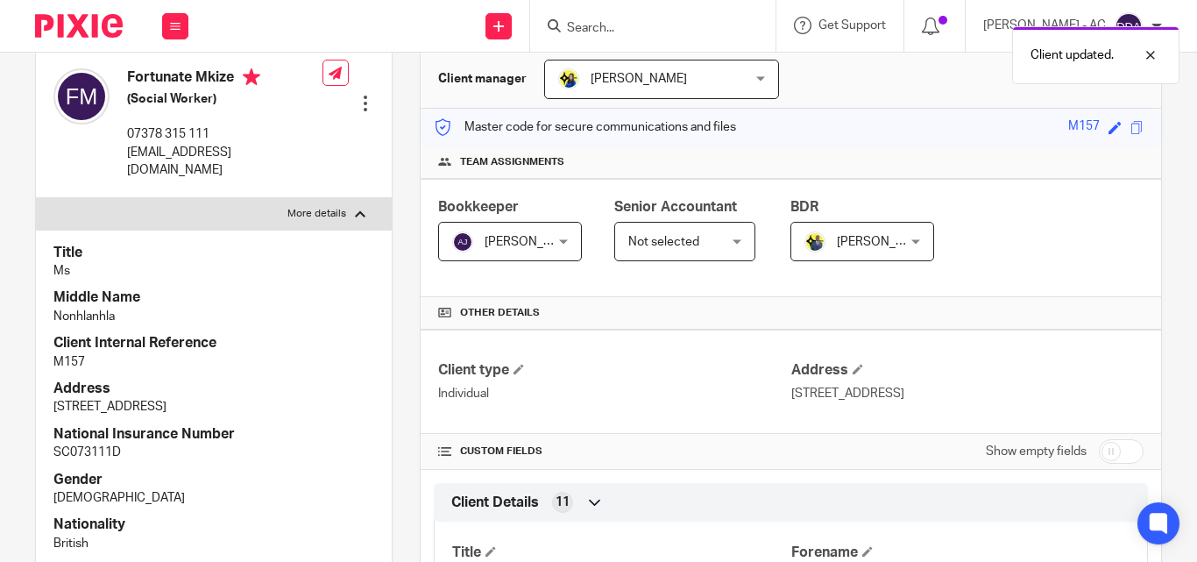
scroll to position [175, 0]
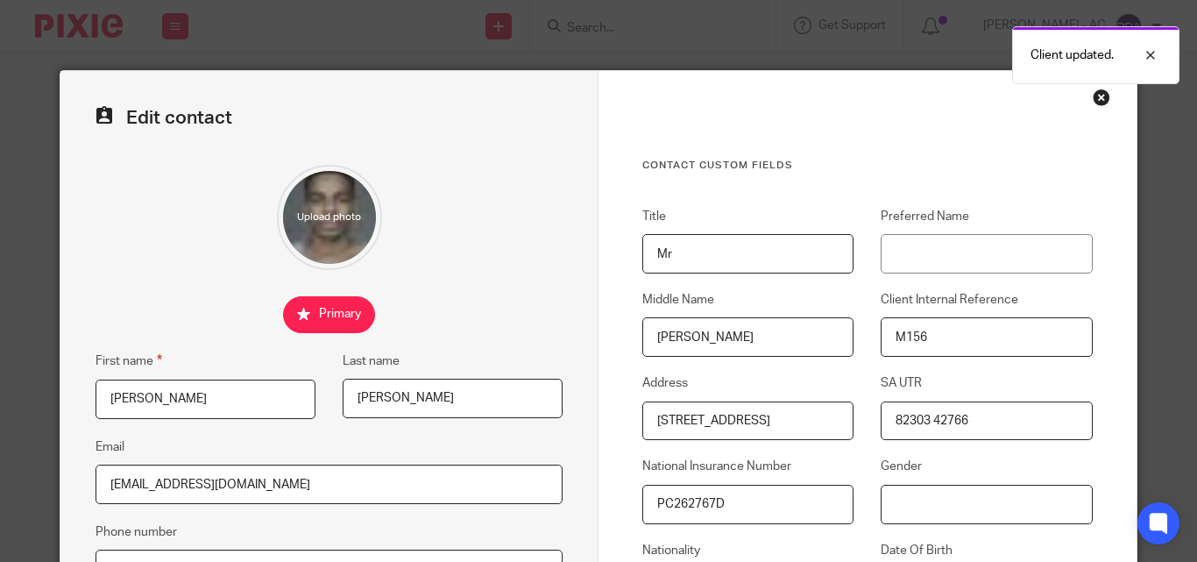
click at [908, 489] on input "Gender" at bounding box center [986, 504] width 211 height 39
paste input "[DEMOGRAPHIC_DATA]"
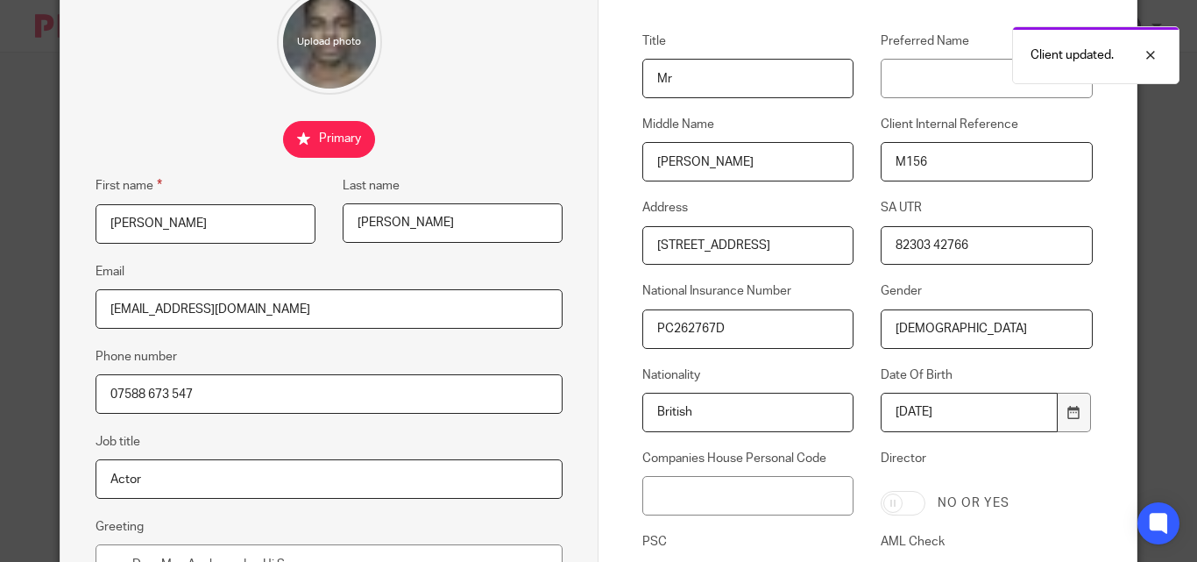
scroll to position [438, 0]
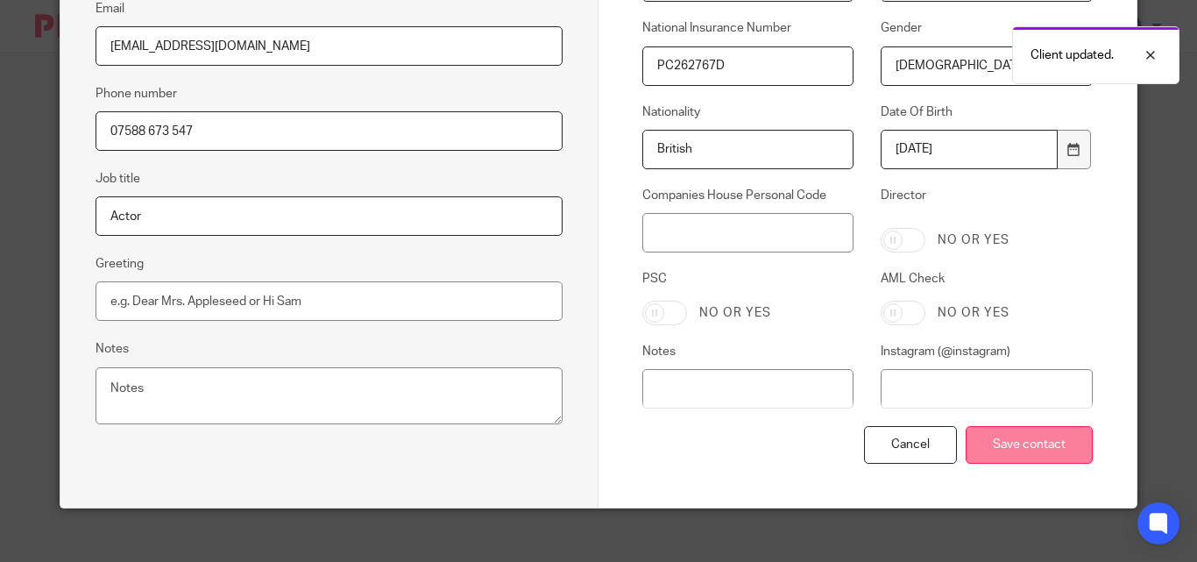
type input "[DEMOGRAPHIC_DATA]"
click at [1014, 444] on input "Save contact" at bounding box center [1029, 445] width 127 height 38
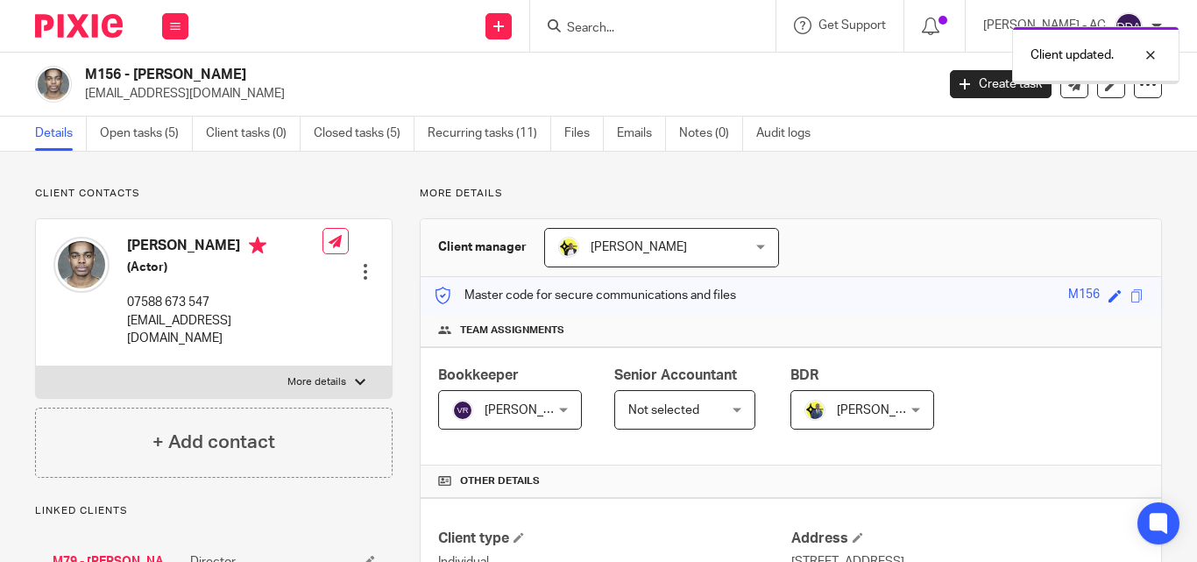
click at [332, 375] on p "More details" at bounding box center [316, 382] width 59 height 14
click at [36, 366] on input "More details" at bounding box center [35, 366] width 1 height 1
checkbox input "true"
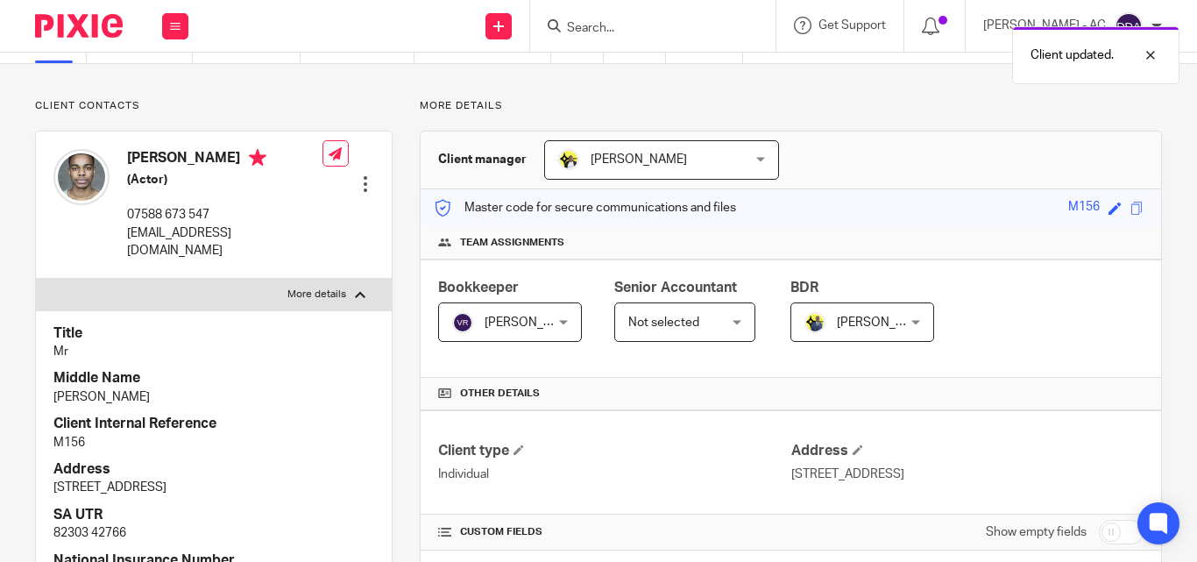
scroll to position [175, 0]
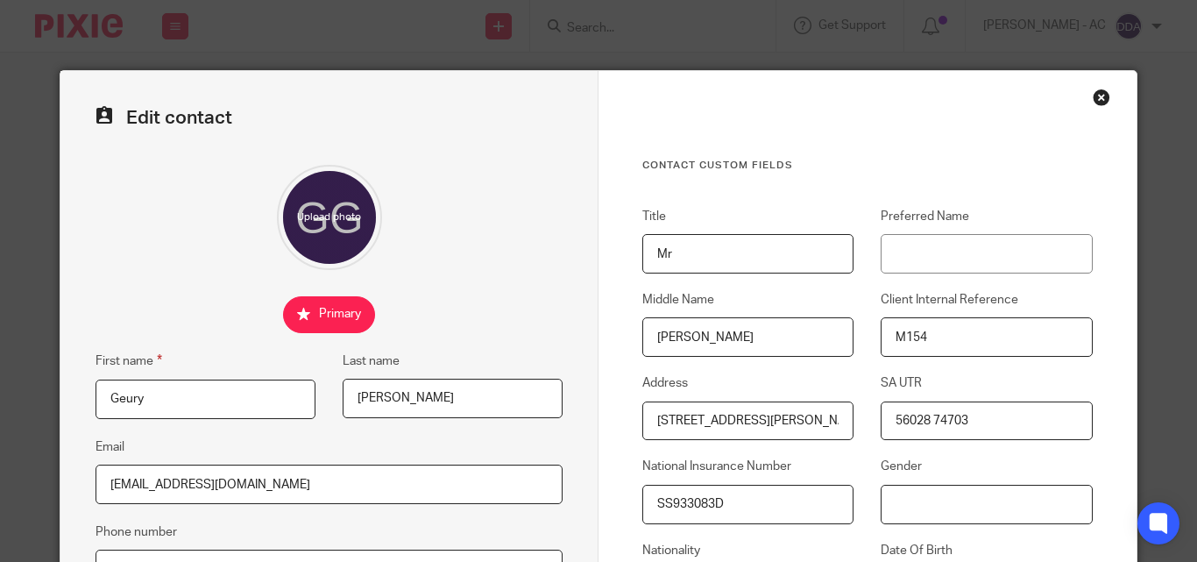
click at [926, 515] on input "Gender" at bounding box center [986, 504] width 211 height 39
paste input "[DEMOGRAPHIC_DATA]"
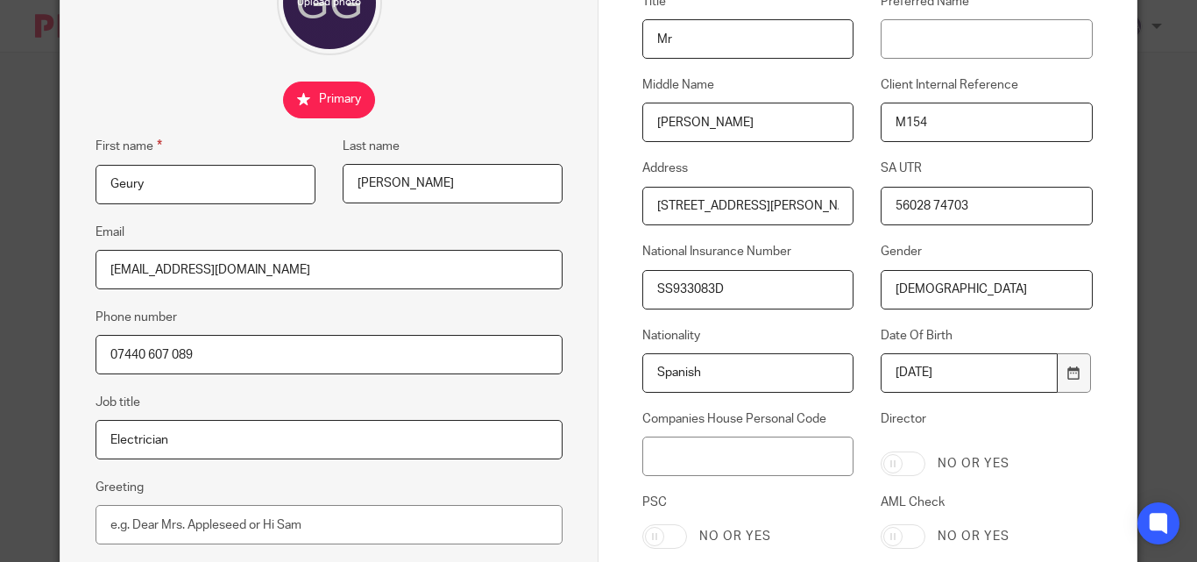
scroll to position [455, 0]
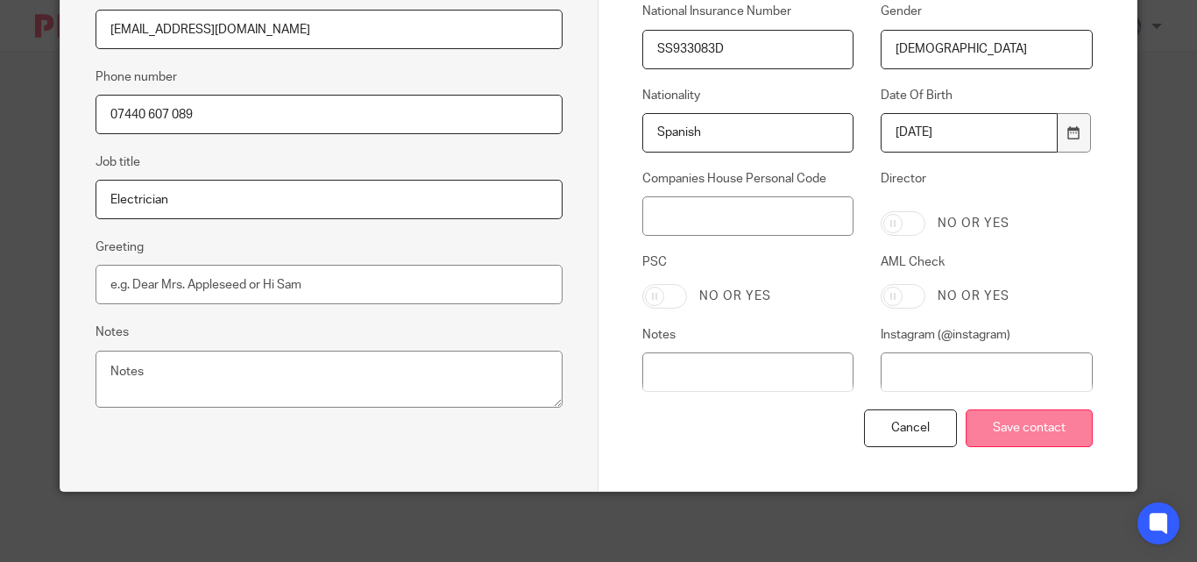
type input "[DEMOGRAPHIC_DATA]"
click at [1008, 437] on input "Save contact" at bounding box center [1029, 428] width 127 height 38
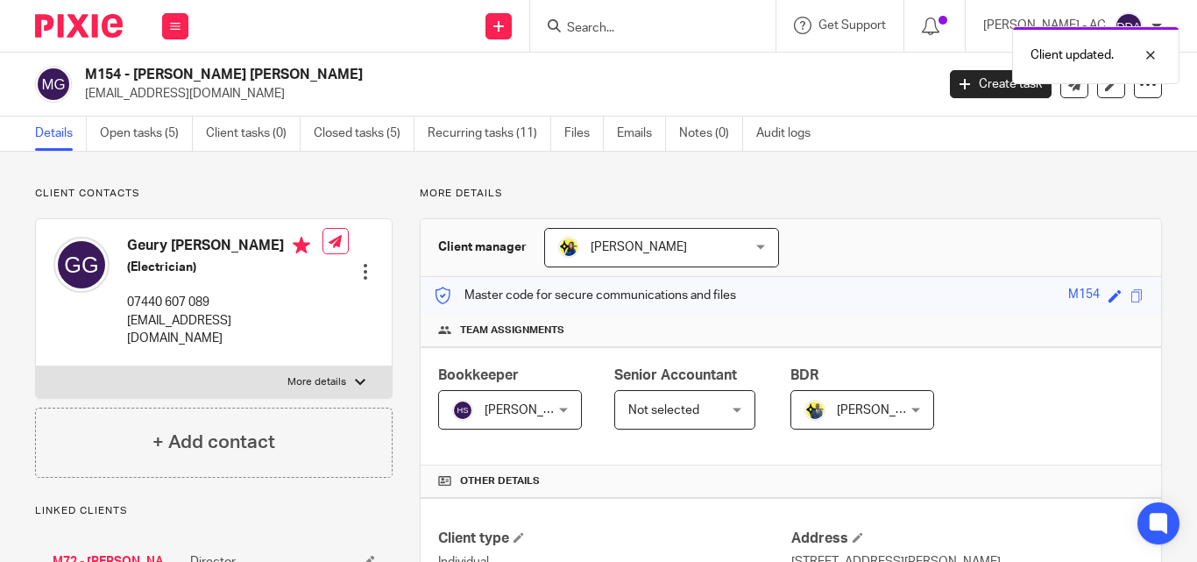
click at [347, 373] on label "More details" at bounding box center [214, 382] width 356 height 32
click at [36, 366] on input "More details" at bounding box center [35, 366] width 1 height 1
checkbox input "true"
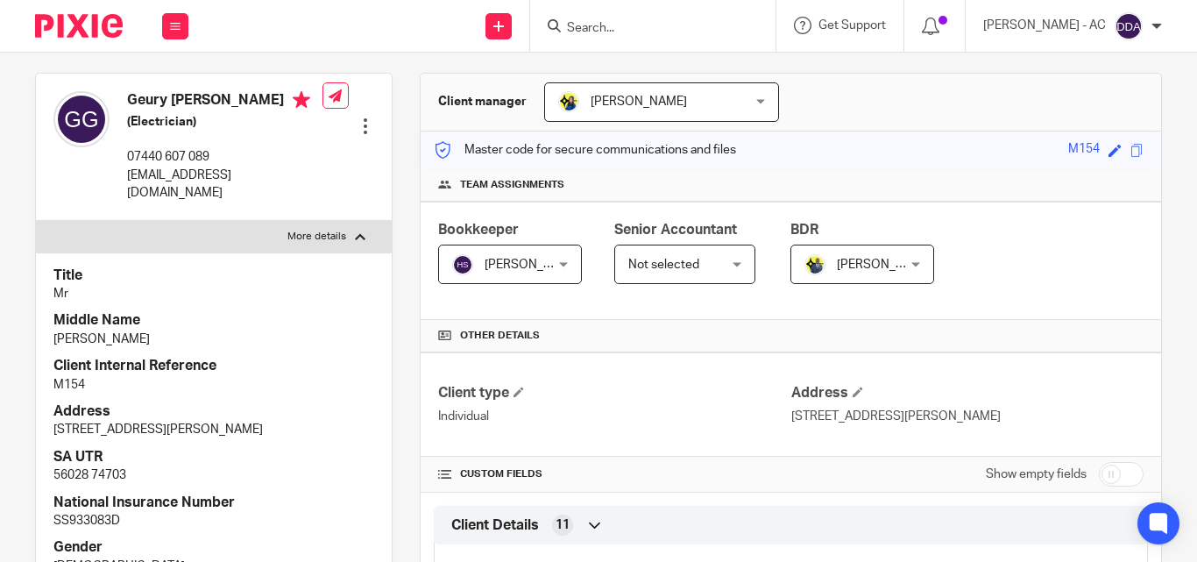
scroll to position [263, 0]
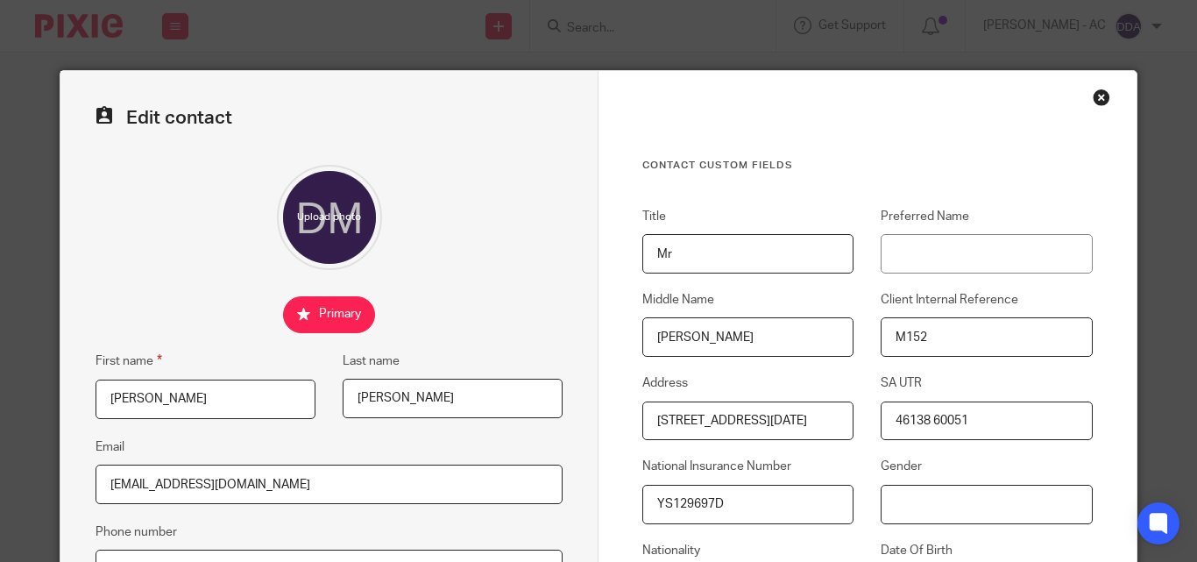
click at [948, 505] on input "Gender" at bounding box center [986, 504] width 211 height 39
paste input "[DEMOGRAPHIC_DATA]"
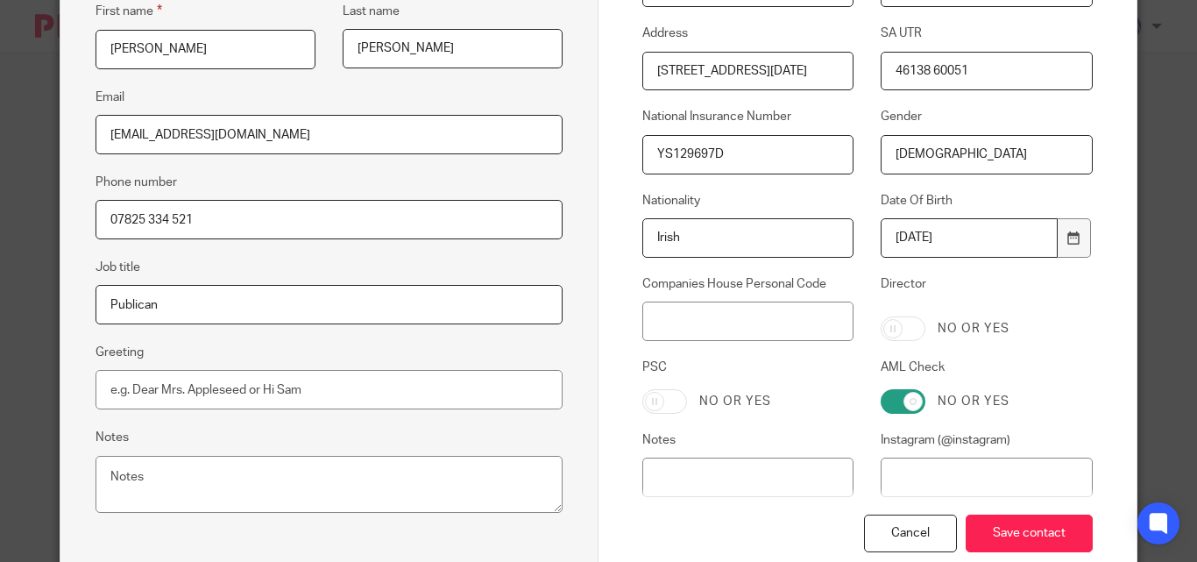
scroll to position [351, 0]
type input "[DEMOGRAPHIC_DATA]"
click at [1022, 531] on input "Save contact" at bounding box center [1029, 533] width 127 height 38
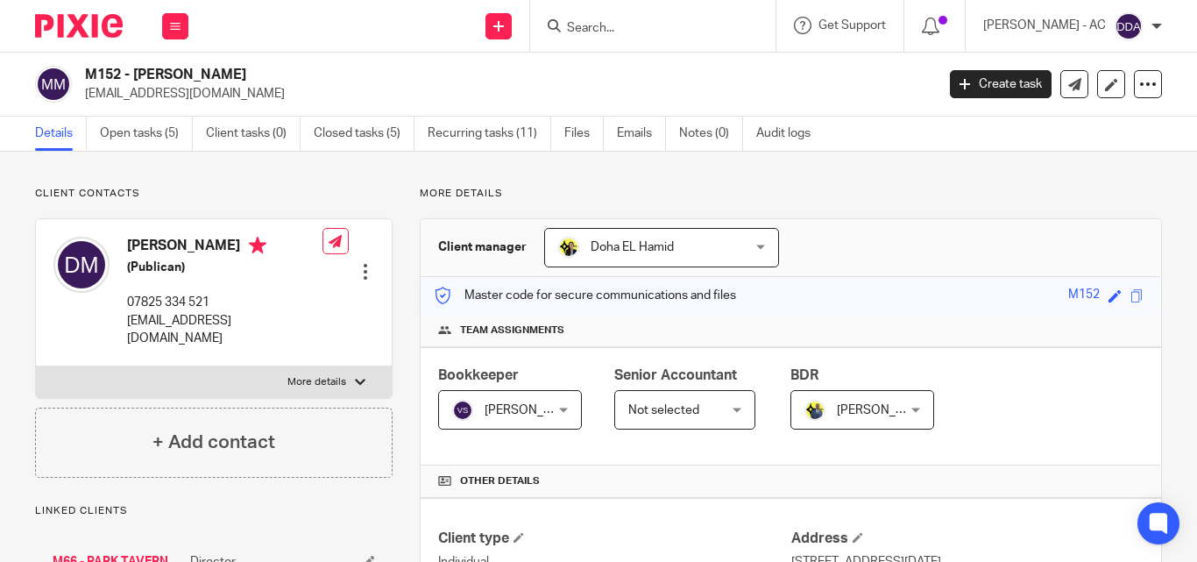
click at [331, 366] on label "More details" at bounding box center [214, 382] width 356 height 32
click at [36, 366] on input "More details" at bounding box center [35, 366] width 1 height 1
checkbox input "true"
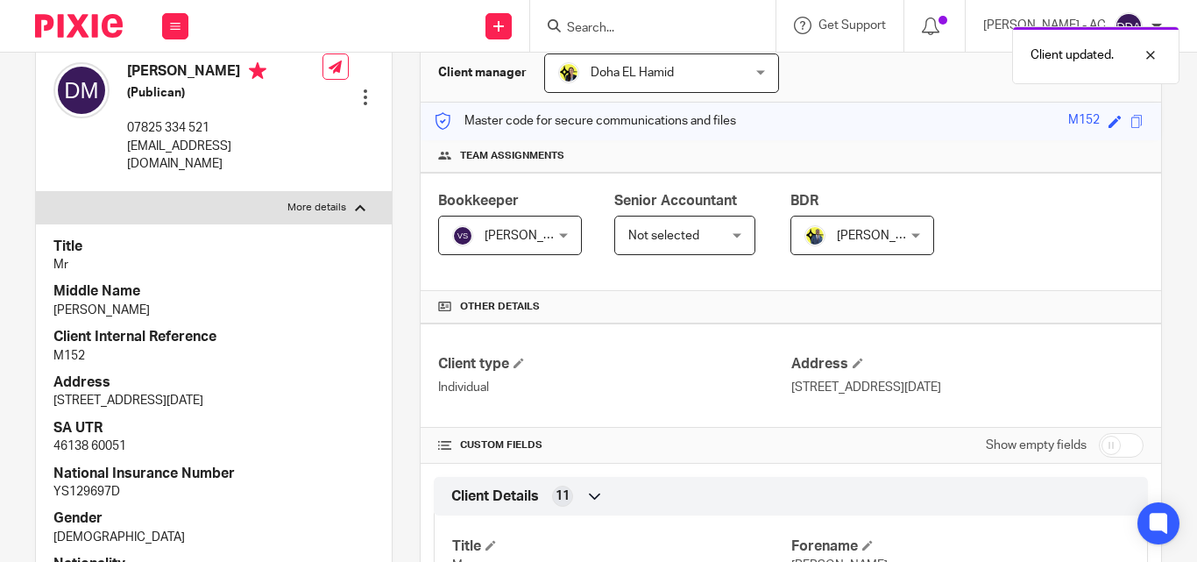
scroll to position [175, 0]
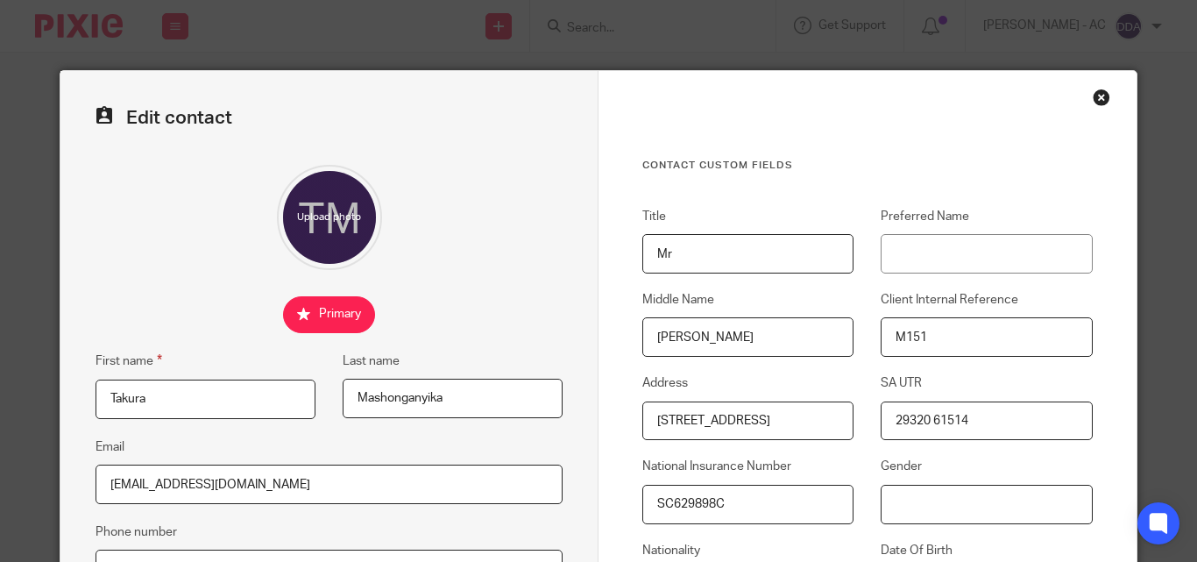
click at [954, 512] on input "Gender" at bounding box center [986, 504] width 211 height 39
paste input "[DEMOGRAPHIC_DATA]"
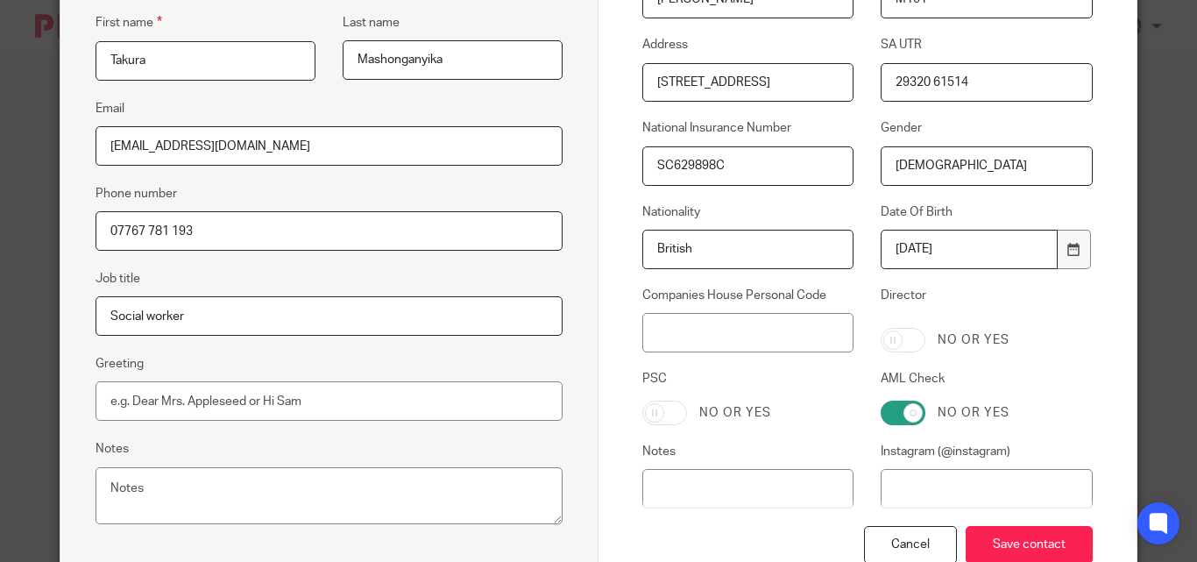
scroll to position [351, 0]
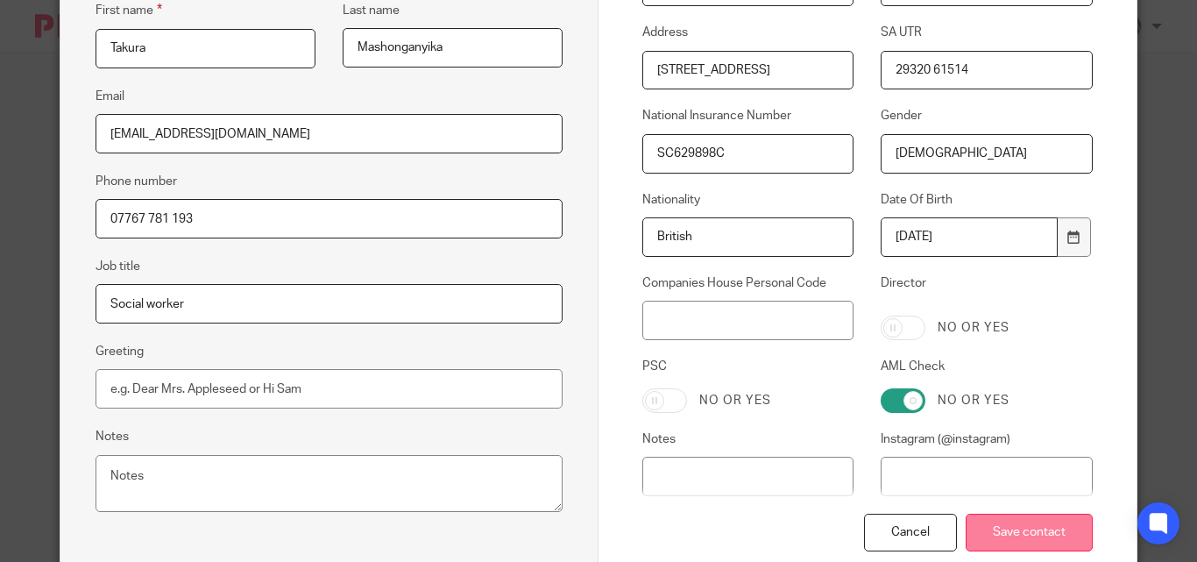
type input "[DEMOGRAPHIC_DATA]"
click at [1011, 529] on input "Save contact" at bounding box center [1029, 533] width 127 height 38
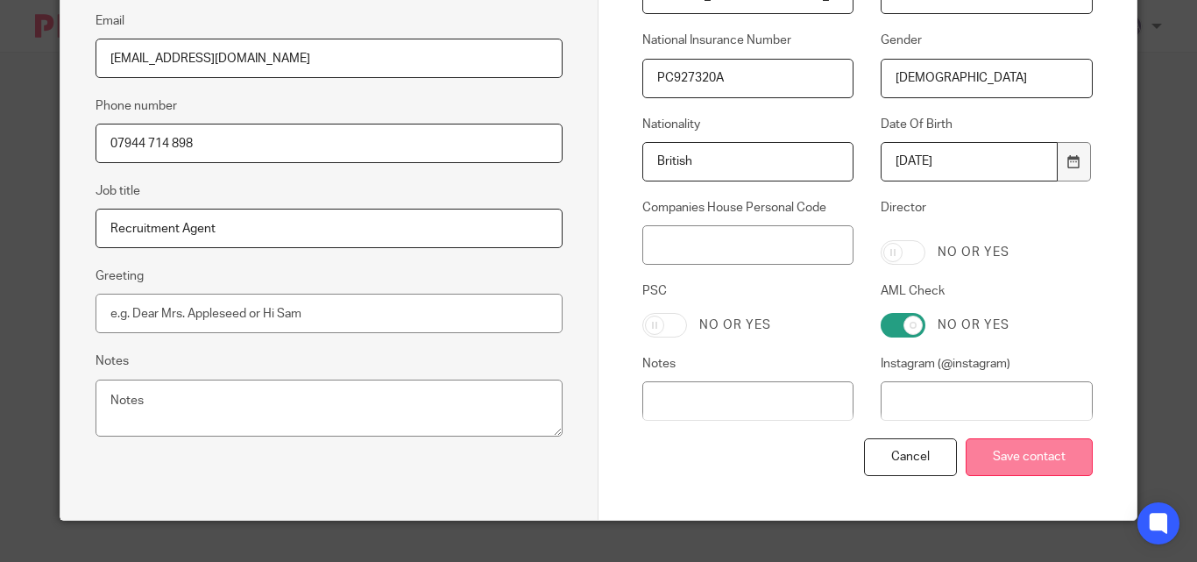
scroll to position [438, 0]
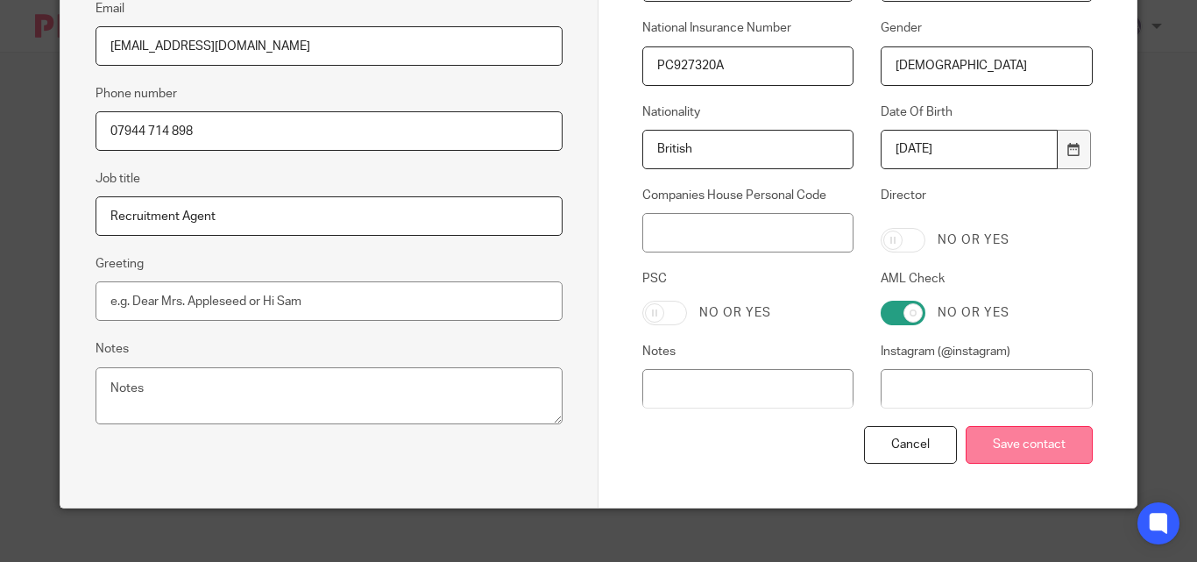
type input "[DEMOGRAPHIC_DATA]"
click at [1011, 451] on input "Save contact" at bounding box center [1029, 445] width 127 height 38
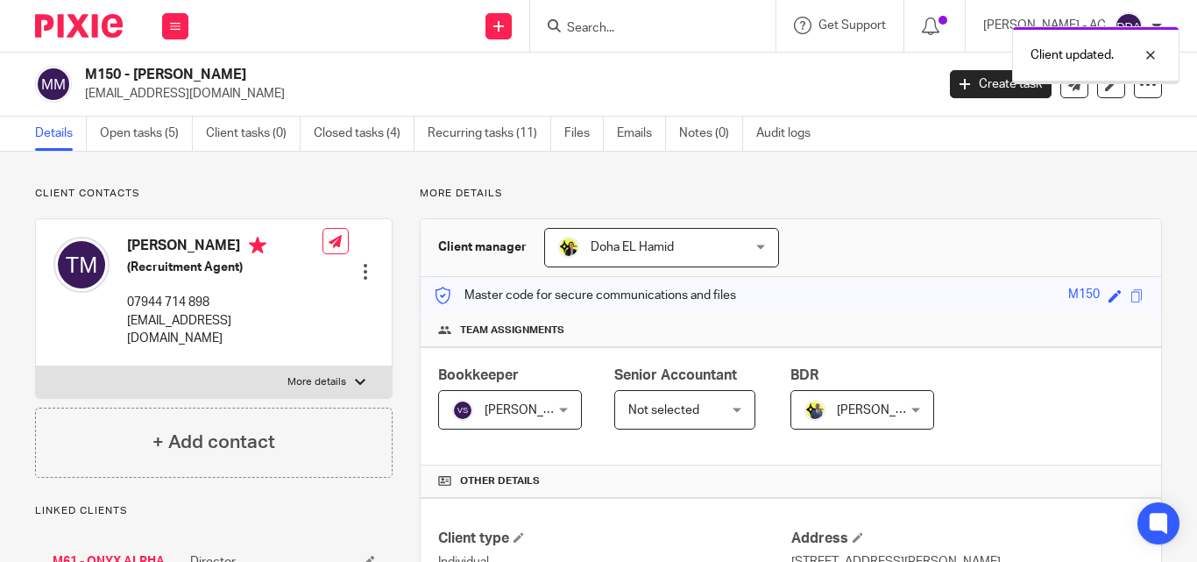
click at [361, 366] on label "More details" at bounding box center [214, 382] width 356 height 32
click at [36, 366] on input "More details" at bounding box center [35, 366] width 1 height 1
checkbox input "true"
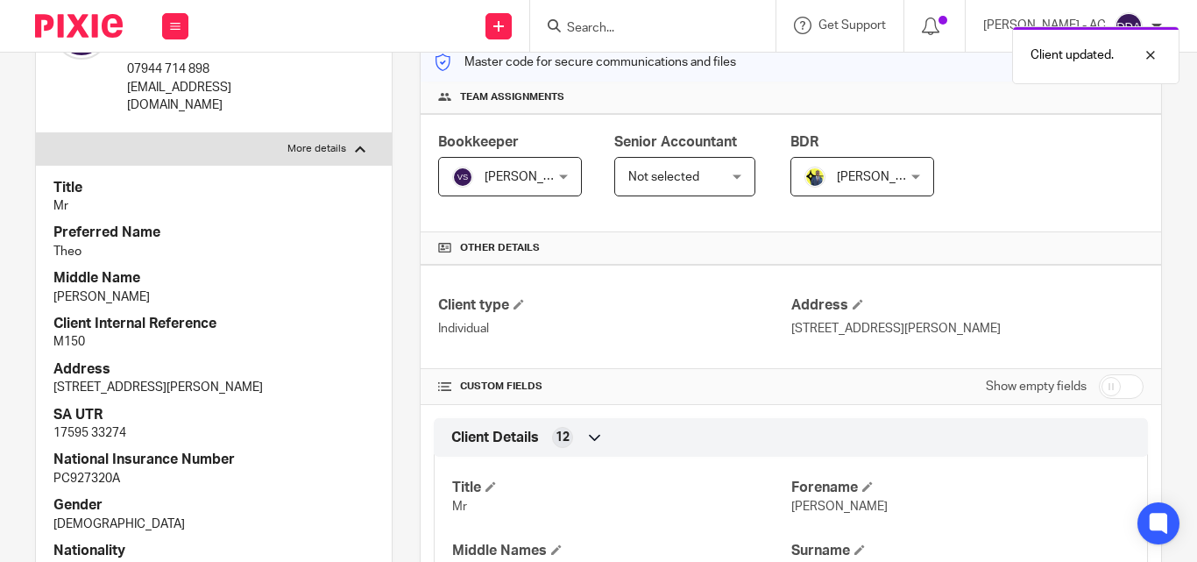
scroll to position [263, 0]
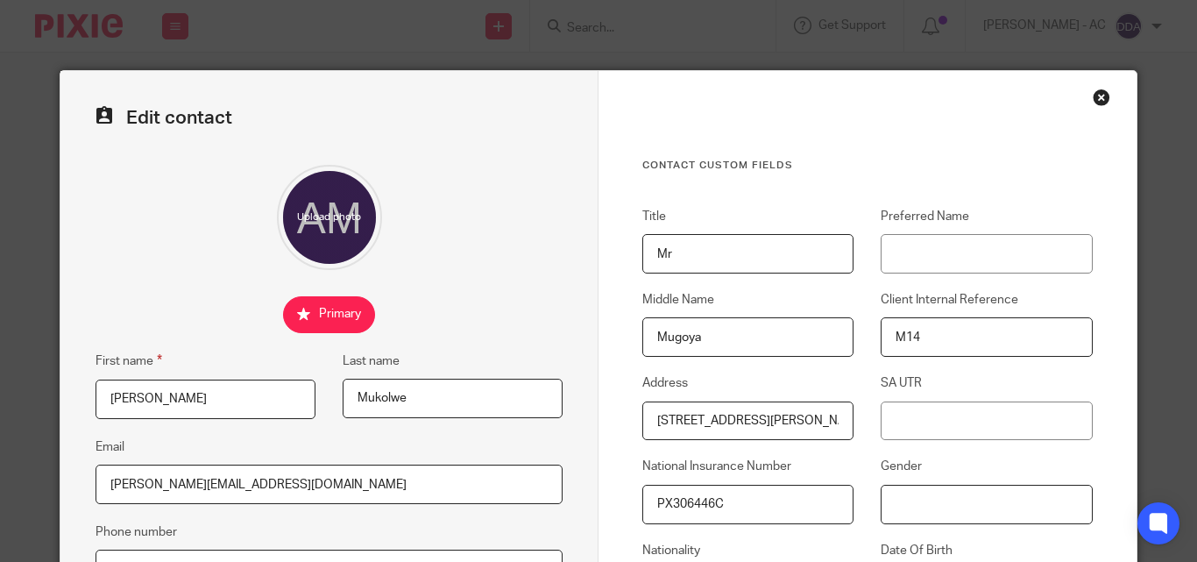
click at [910, 490] on input "Gender" at bounding box center [986, 504] width 211 height 39
paste input "[DEMOGRAPHIC_DATA]"
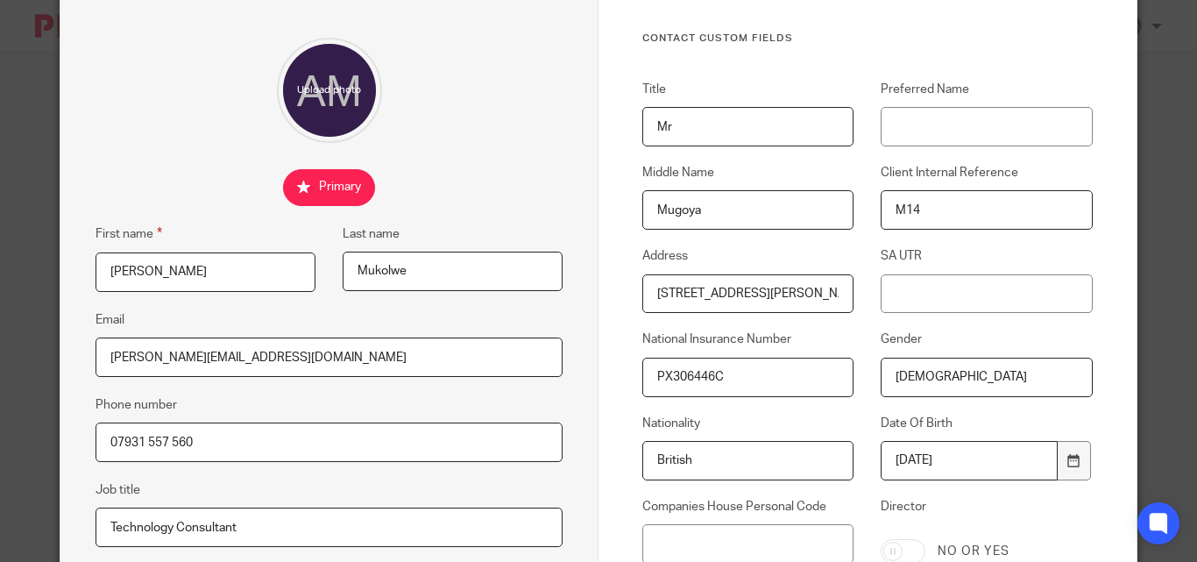
scroll to position [351, 0]
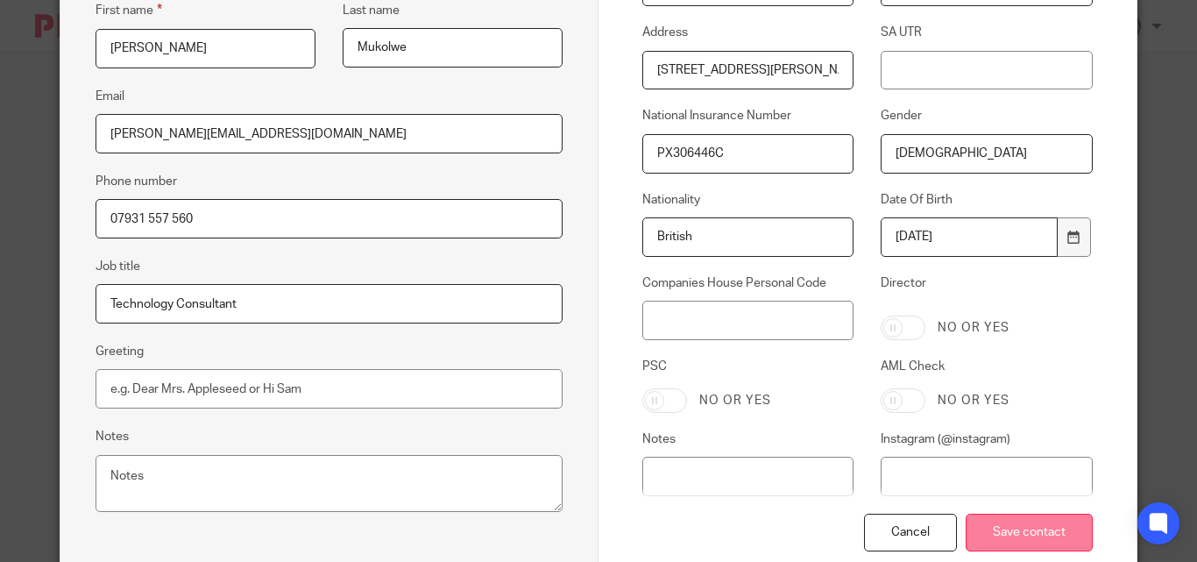
type input "[DEMOGRAPHIC_DATA]"
click at [1005, 531] on input "Save contact" at bounding box center [1029, 533] width 127 height 38
click at [1006, 531] on input "Save contact" at bounding box center [1029, 533] width 127 height 38
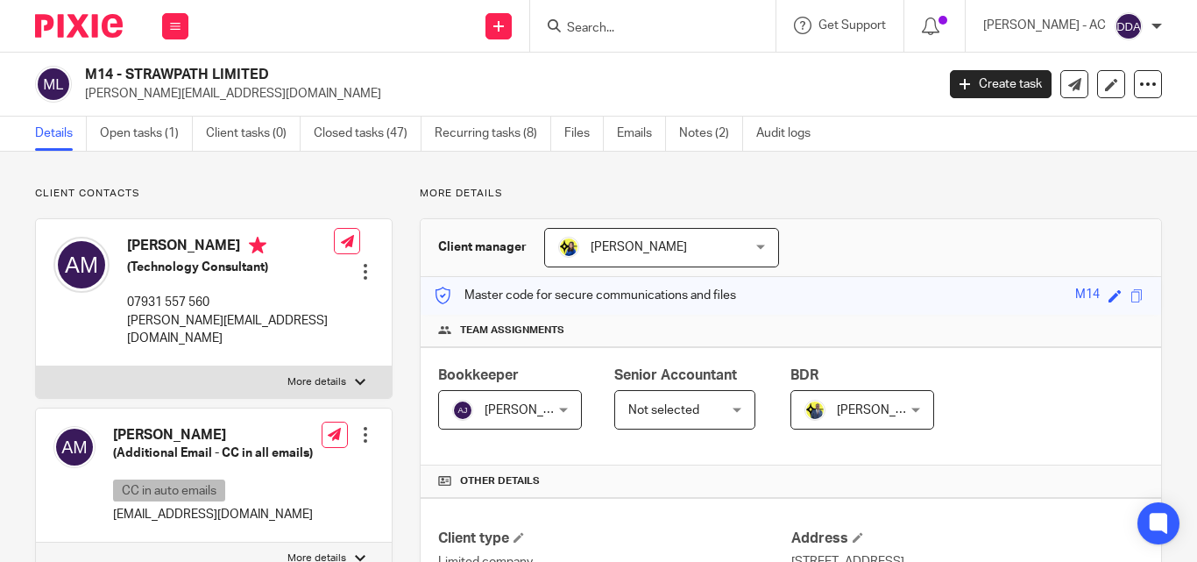
click at [358, 426] on div at bounding box center [366, 435] width 18 height 18
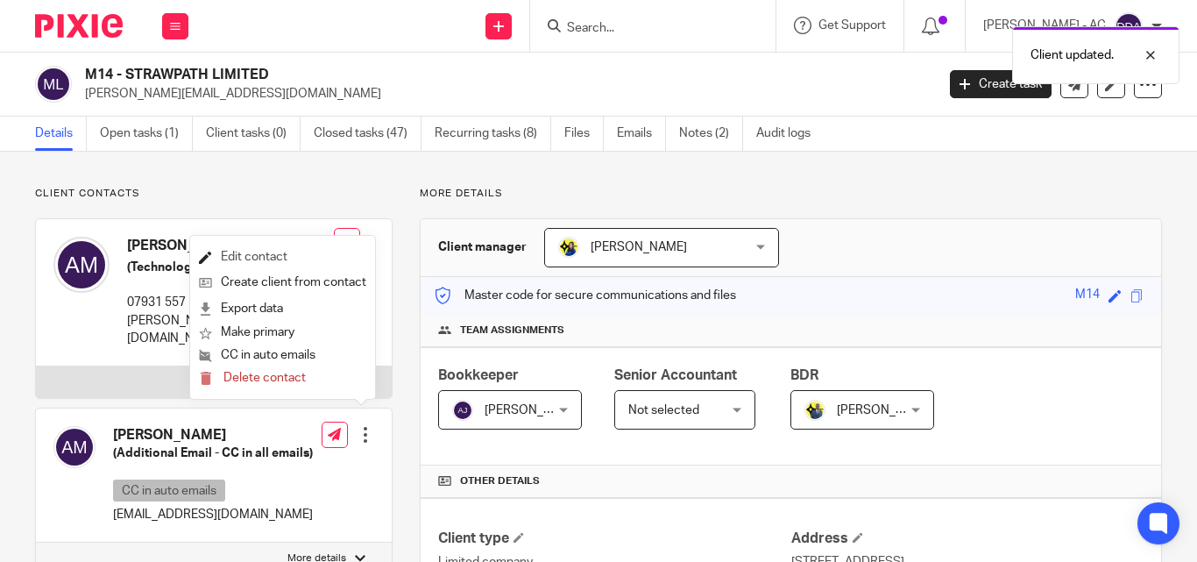
click at [287, 246] on link "Edit contact" at bounding box center [282, 257] width 167 height 25
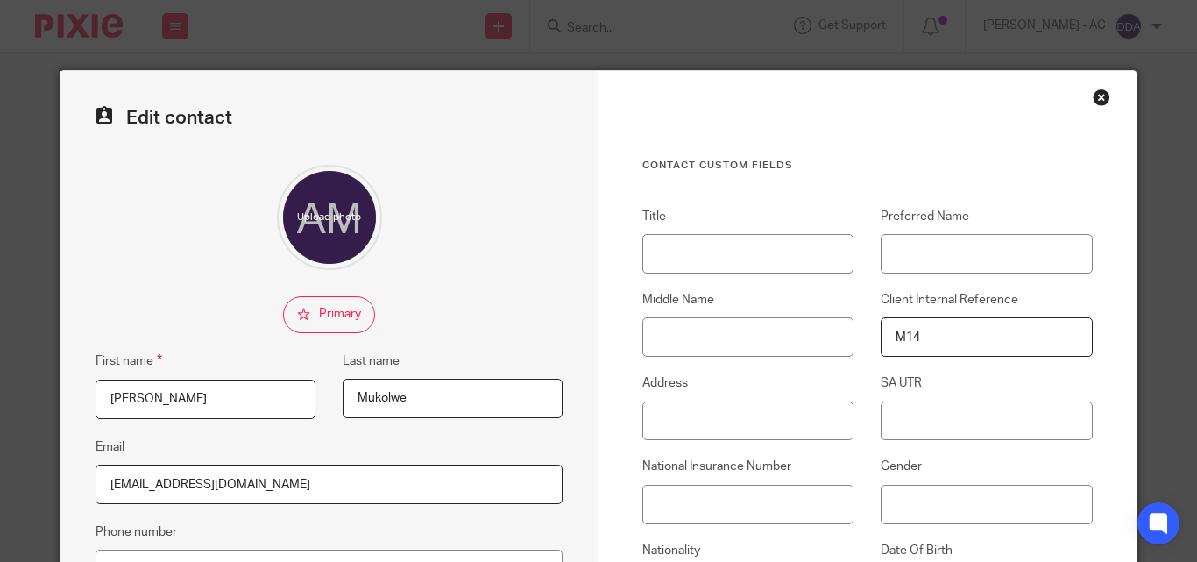
click at [1098, 95] on div "Close this dialog window" at bounding box center [1102, 98] width 18 height 18
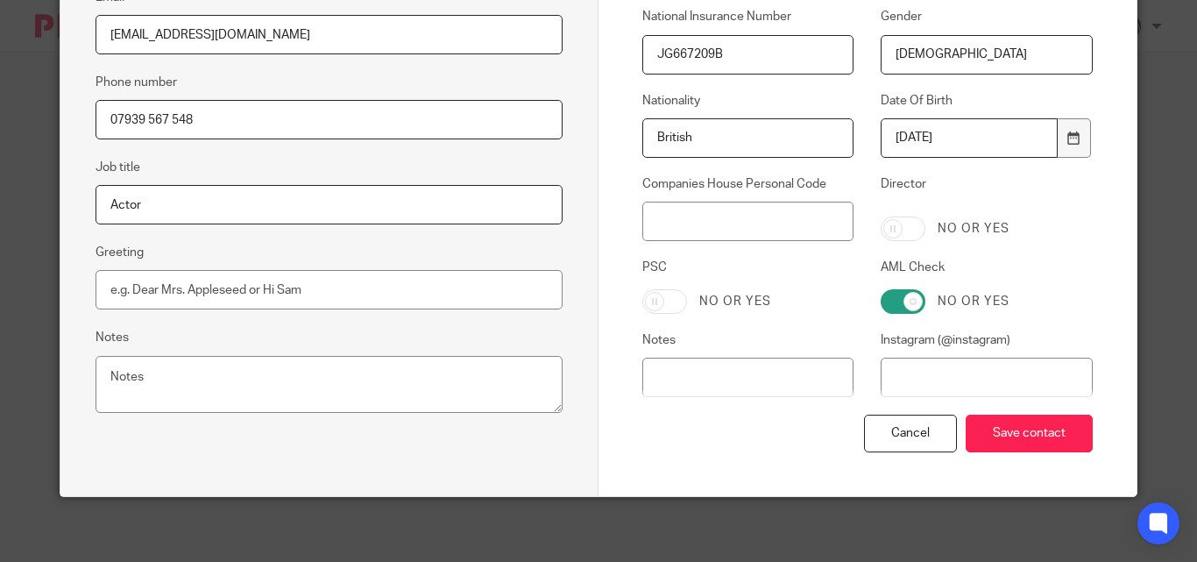
scroll to position [455, 0]
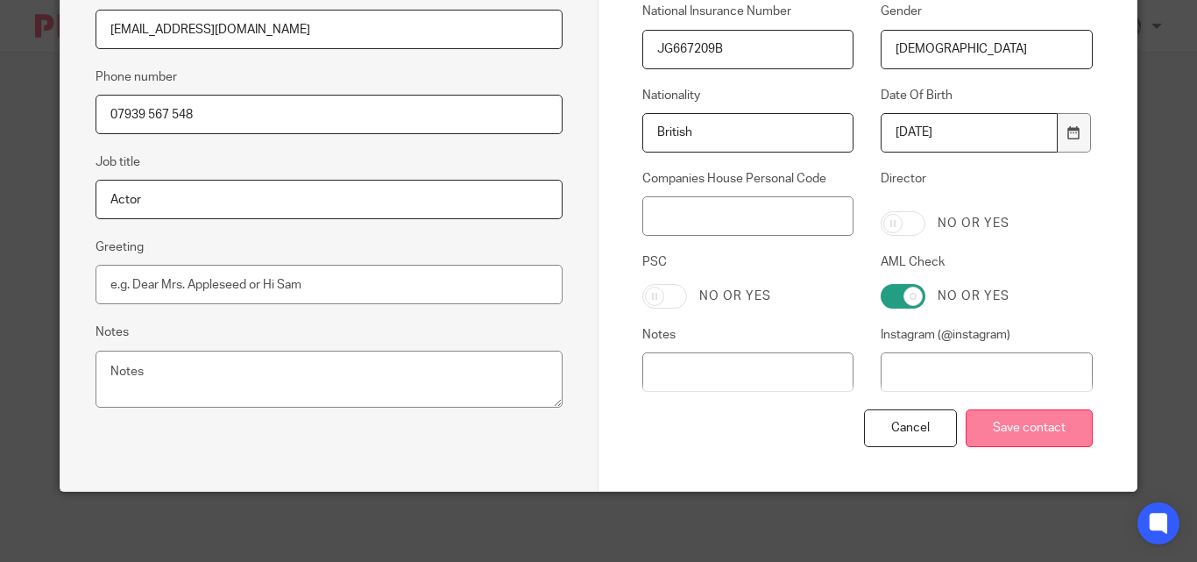
type input "[DEMOGRAPHIC_DATA]"
click at [1026, 440] on input "Save contact" at bounding box center [1029, 428] width 127 height 38
click at [1026, 439] on input "Save contact" at bounding box center [1029, 428] width 127 height 38
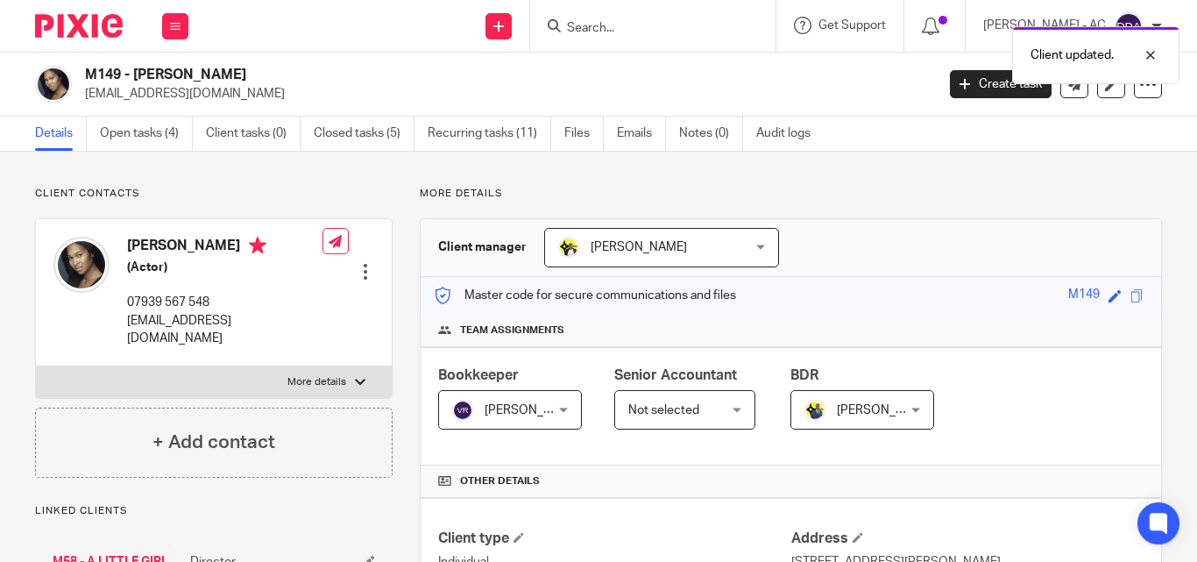
click at [333, 375] on p "More details" at bounding box center [316, 382] width 59 height 14
click at [36, 366] on input "More details" at bounding box center [35, 366] width 1 height 1
checkbox input "true"
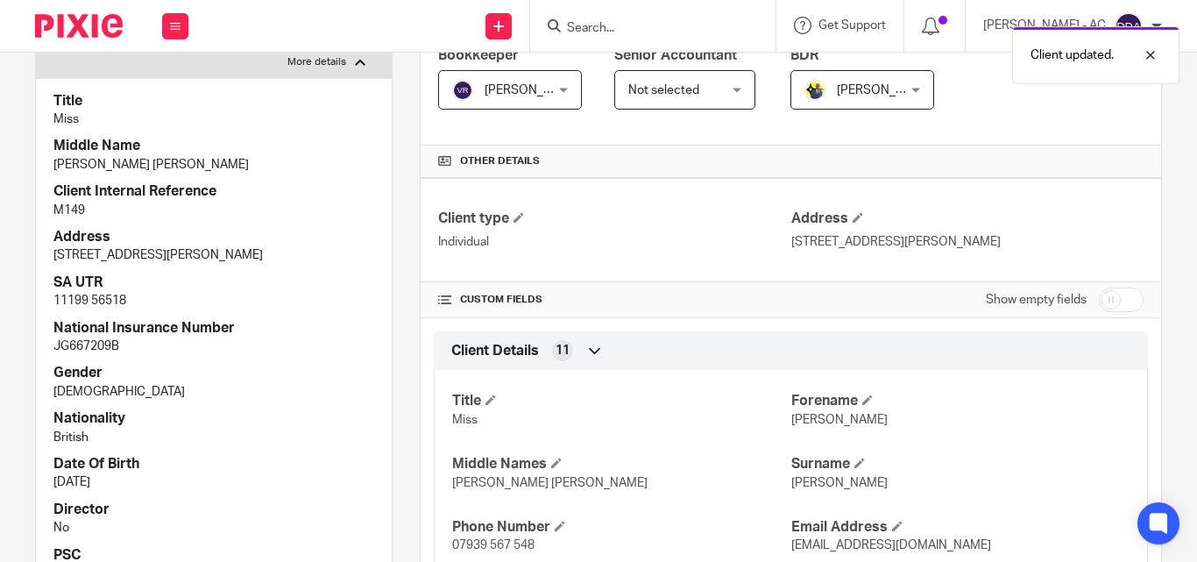
scroll to position [351, 0]
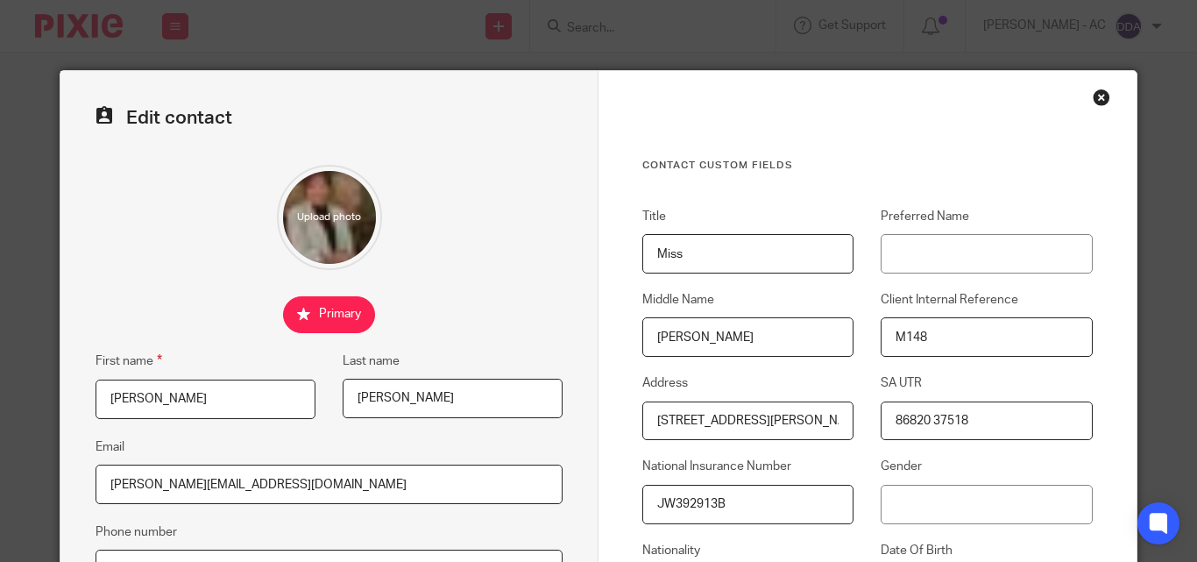
click at [900, 510] on input "Gender" at bounding box center [986, 504] width 211 height 39
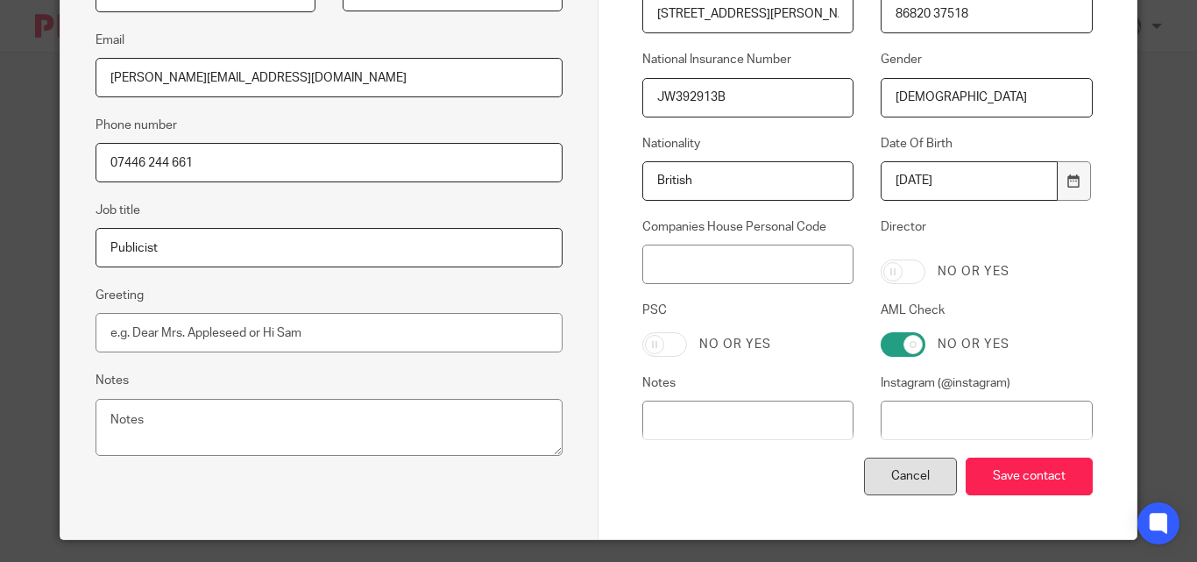
scroll to position [438, 0]
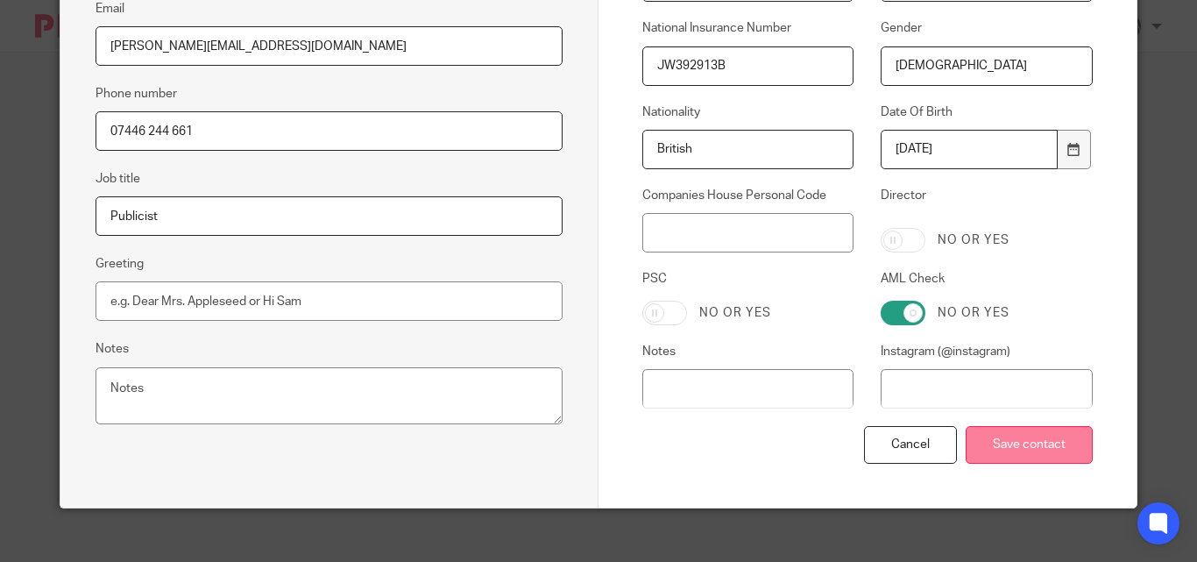
type input "[DEMOGRAPHIC_DATA]"
click at [983, 439] on input "Save contact" at bounding box center [1029, 445] width 127 height 38
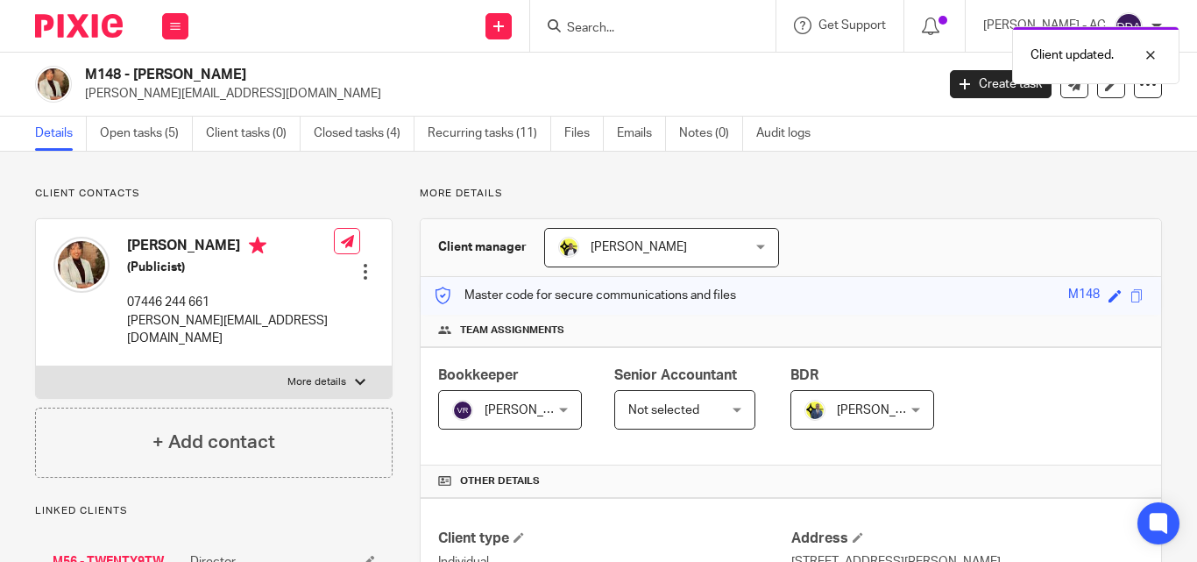
click at [338, 375] on p "More details" at bounding box center [316, 382] width 59 height 14
click at [36, 366] on input "More details" at bounding box center [35, 366] width 1 height 1
checkbox input "true"
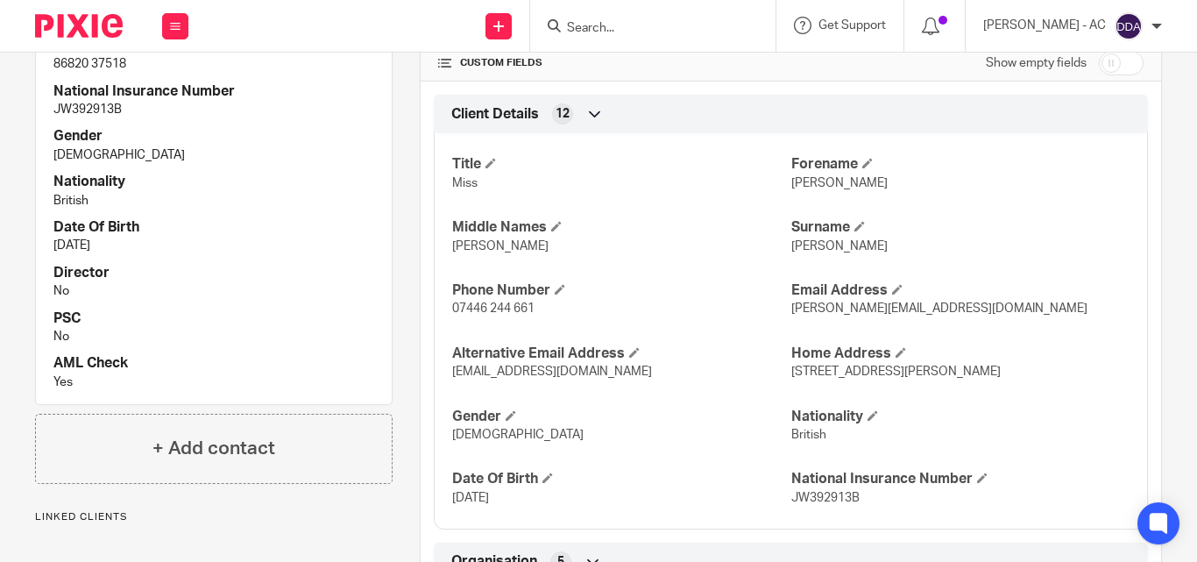
scroll to position [526, 0]
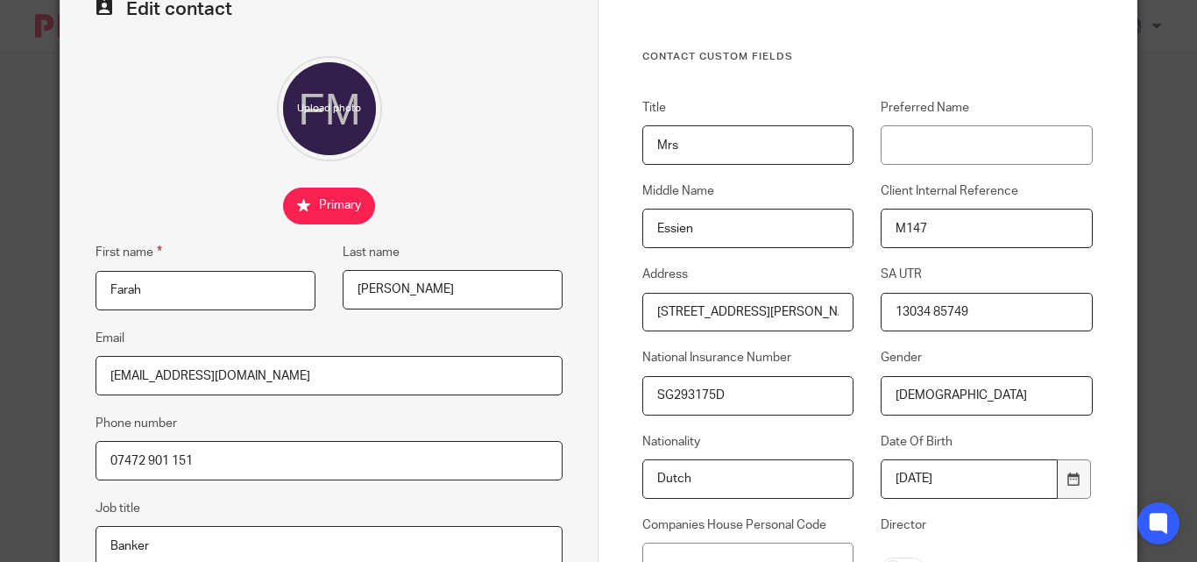
scroll to position [351, 0]
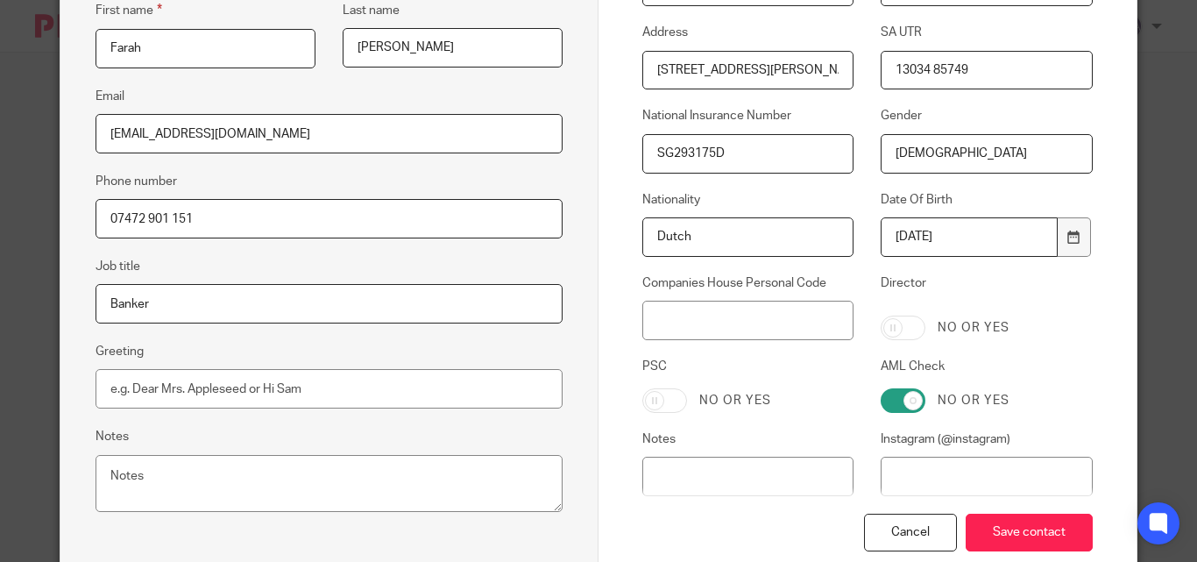
type input "[DEMOGRAPHIC_DATA]"
click at [1009, 514] on div "Cancel Save contact" at bounding box center [867, 555] width 451 height 82
click at [1009, 529] on input "Save contact" at bounding box center [1029, 533] width 127 height 38
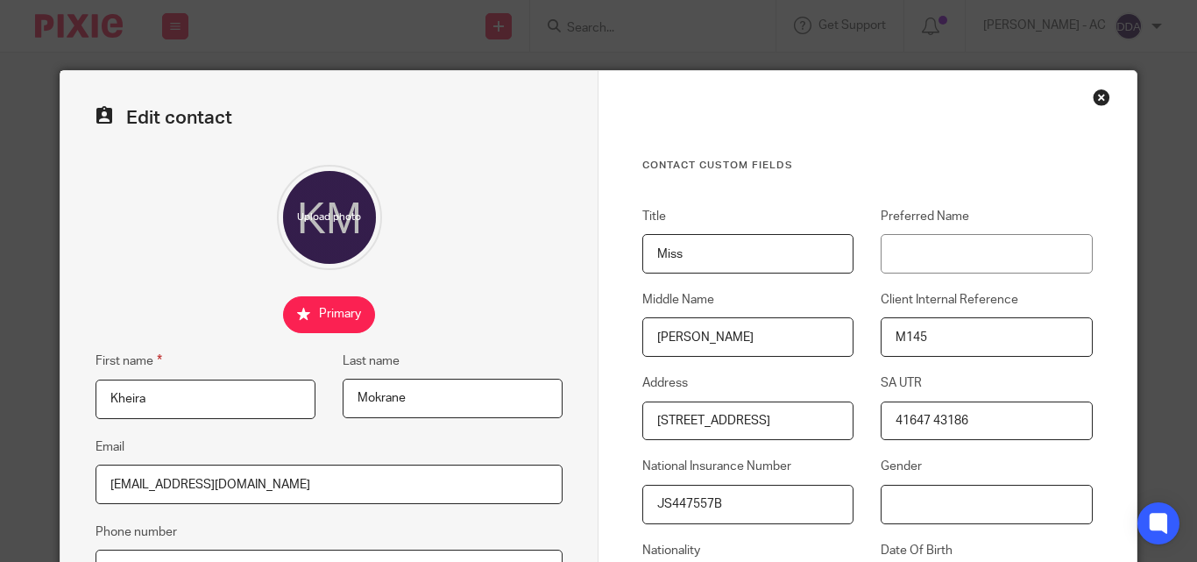
click at [890, 504] on input "Gender" at bounding box center [986, 504] width 211 height 39
paste input "[DEMOGRAPHIC_DATA]"
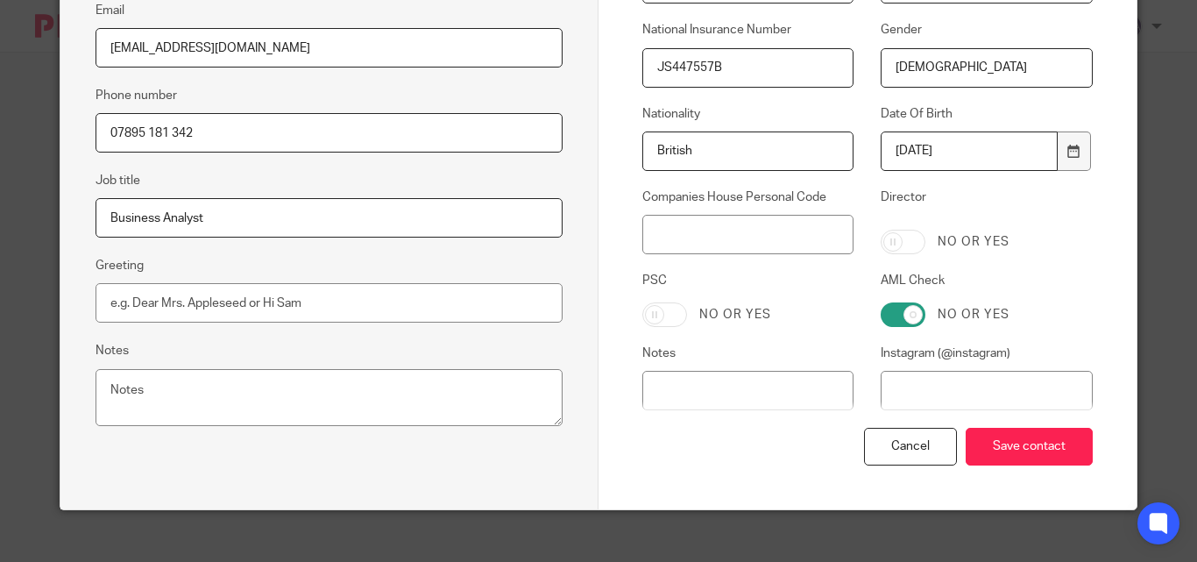
scroll to position [438, 0]
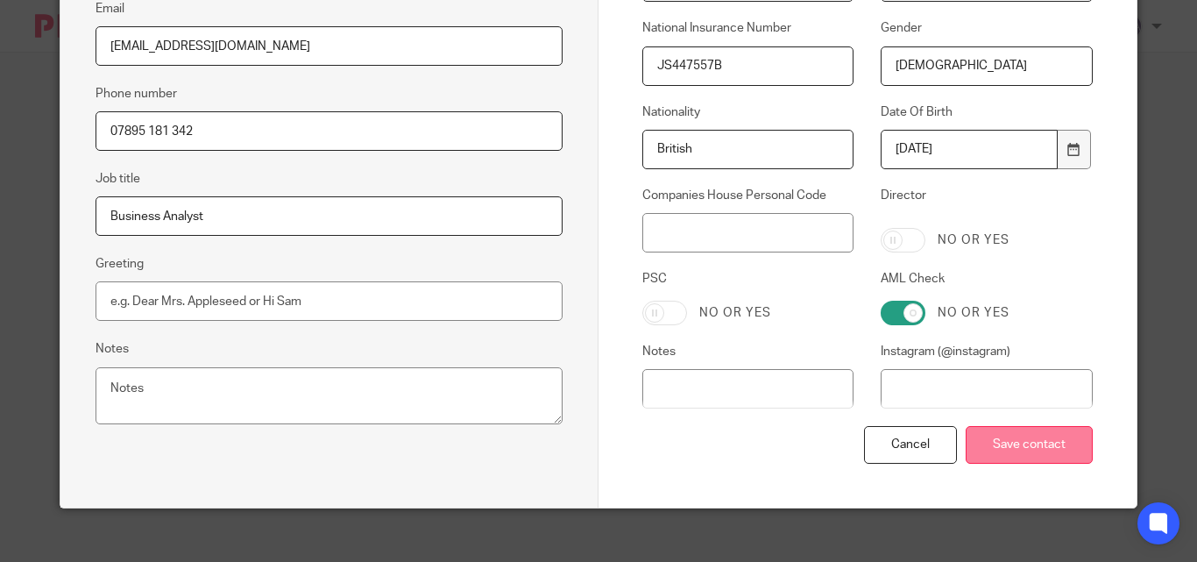
type input "[DEMOGRAPHIC_DATA]"
click at [1030, 460] on input "Save contact" at bounding box center [1029, 445] width 127 height 38
click at [1032, 459] on input "Save contact" at bounding box center [1029, 445] width 127 height 38
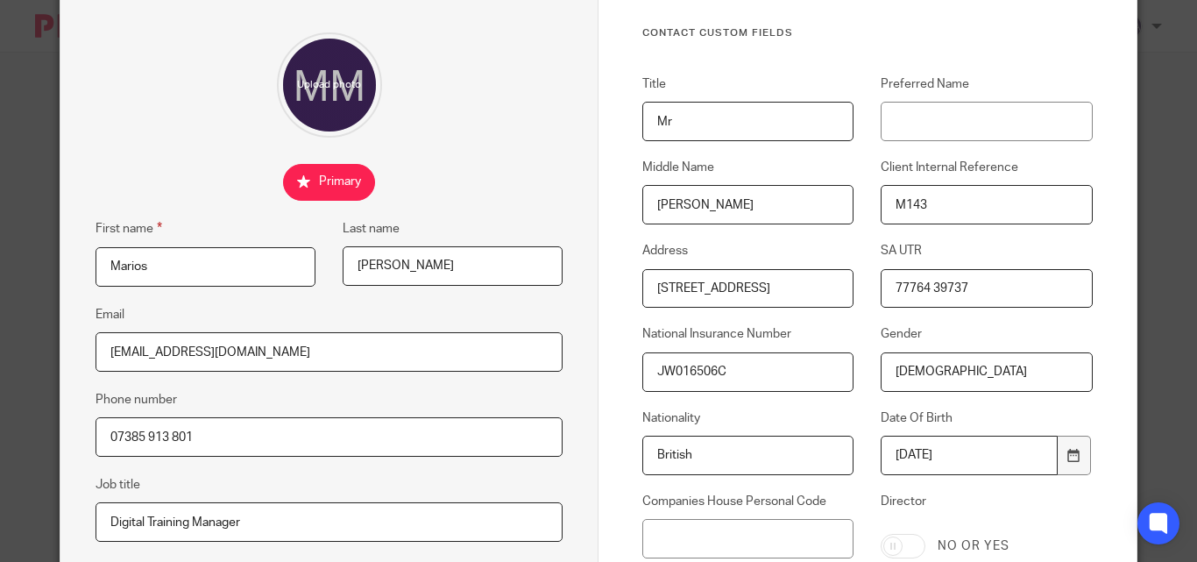
scroll to position [351, 0]
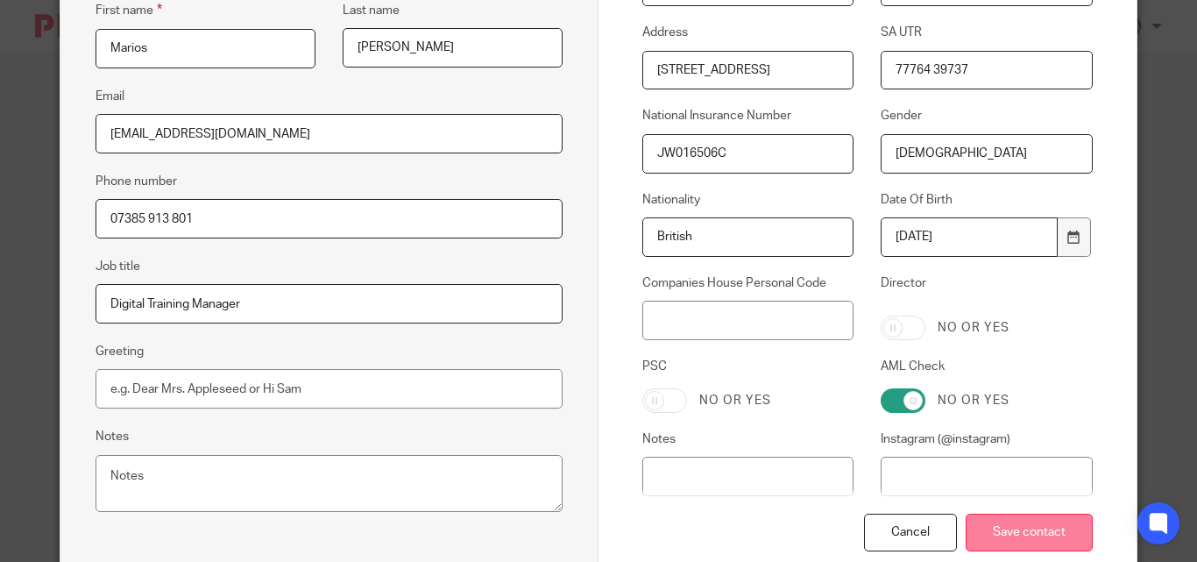
type input "Male"
click at [1009, 539] on input "Save contact" at bounding box center [1029, 533] width 127 height 38
click at [1011, 539] on input "Save contact" at bounding box center [1029, 533] width 127 height 38
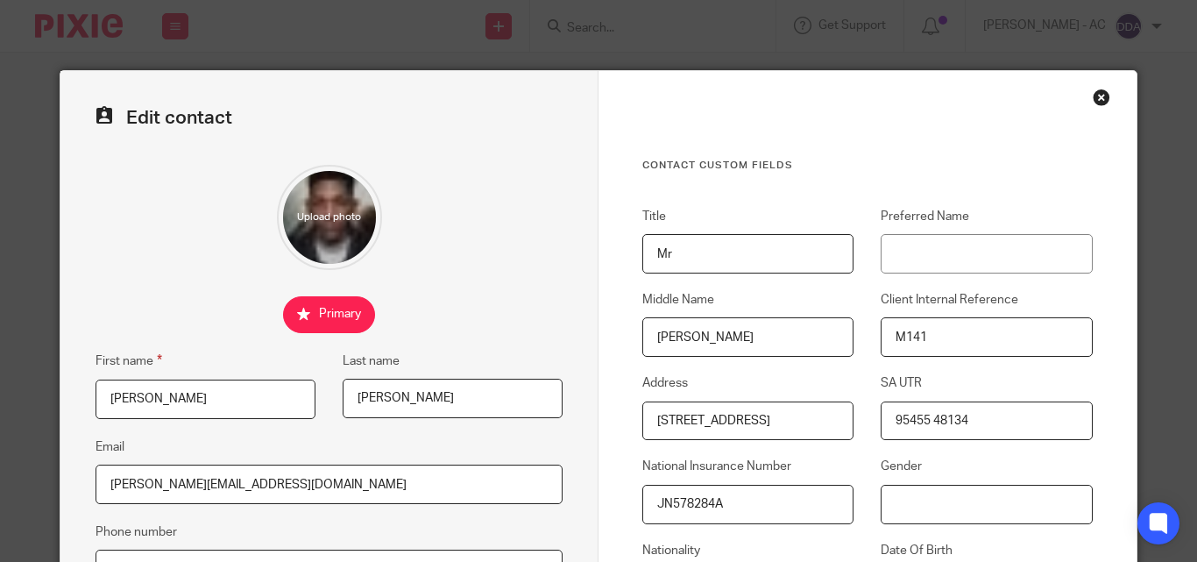
click at [962, 508] on input "Gender" at bounding box center [986, 504] width 211 height 39
paste input "[DEMOGRAPHIC_DATA]"
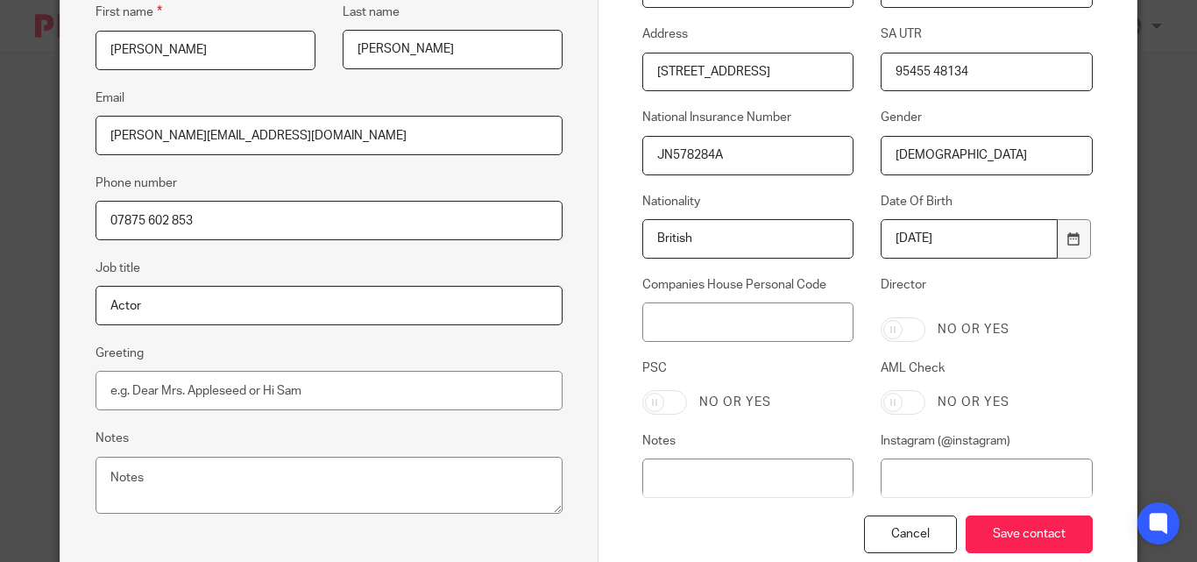
scroll to position [351, 0]
type input "[DEMOGRAPHIC_DATA]"
click at [1025, 531] on input "Save contact" at bounding box center [1029, 533] width 127 height 38
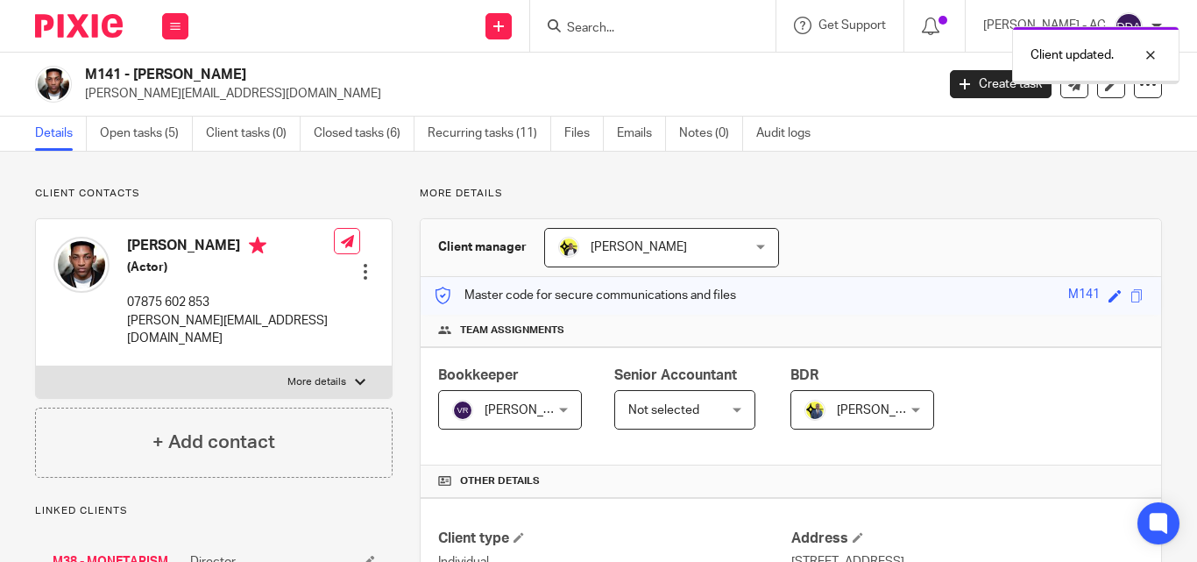
click at [337, 366] on label "More details" at bounding box center [214, 382] width 356 height 32
click at [36, 366] on input "More details" at bounding box center [35, 366] width 1 height 1
checkbox input "true"
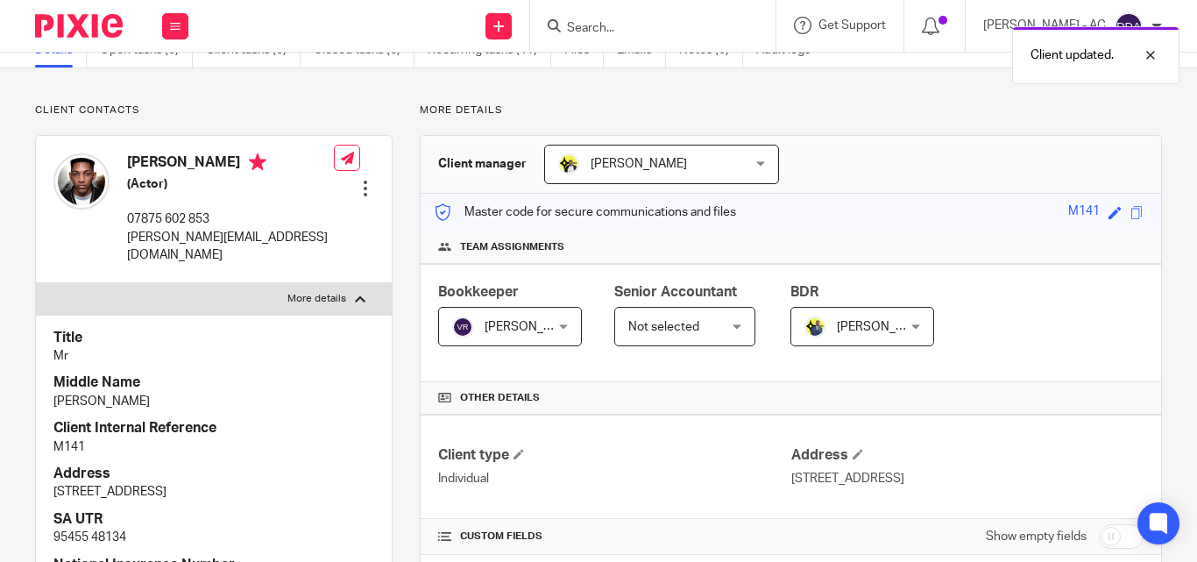
scroll to position [175, 0]
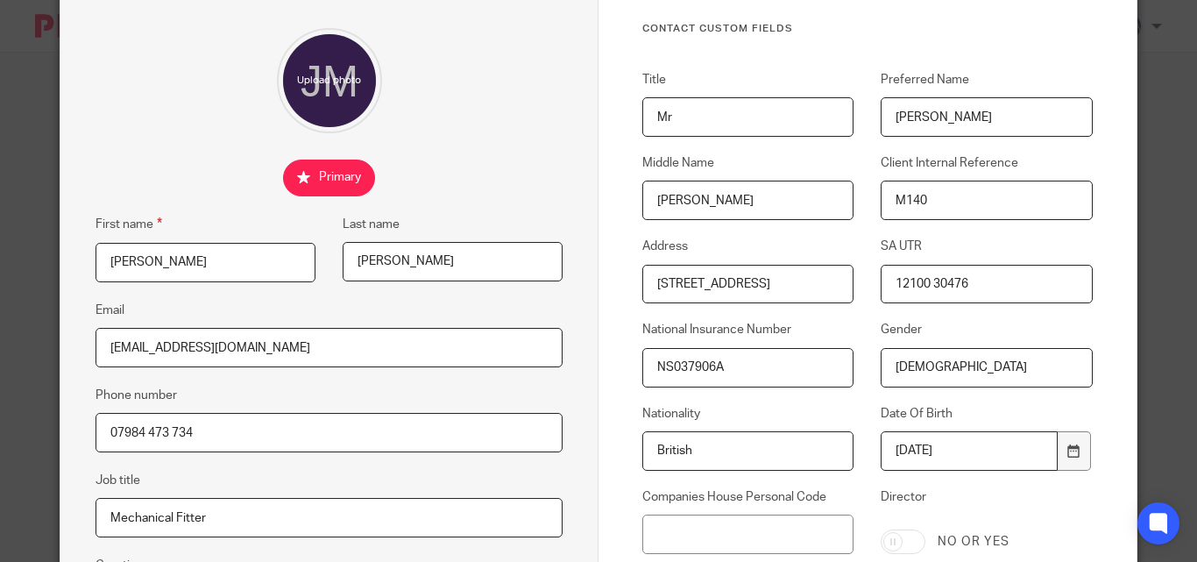
scroll to position [351, 0]
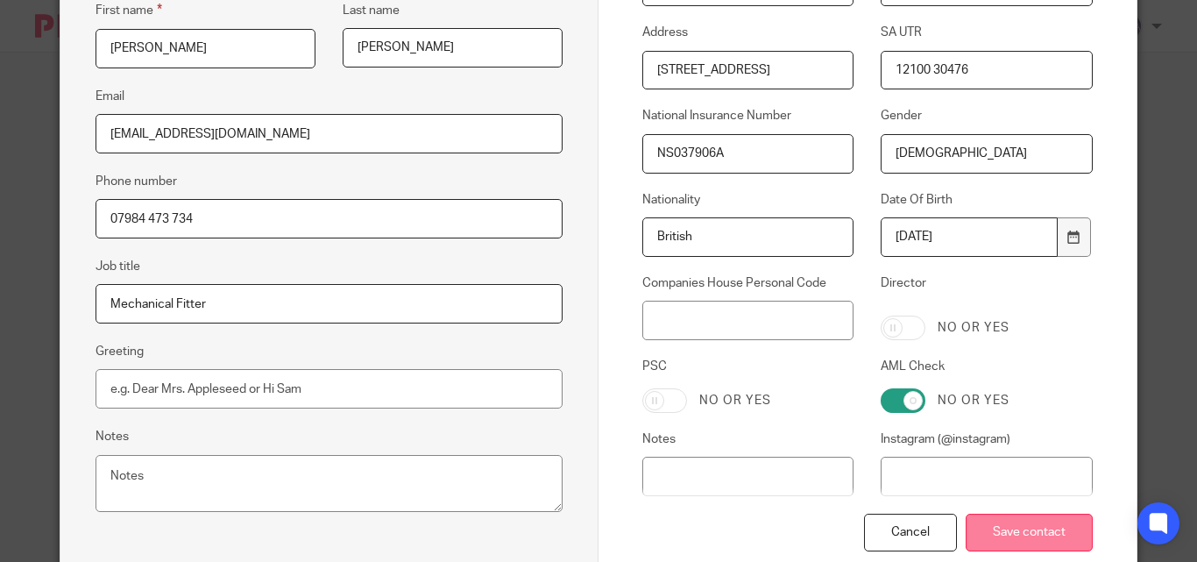
type input "[DEMOGRAPHIC_DATA]"
click at [1004, 521] on input "Save contact" at bounding box center [1029, 533] width 127 height 38
click at [1005, 521] on input "Save contact" at bounding box center [1029, 533] width 127 height 38
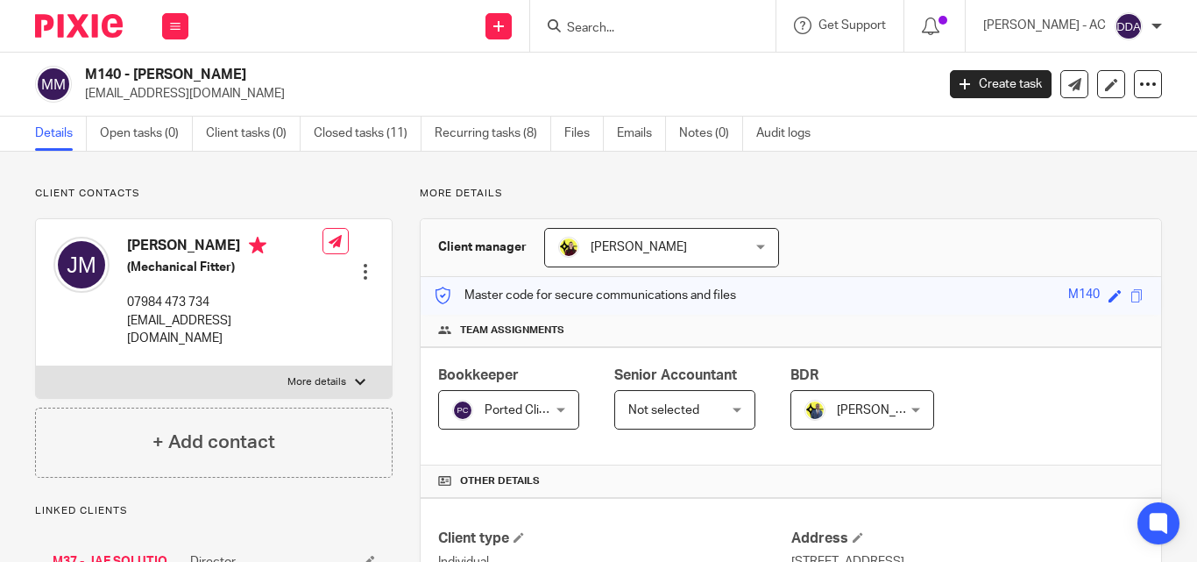
click at [294, 366] on label "More details" at bounding box center [214, 382] width 356 height 32
click at [36, 366] on input "More details" at bounding box center [35, 366] width 1 height 1
checkbox input "true"
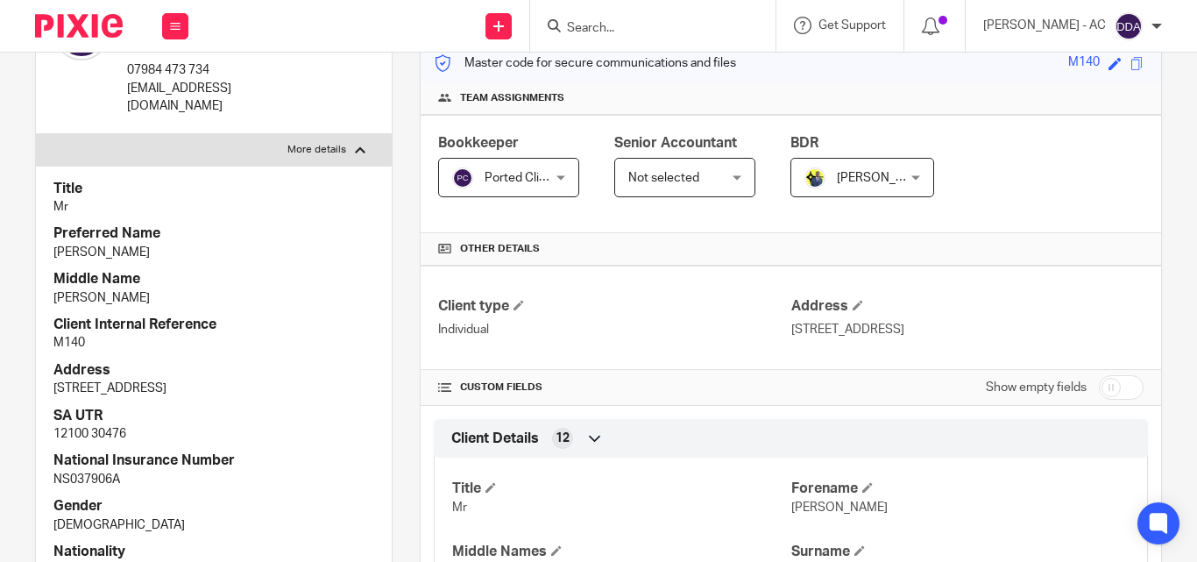
scroll to position [263, 0]
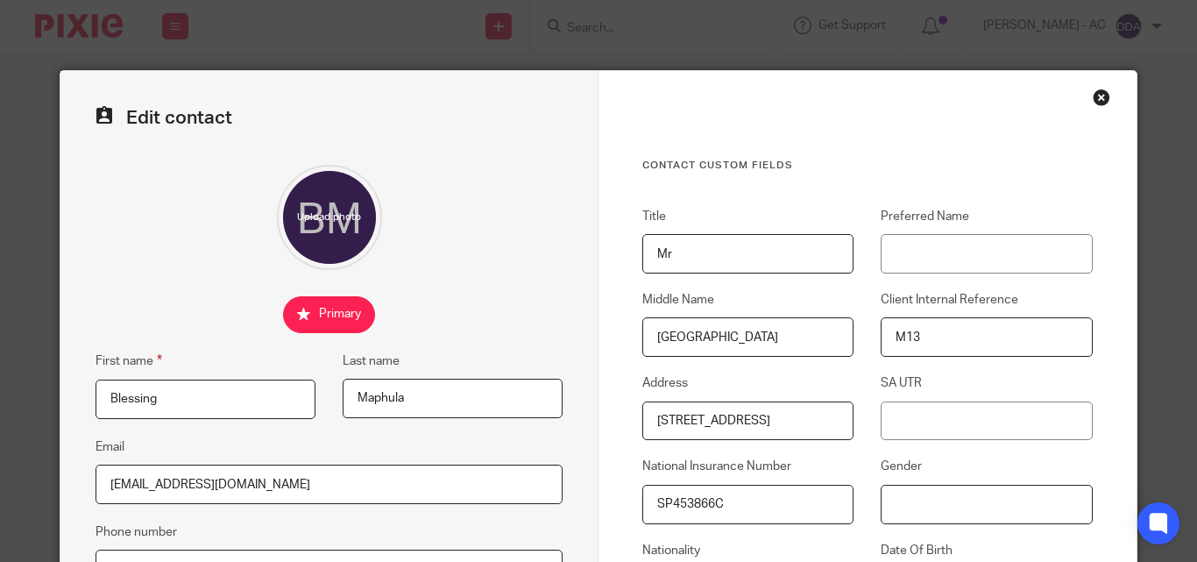
click at [940, 500] on input "Gender" at bounding box center [986, 504] width 211 height 39
paste input "[DEMOGRAPHIC_DATA]"
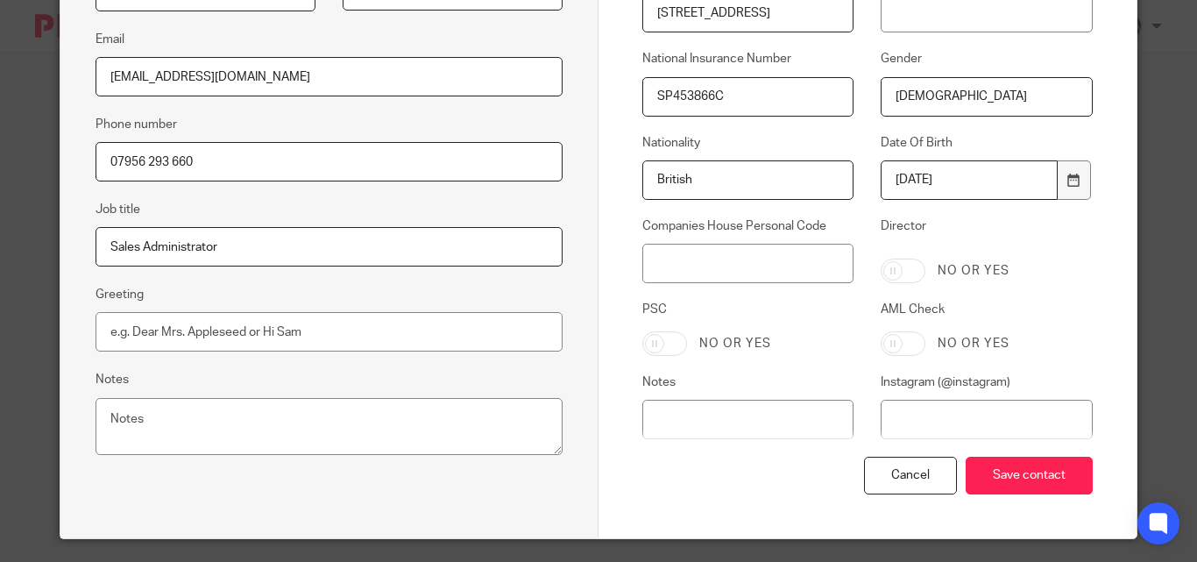
scroll to position [438, 0]
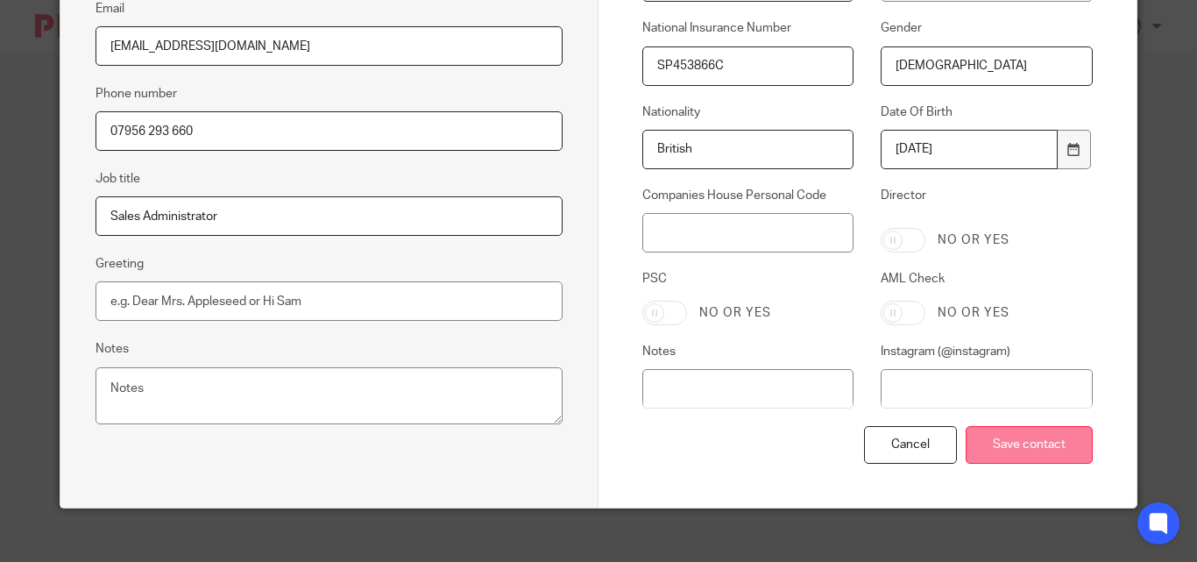
type input "[DEMOGRAPHIC_DATA]"
click at [1008, 452] on input "Save contact" at bounding box center [1029, 445] width 127 height 38
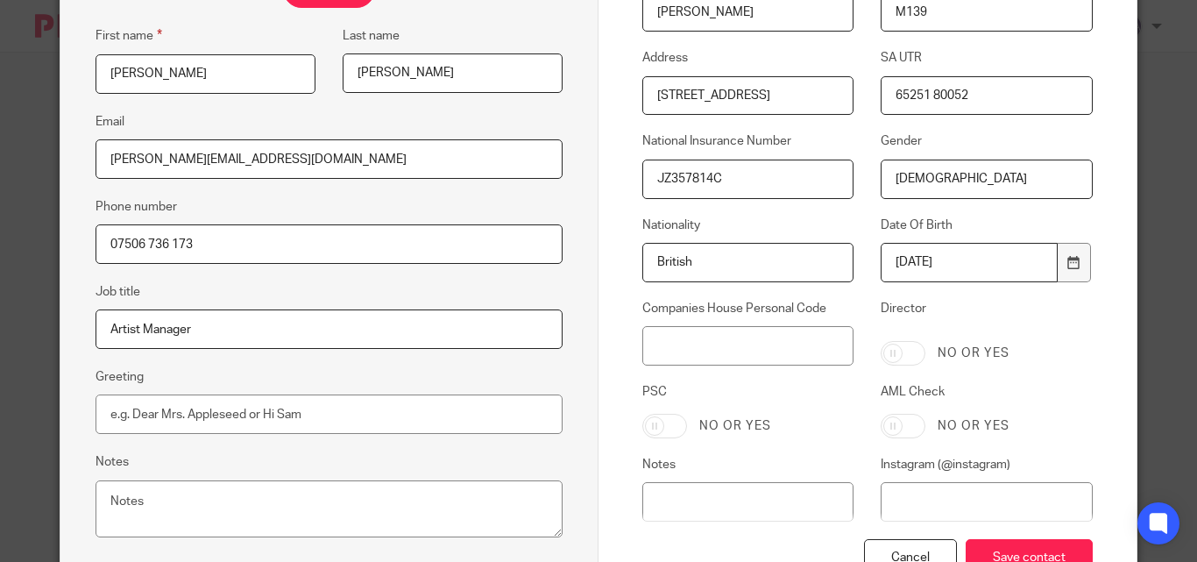
scroll to position [455, 0]
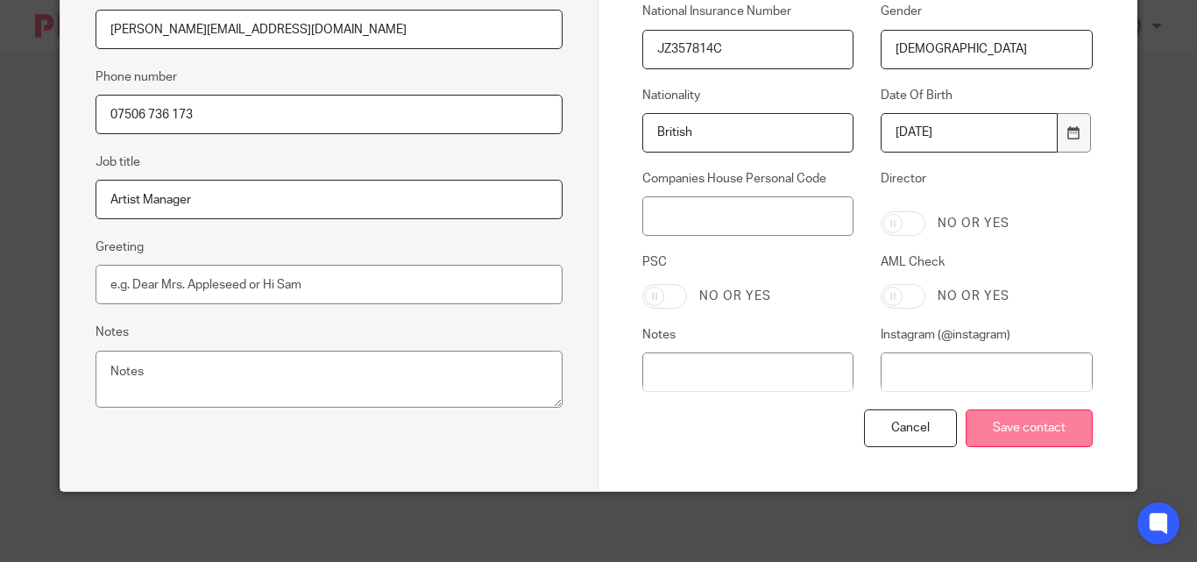
type input "[DEMOGRAPHIC_DATA]"
click at [976, 430] on input "Save contact" at bounding box center [1029, 428] width 127 height 38
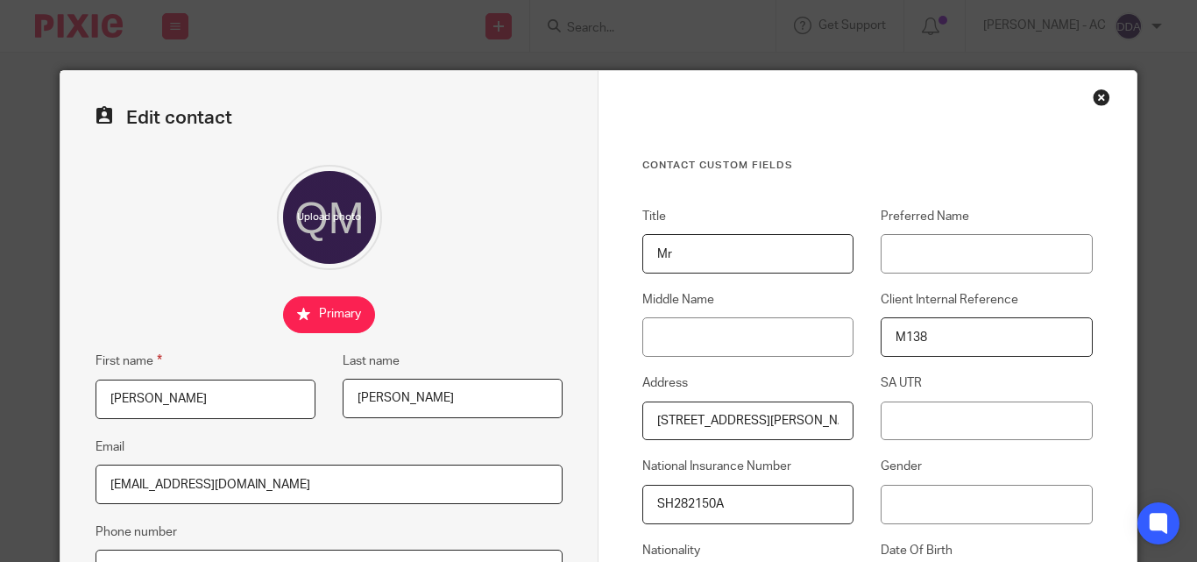
click at [917, 500] on input "Gender" at bounding box center [986, 504] width 211 height 39
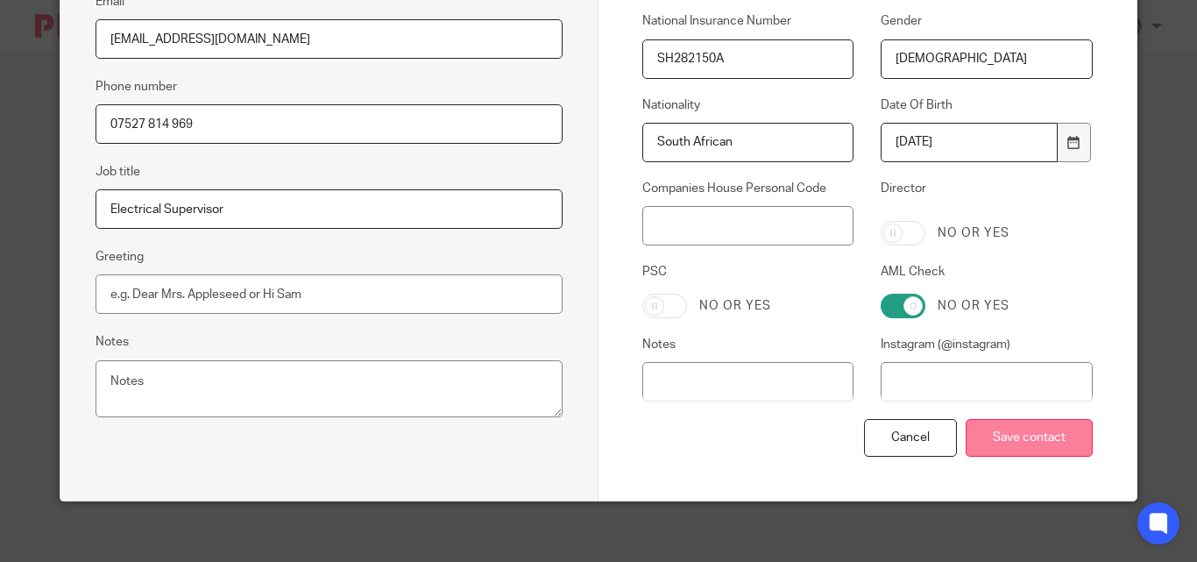
scroll to position [455, 0]
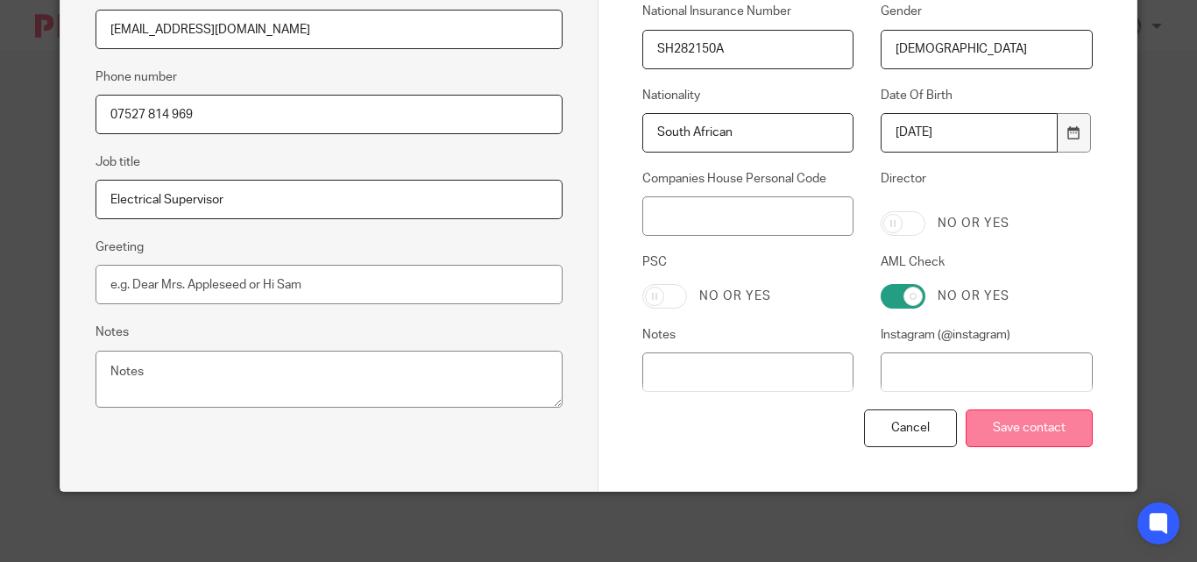
type input "[DEMOGRAPHIC_DATA]"
click at [1011, 434] on input "Save contact" at bounding box center [1029, 428] width 127 height 38
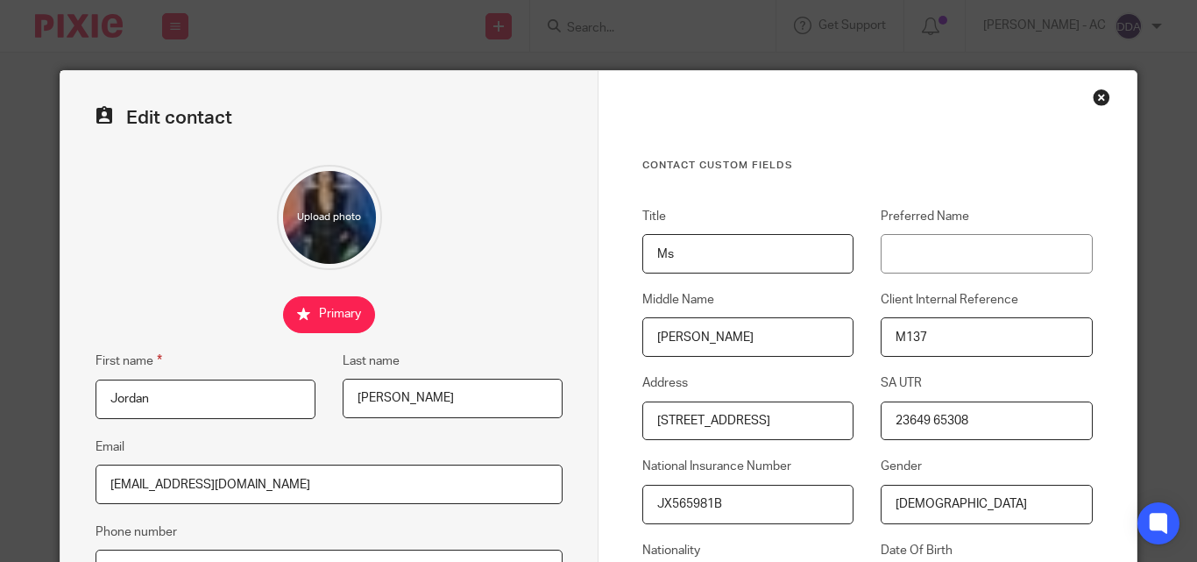
click at [1095, 96] on div "Close this dialog window" at bounding box center [1102, 98] width 18 height 18
